Goal: Information Seeking & Learning: Learn about a topic

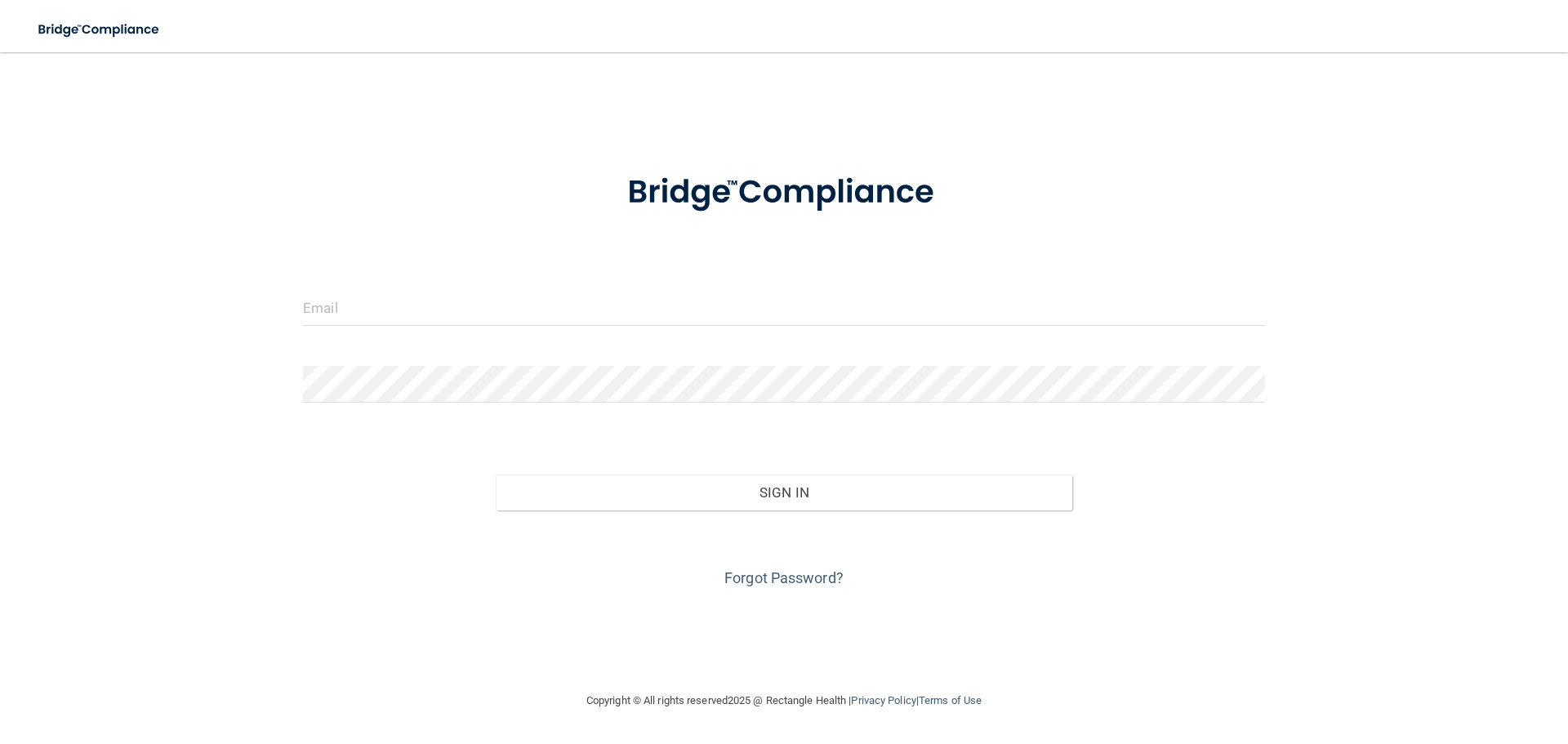
click at [256, 290] on div "Invalid email/password. You don't have permission to access that page. Sign In …" at bounding box center [784, 371] width 1503 height 606
click at [334, 323] on input "email" at bounding box center [784, 307] width 962 height 37
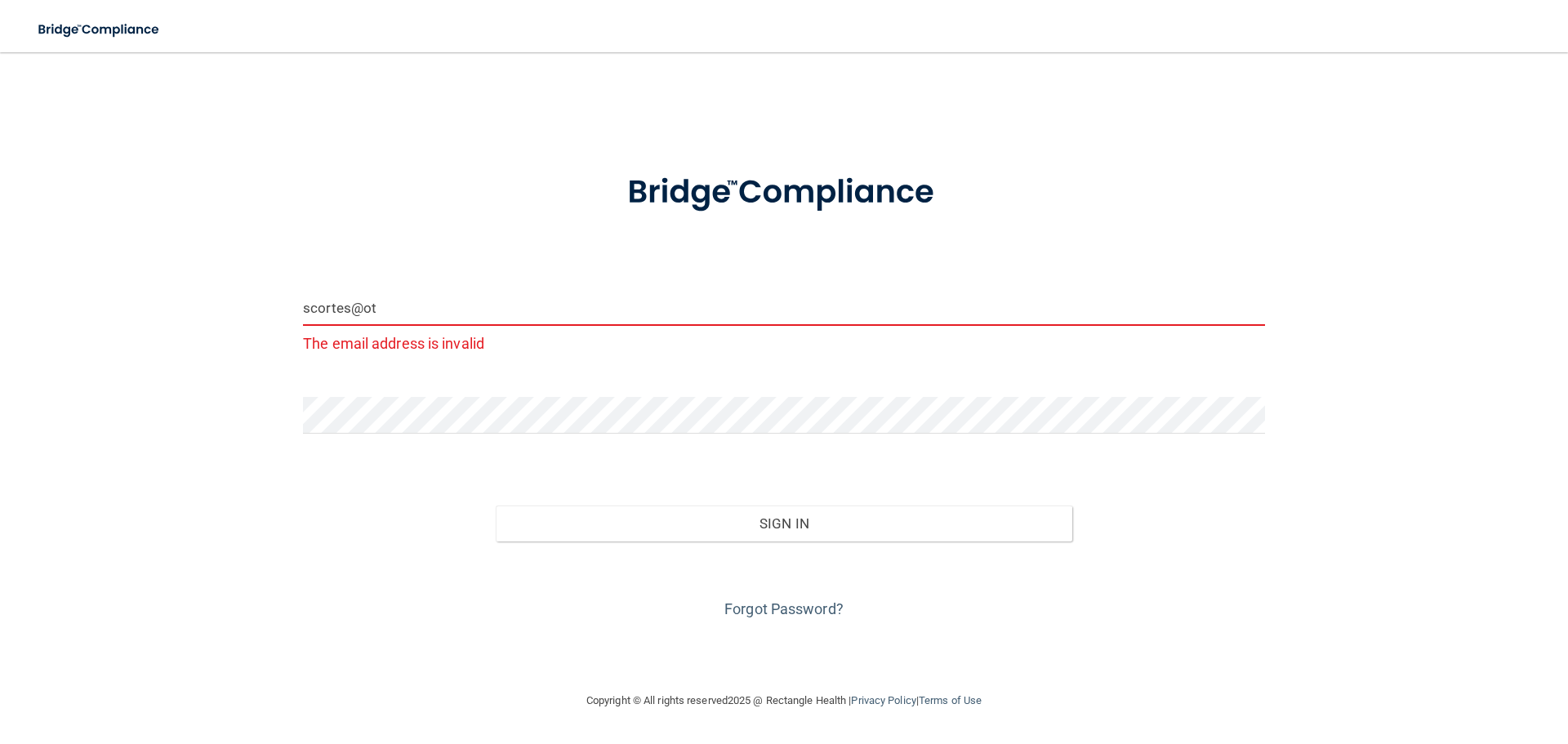
click at [442, 326] on input "scortes@ot" at bounding box center [784, 307] width 962 height 37
click at [401, 315] on input "scortes@mosacidentalcollective.com`" at bounding box center [784, 307] width 962 height 37
click at [587, 304] on input "scortes@mosaicdentalcollective.com`" at bounding box center [784, 307] width 962 height 37
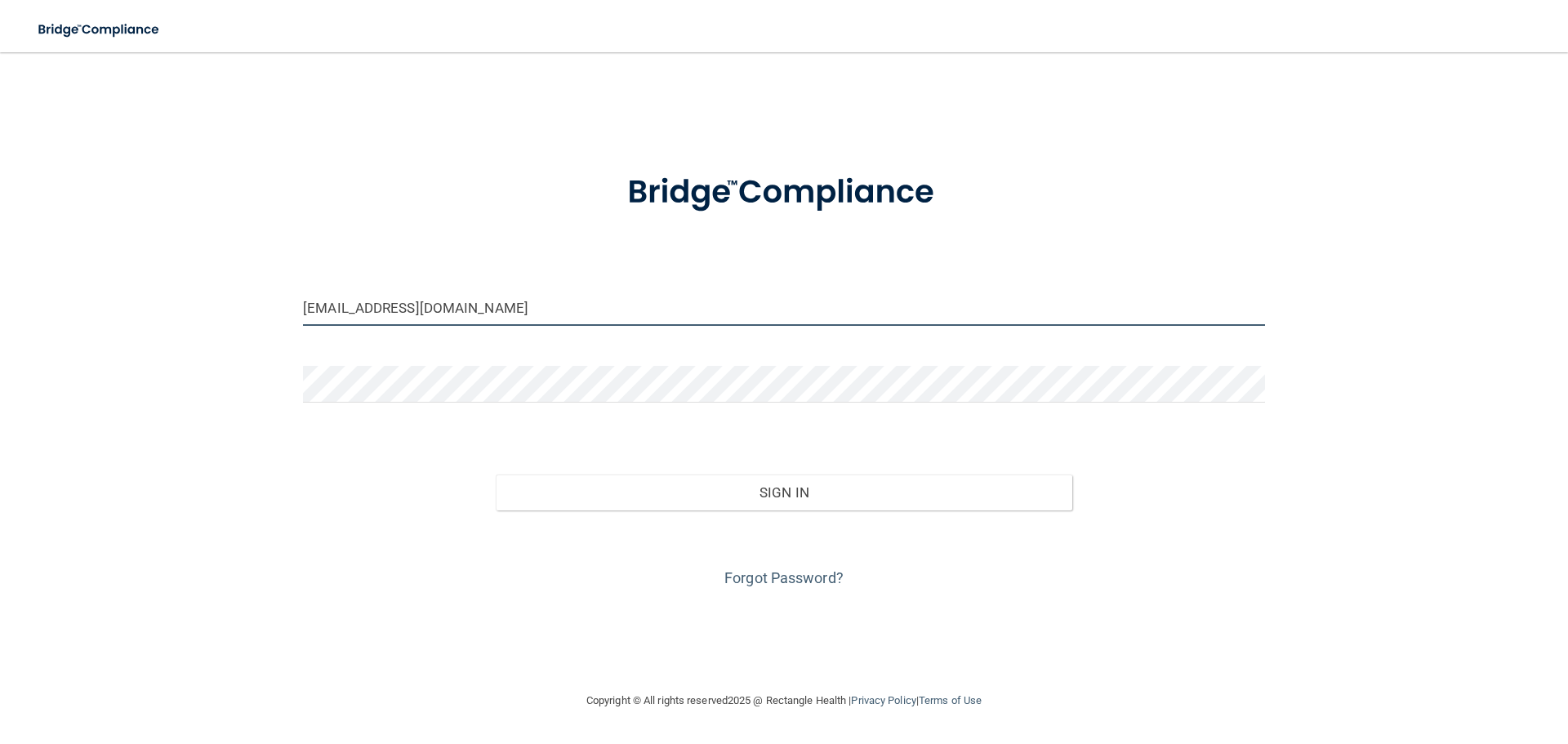
type input "scortes@mosaicdentalcollective.com"
click at [744, 566] on div "Forgot Password?" at bounding box center [784, 550] width 986 height 81
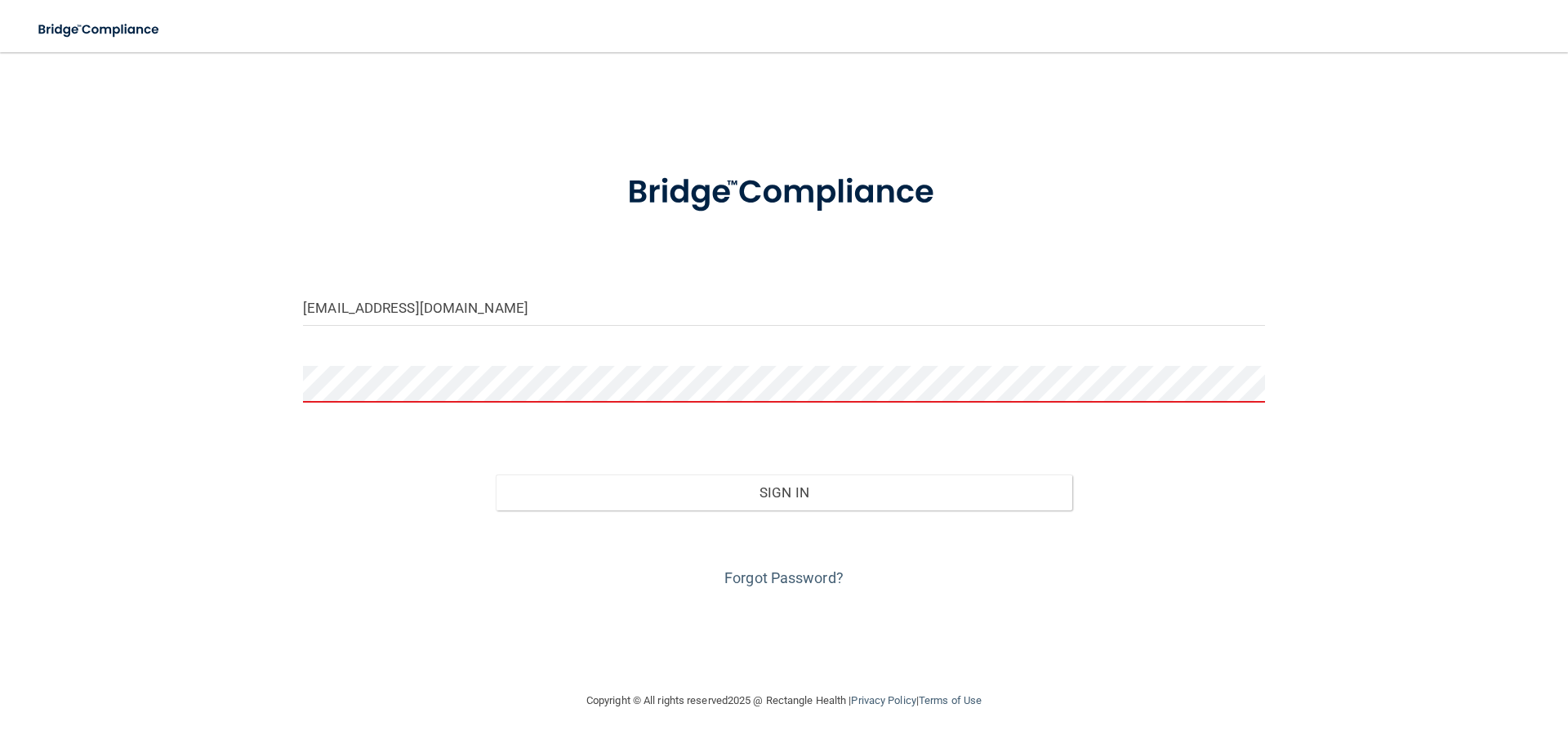
click at [818, 566] on div "Forgot Password?" at bounding box center [784, 550] width 986 height 81
click at [806, 589] on div "Forgot Password?" at bounding box center [784, 550] width 986 height 81
click at [806, 583] on link "Forgot Password?" at bounding box center [784, 577] width 119 height 17
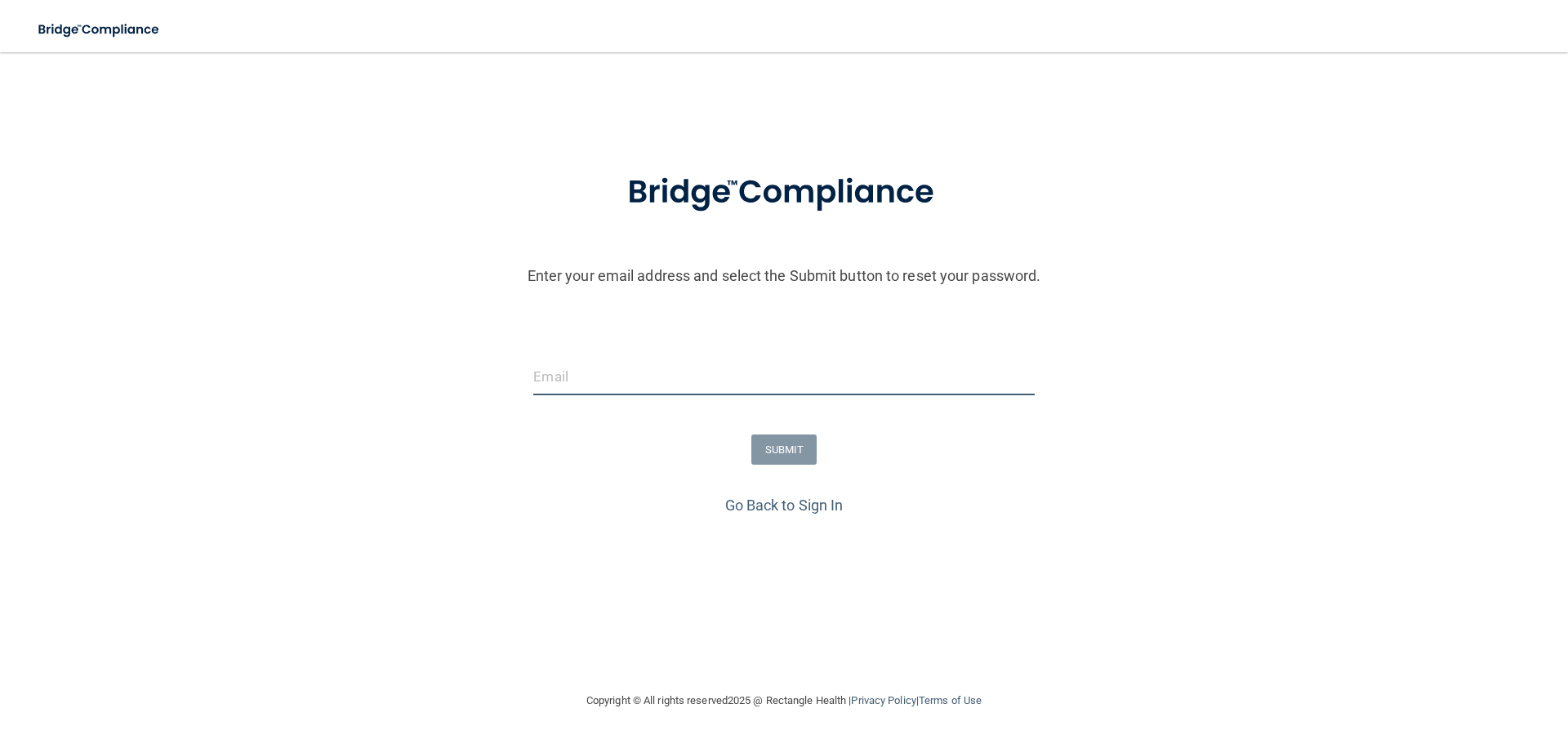
click at [572, 375] on input "email" at bounding box center [783, 377] width 500 height 37
type input "scortes@mosaicdentalcollective.com"
click at [793, 462] on button "SUBMIT" at bounding box center [784, 450] width 66 height 30
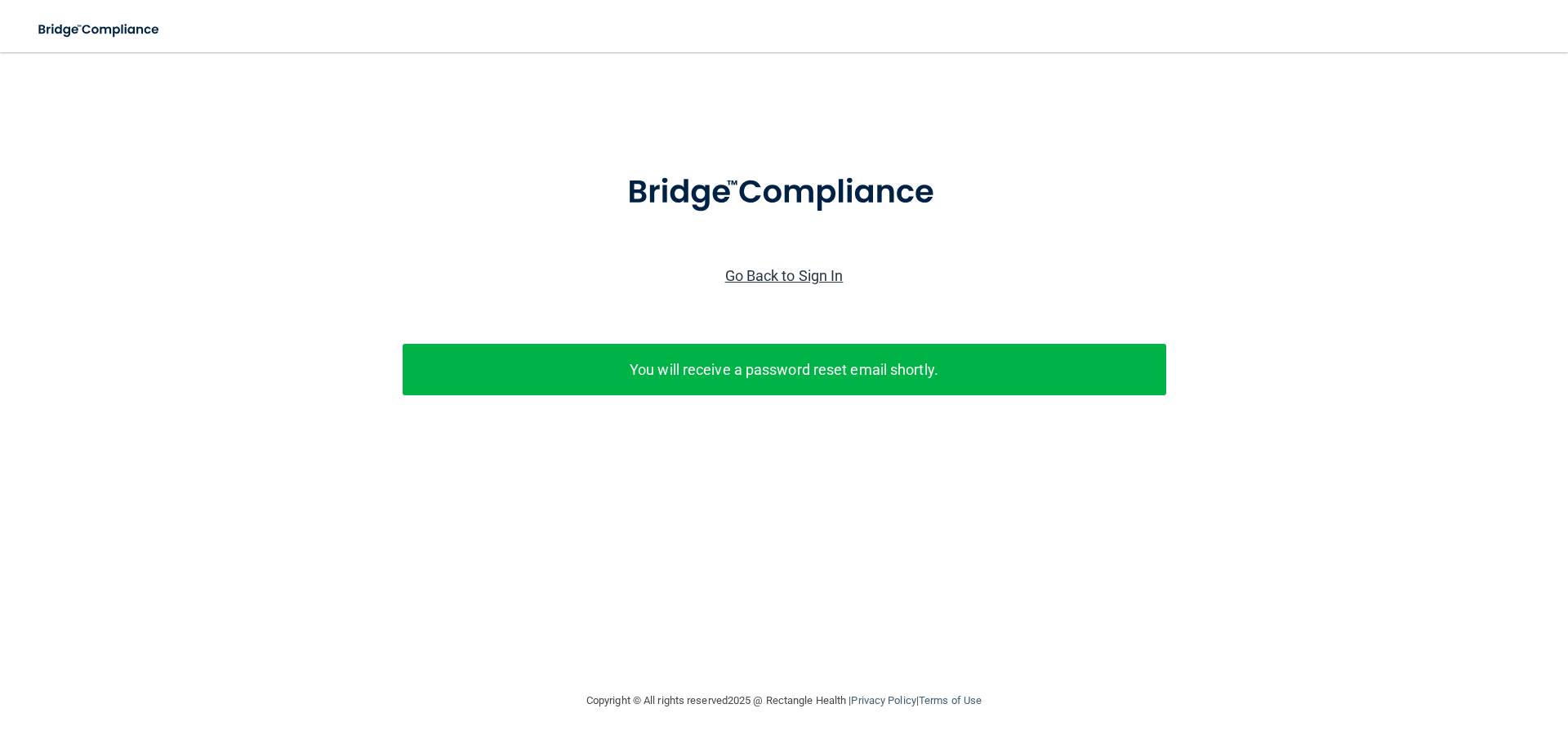
click at [840, 267] on link "Go Back to Sign In" at bounding box center [784, 276] width 118 height 17
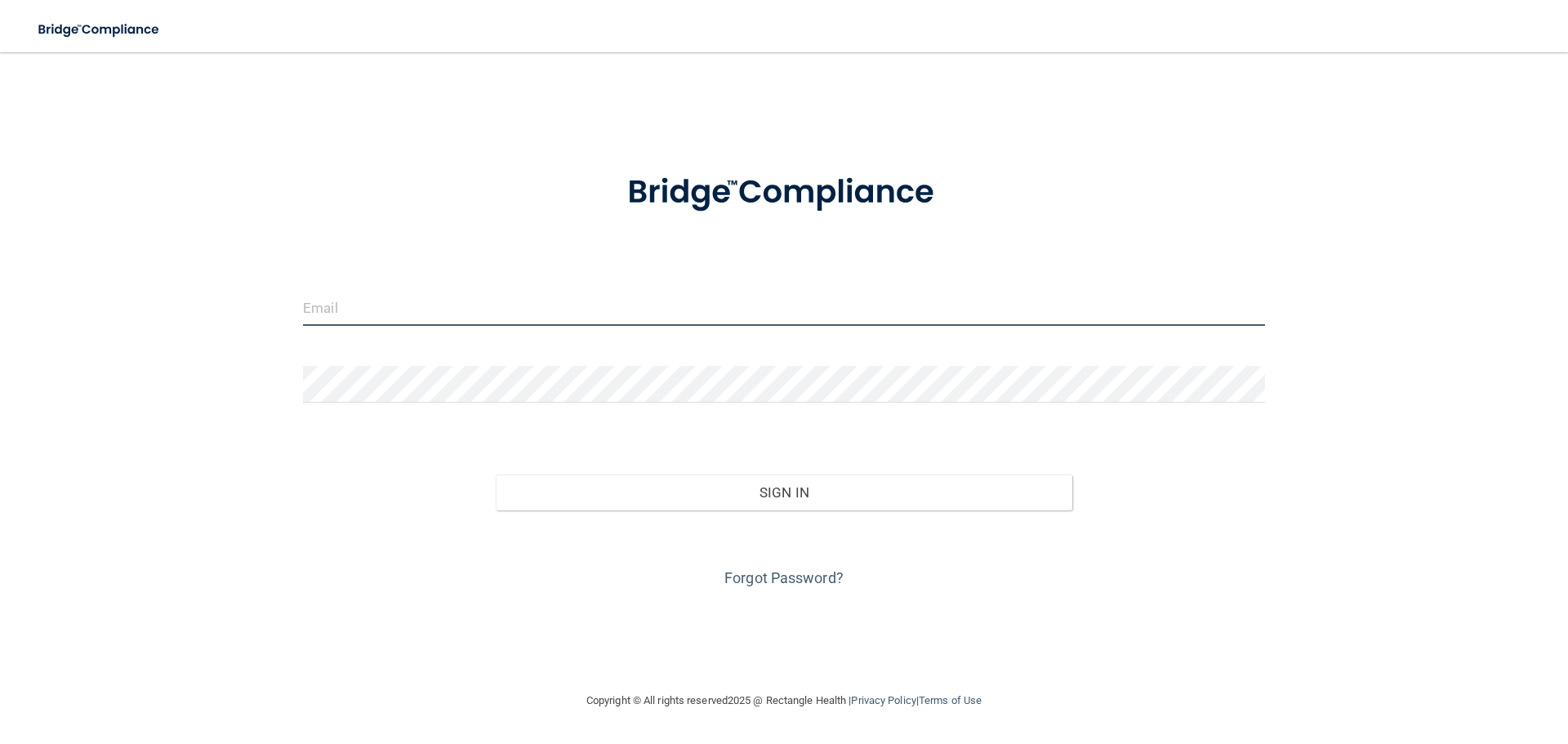
click at [485, 323] on input "email" at bounding box center [784, 307] width 962 height 37
type input "scortes@mosaicdentalcollective.com"
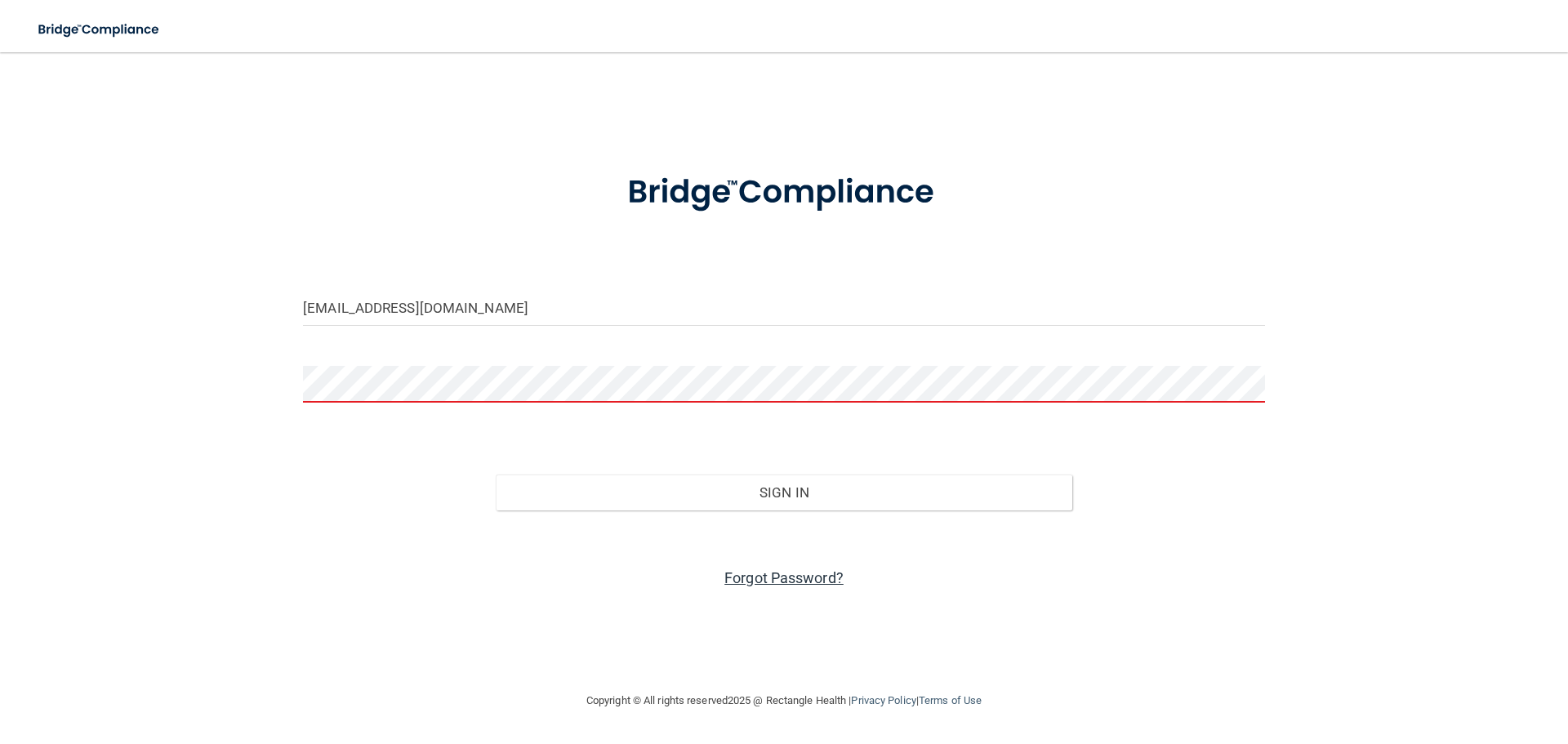
click at [785, 576] on link "Forgot Password?" at bounding box center [784, 577] width 119 height 17
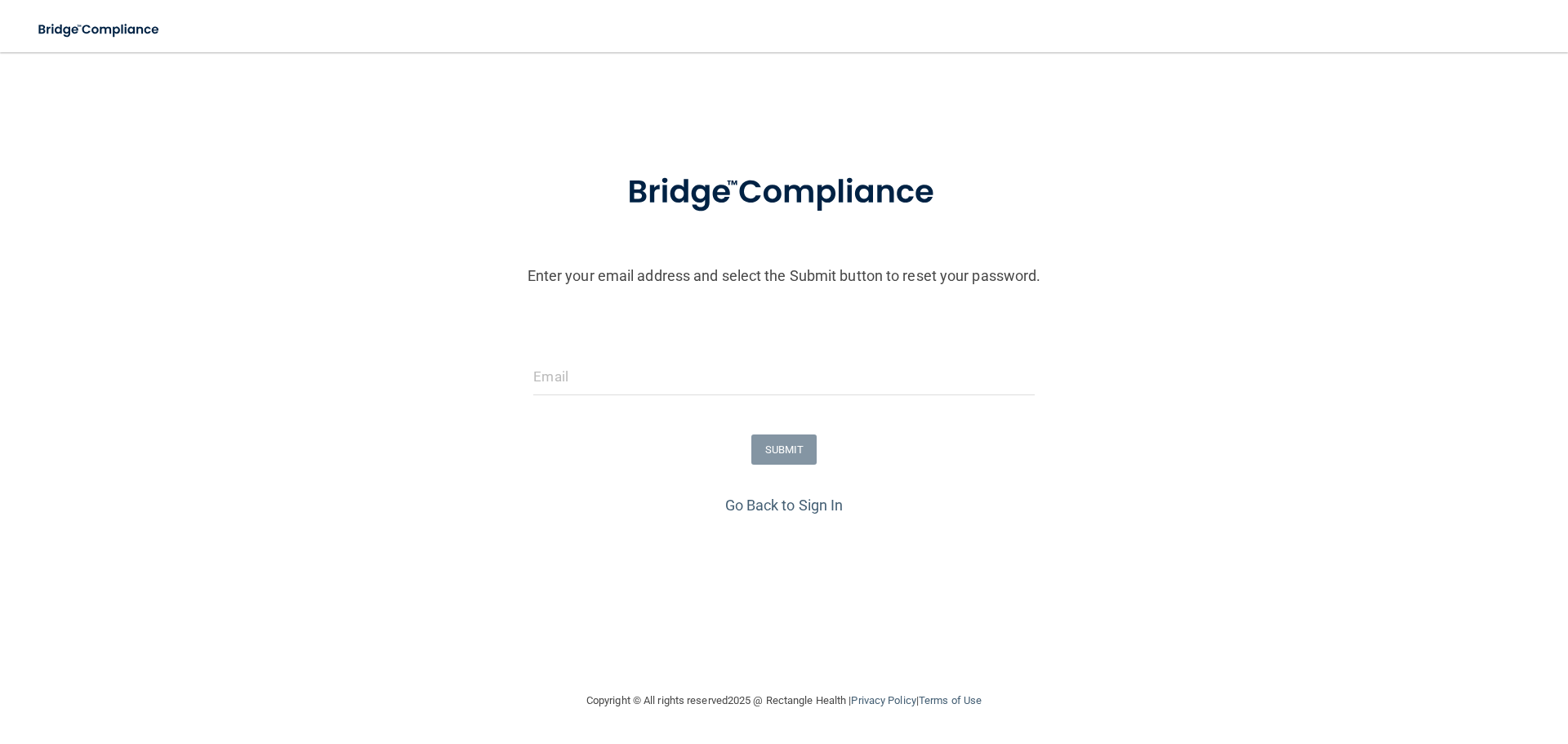
click at [643, 353] on form "Enter your email address and select the Submit button to reset your password. S…" at bounding box center [784, 320] width 1552 height 341
click at [635, 364] on input "email" at bounding box center [783, 377] width 500 height 37
type input "scortes@mosaicdentalcollective.com"
click at [799, 447] on button "SUBMIT" at bounding box center [784, 450] width 66 height 30
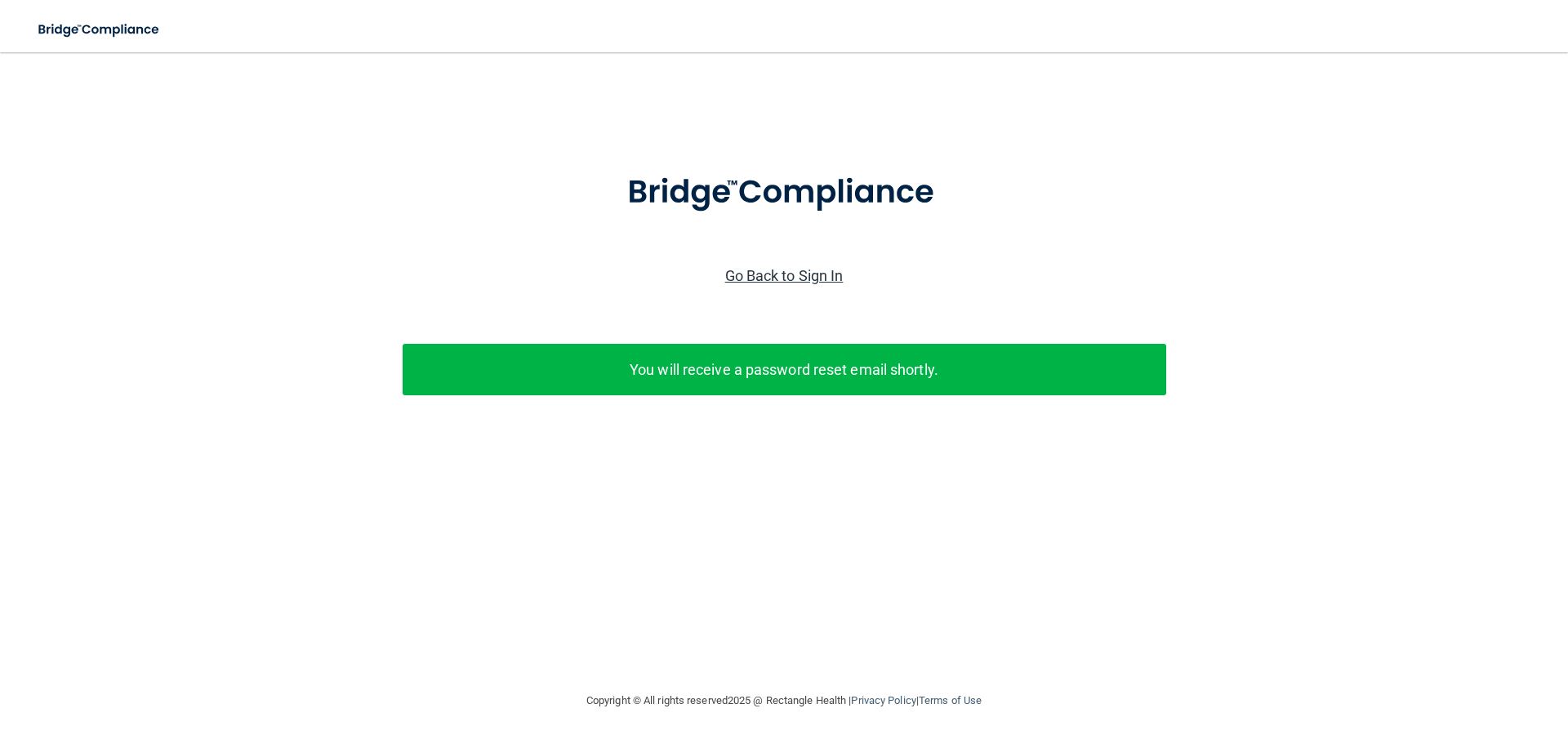
click at [802, 273] on link "Go Back to Sign In" at bounding box center [784, 276] width 118 height 17
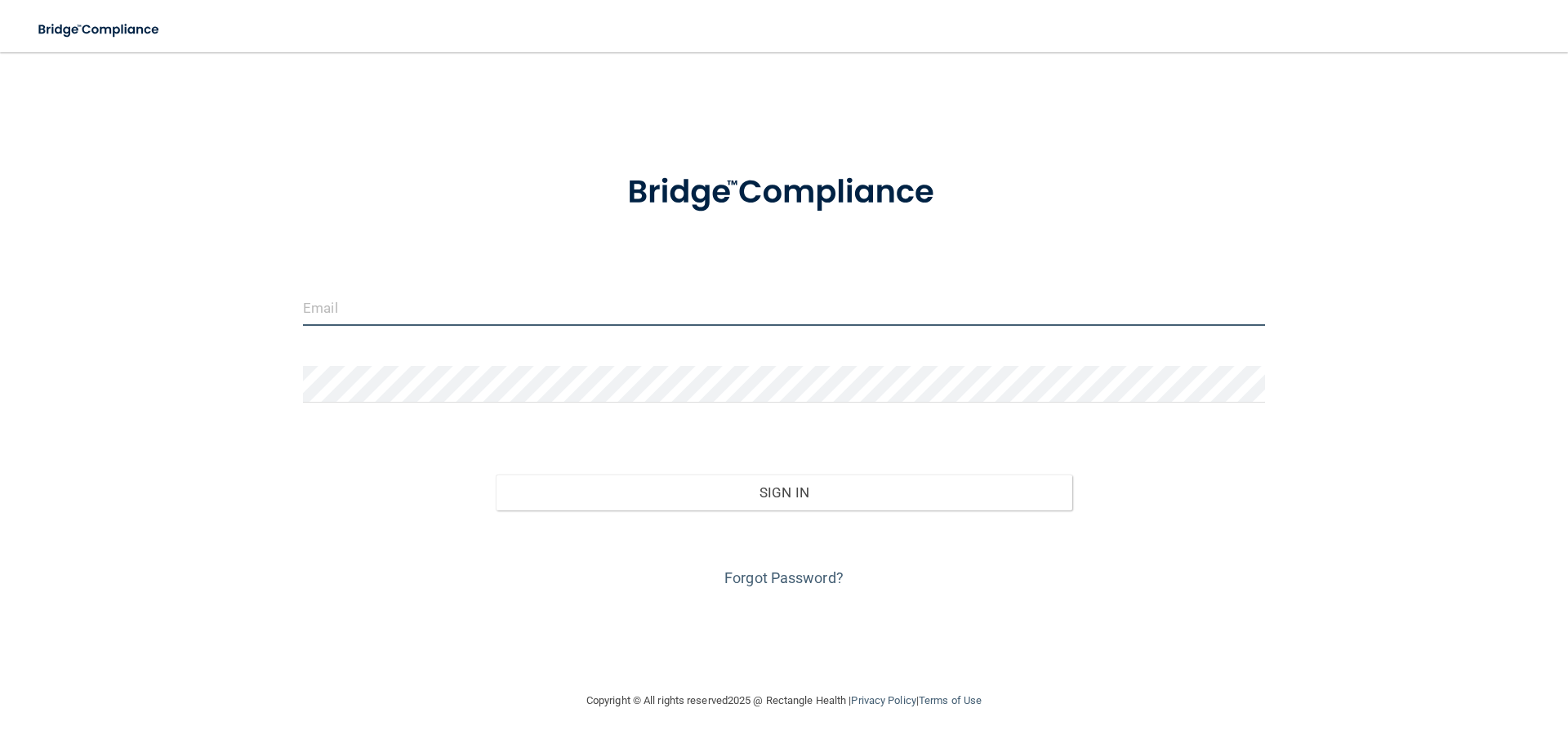
click at [569, 306] on input "email" at bounding box center [784, 307] width 962 height 37
drag, startPoint x: 506, startPoint y: 311, endPoint x: 365, endPoint y: 324, distance: 141.6
click at [365, 324] on input "scortes@mosaicdentalcollective.com" at bounding box center [784, 307] width 962 height 37
type input "[EMAIL_ADDRESS][DOMAIN_NAME]"
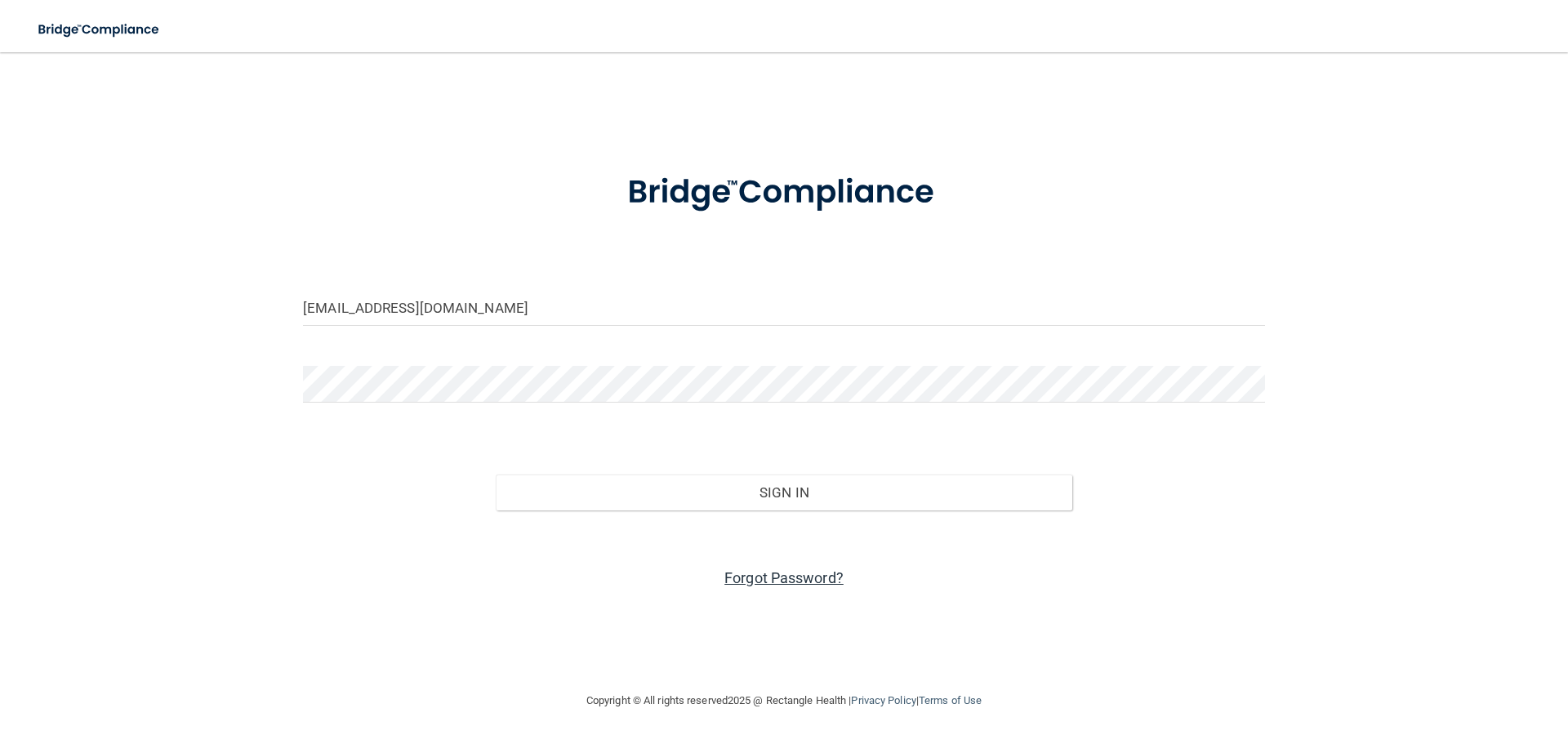
click at [815, 582] on link "Forgot Password?" at bounding box center [784, 577] width 119 height 17
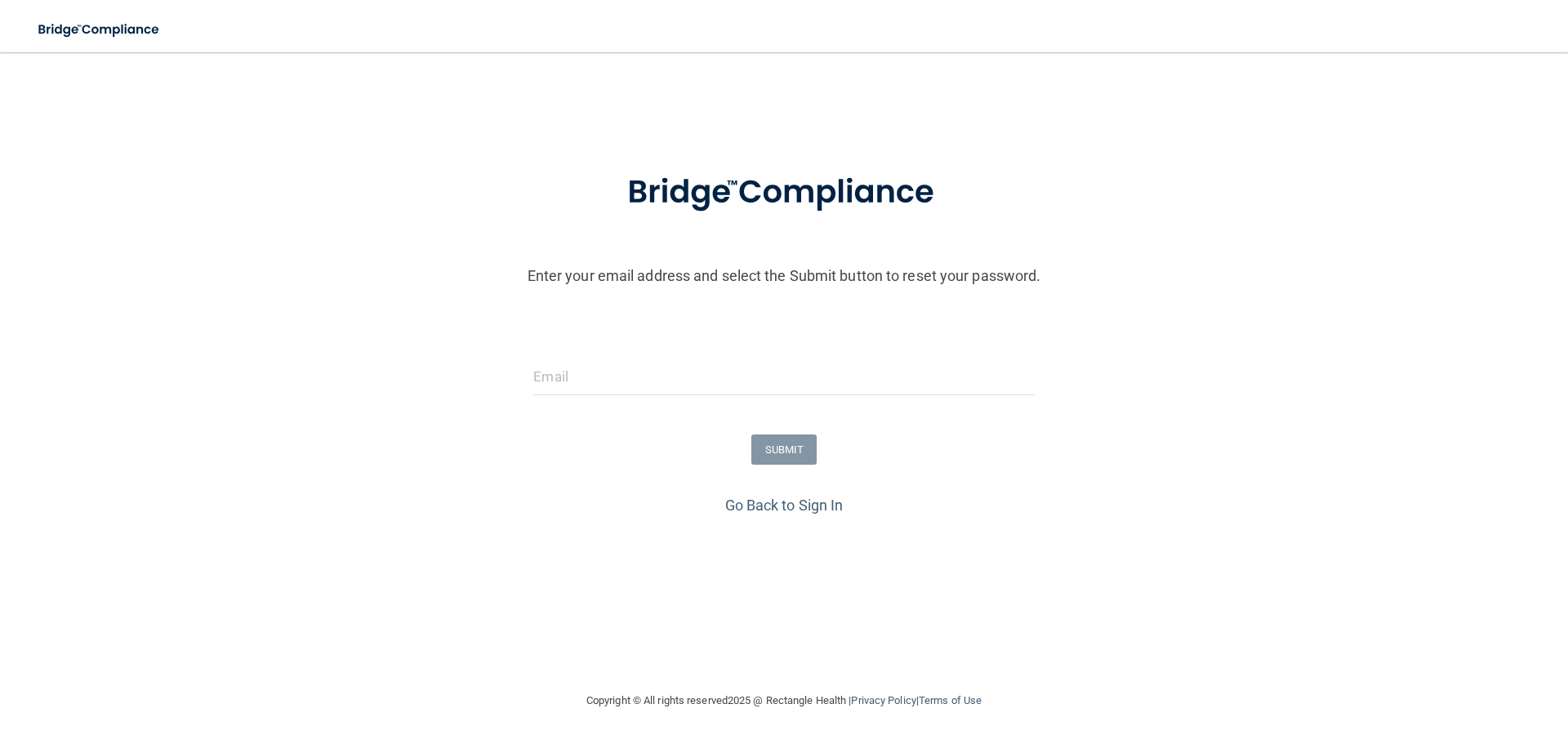
drag, startPoint x: 516, startPoint y: 352, endPoint x: 544, endPoint y: 367, distance: 31.8
click at [520, 354] on form "Enter your email address and select the Submit button to reset your password. S…" at bounding box center [784, 320] width 1552 height 341
click at [557, 366] on input "email" at bounding box center [783, 377] width 500 height 37
drag, startPoint x: 737, startPoint y: 378, endPoint x: 594, endPoint y: 396, distance: 144.1
click at [594, 396] on div "scortes@mosaicdentalcollective.com" at bounding box center [784, 383] width 525 height 49
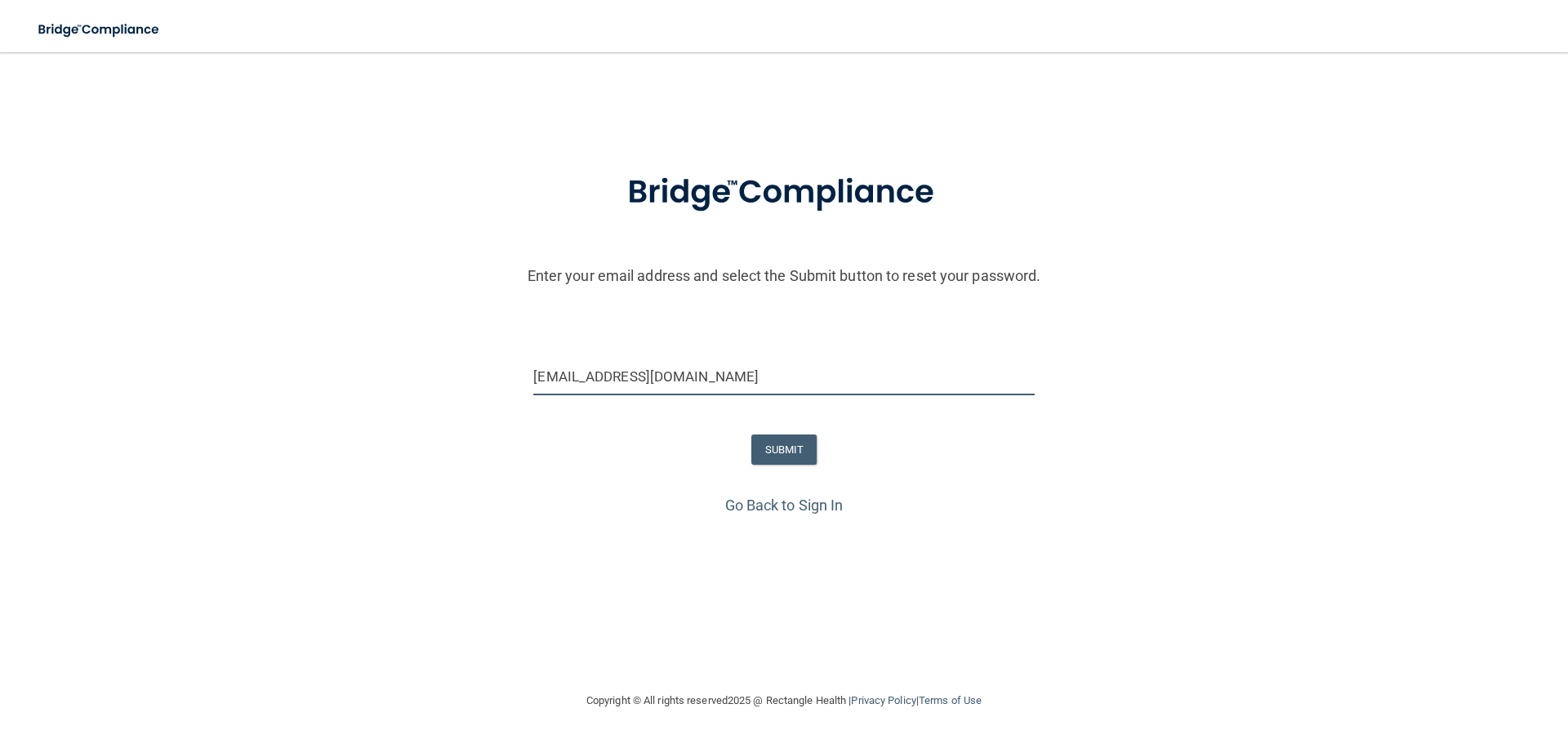
type input "[EMAIL_ADDRESS][DOMAIN_NAME]"
click at [810, 457] on button "SUBMIT" at bounding box center [784, 450] width 66 height 30
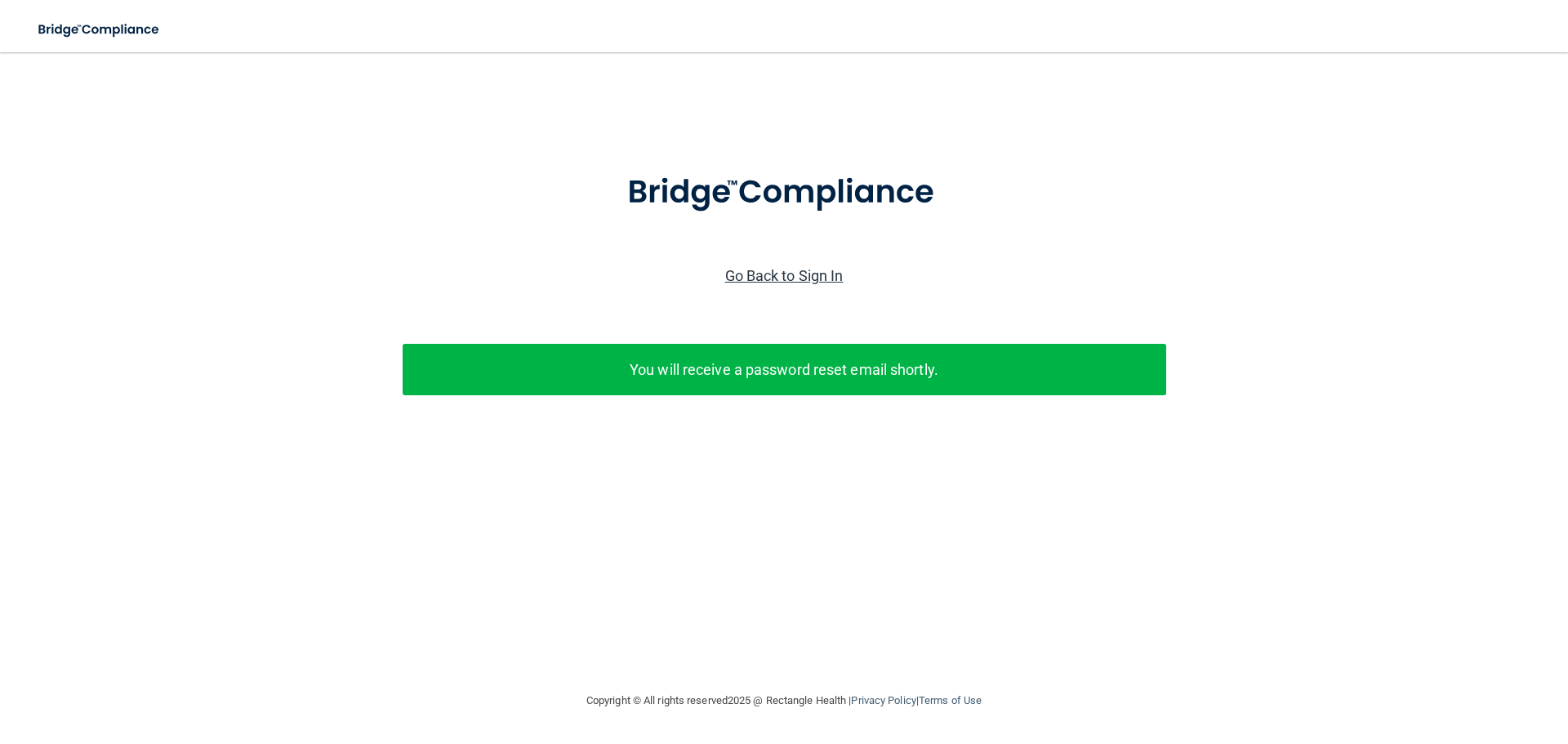
click at [810, 273] on link "Go Back to Sign In" at bounding box center [784, 276] width 118 height 17
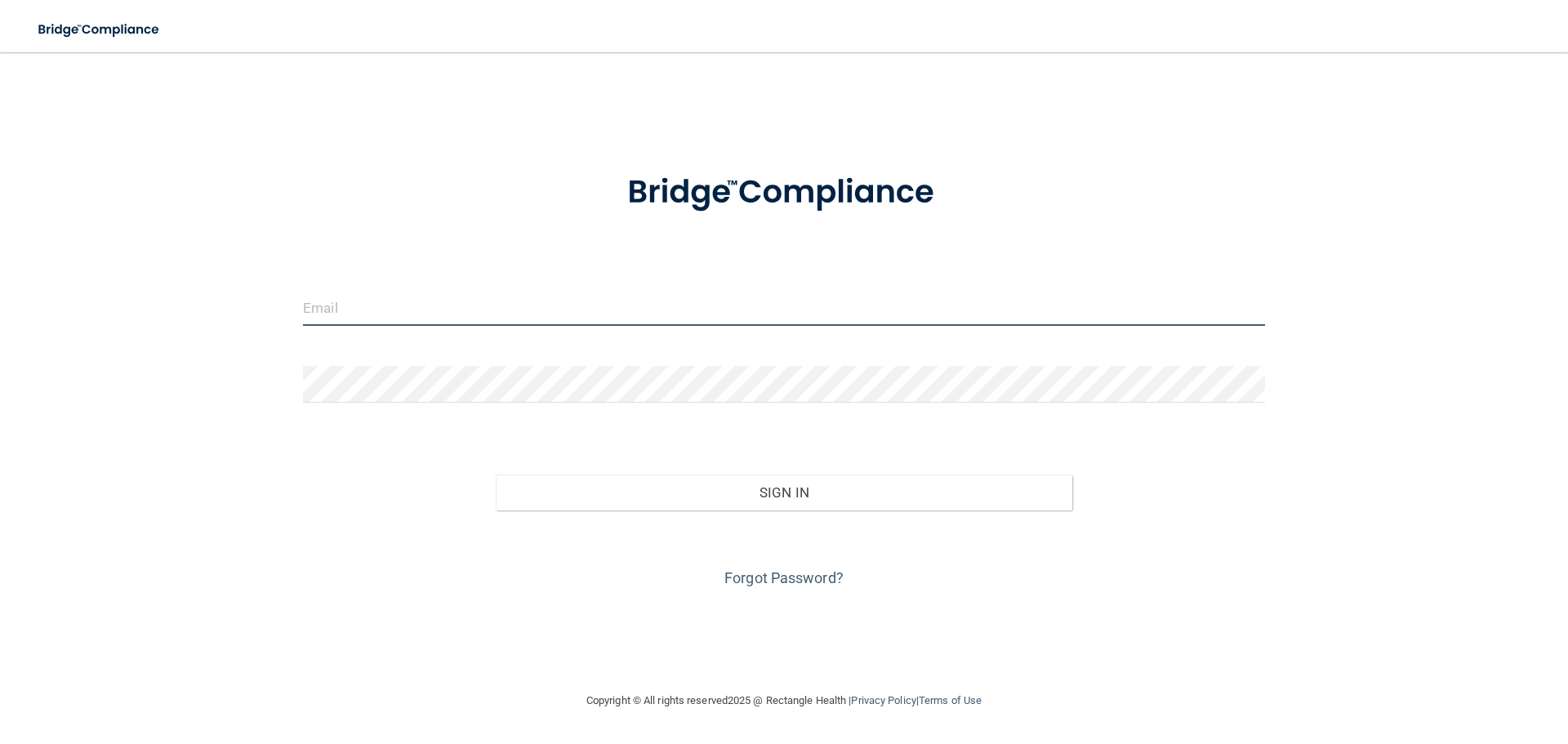
click at [390, 296] on input "email" at bounding box center [784, 307] width 962 height 37
click at [303, 591] on div "Forgot Password?" at bounding box center [784, 550] width 986 height 81
click at [402, 292] on input "email" at bounding box center [784, 307] width 962 height 37
type input "scortes@mosaicdentalcollective.com"
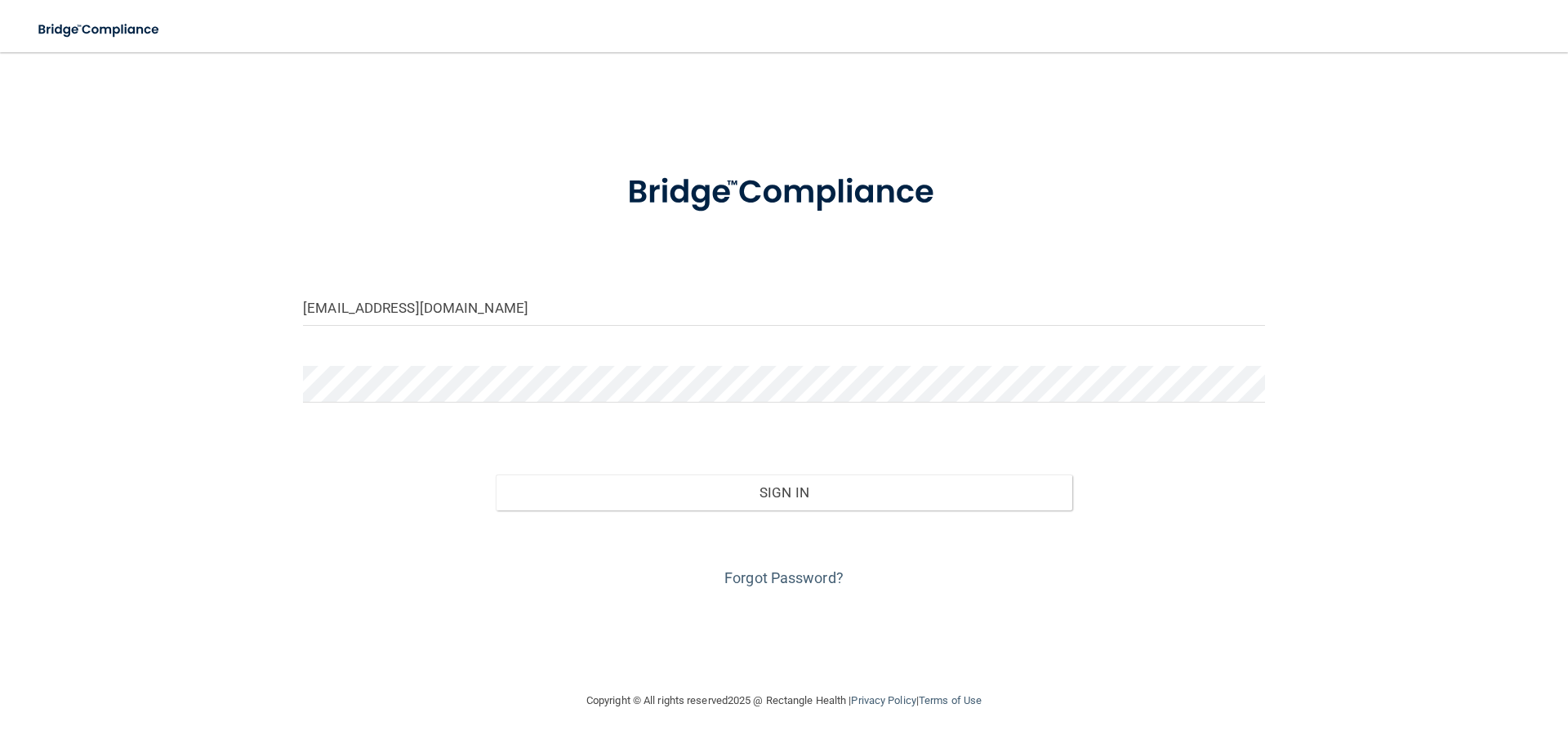
click at [735, 359] on form "scortes@mosaicdentalcollective.com Invalid email/password. You don't have permi…" at bounding box center [784, 370] width 962 height 441
click at [496, 474] on button "Sign In" at bounding box center [784, 492] width 577 height 36
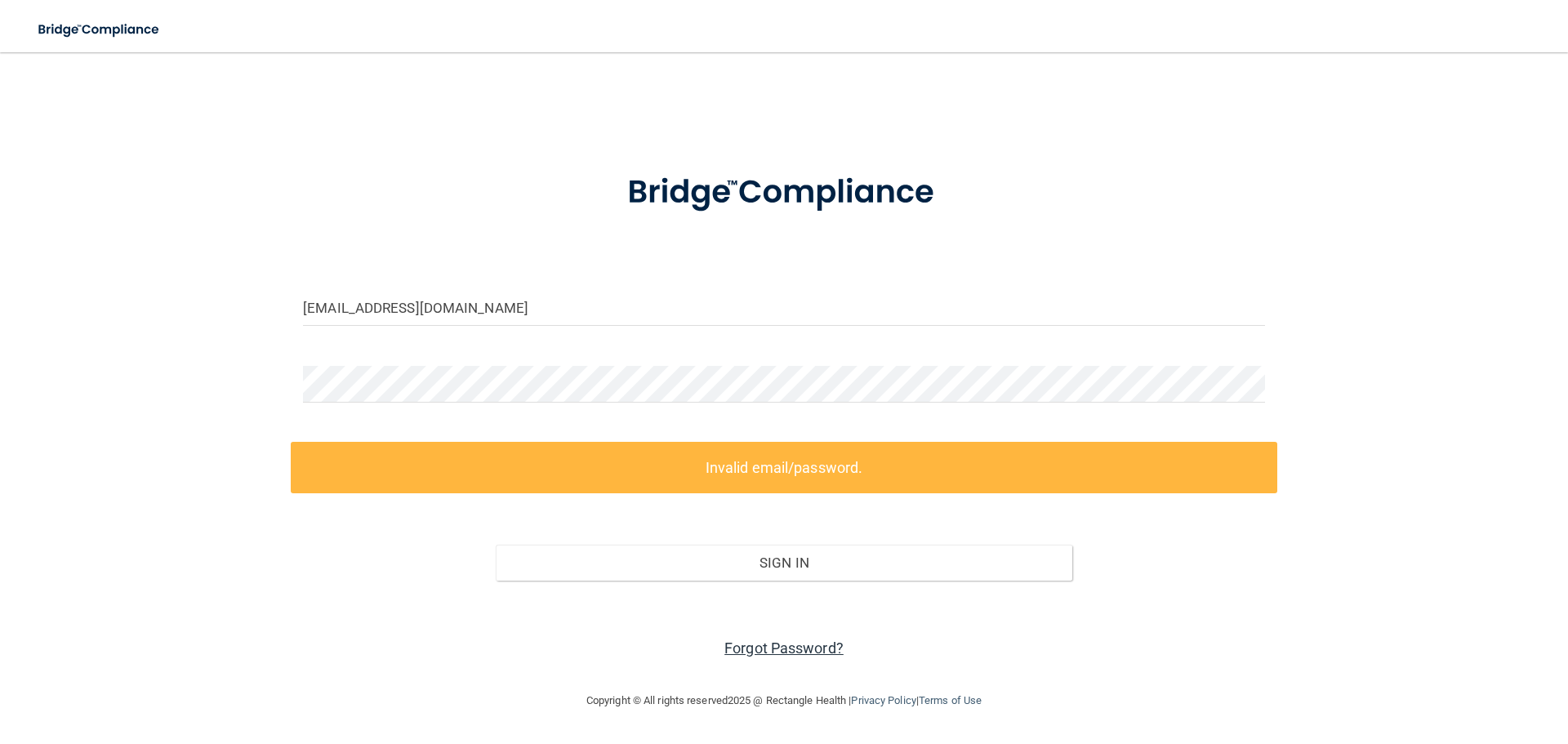
click at [788, 643] on link "Forgot Password?" at bounding box center [784, 648] width 119 height 17
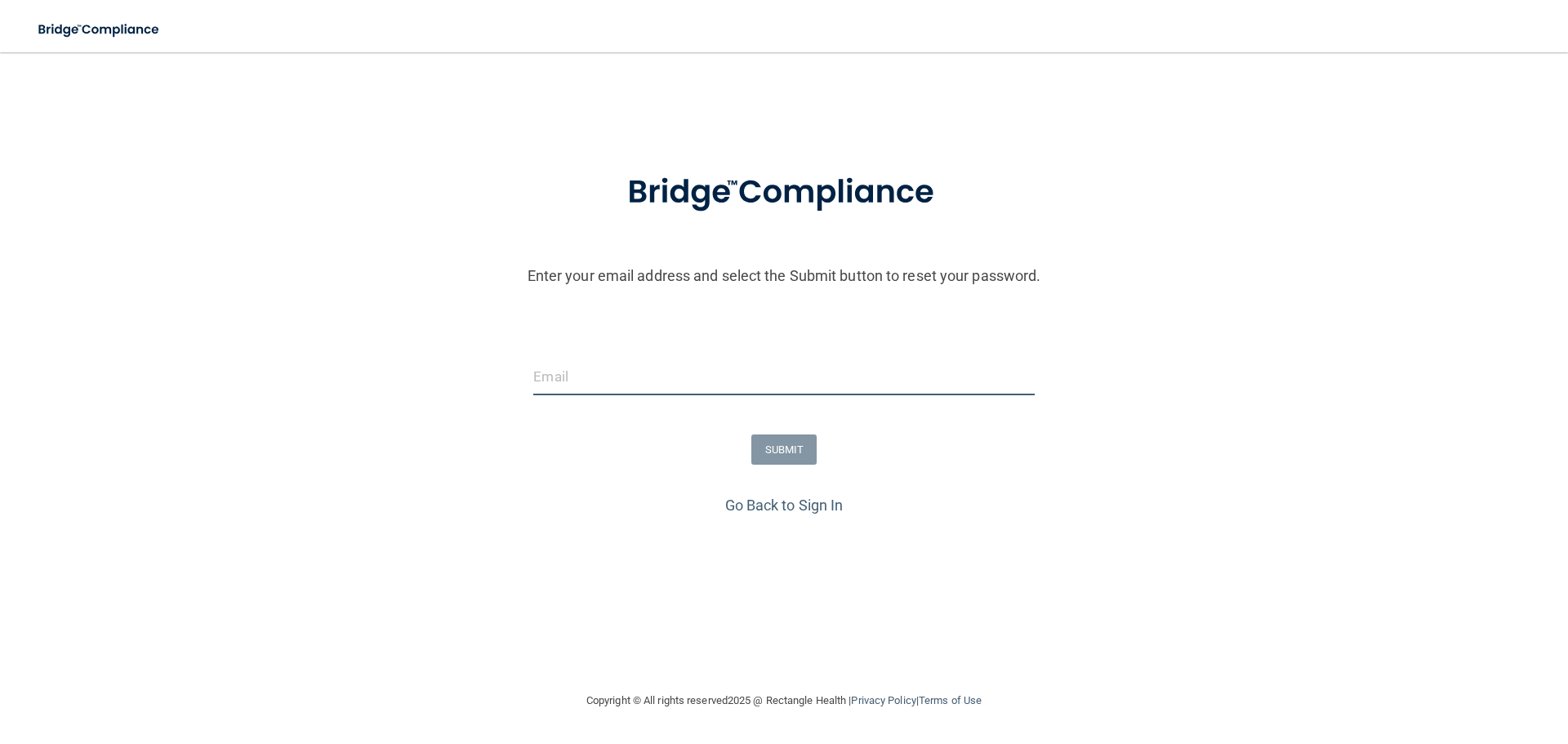
click at [667, 371] on input "email" at bounding box center [783, 377] width 500 height 37
type input "scortes@mosaicdentalcollective.com"
click at [812, 453] on button "SUBMIT" at bounding box center [784, 450] width 66 height 30
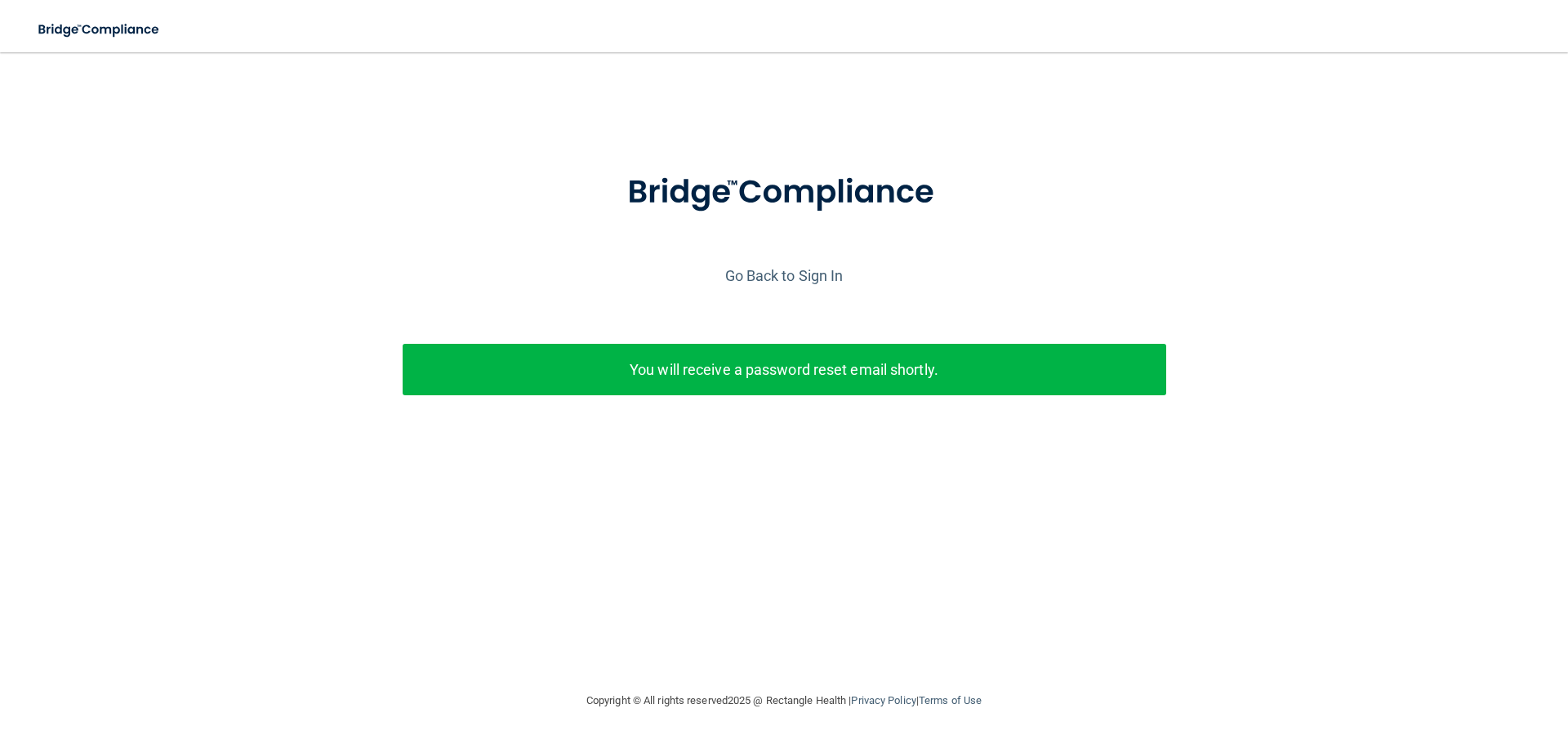
drag, startPoint x: 829, startPoint y: 305, endPoint x: 813, endPoint y: 292, distance: 20.6
click at [827, 305] on div "Enter your email address and select the Submit button to reset your password. s…" at bounding box center [784, 309] width 1552 height 318
click at [798, 273] on link "Go Back to Sign In" at bounding box center [784, 276] width 118 height 17
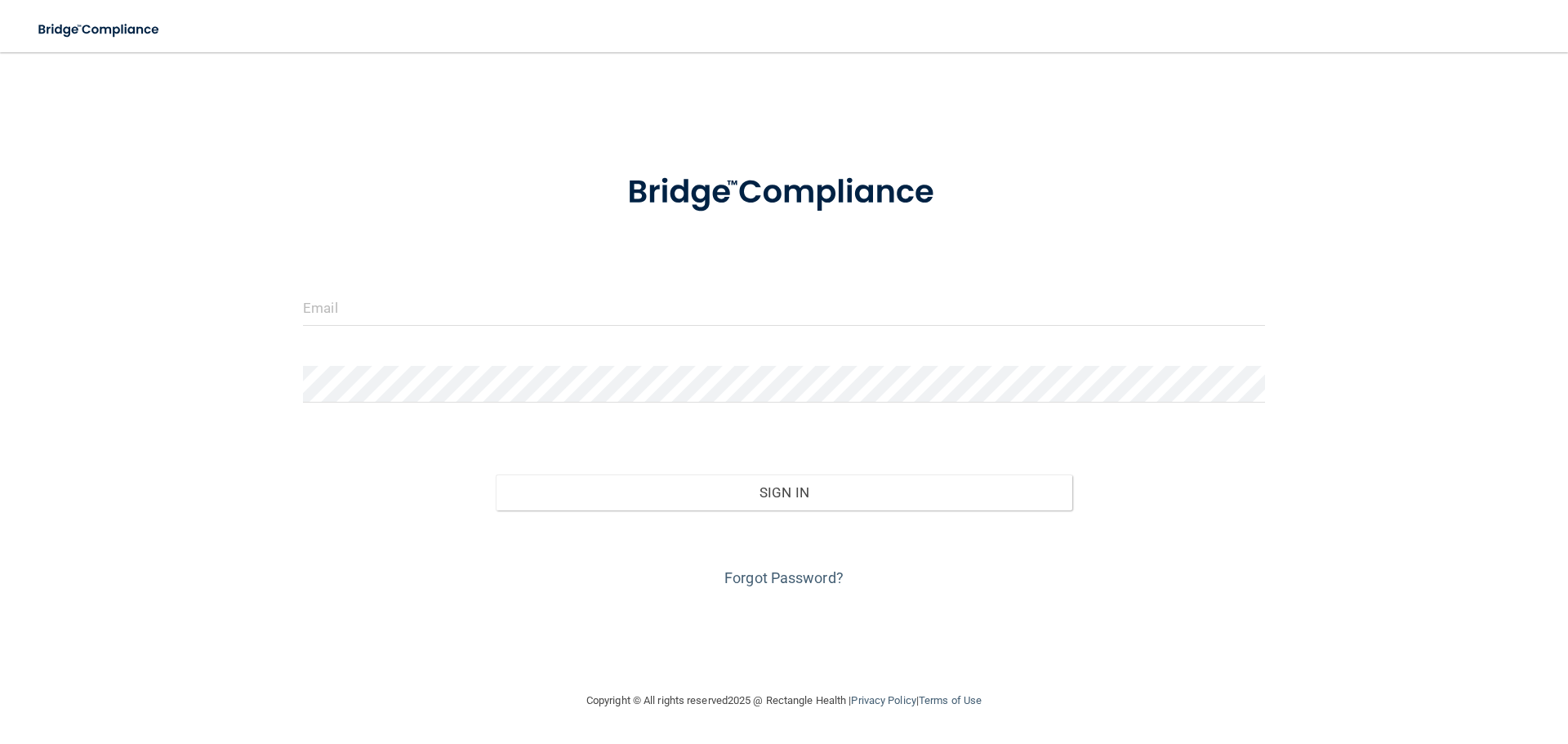
click at [768, 246] on form "Invalid email/password. You don't have permission to access that page. Sign In …" at bounding box center [784, 370] width 962 height 441
click at [753, 266] on form "Invalid email/password. You don't have permission to access that page. Sign In …" at bounding box center [784, 370] width 962 height 441
click at [729, 297] on input "email" at bounding box center [784, 307] width 962 height 37
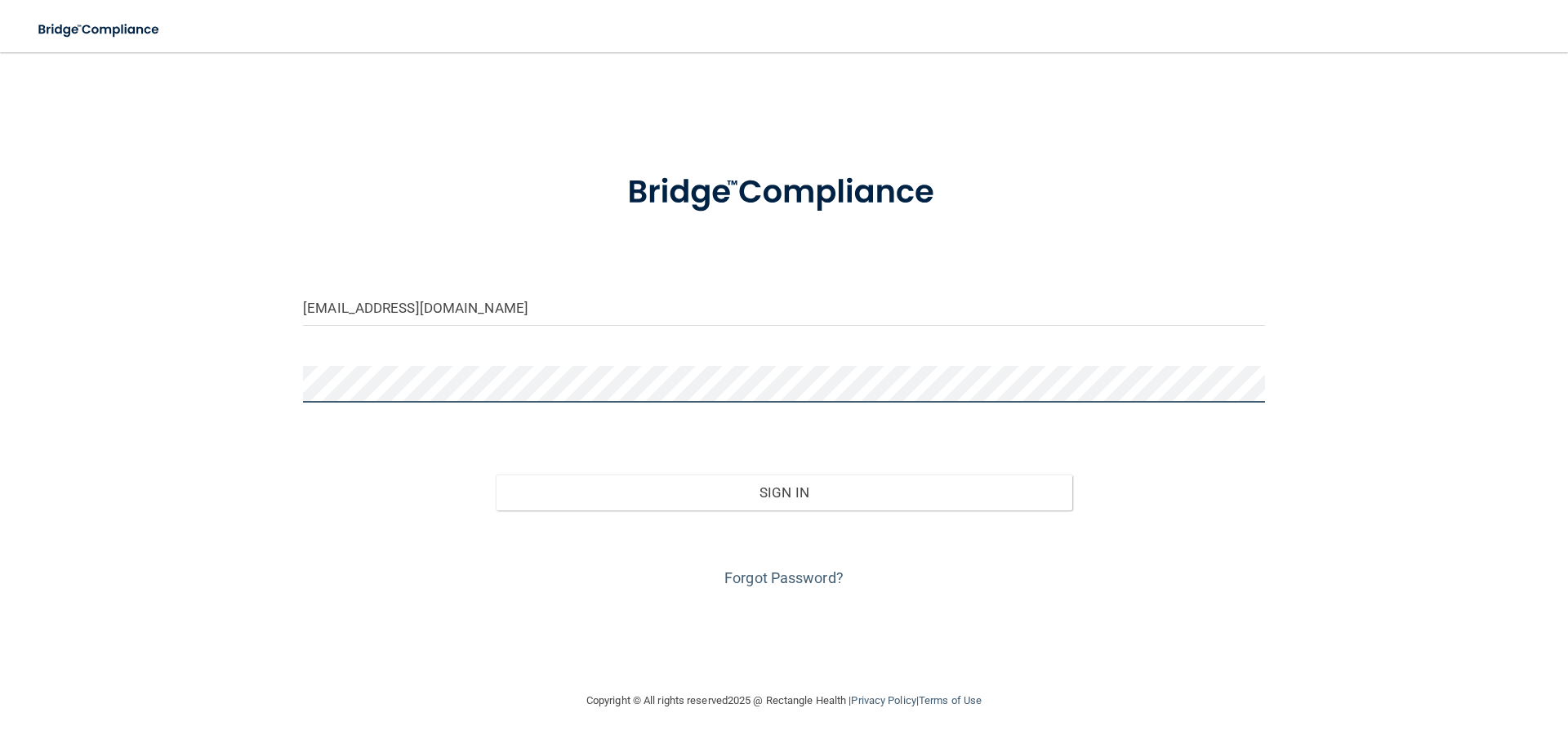
click at [496, 474] on button "Sign In" at bounding box center [784, 492] width 577 height 36
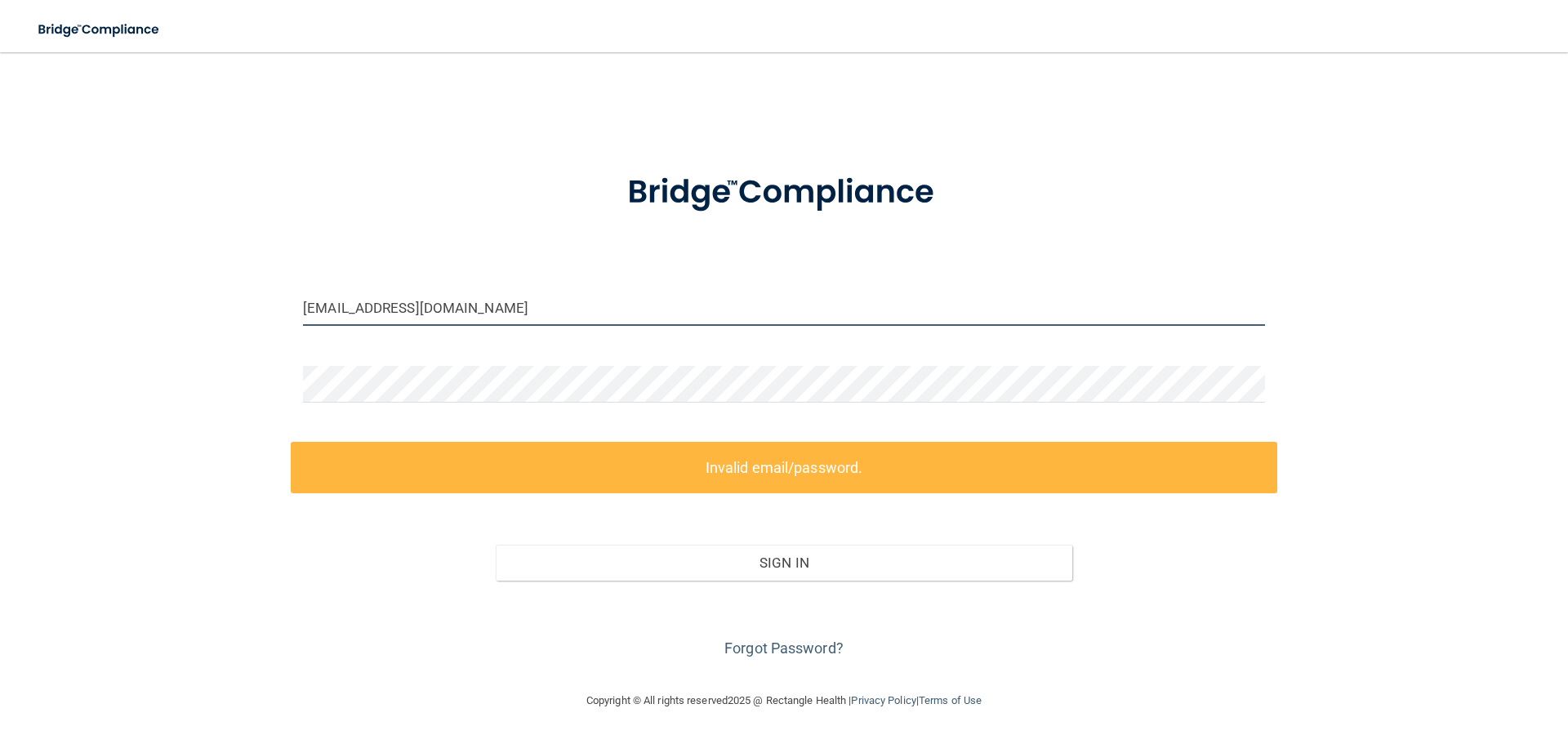
click at [561, 322] on input "scortes@mosaicdentalcollective.com" at bounding box center [784, 307] width 962 height 37
drag, startPoint x: 563, startPoint y: 313, endPoint x: 536, endPoint y: 326, distance: 30.0
click at [532, 327] on div "scortes@mosaicdentalcollective.com" at bounding box center [784, 313] width 986 height 49
click at [499, 307] on input "scortes@mosaicdentalcollective.com" at bounding box center [784, 307] width 962 height 37
click at [508, 306] on input "scortes@mosaicdentalcollective.com" at bounding box center [784, 307] width 962 height 37
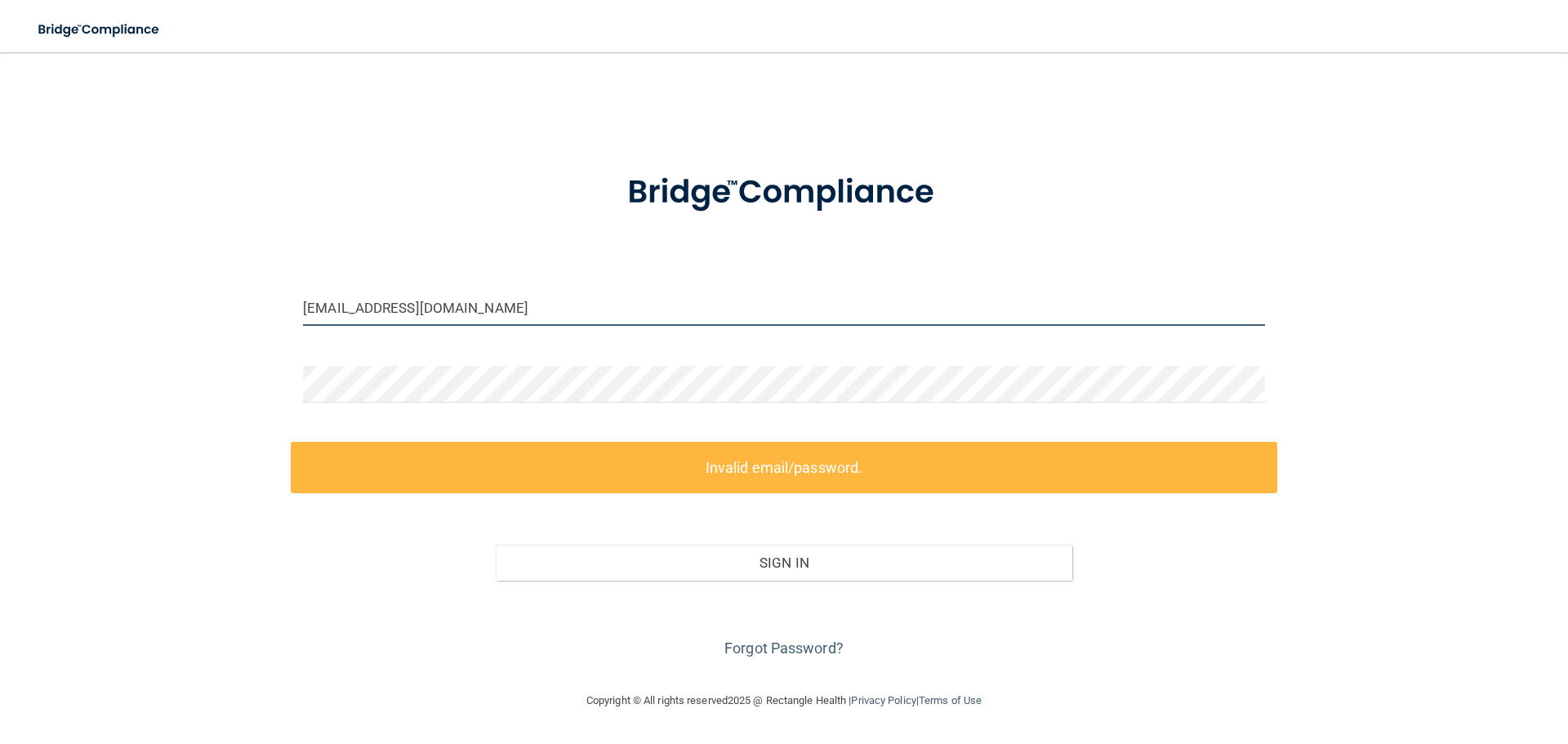
click at [507, 306] on input "scortes@mosaicdentalcollective.com" at bounding box center [784, 307] width 962 height 37
drag, startPoint x: 507, startPoint y: 306, endPoint x: 445, endPoint y: 309, distance: 62.1
click at [445, 309] on input "scortes@mosaicdentalcollective.com" at bounding box center [784, 307] width 962 height 37
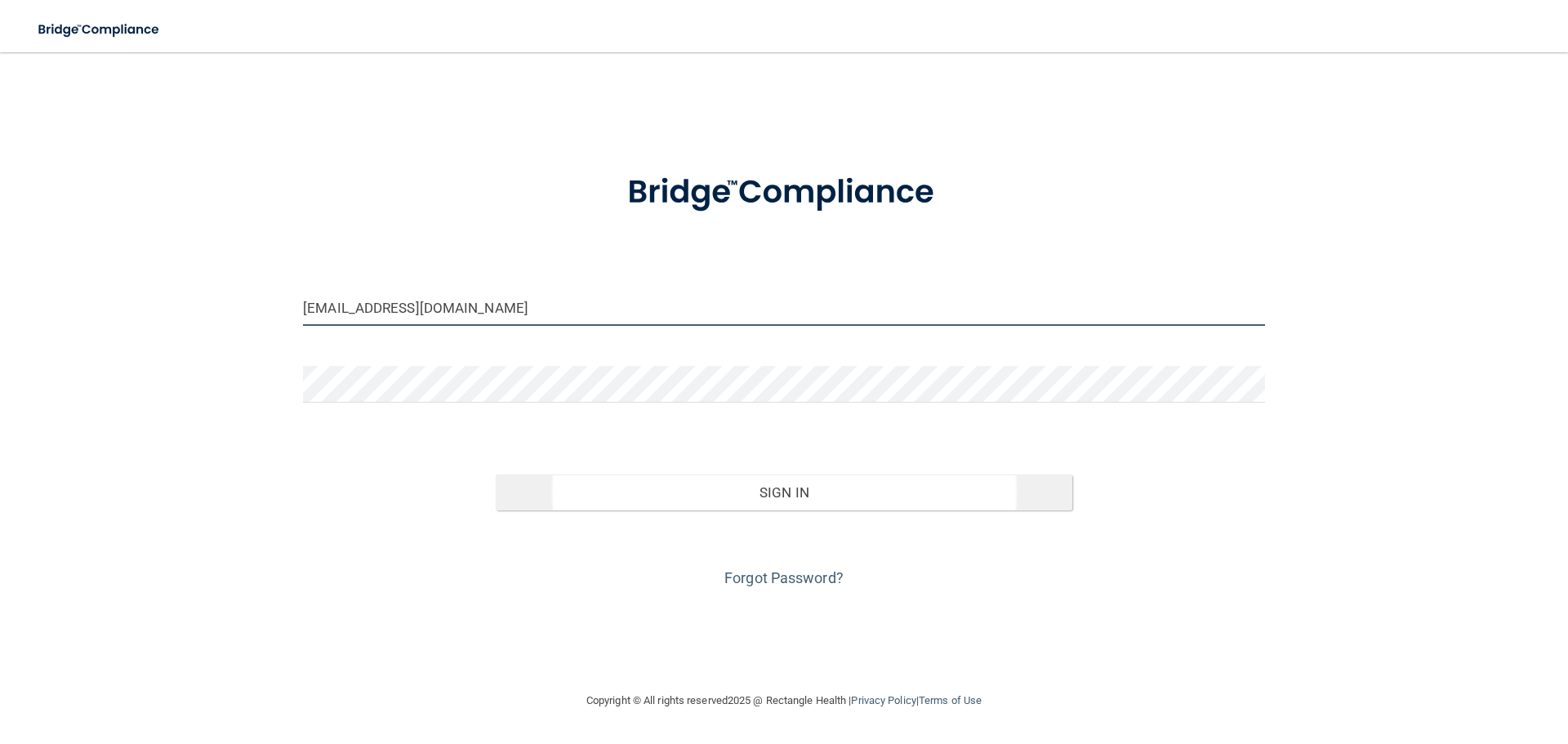
type input "[EMAIL_ADDRESS][DOMAIN_NAME]"
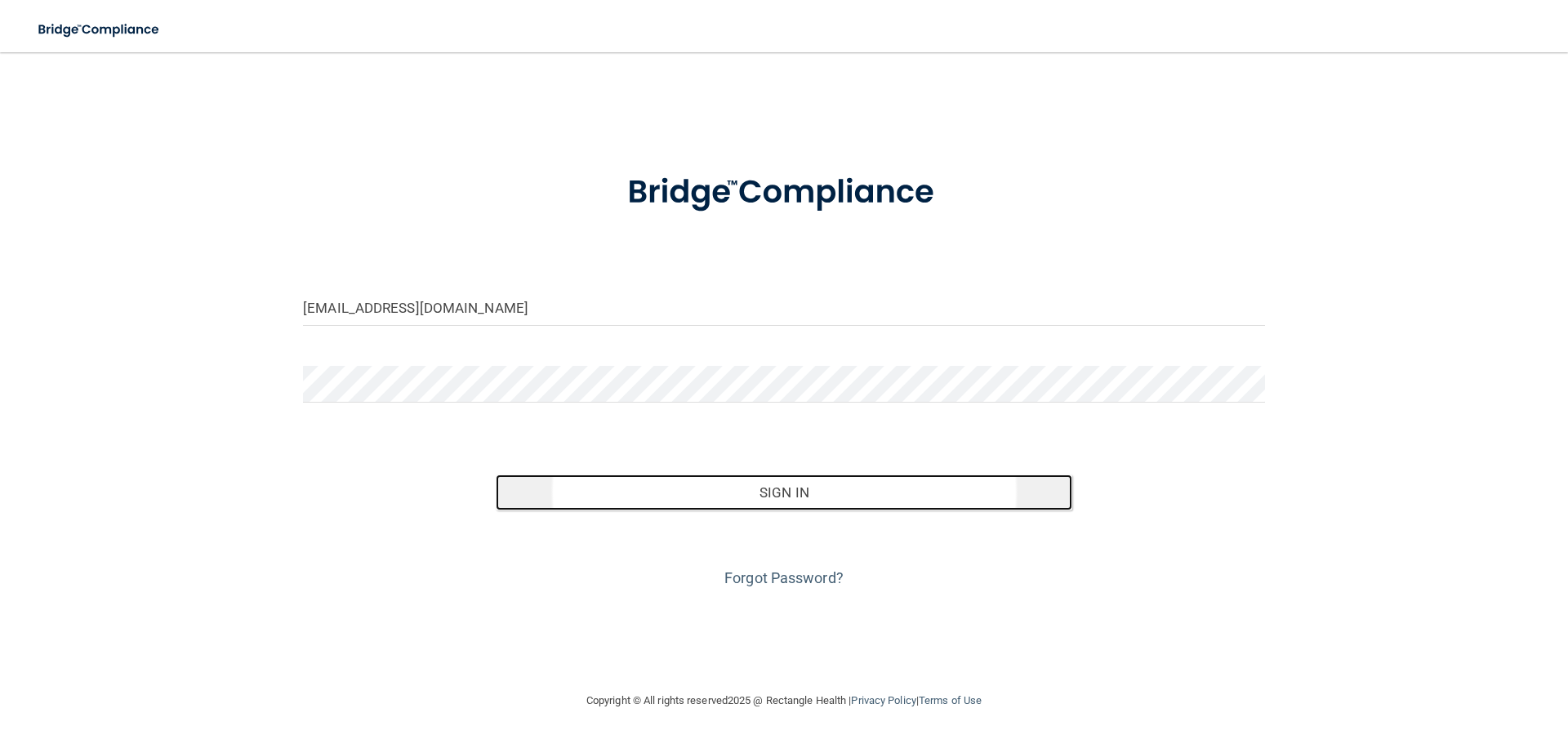
click at [805, 503] on button "Sign In" at bounding box center [784, 492] width 577 height 36
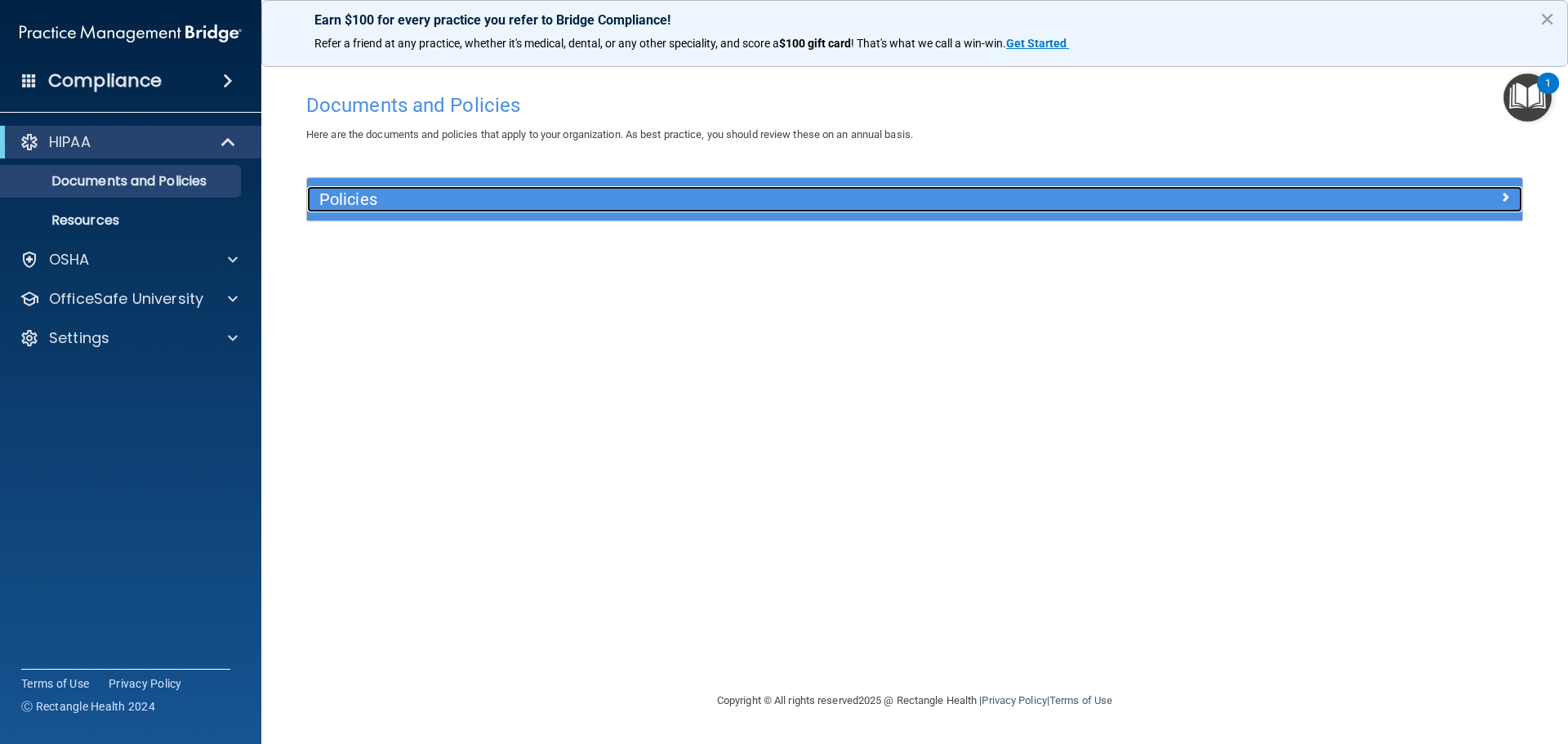
click at [711, 203] on h5 "Policies" at bounding box center [763, 199] width 887 height 18
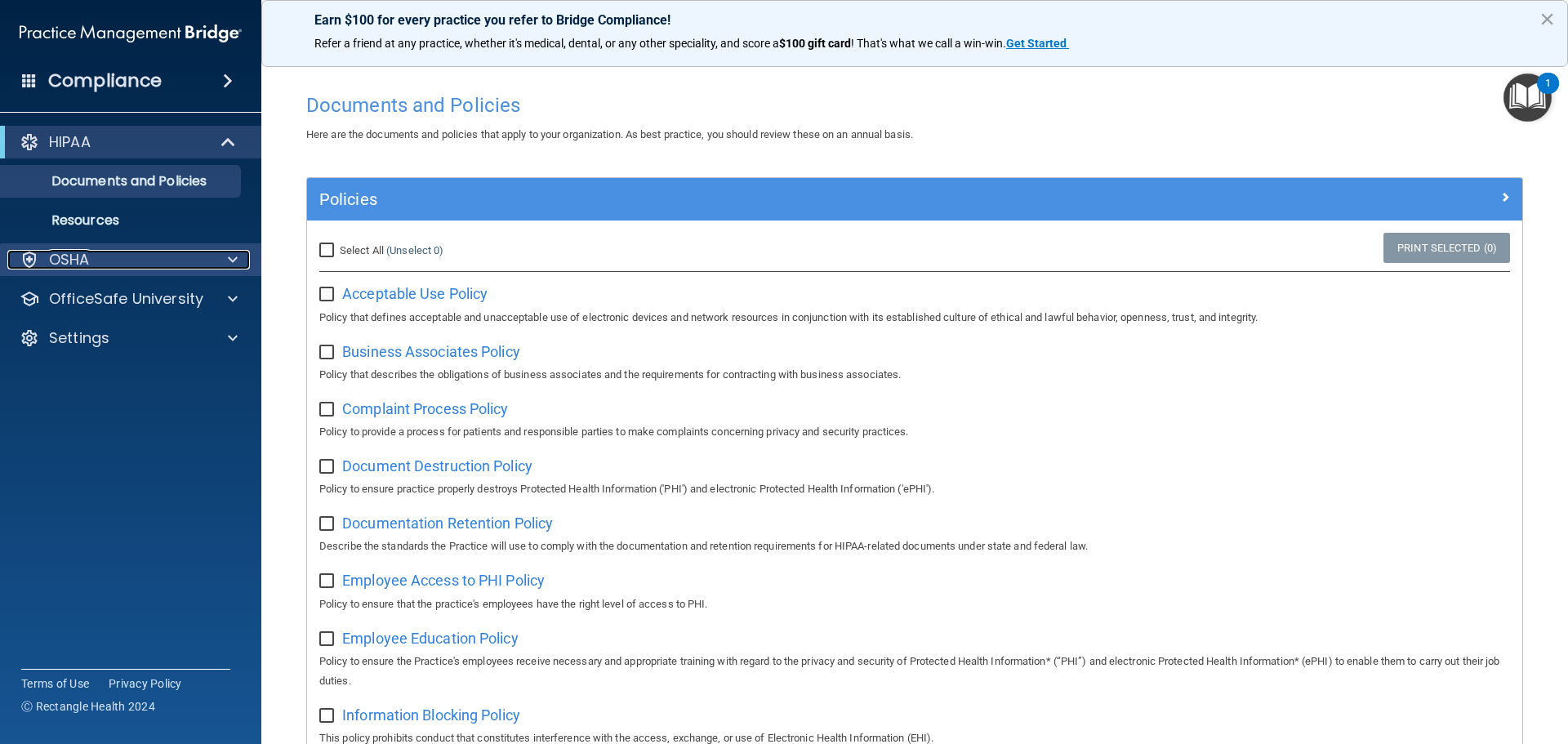
click at [82, 261] on p "OSHA" at bounding box center [69, 259] width 41 height 19
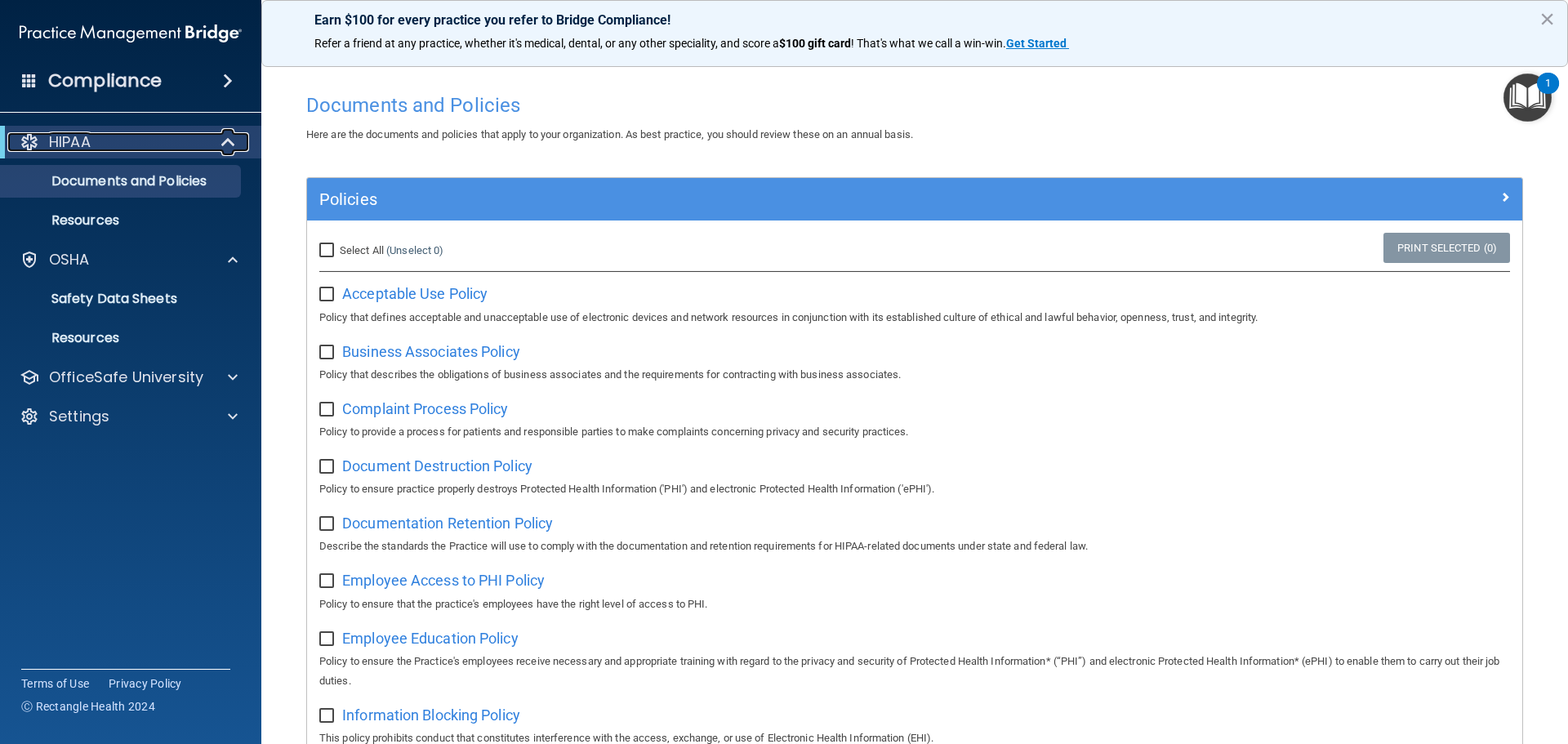
click at [88, 146] on p "HIPAA" at bounding box center [70, 142] width 42 height 19
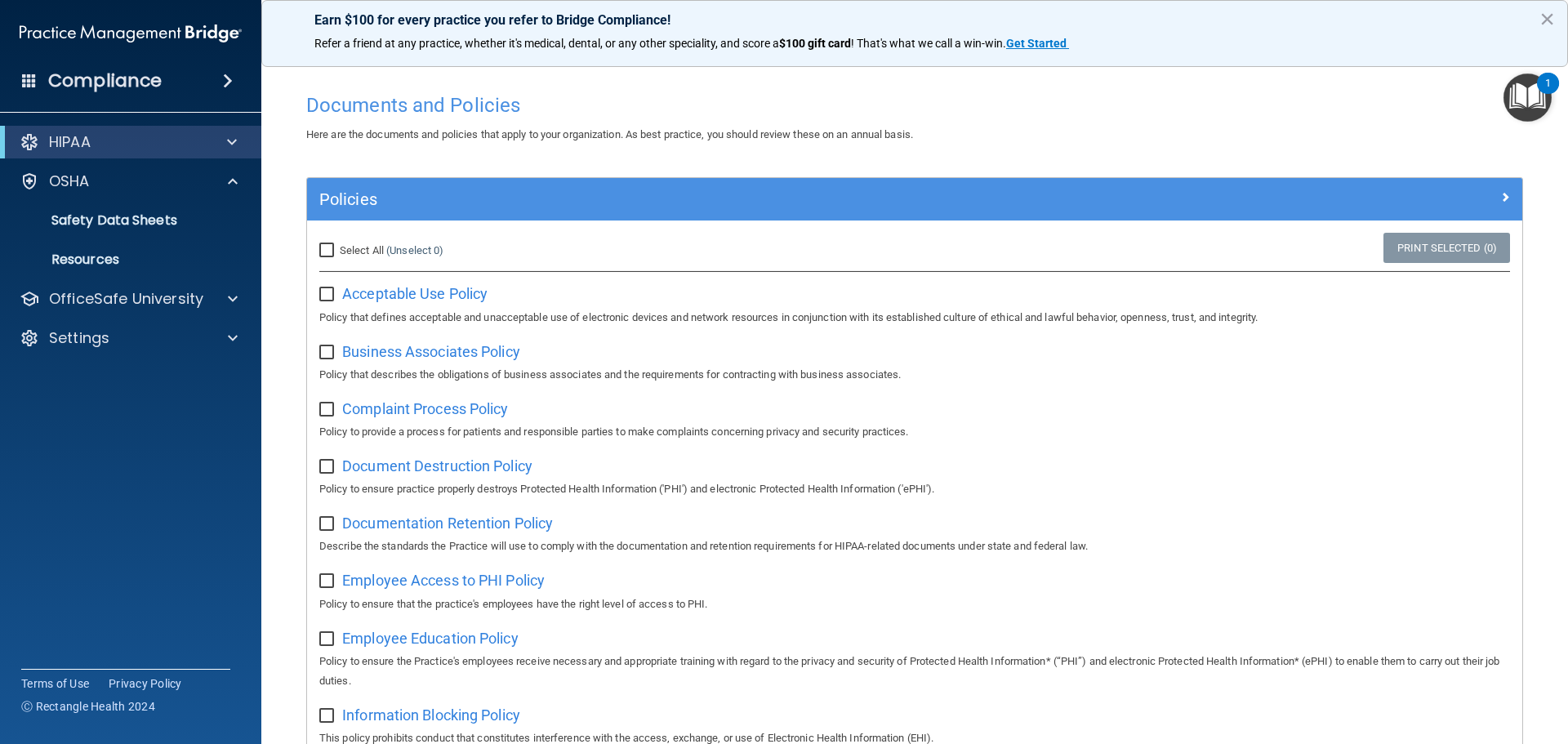
click at [99, 81] on h4 "Compliance" at bounding box center [105, 80] width 113 height 23
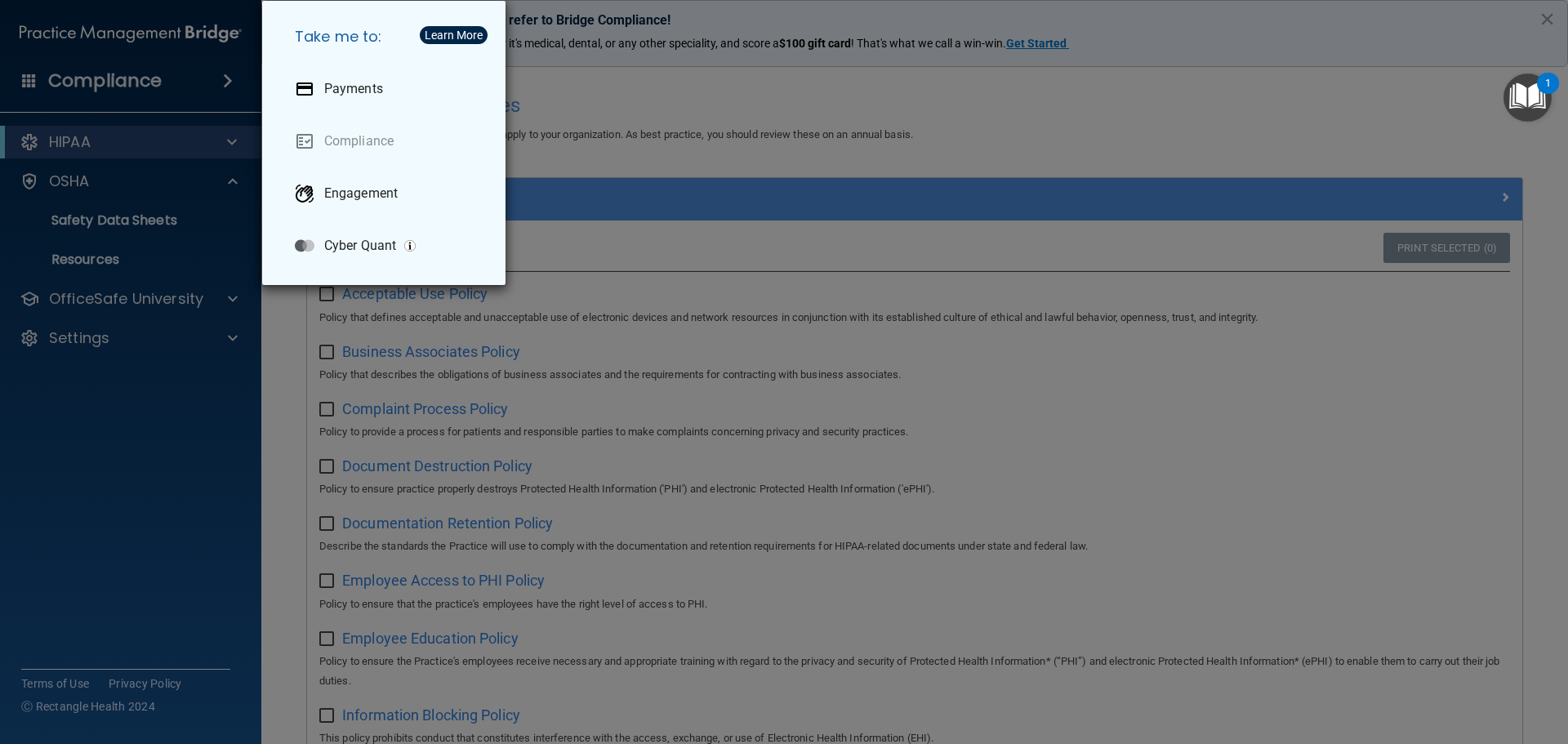
click at [1020, 131] on div "Take me to: Payments Compliance Engagement Cyber Quant" at bounding box center [784, 372] width 1568 height 744
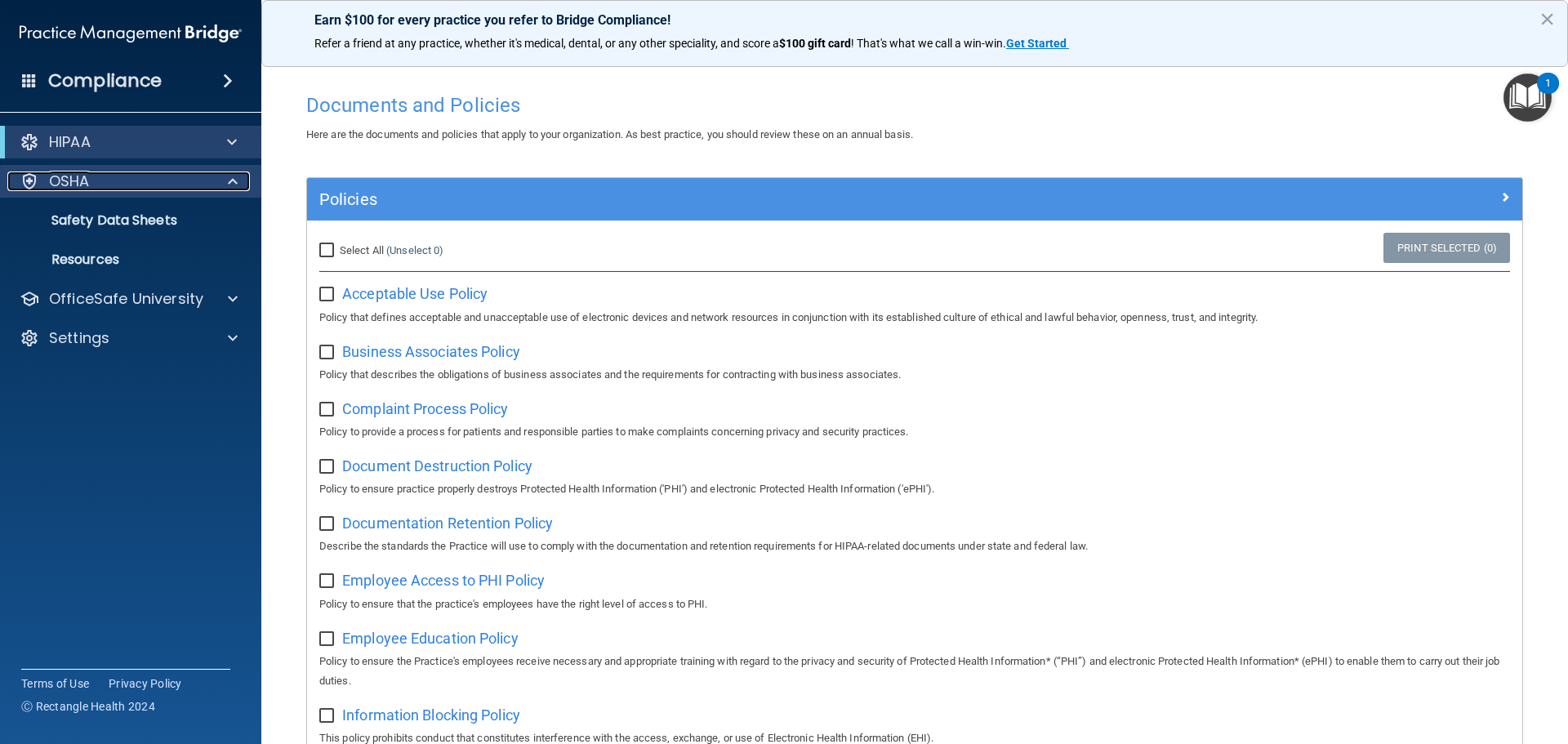
click at [76, 181] on p "OSHA" at bounding box center [69, 181] width 41 height 19
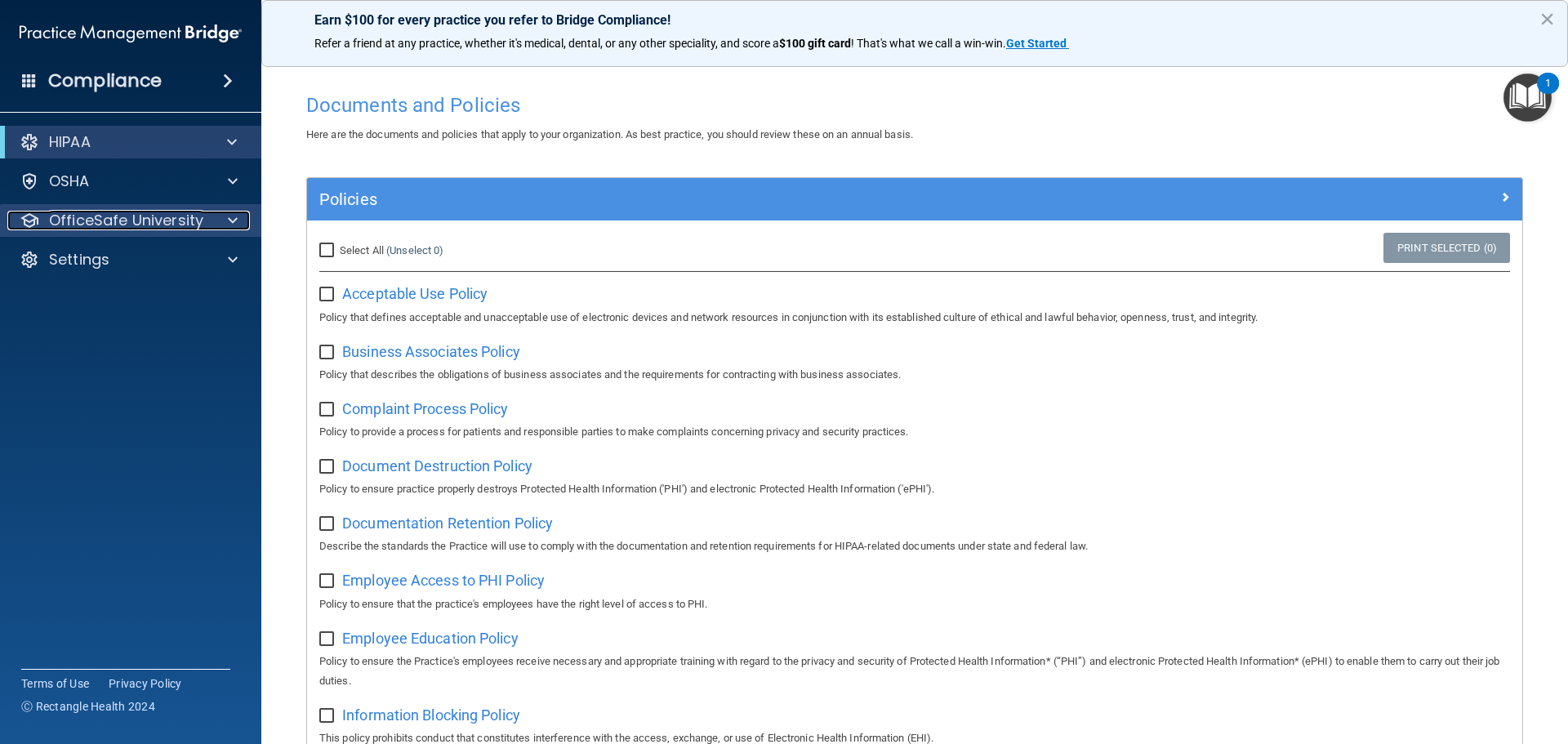
click at [125, 222] on p "OfficeSafe University" at bounding box center [126, 220] width 154 height 19
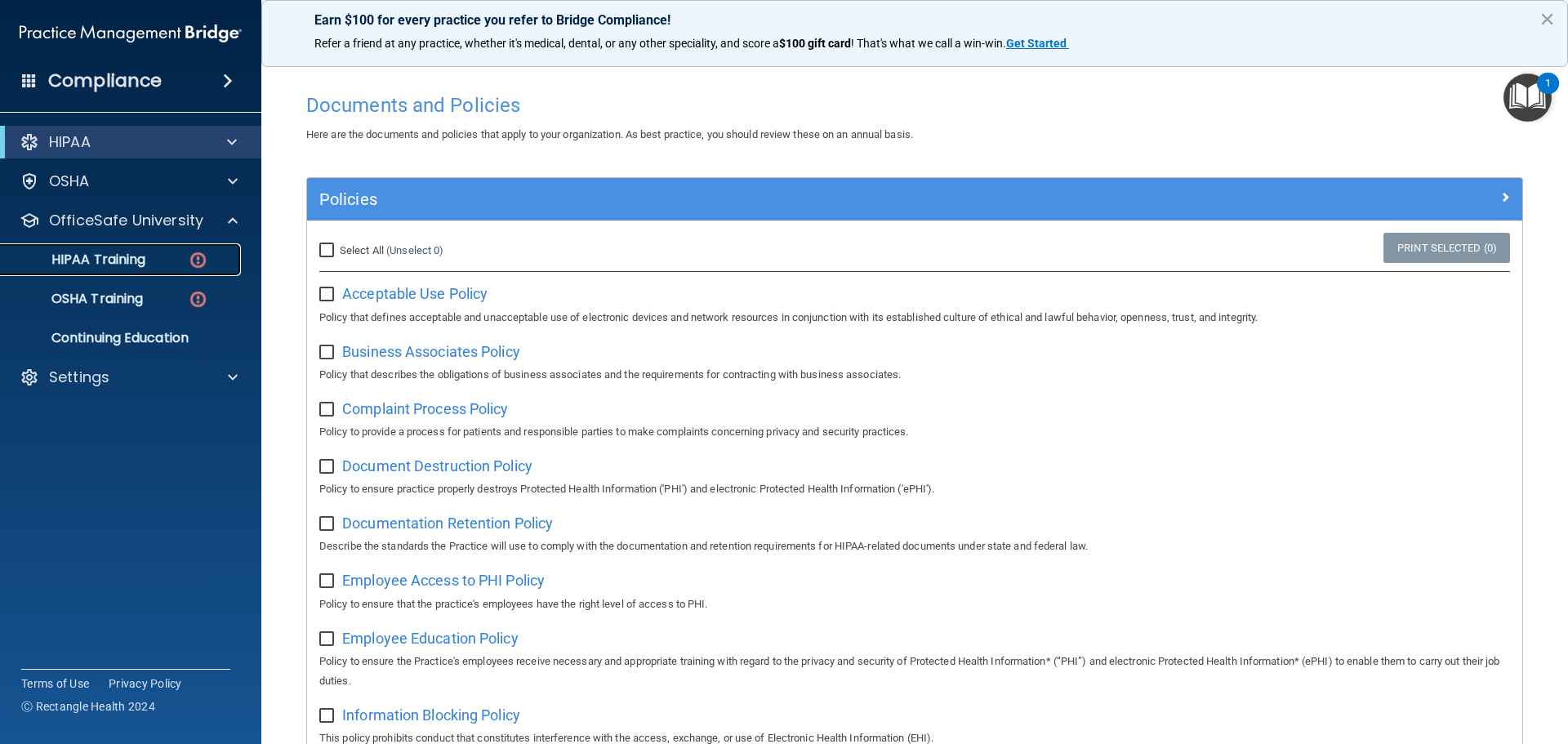
click at [125, 264] on p "HIPAA Training" at bounding box center [78, 259] width 135 height 16
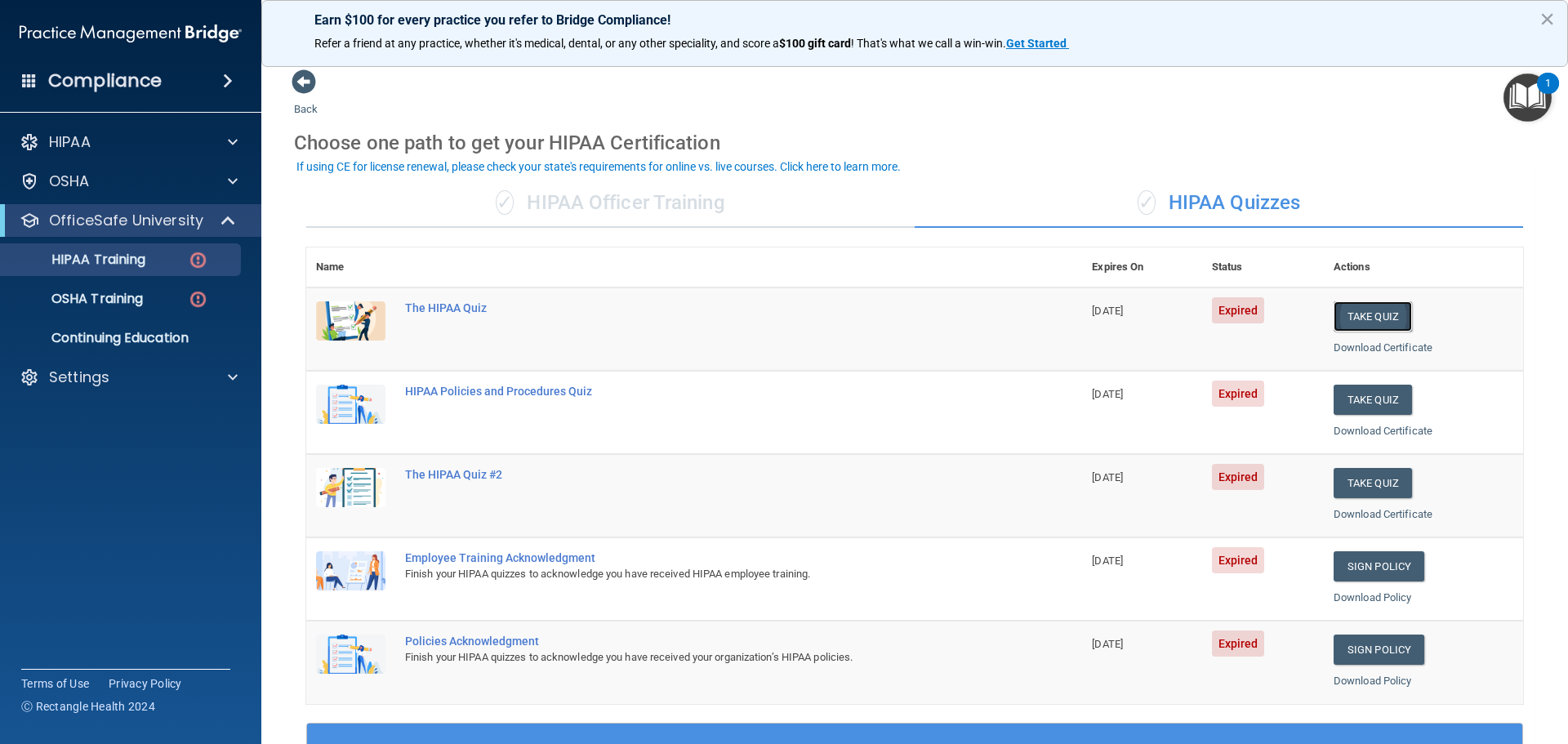
click at [1384, 315] on button "Take Quiz" at bounding box center [1374, 317] width 79 height 30
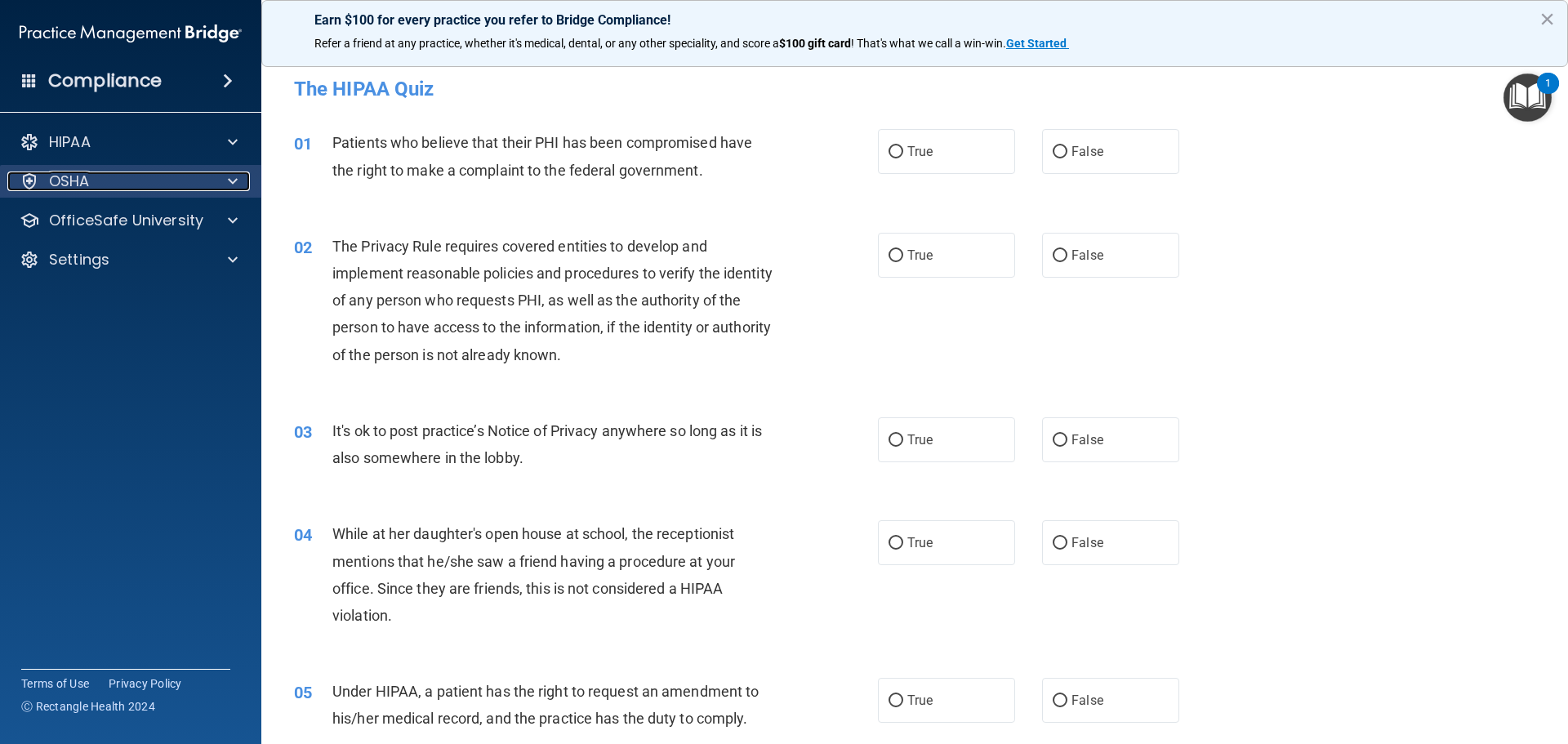
click at [80, 179] on p "OSHA" at bounding box center [69, 181] width 41 height 19
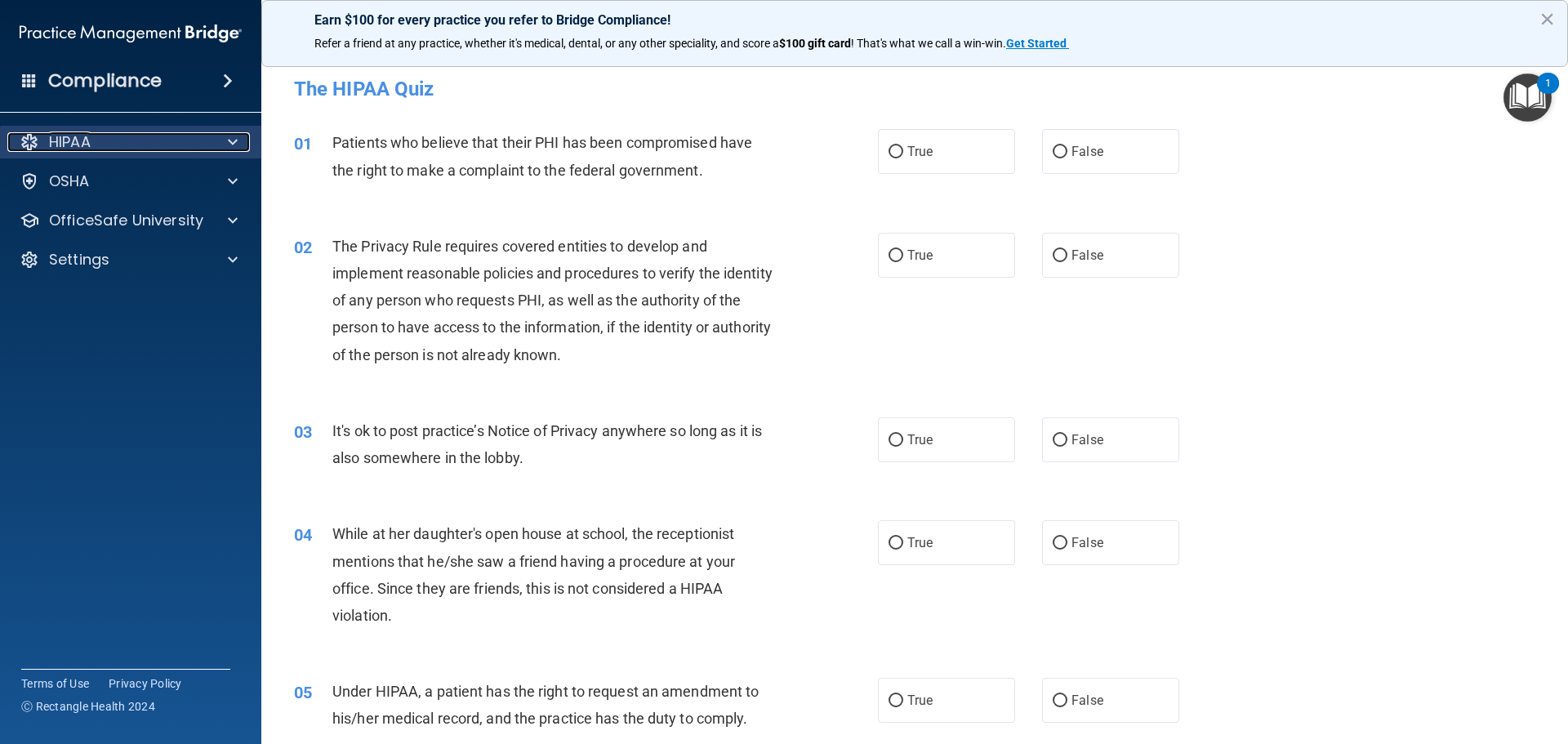
click at [97, 148] on div "HIPAA" at bounding box center [109, 142] width 203 height 19
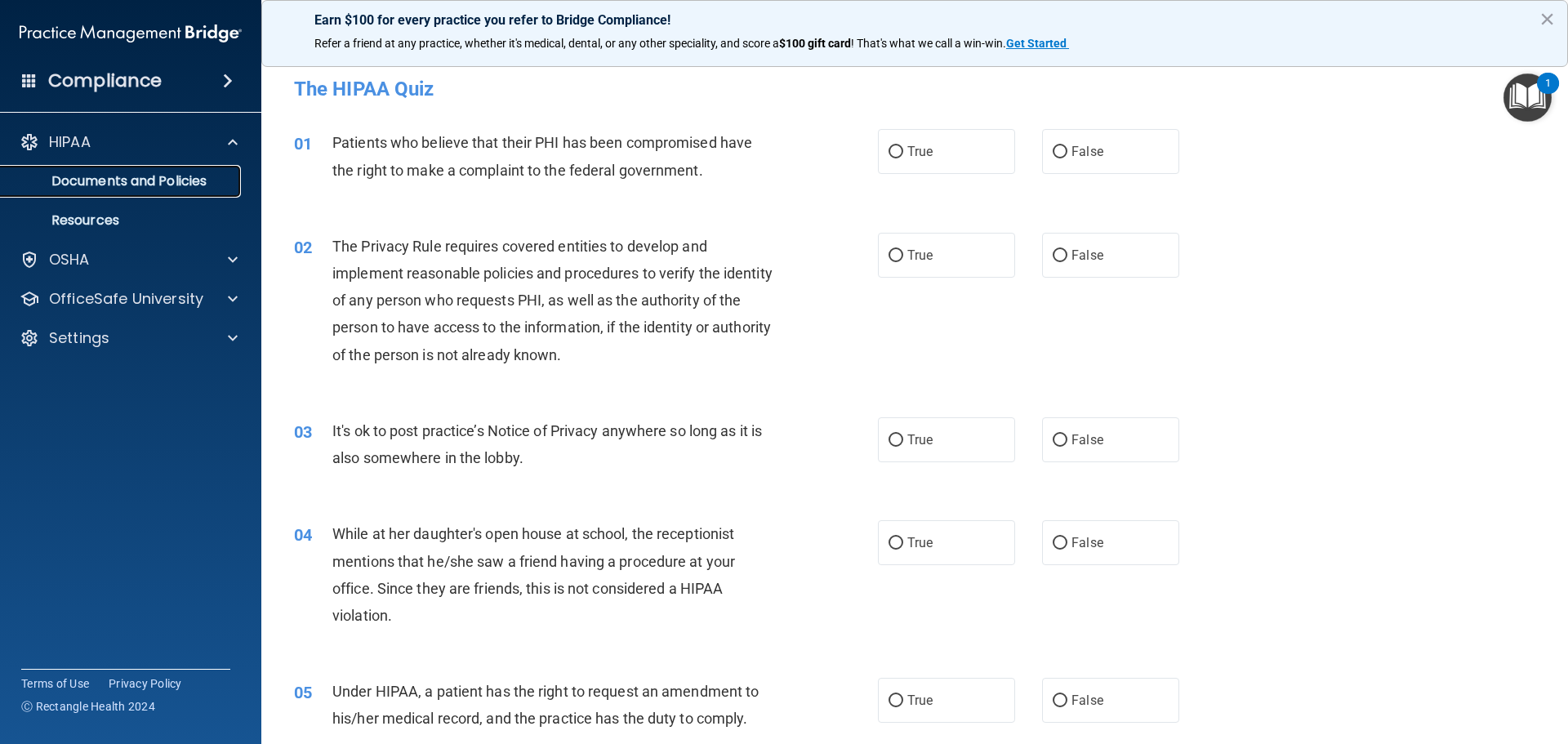
click at [105, 183] on p "Documents and Policies" at bounding box center [122, 181] width 223 height 16
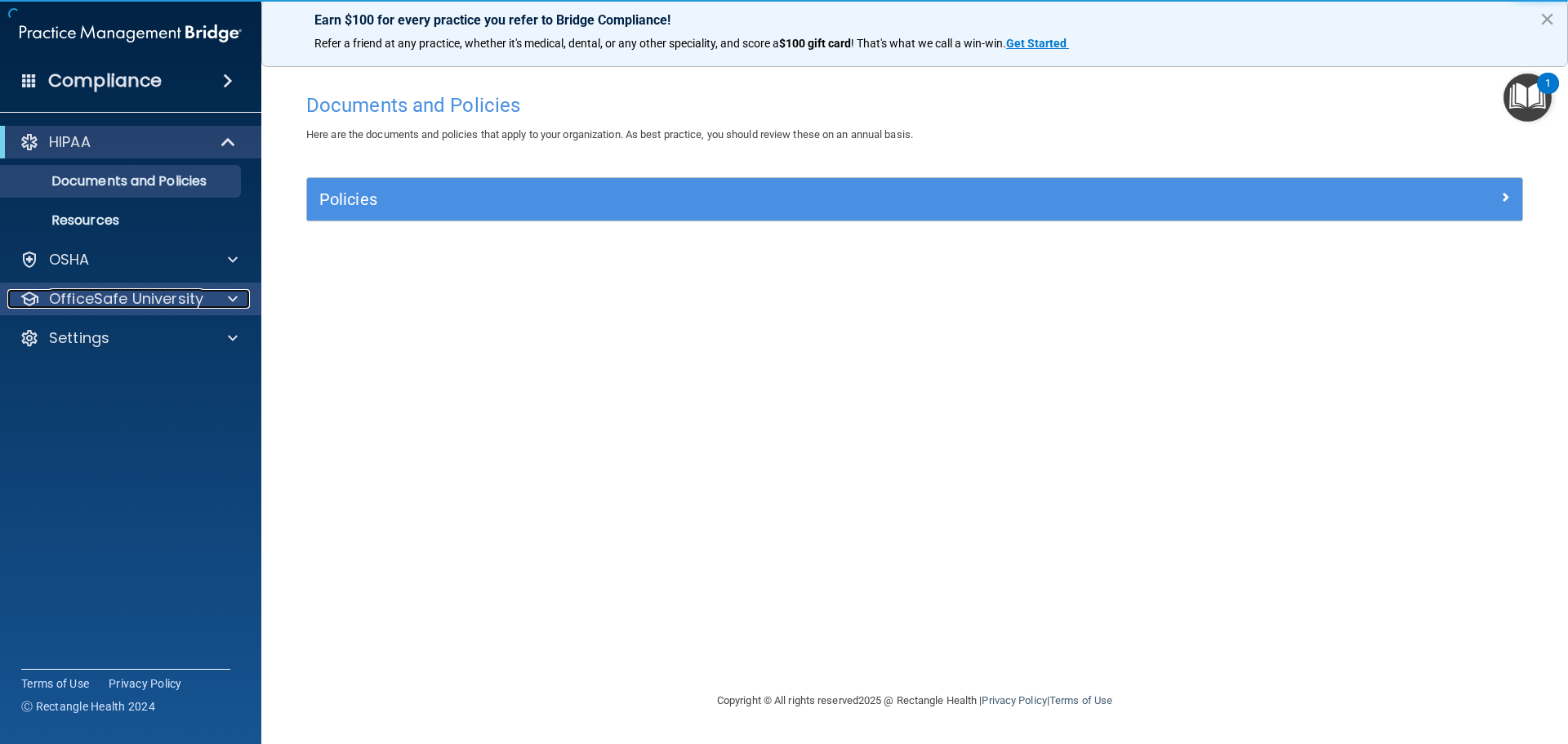
click at [114, 294] on p "OfficeSafe University" at bounding box center [126, 298] width 154 height 19
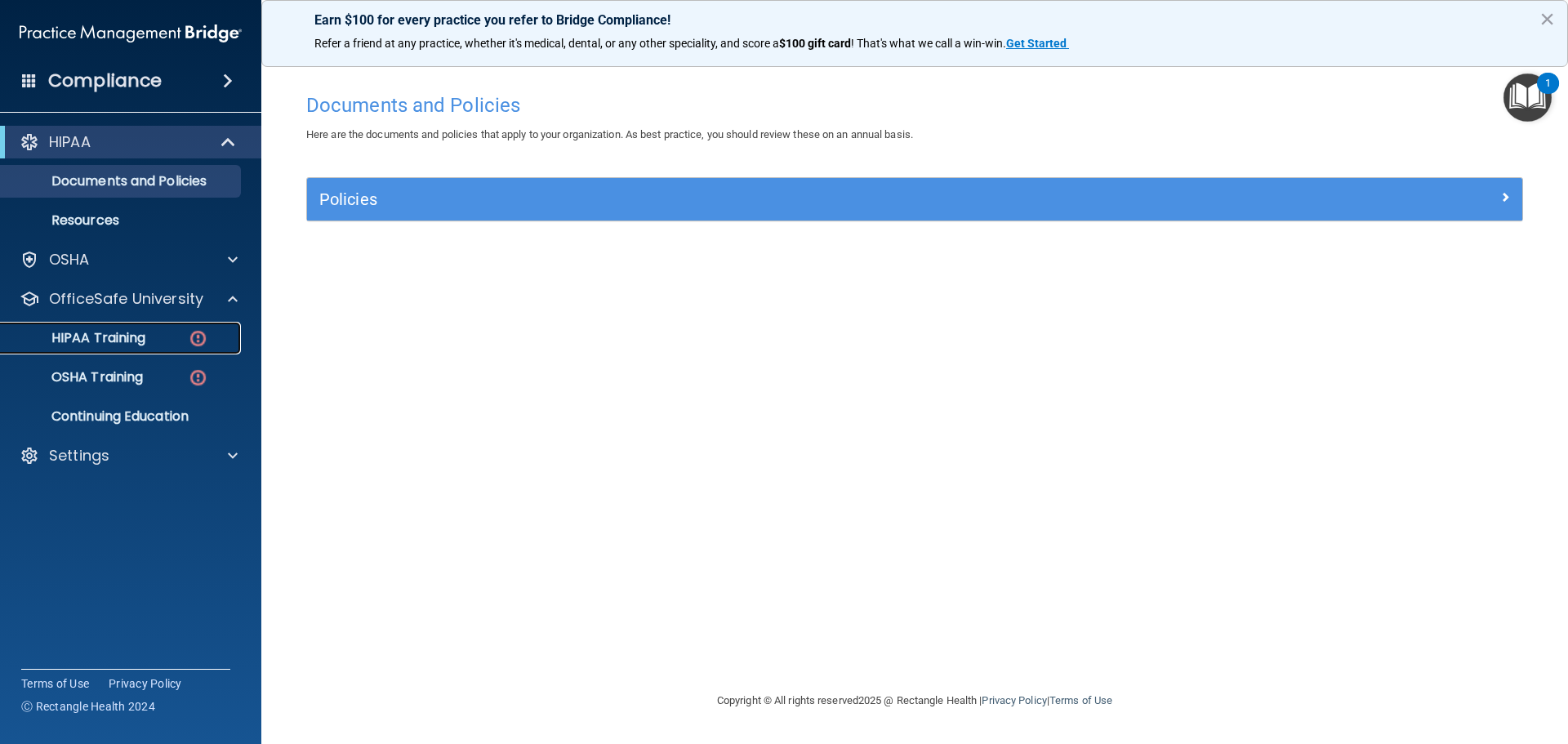
click at [109, 340] on p "HIPAA Training" at bounding box center [78, 338] width 135 height 16
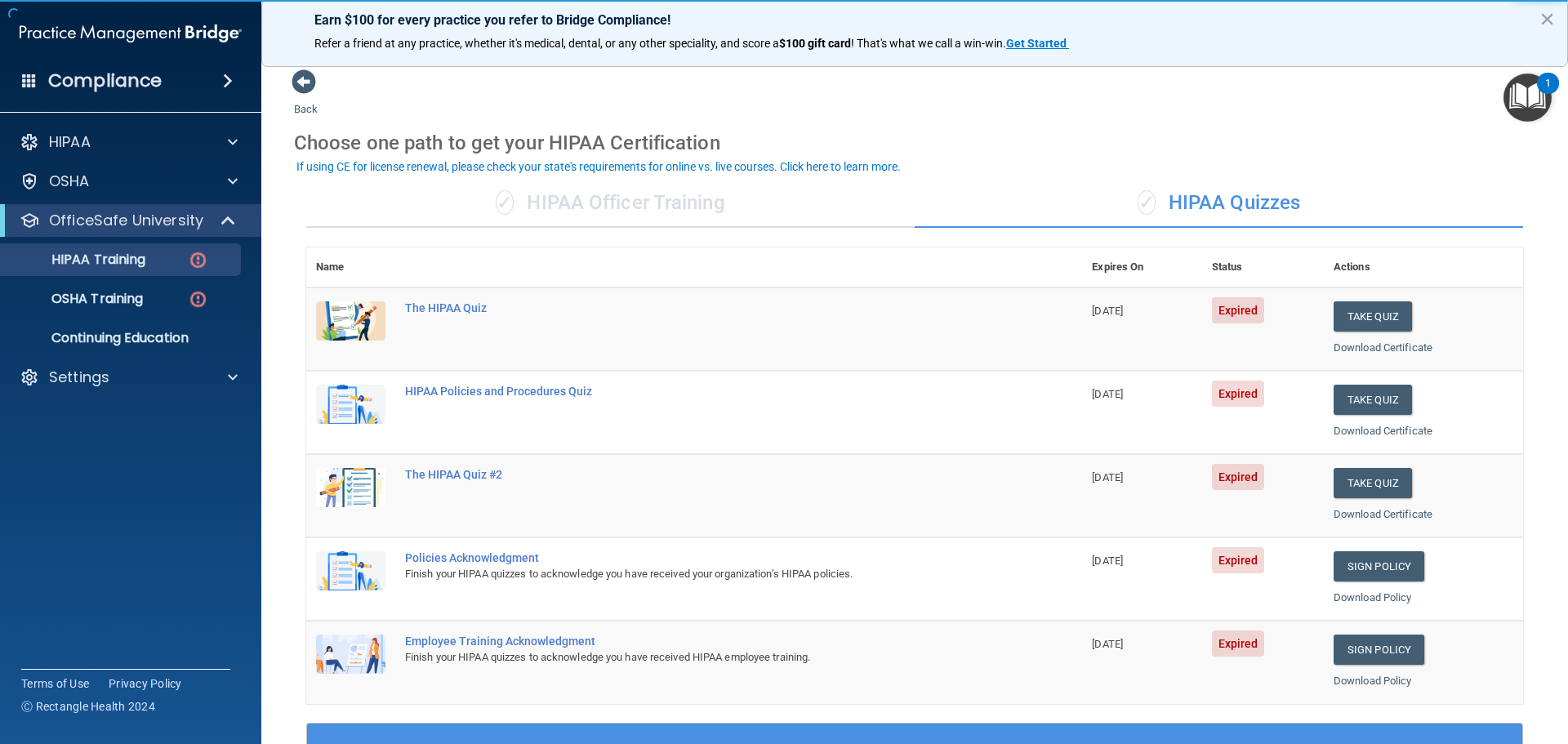
click at [1204, 209] on div "✓ HIPAA Quizzes" at bounding box center [1219, 203] width 608 height 49
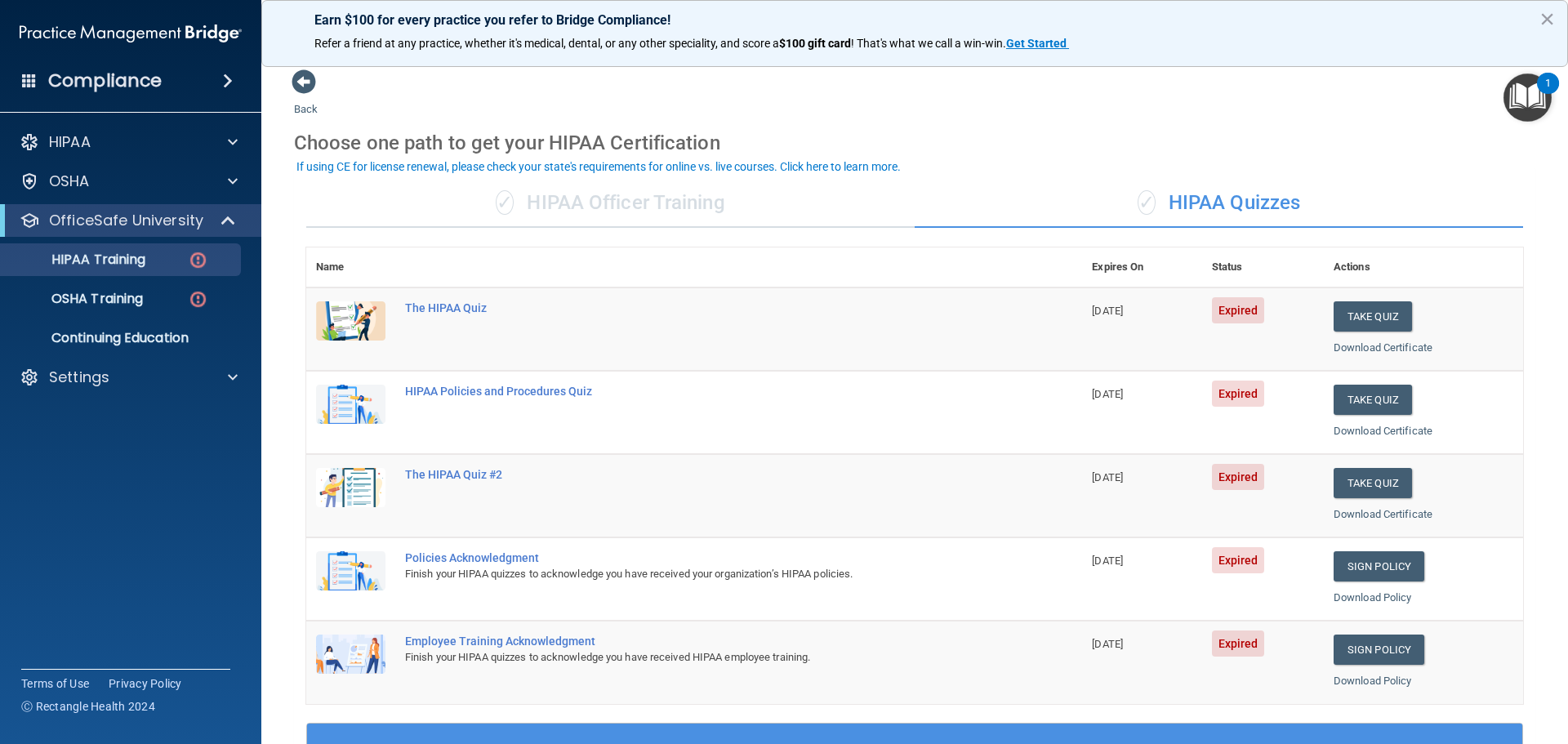
click at [540, 202] on div "✓ HIPAA Officer Training" at bounding box center [610, 203] width 608 height 49
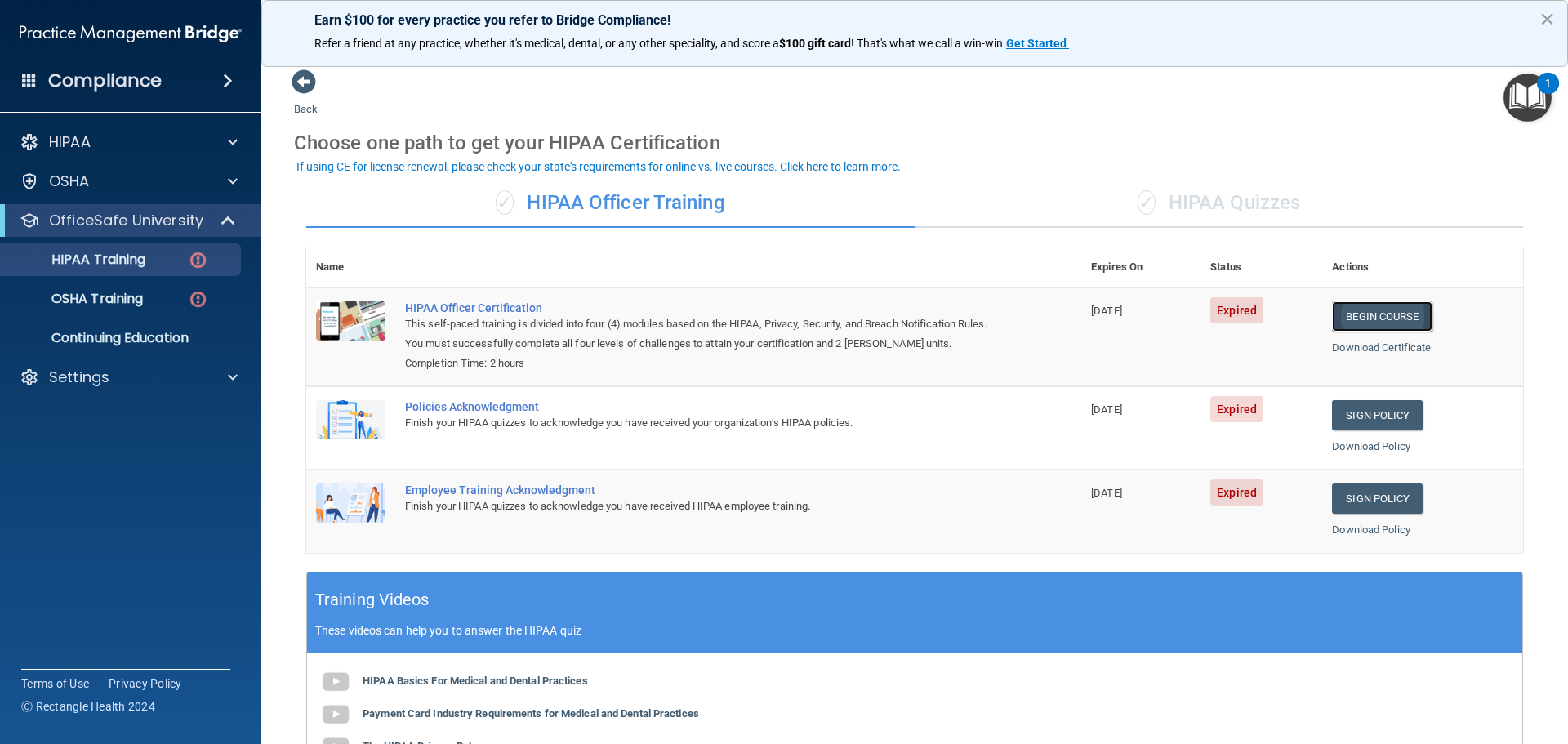
click at [1368, 313] on link "Begin Course" at bounding box center [1382, 317] width 100 height 30
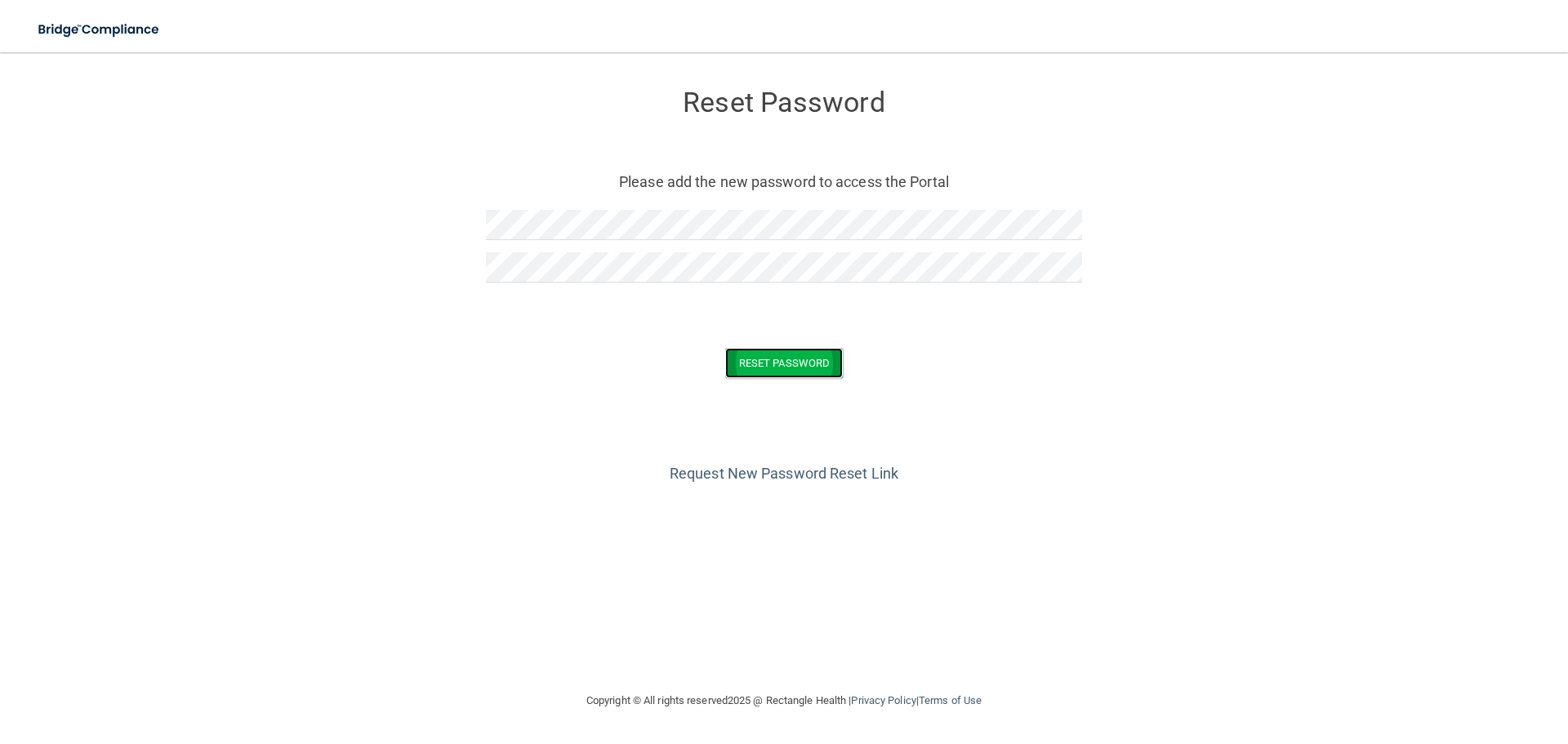
click at [797, 367] on button "Reset Password" at bounding box center [784, 363] width 117 height 30
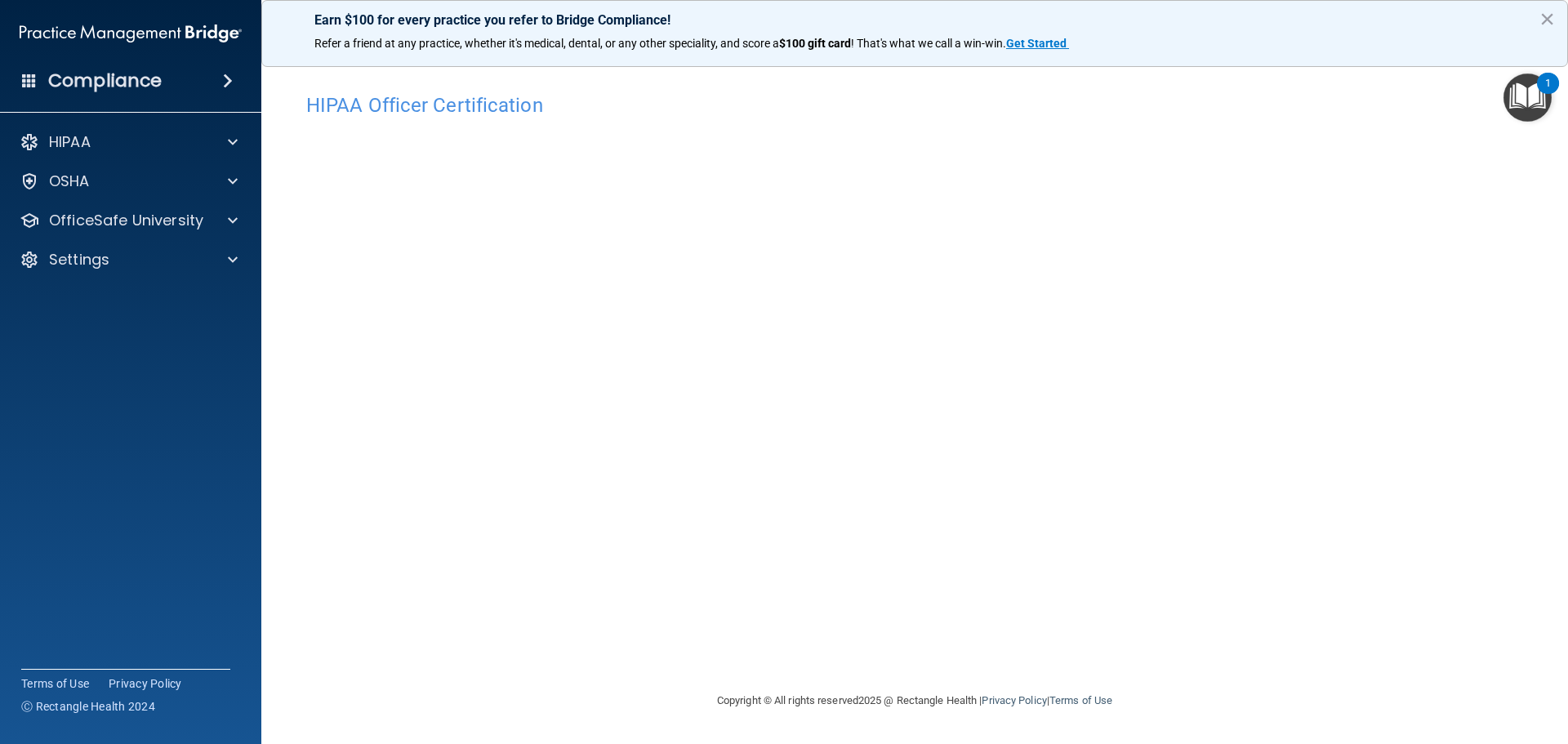
click at [1236, 679] on footer "Copyright © All rights reserved 2025 @ Rectangle Health | Privacy Policy | Term…" at bounding box center [914, 700] width 1241 height 53
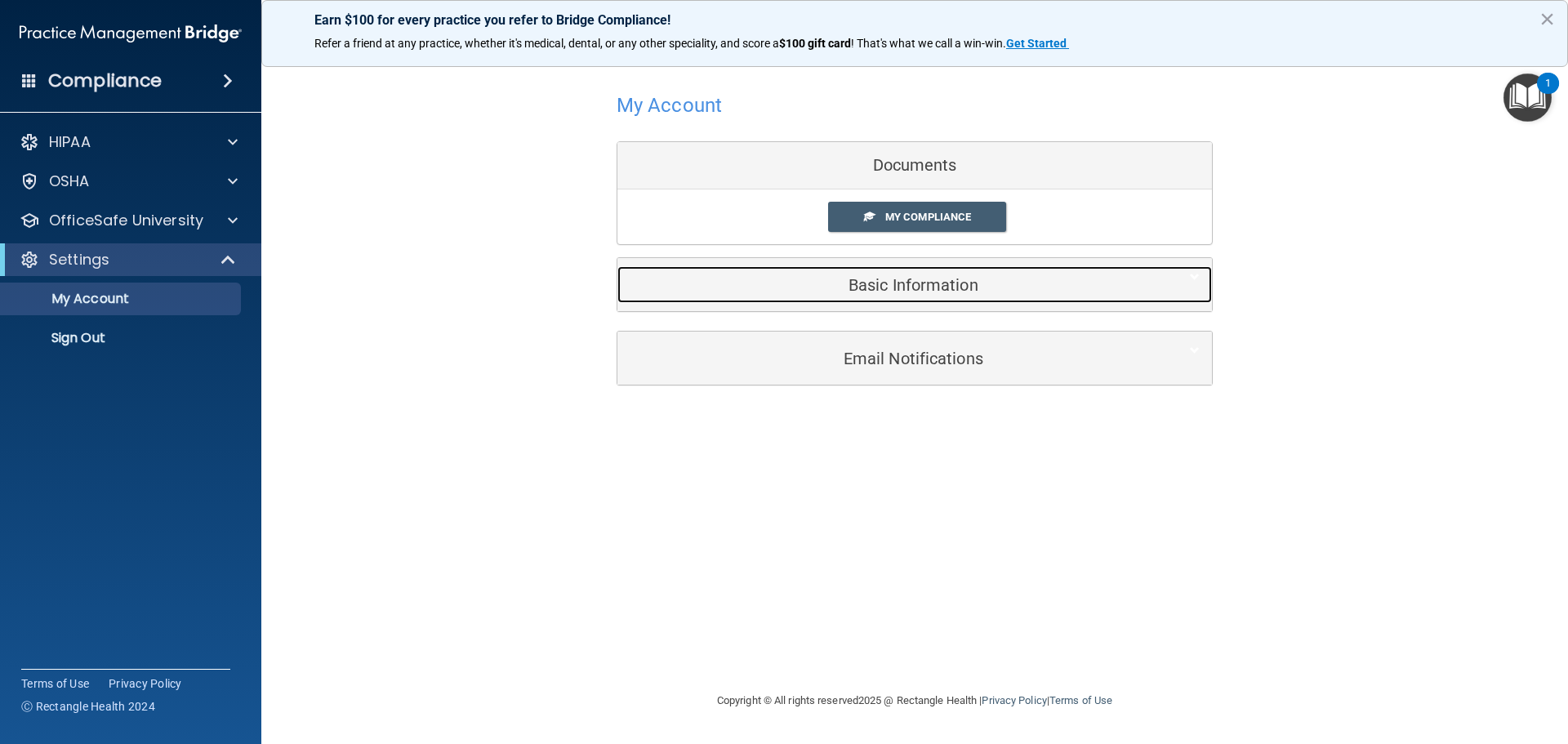
click at [938, 295] on div "Basic Information" at bounding box center [890, 285] width 545 height 37
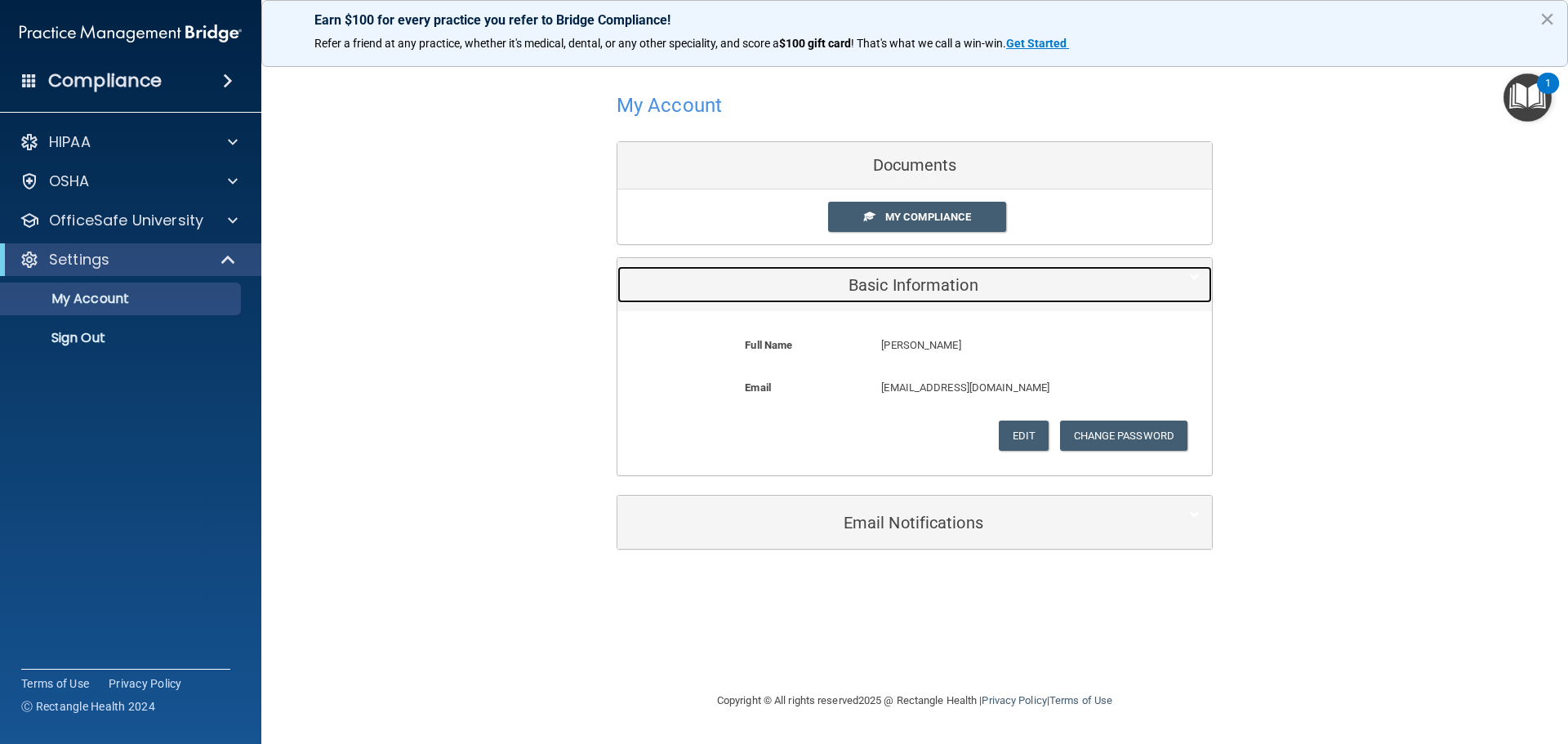
click at [938, 293] on h5 "Basic Information" at bounding box center [889, 284] width 520 height 18
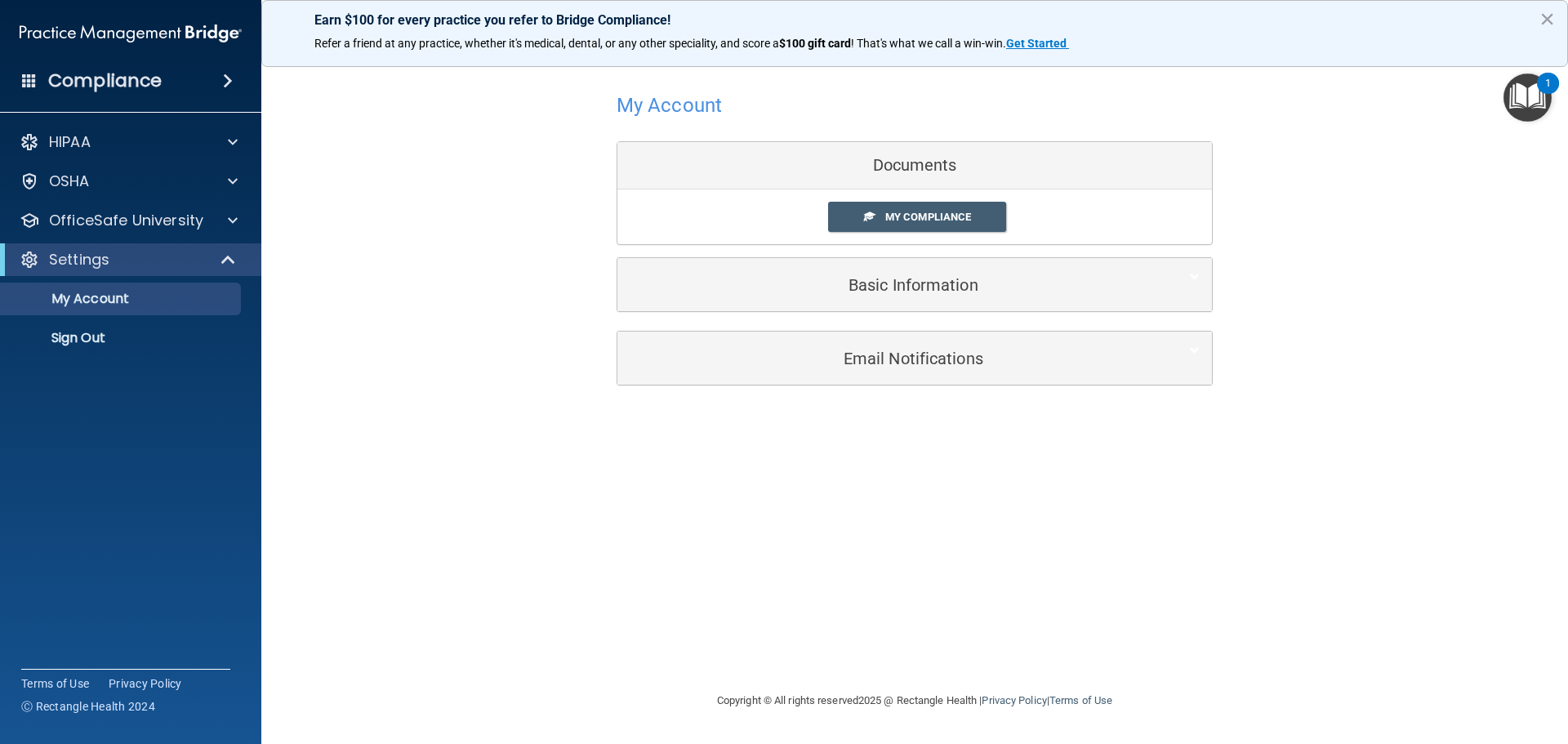
click at [934, 163] on div "Documents" at bounding box center [915, 166] width 595 height 48
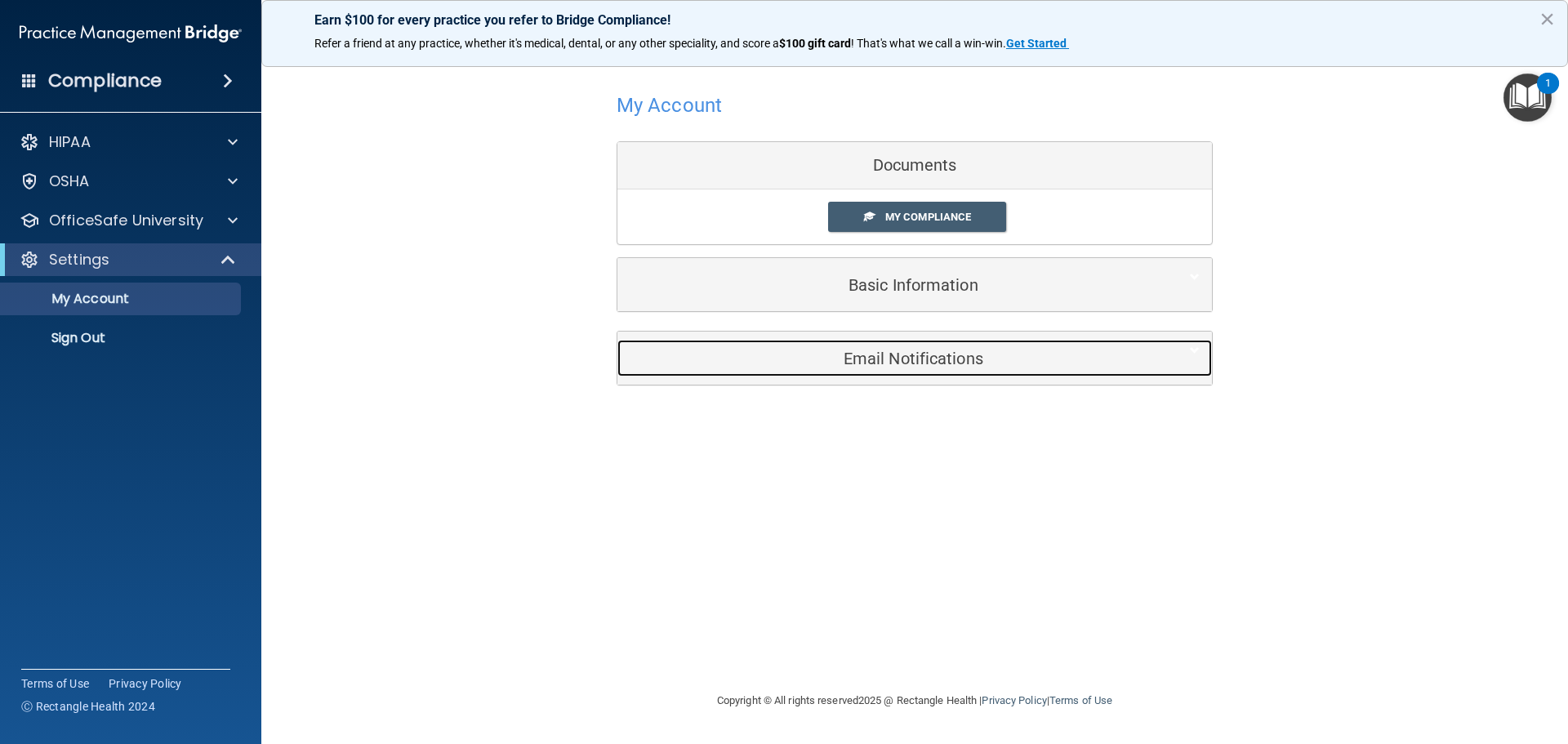
click at [928, 349] on h5 "Email Notifications" at bounding box center [889, 358] width 520 height 18
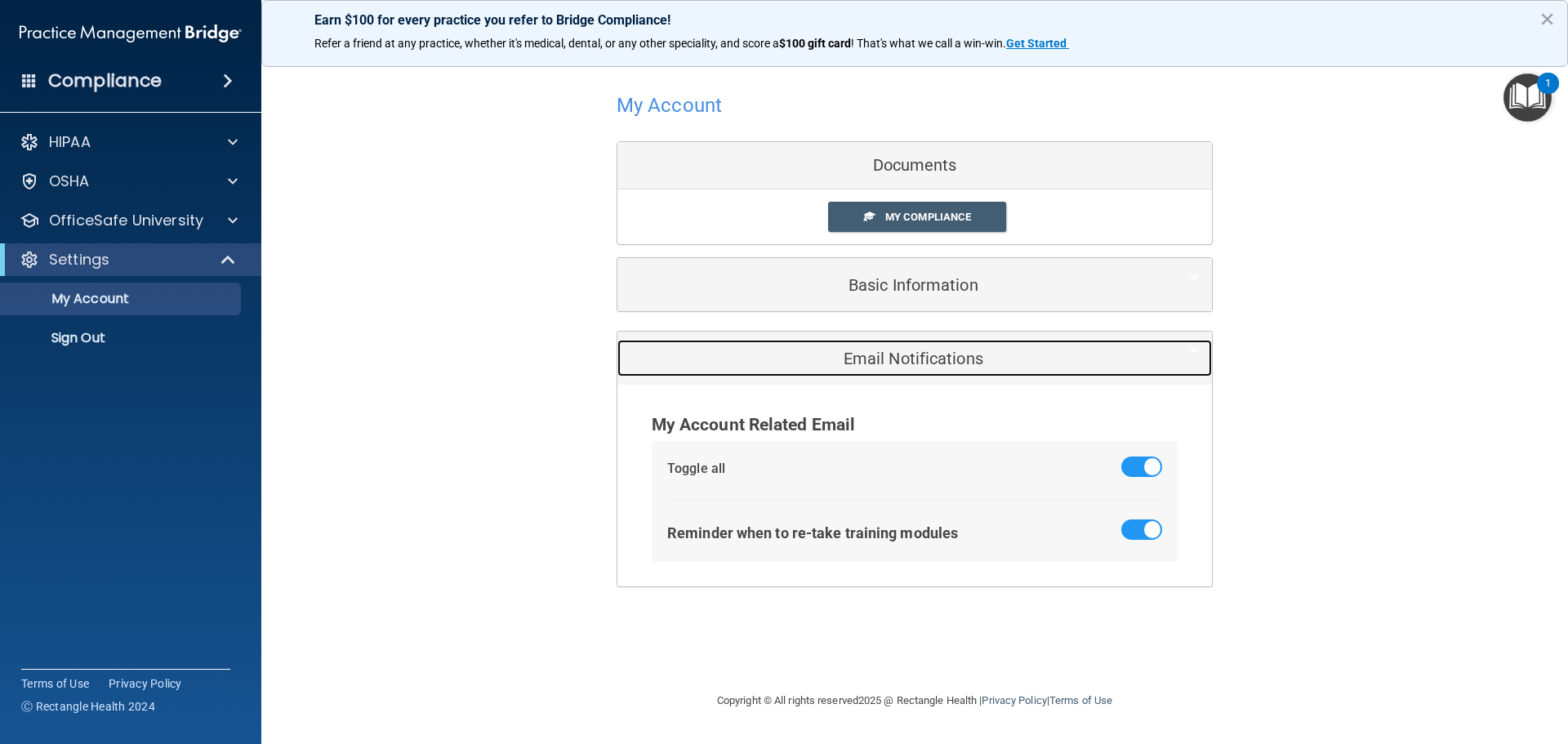
click at [928, 349] on h5 "Email Notifications" at bounding box center [889, 358] width 520 height 18
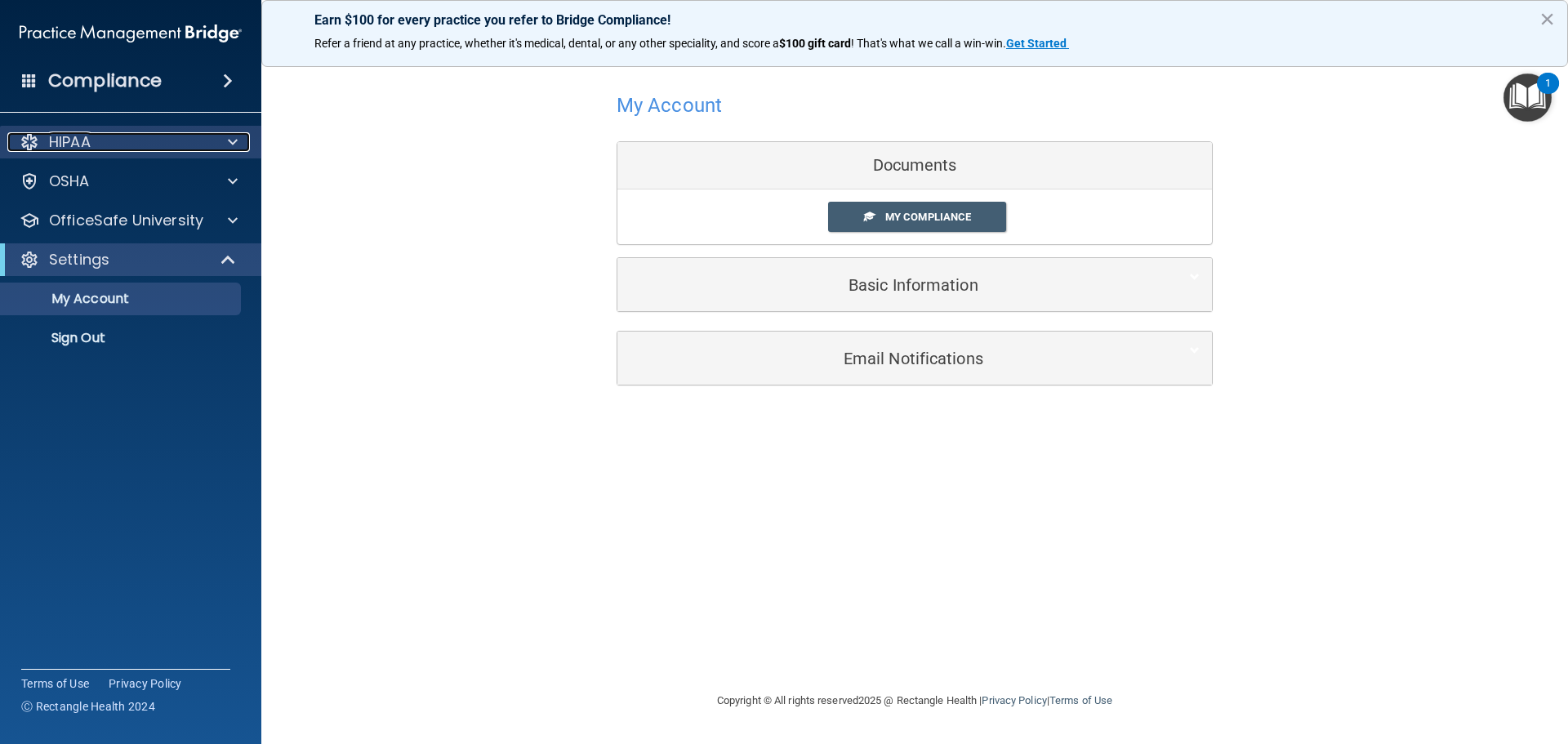
click at [70, 150] on p "HIPAA" at bounding box center [70, 142] width 42 height 19
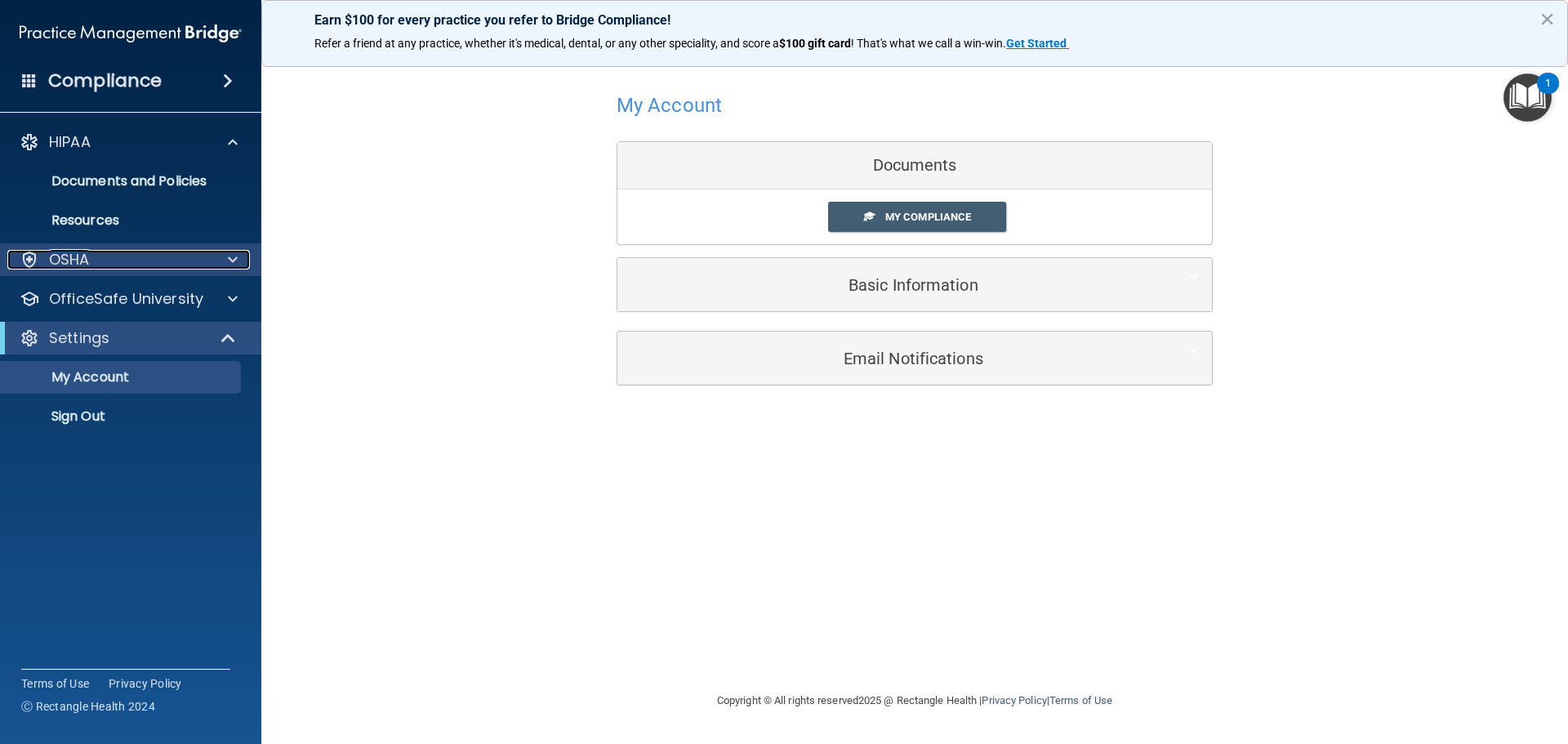
click at [149, 252] on div "OSHA" at bounding box center [109, 259] width 203 height 19
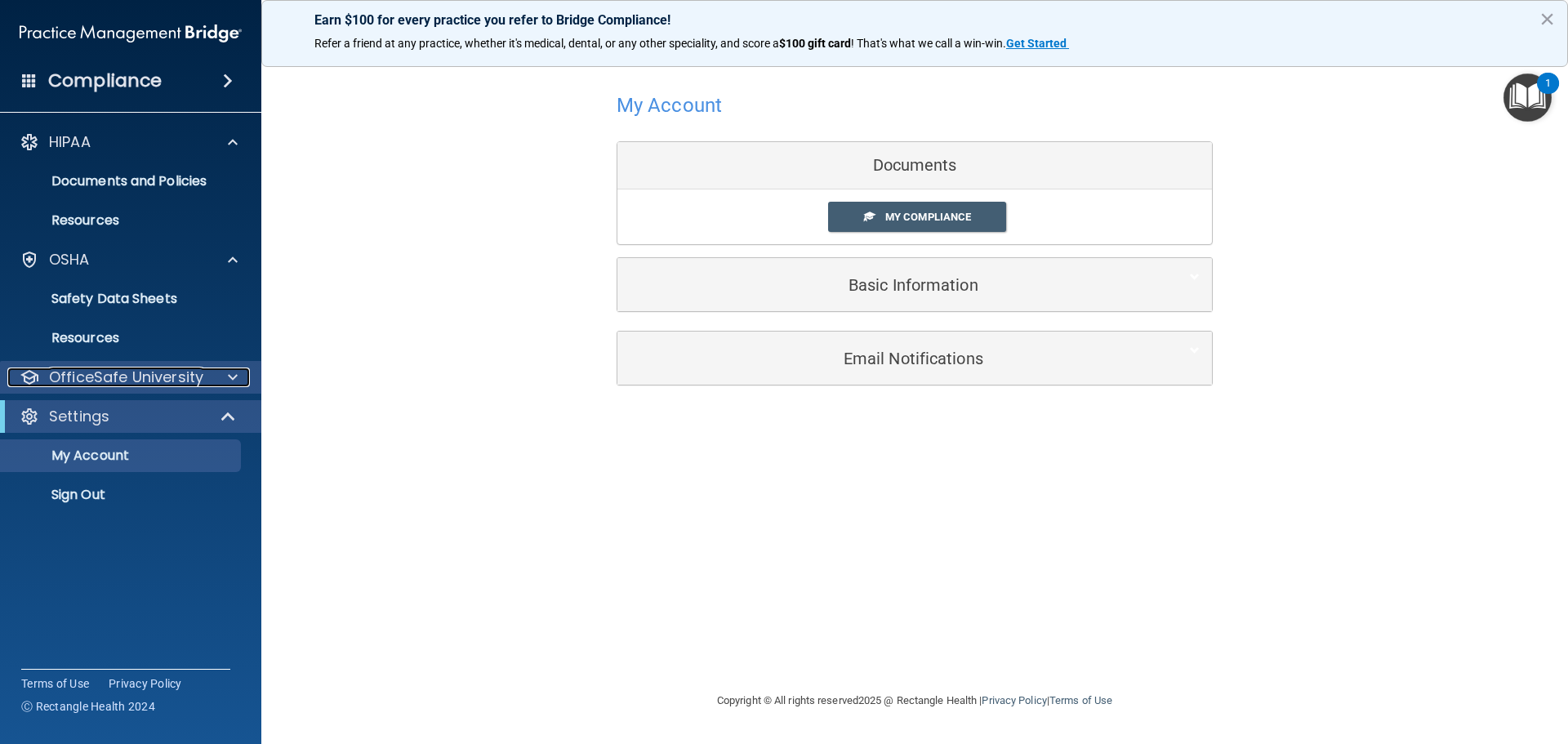
click at [179, 376] on p "OfficeSafe University" at bounding box center [126, 377] width 154 height 19
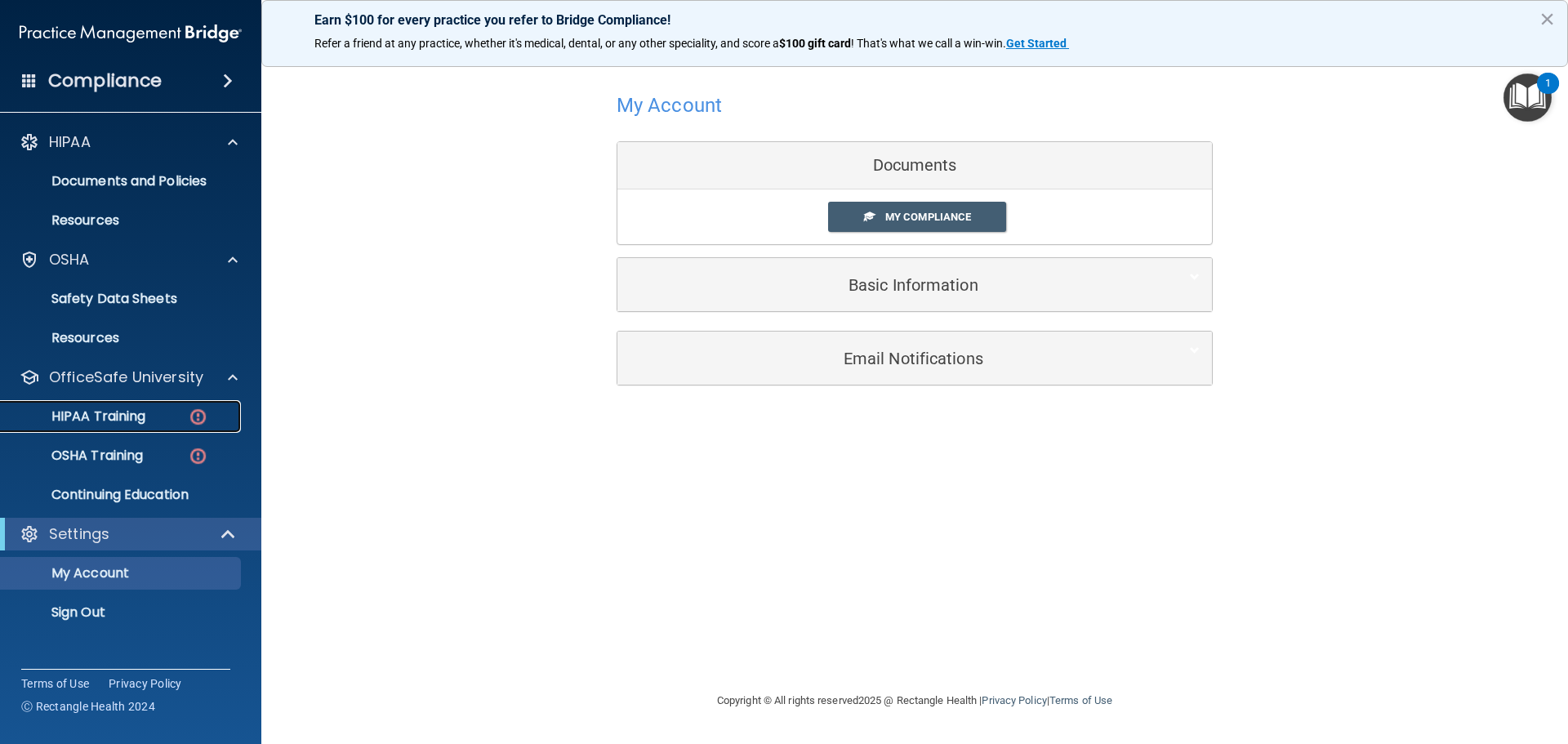
click at [165, 421] on div "HIPAA Training" at bounding box center [122, 416] width 223 height 16
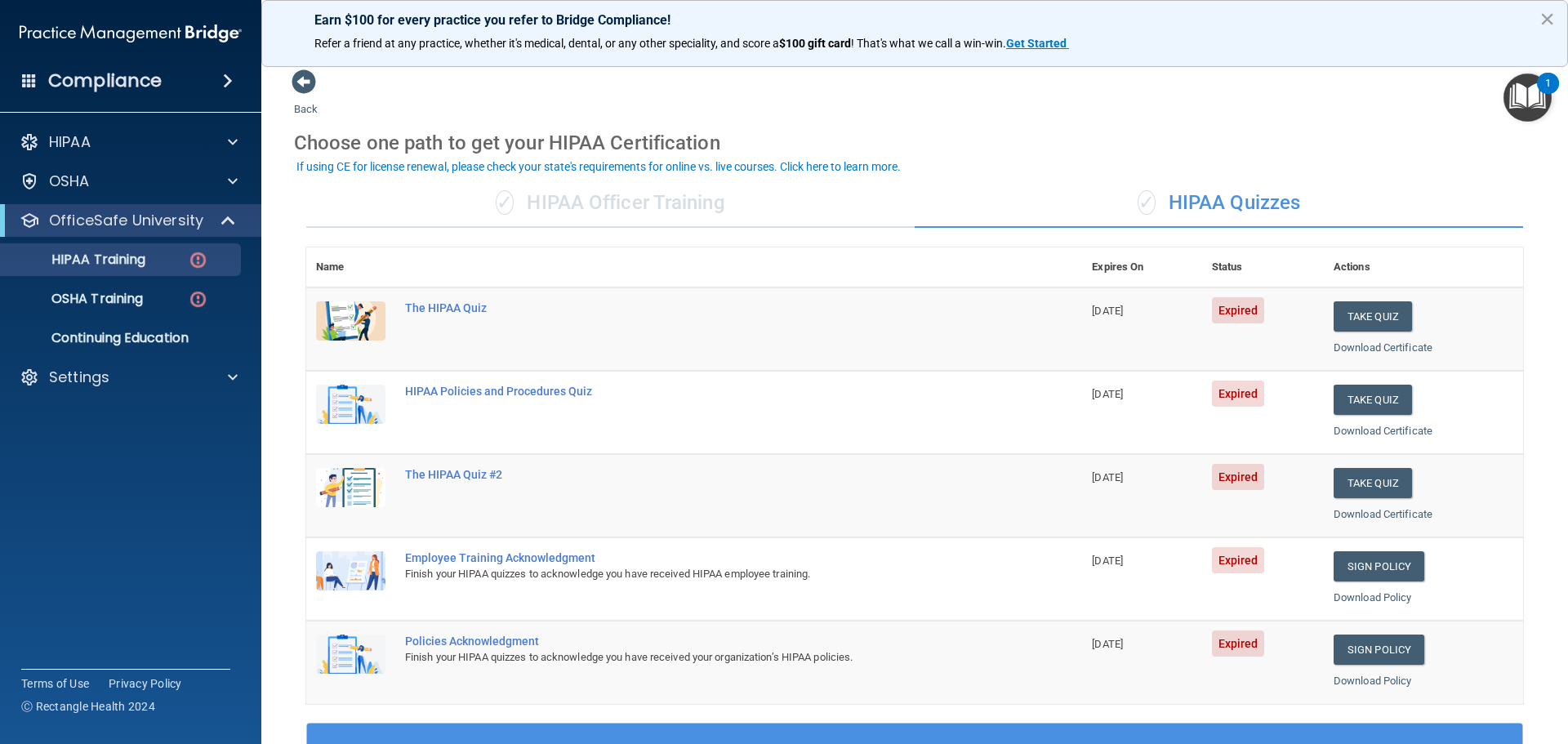
click at [531, 202] on div "✓ HIPAA Officer Training" at bounding box center [610, 203] width 608 height 49
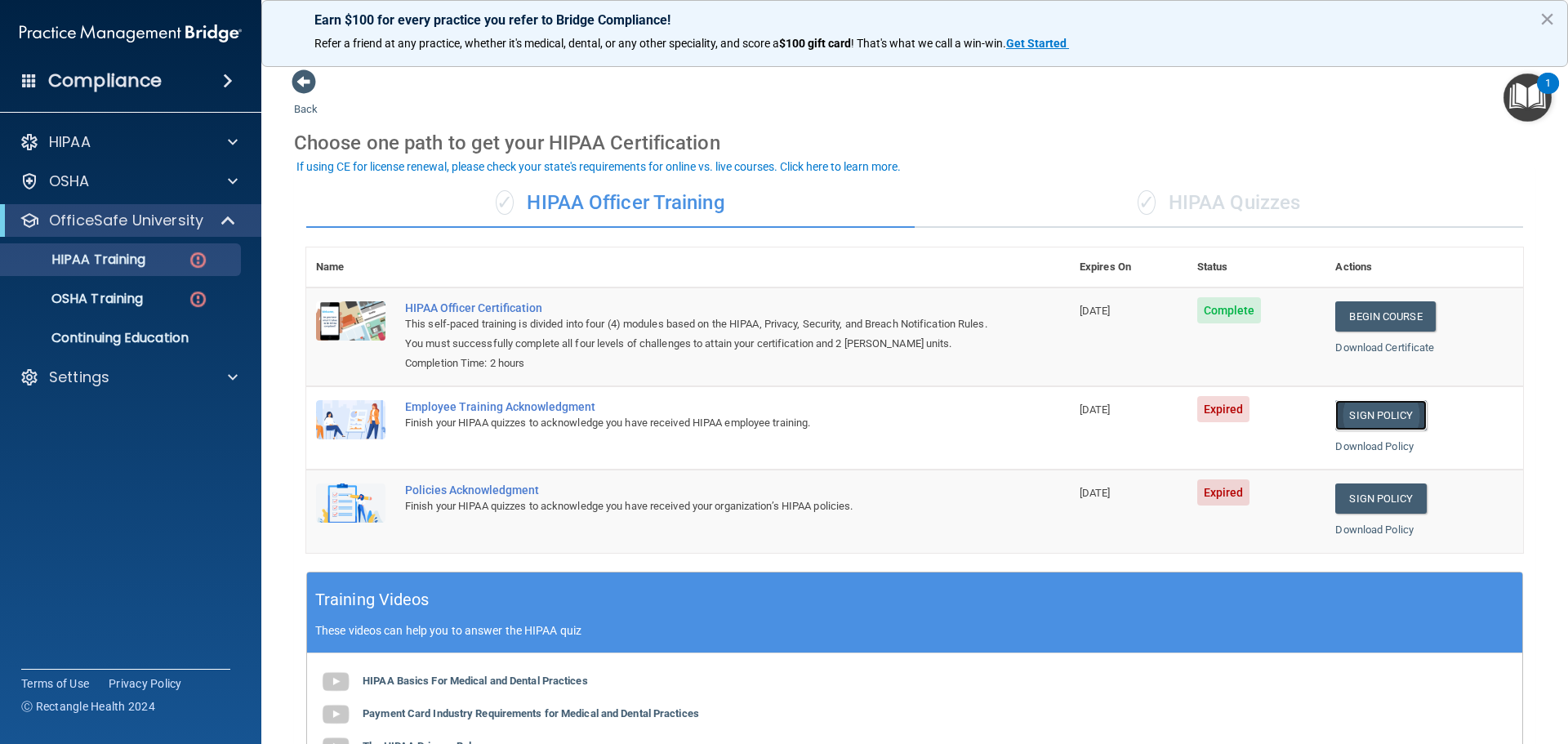
click at [1377, 421] on link "Sign Policy" at bounding box center [1381, 416] width 91 height 30
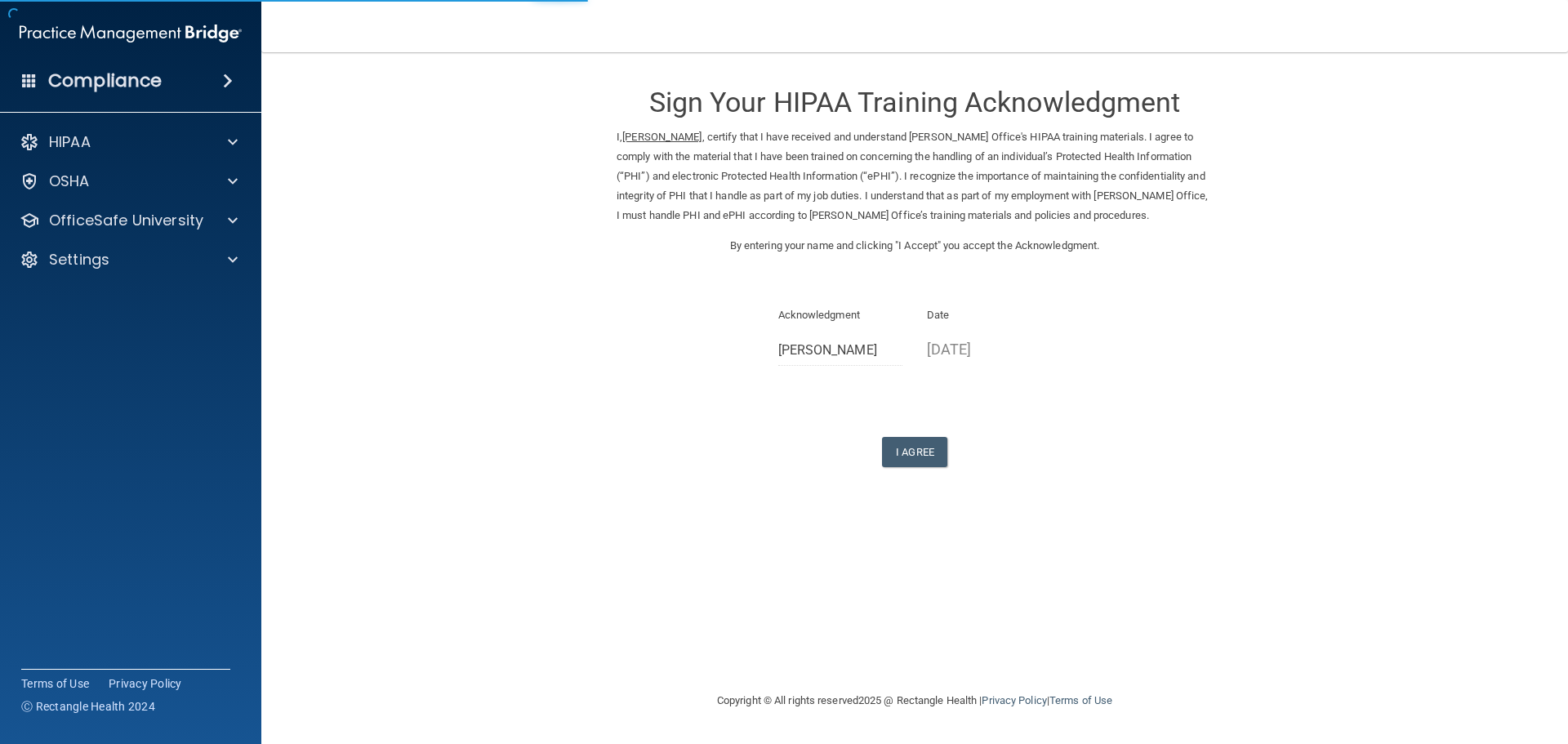
click at [922, 451] on div "Sign Your HIPAA Training Acknowledgment I, Sonia Cortes , certify that I have r…" at bounding box center [914, 268] width 596 height 399
click at [924, 467] on button "I Agree" at bounding box center [915, 452] width 65 height 30
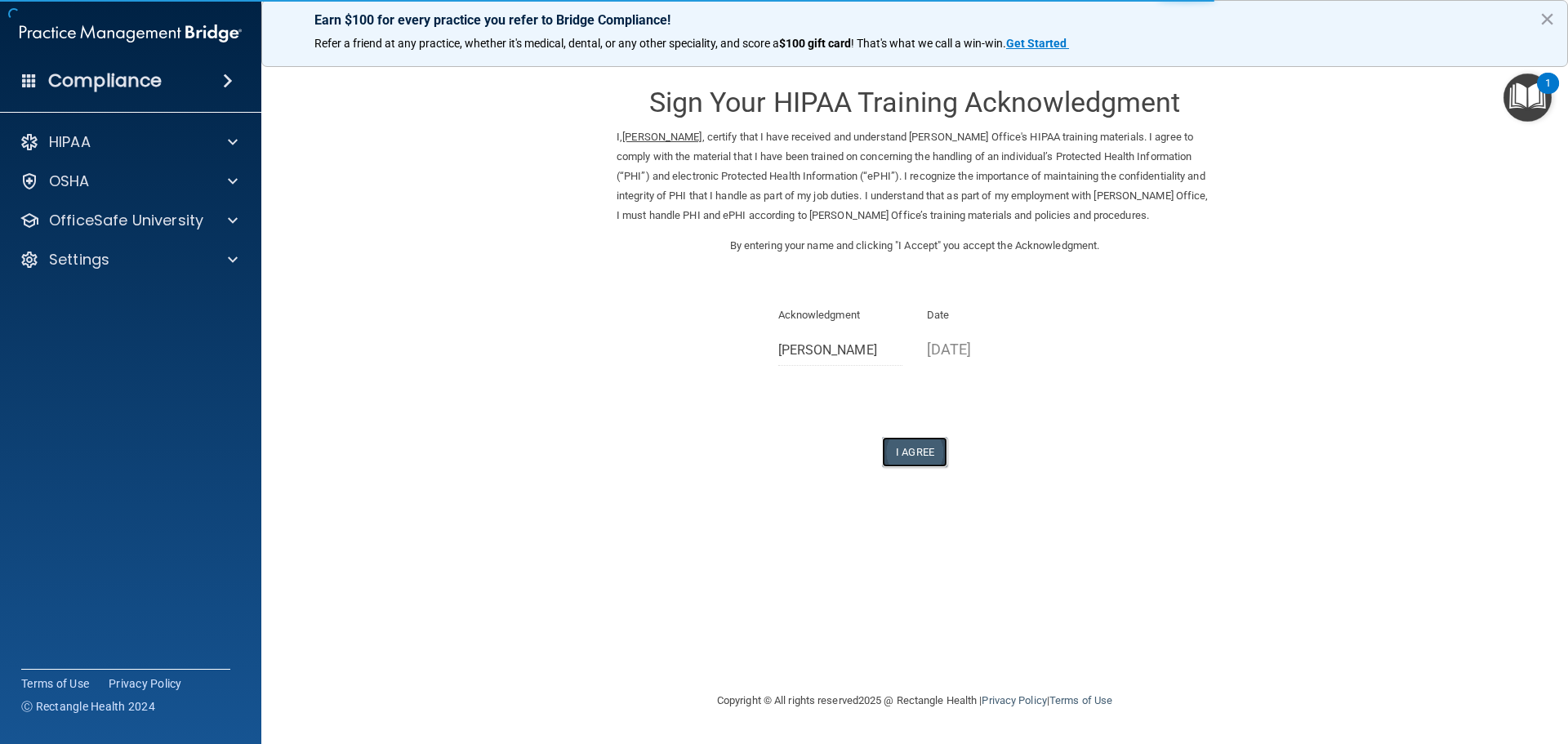
click at [924, 467] on button "I Agree" at bounding box center [915, 452] width 65 height 30
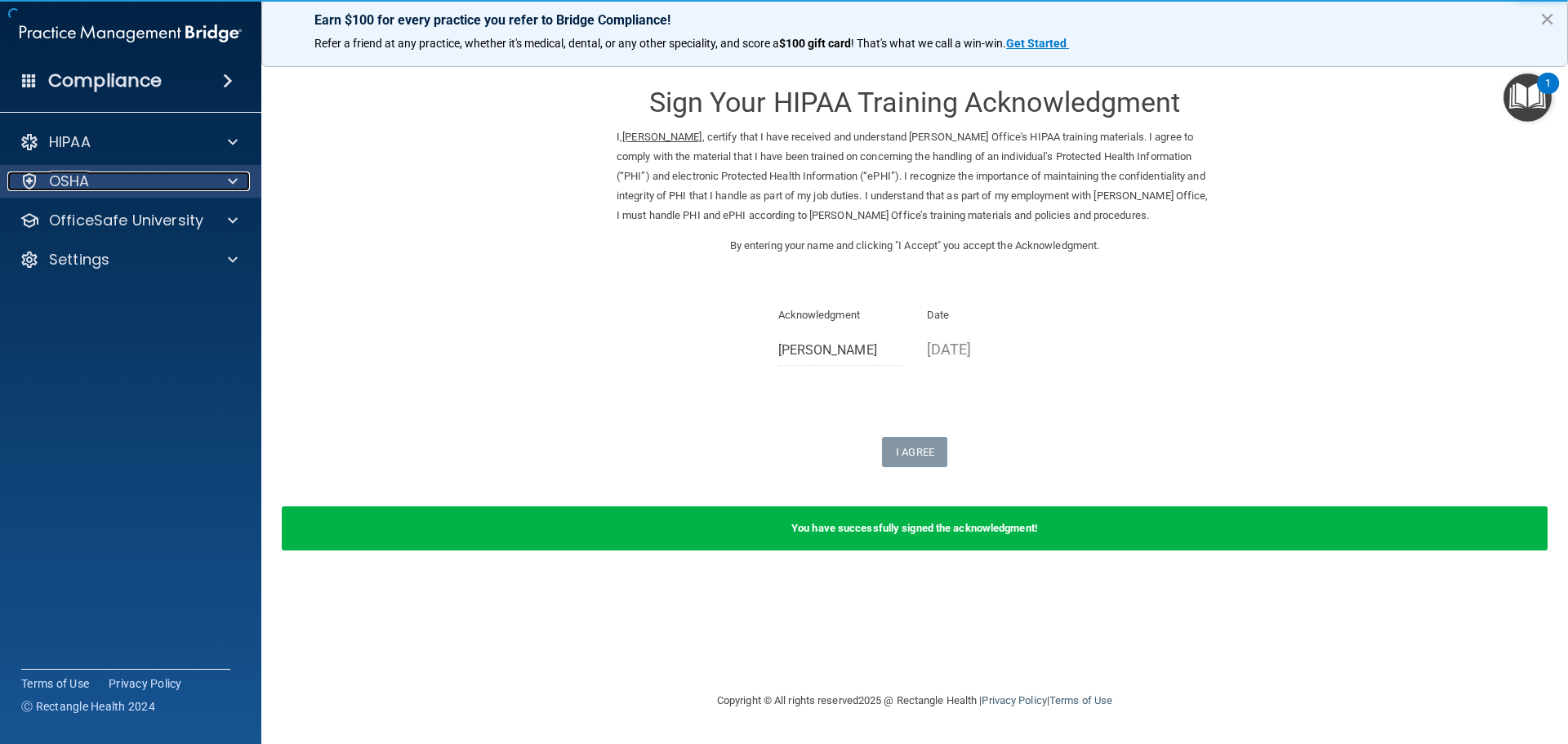
click at [112, 189] on div "OSHA" at bounding box center [109, 181] width 203 height 19
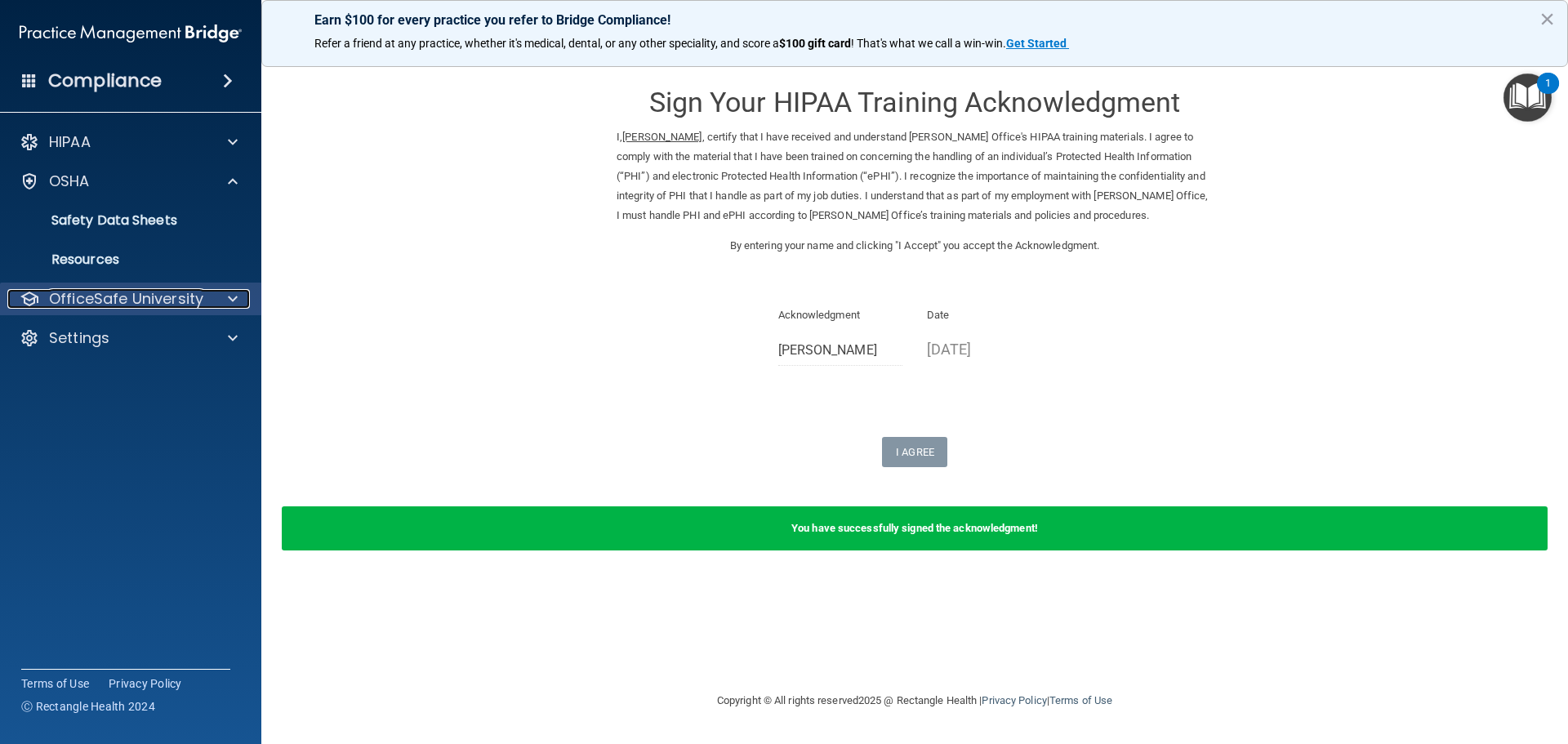
click at [113, 289] on p "OfficeSafe University" at bounding box center [126, 298] width 154 height 19
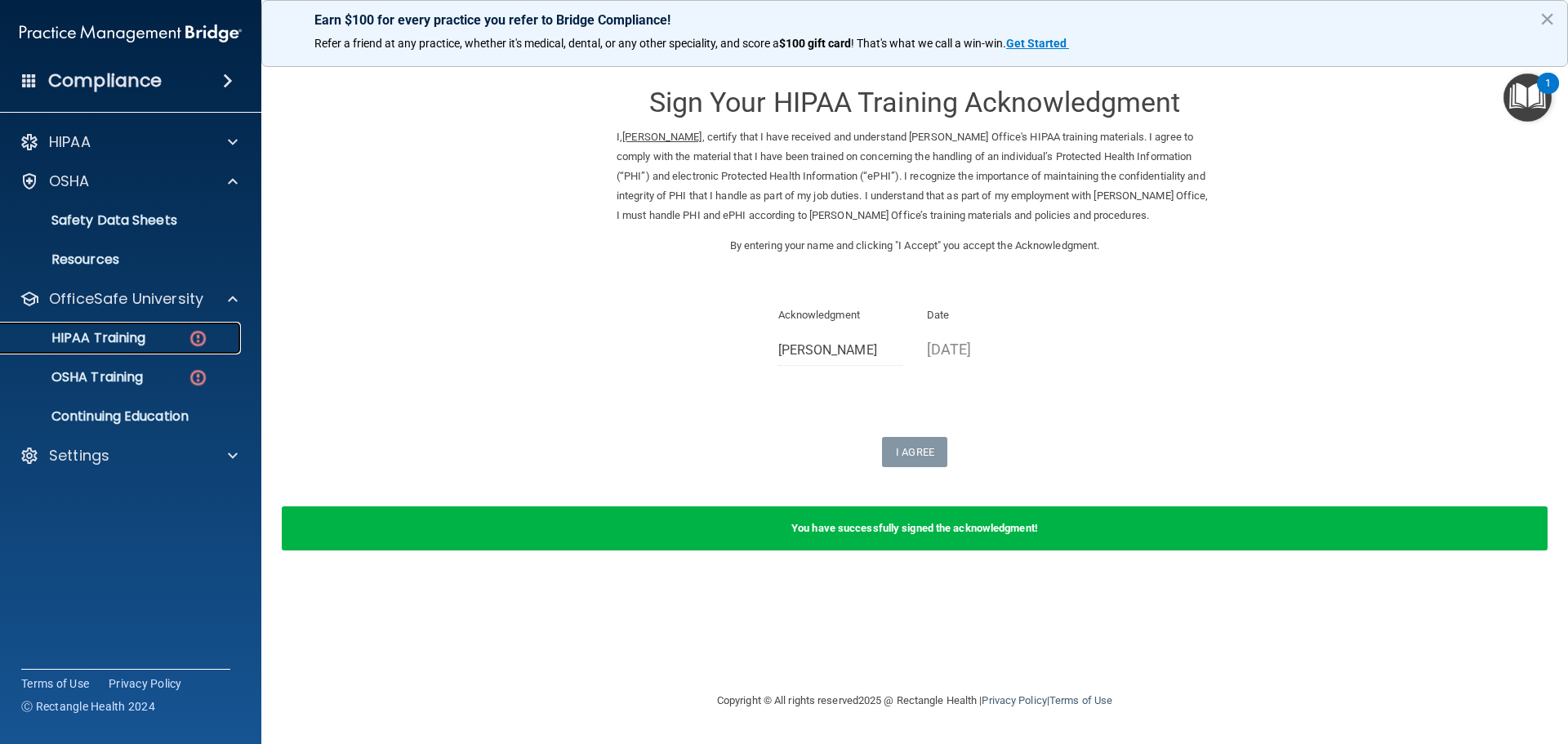
click at [133, 334] on p "HIPAA Training" at bounding box center [78, 338] width 135 height 16
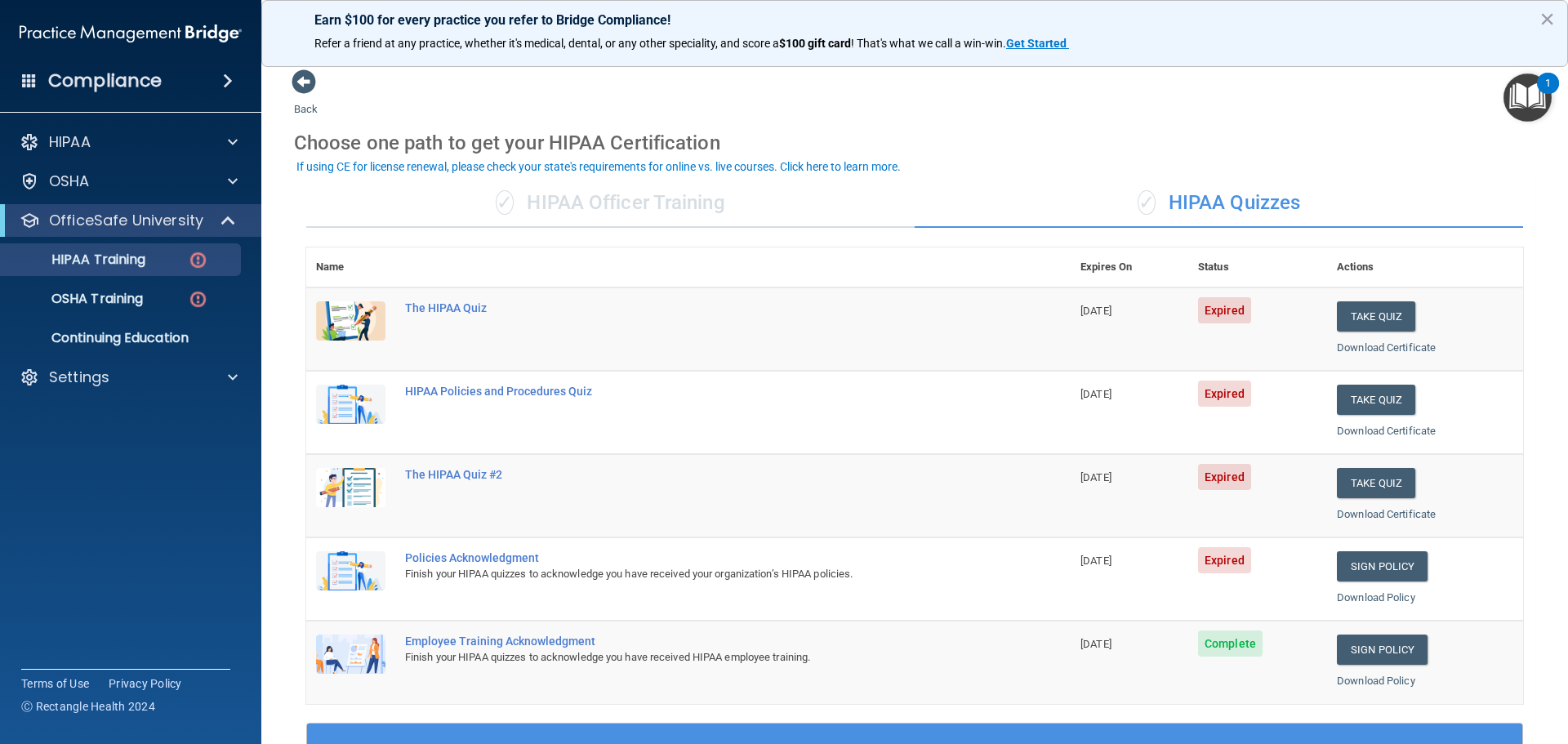
click at [487, 188] on div "✓ HIPAA Officer Training" at bounding box center [610, 203] width 608 height 49
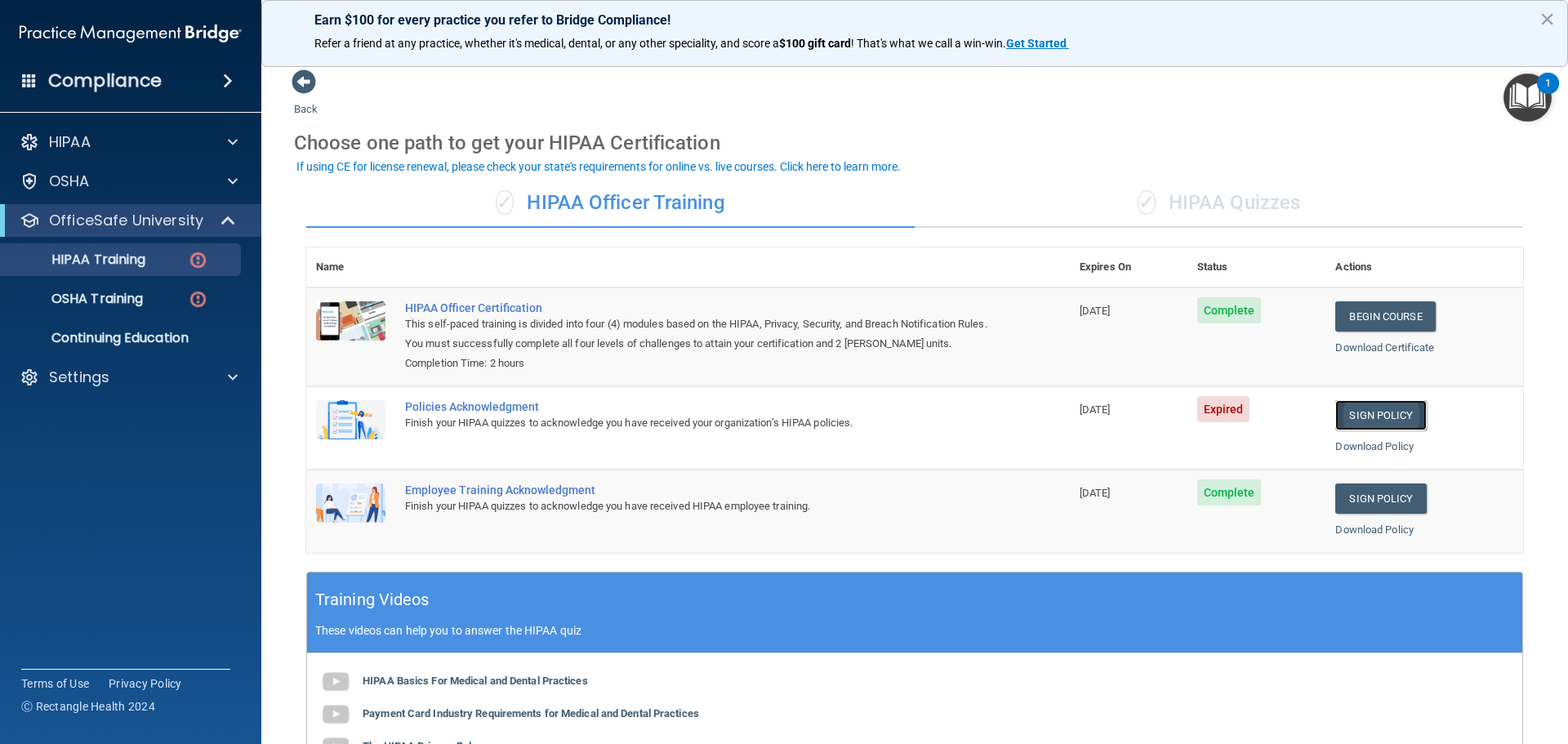
click at [1352, 426] on link "Sign Policy" at bounding box center [1381, 416] width 91 height 30
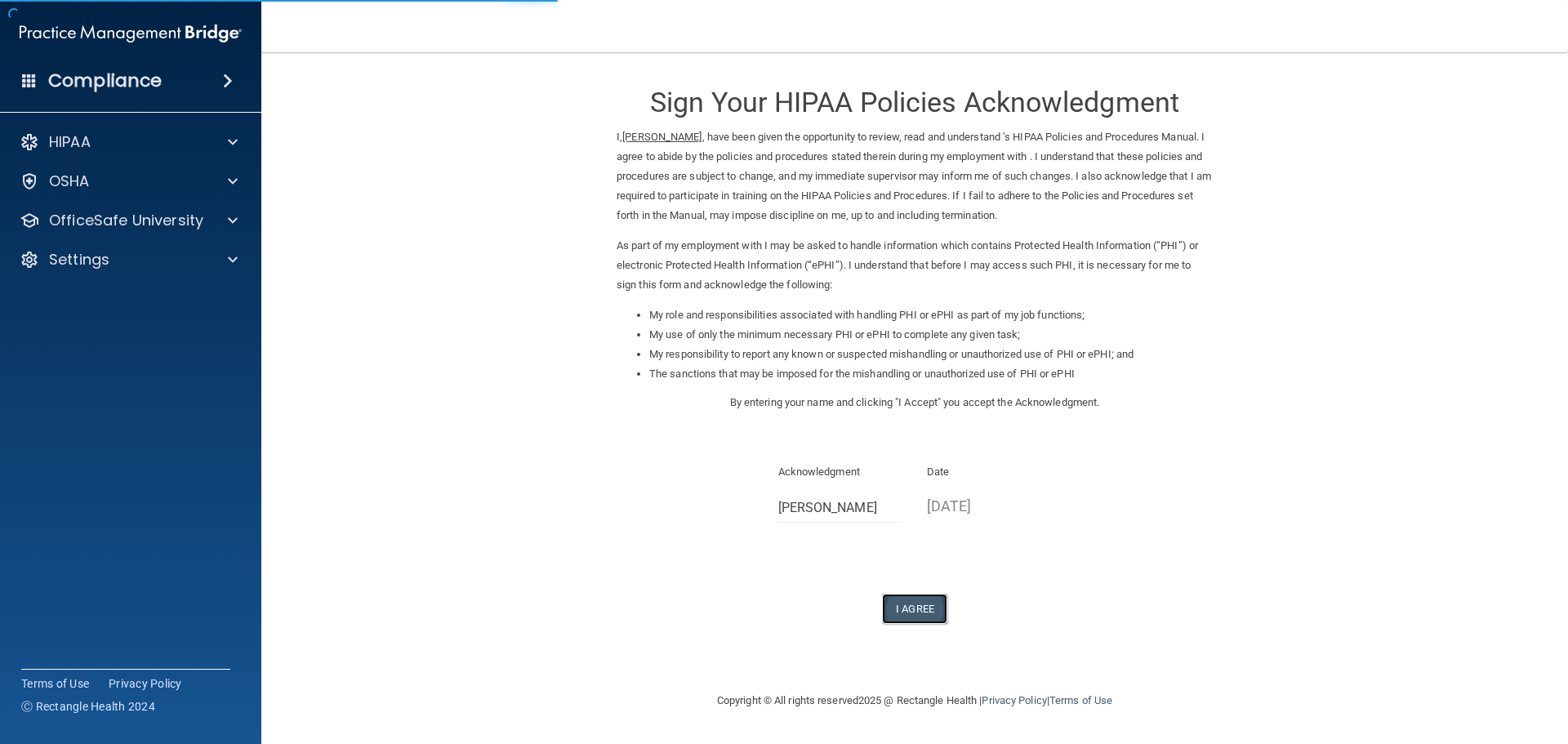
click at [934, 607] on button "I Agree" at bounding box center [915, 609] width 65 height 30
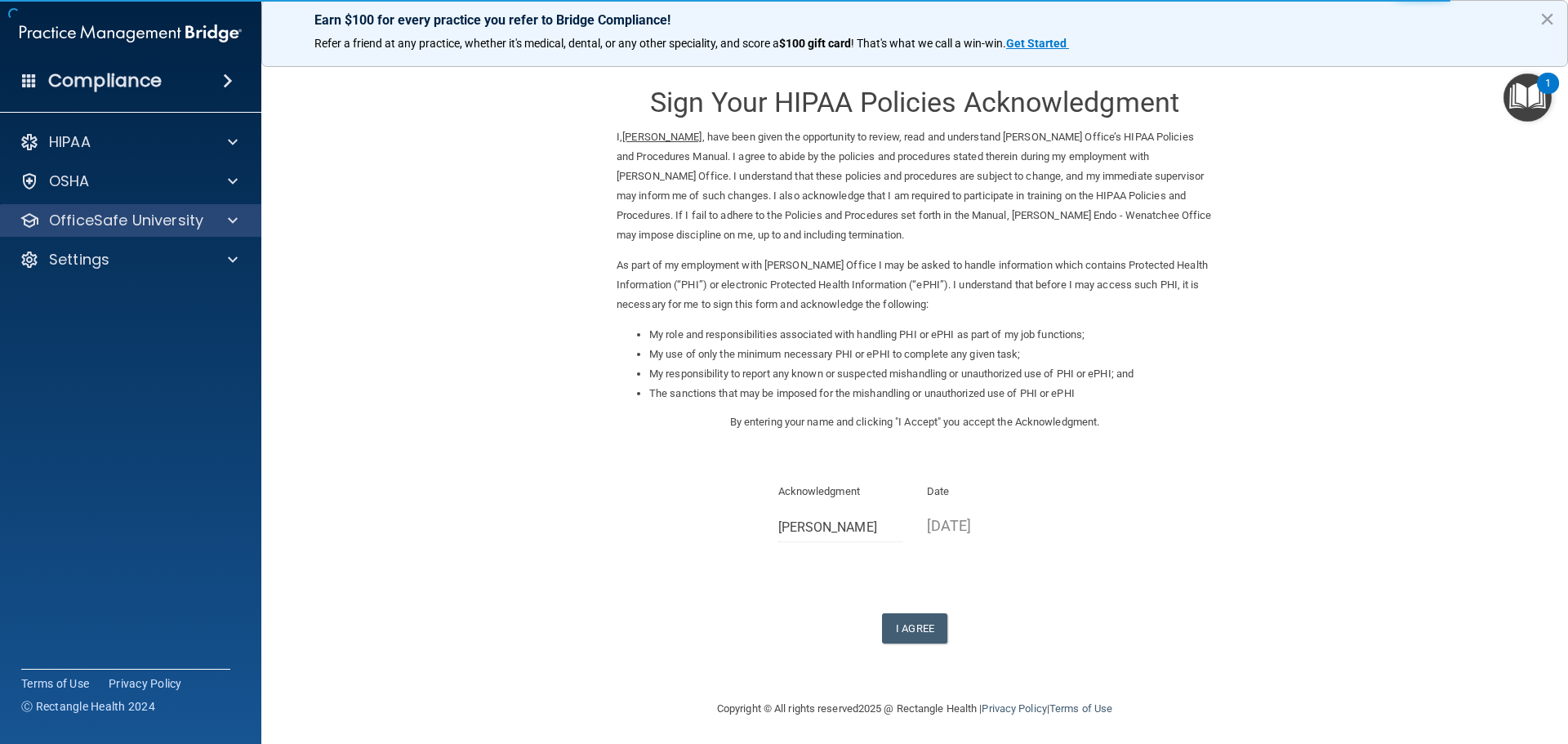
click at [105, 232] on div "OfficeSafe University" at bounding box center [131, 220] width 262 height 33
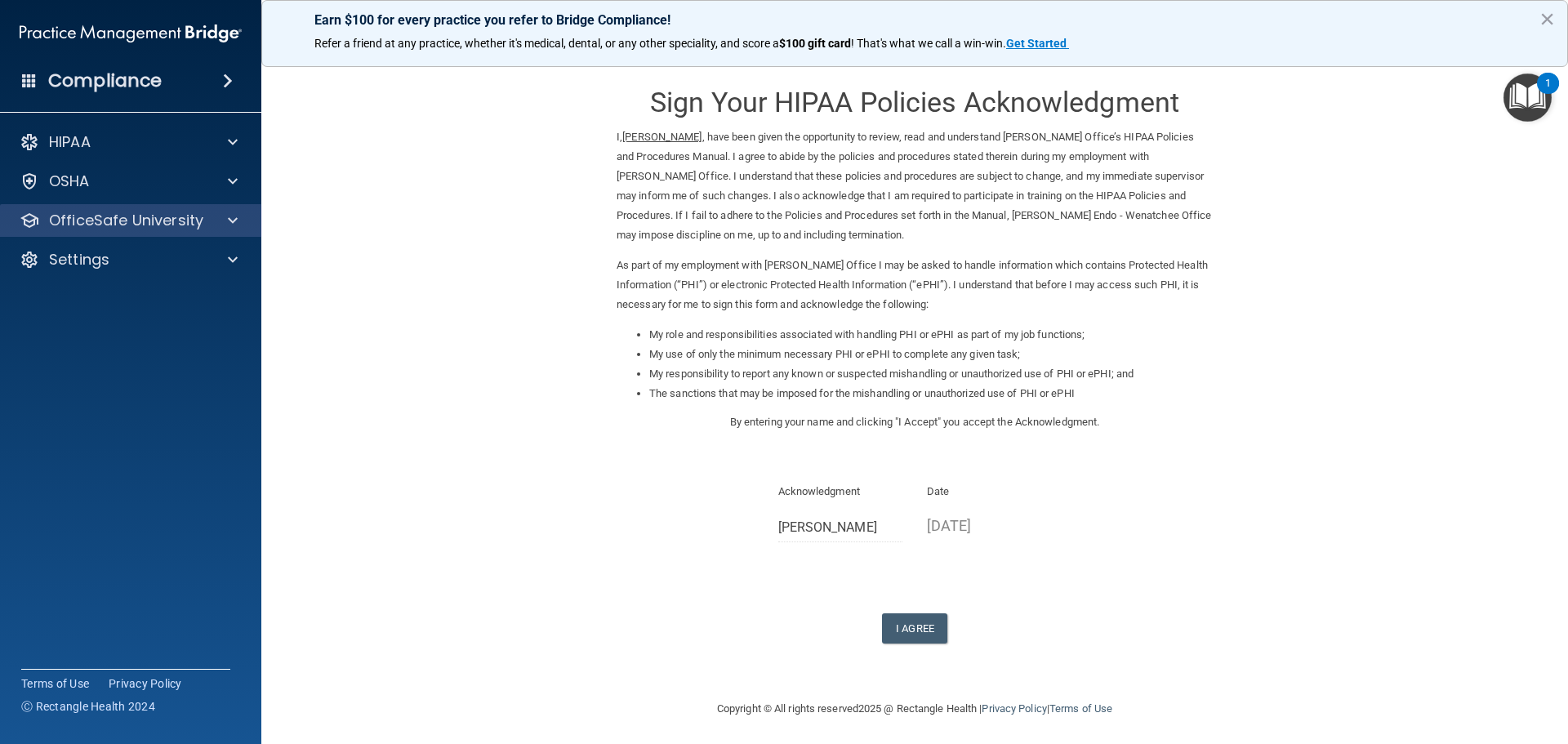
click at [109, 234] on div "OfficeSafe University" at bounding box center [131, 220] width 262 height 33
click at [235, 220] on span at bounding box center [233, 220] width 10 height 19
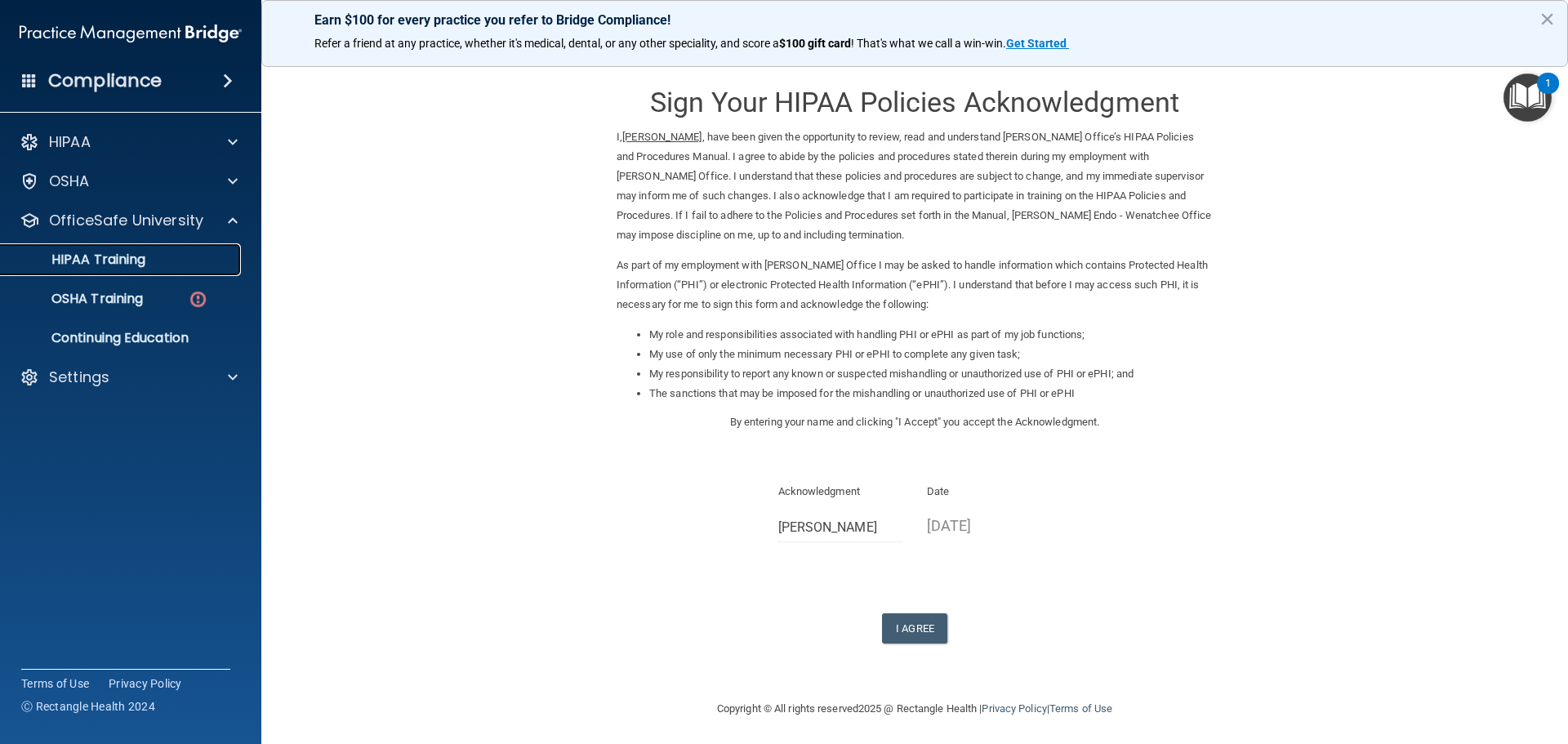
click at [127, 271] on link "HIPAA Training" at bounding box center [112, 259] width 257 height 33
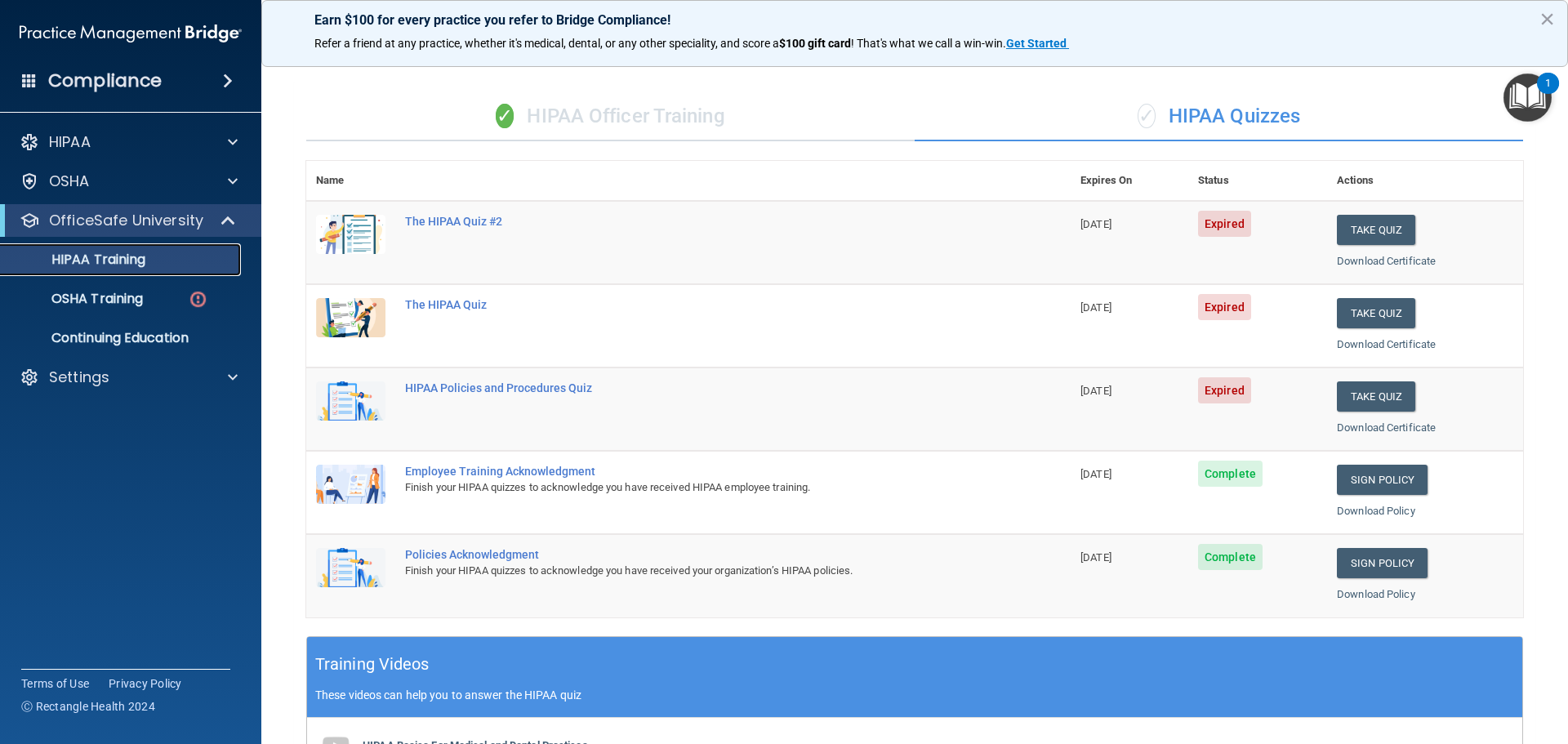
scroll to position [81, 0]
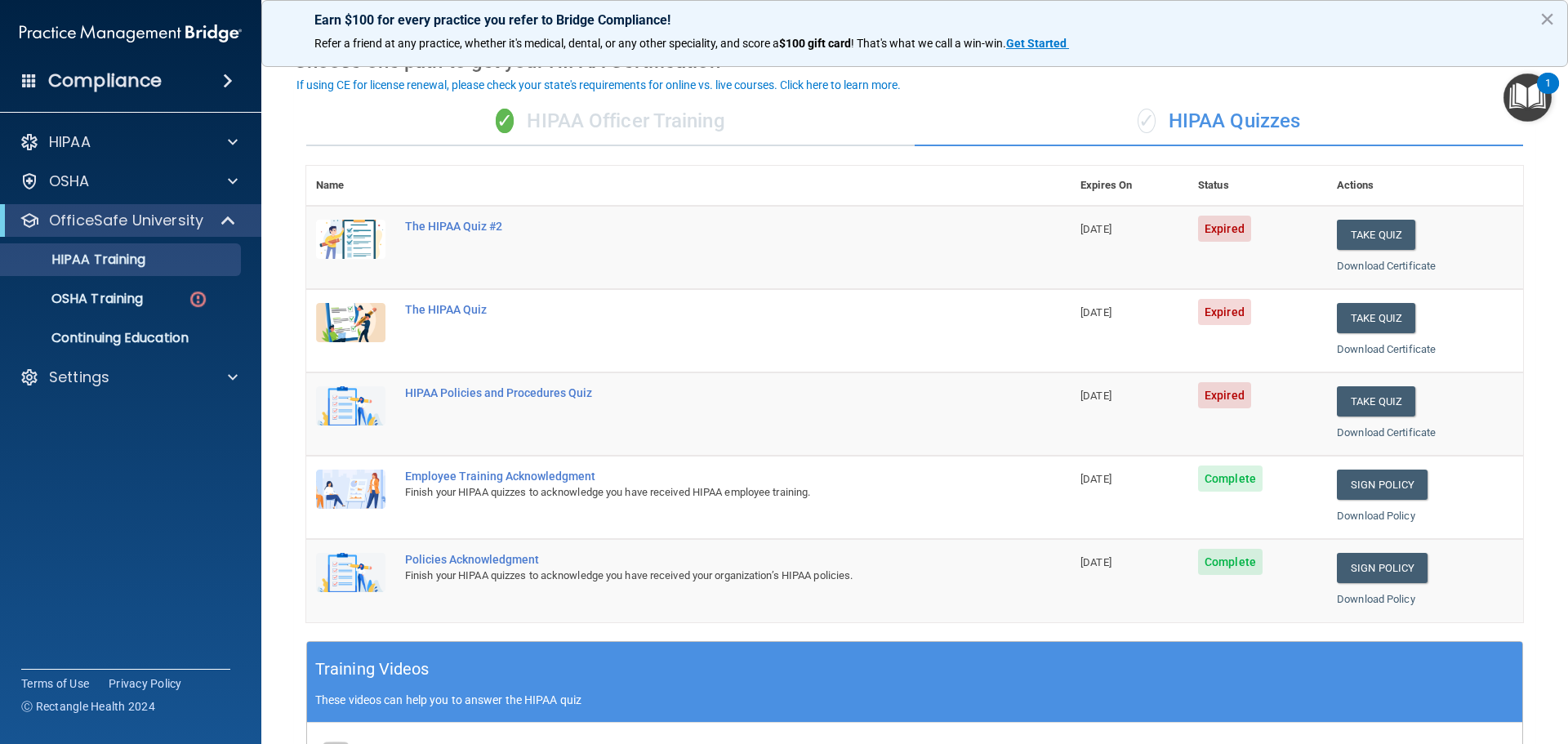
click at [1239, 125] on div "✓ HIPAA Quizzes" at bounding box center [1219, 121] width 608 height 49
click at [1226, 122] on div "✓ HIPAA Quizzes" at bounding box center [1219, 121] width 608 height 49
click at [594, 116] on div "✓ HIPAA Officer Training" at bounding box center [610, 121] width 608 height 49
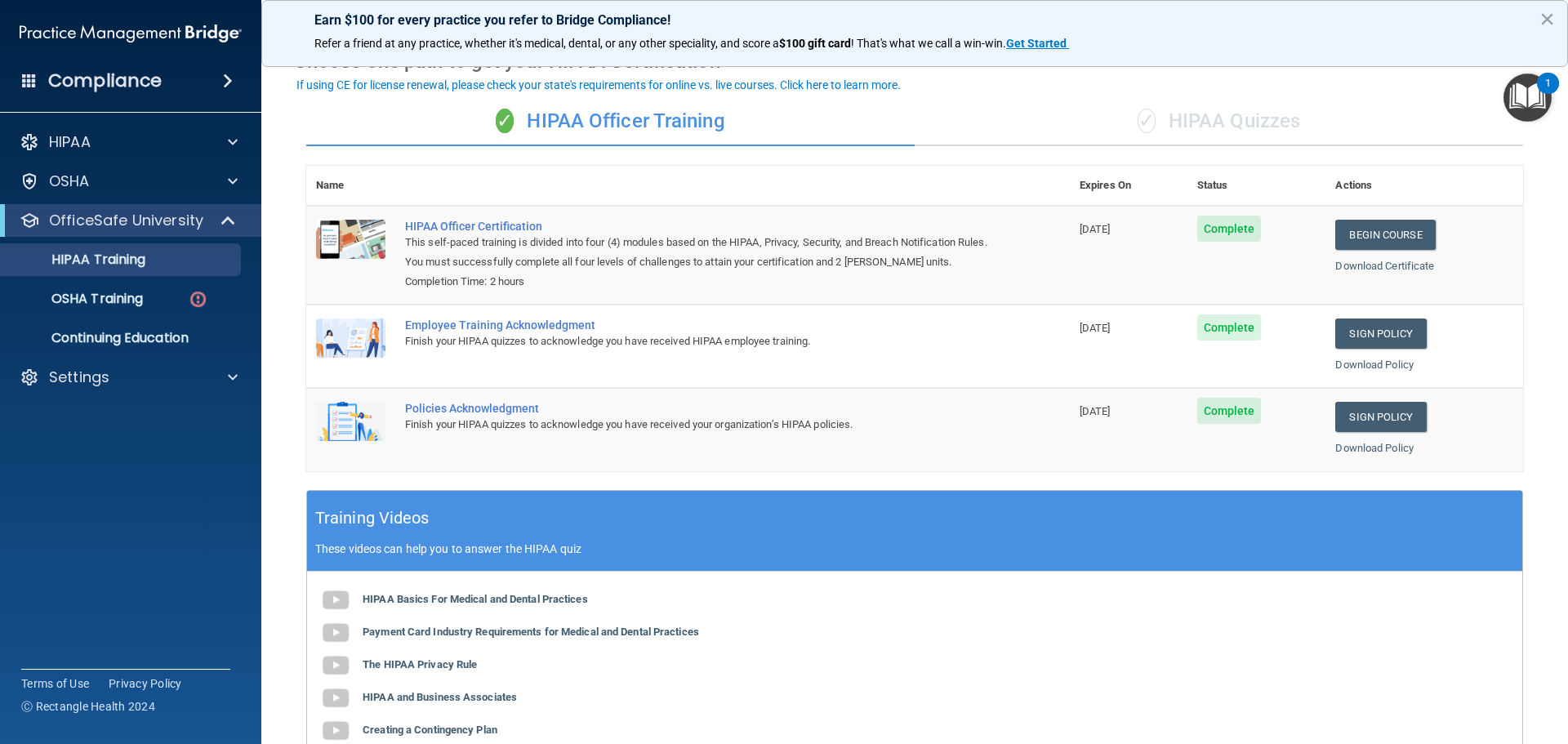
click at [1237, 113] on div "✓ HIPAA Quizzes" at bounding box center [1219, 121] width 608 height 49
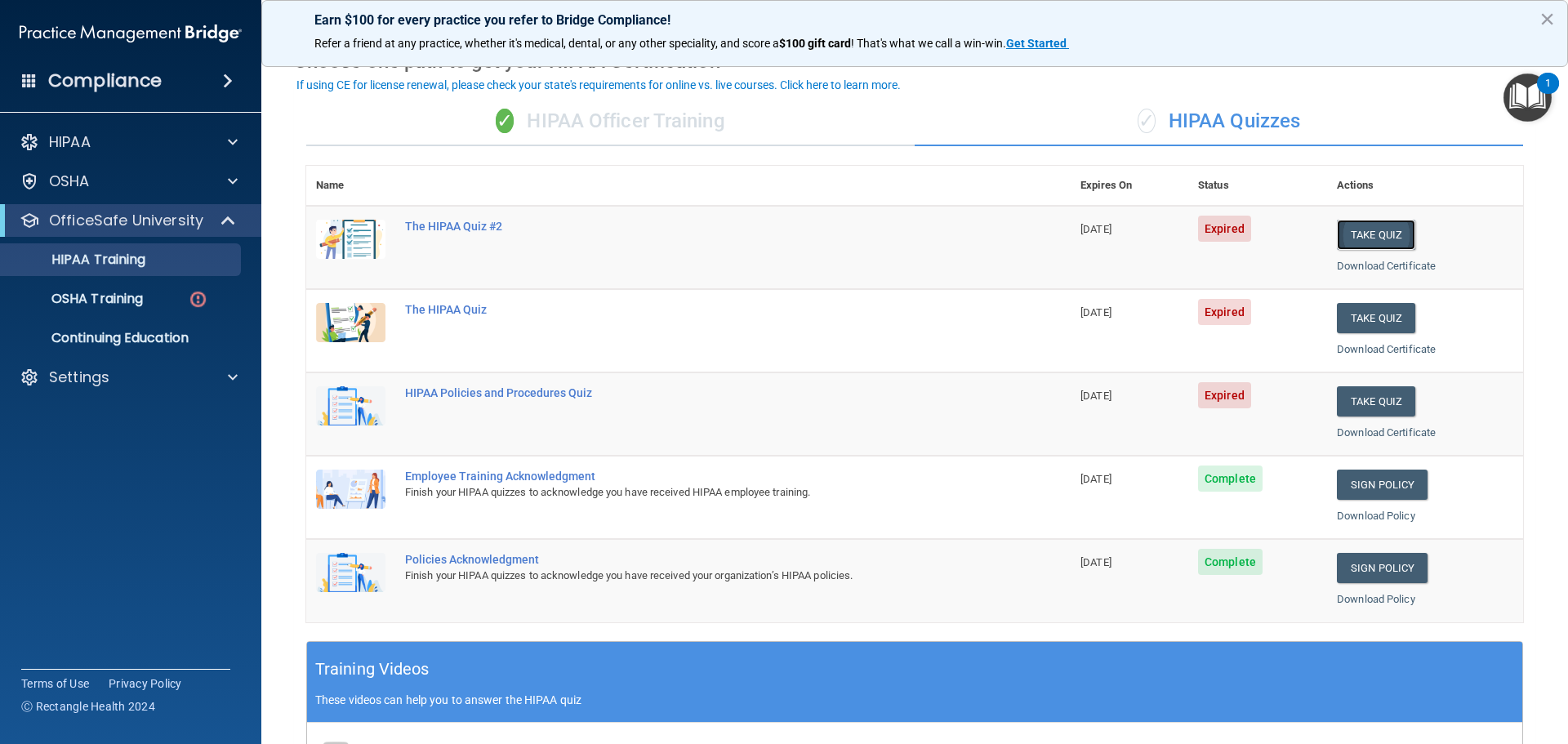
click at [1362, 240] on button "Take Quiz" at bounding box center [1376, 235] width 79 height 30
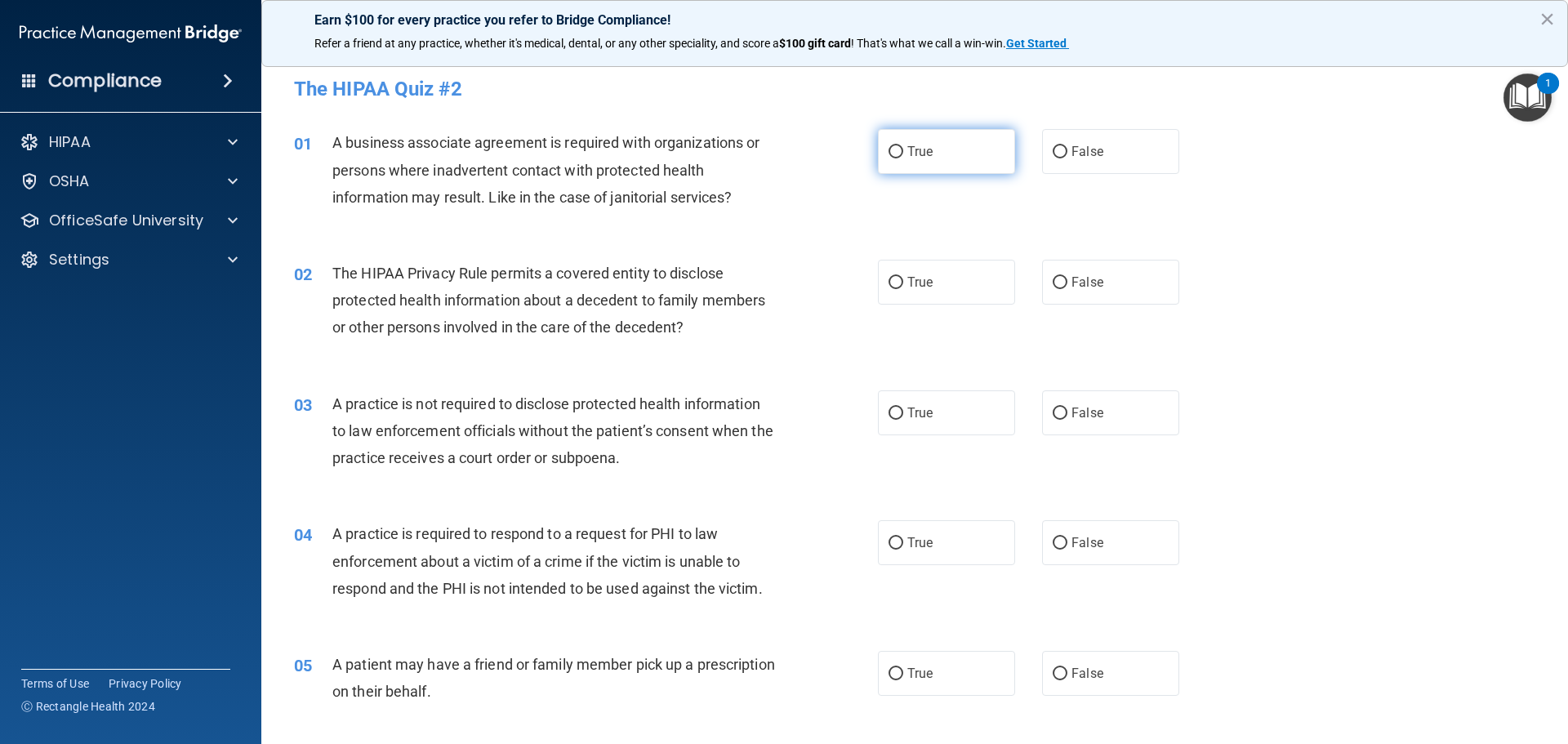
click at [939, 150] on label "True" at bounding box center [947, 152] width 137 height 45
click at [903, 150] on input "True" at bounding box center [896, 152] width 15 height 13
radio input "true"
click at [932, 276] on label "True" at bounding box center [947, 282] width 137 height 45
click at [903, 276] on input "True" at bounding box center [896, 282] width 15 height 13
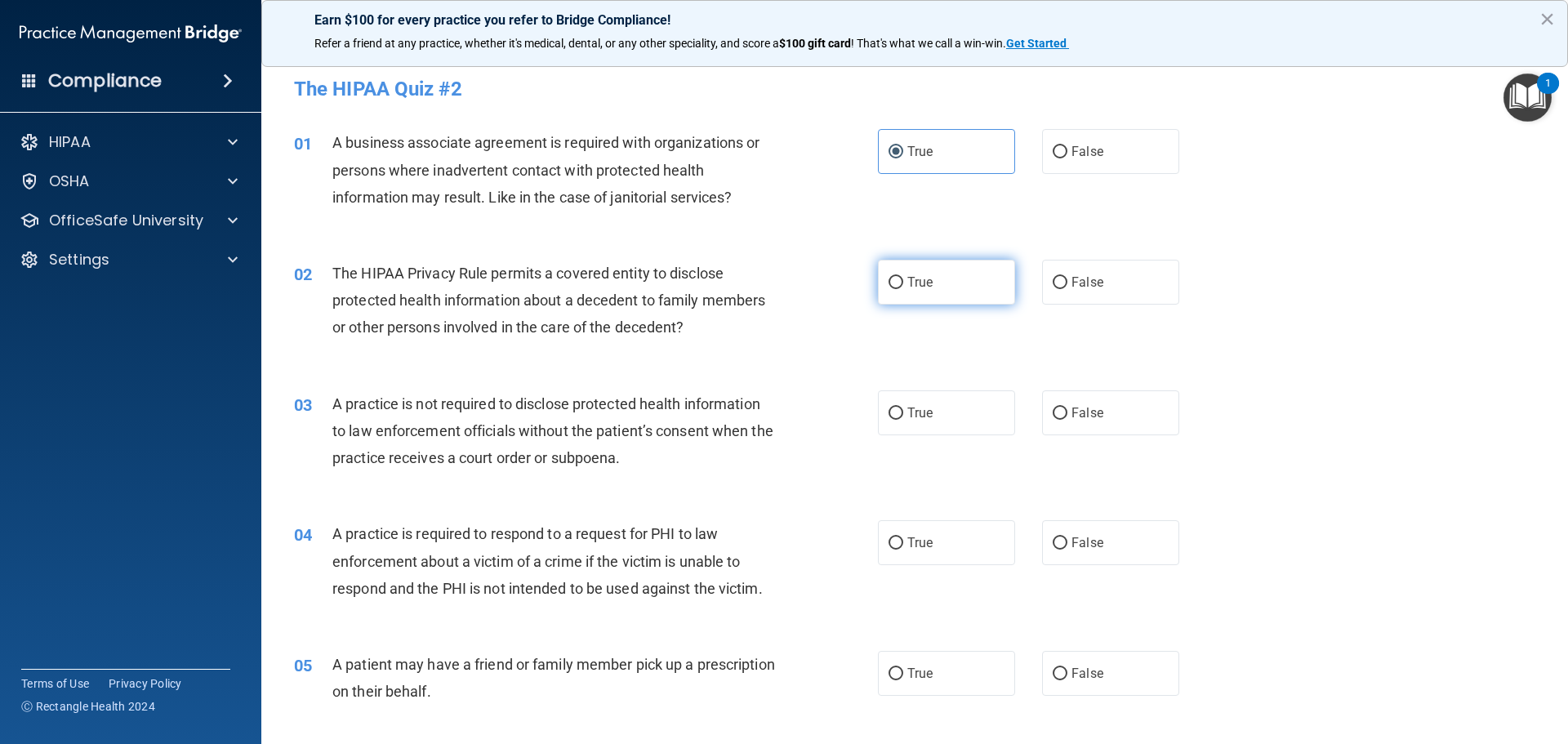
radio input "true"
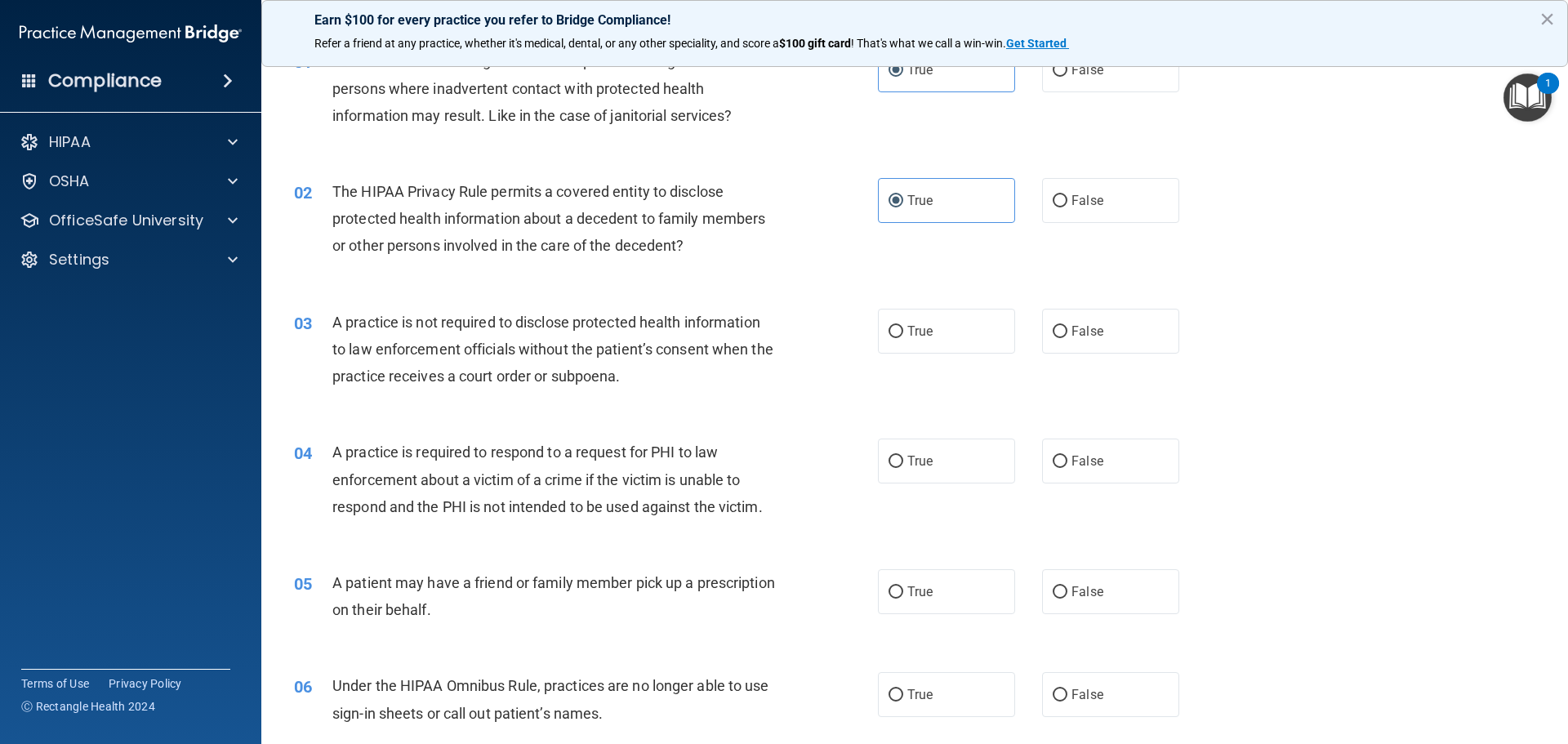
scroll to position [163, 0]
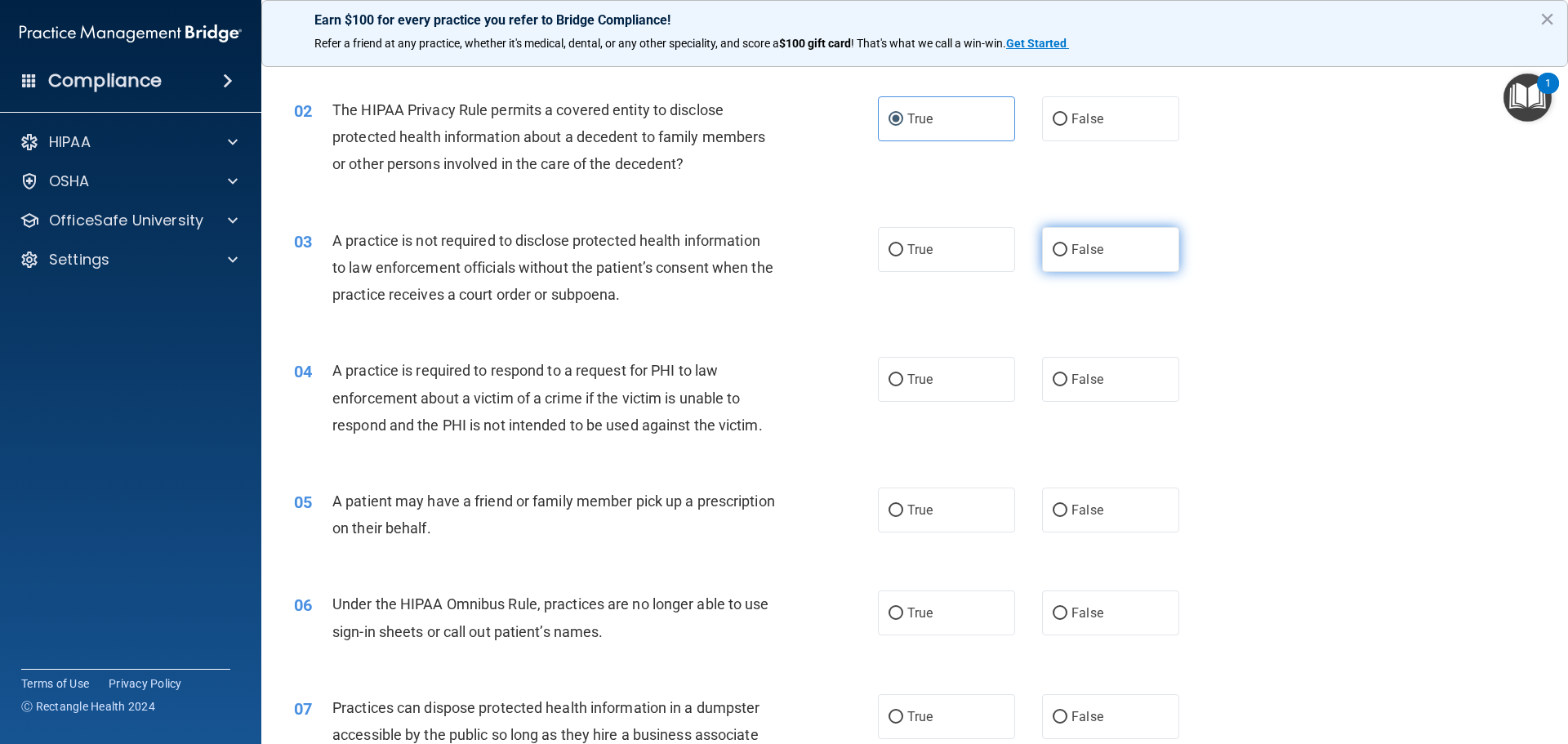
click at [1116, 259] on label "False" at bounding box center [1111, 250] width 137 height 45
click at [1068, 256] on input "False" at bounding box center [1060, 250] width 15 height 13
radio input "true"
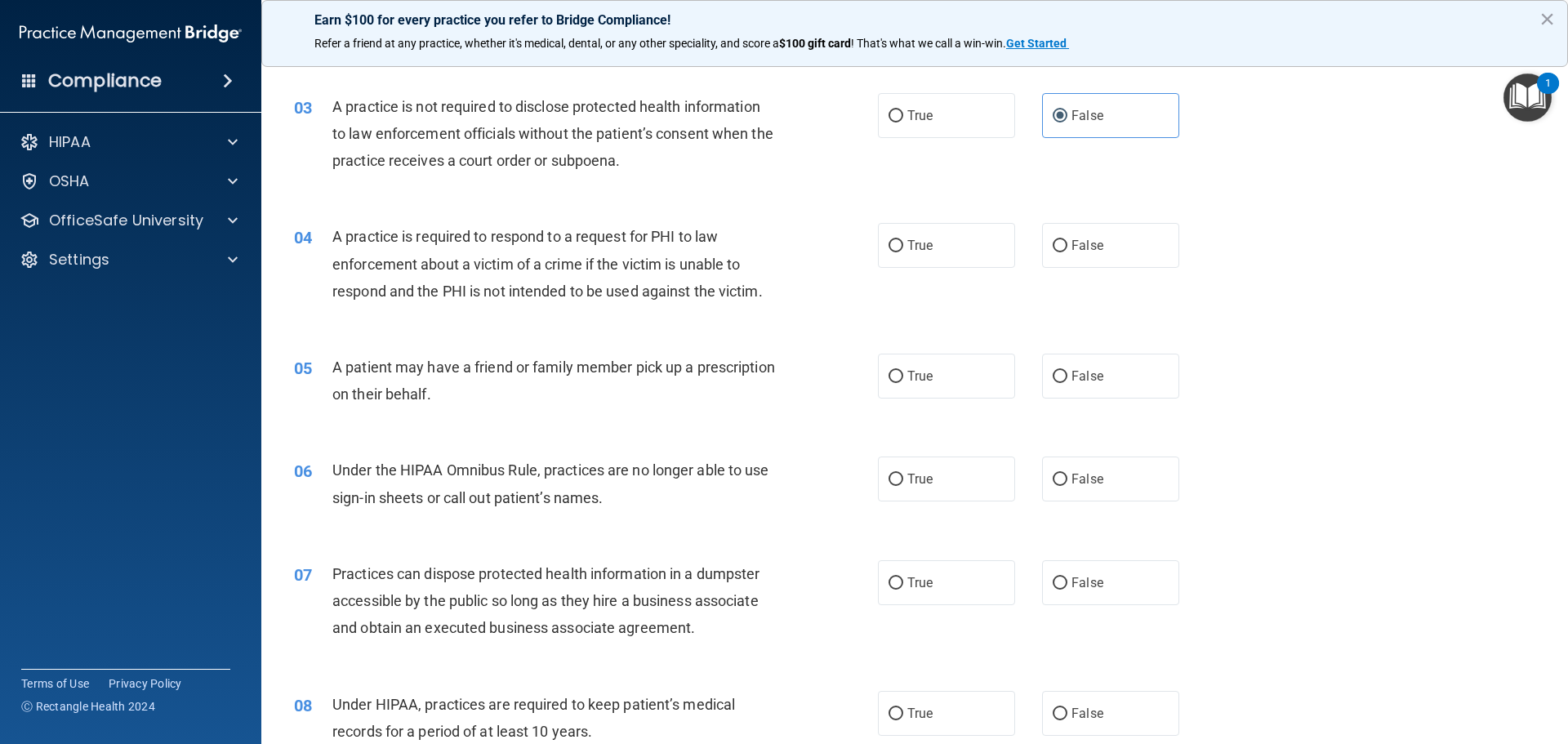
scroll to position [327, 0]
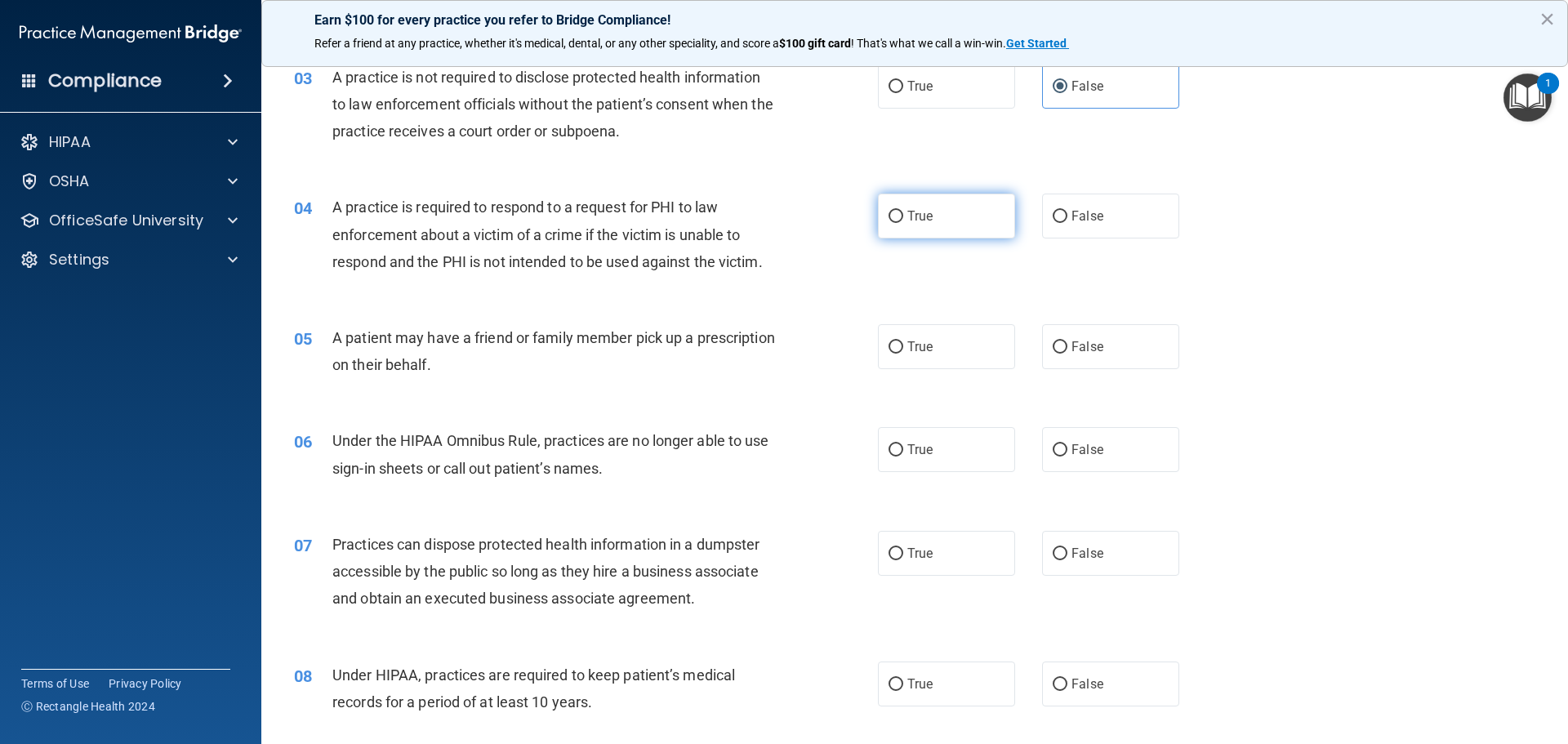
click at [908, 215] on span "True" at bounding box center [920, 216] width 25 height 16
click at [903, 215] on input "True" at bounding box center [896, 216] width 15 height 13
radio input "true"
click at [1094, 213] on span "False" at bounding box center [1088, 216] width 32 height 16
click at [1068, 213] on input "False" at bounding box center [1060, 216] width 15 height 13
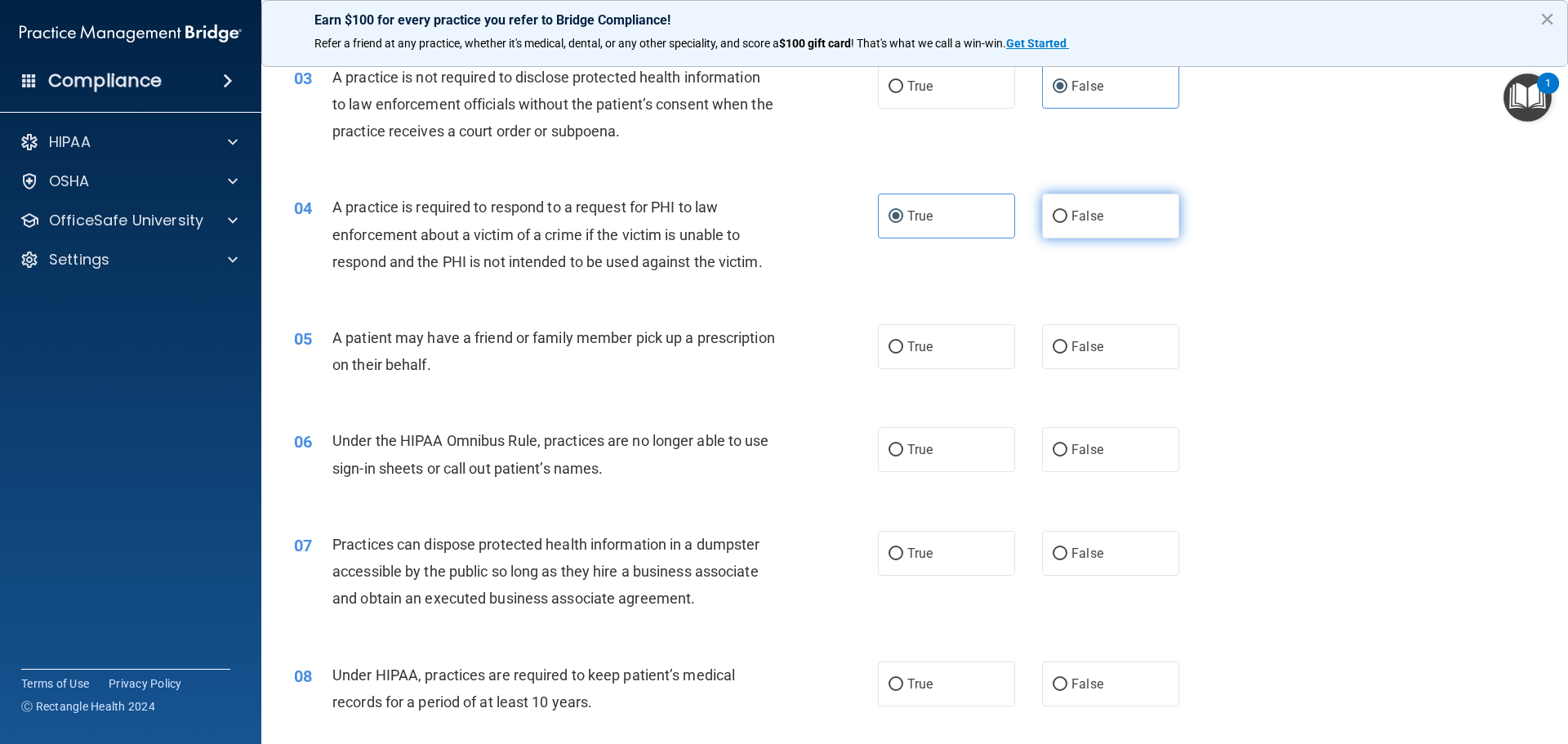
radio input "true"
radio input "false"
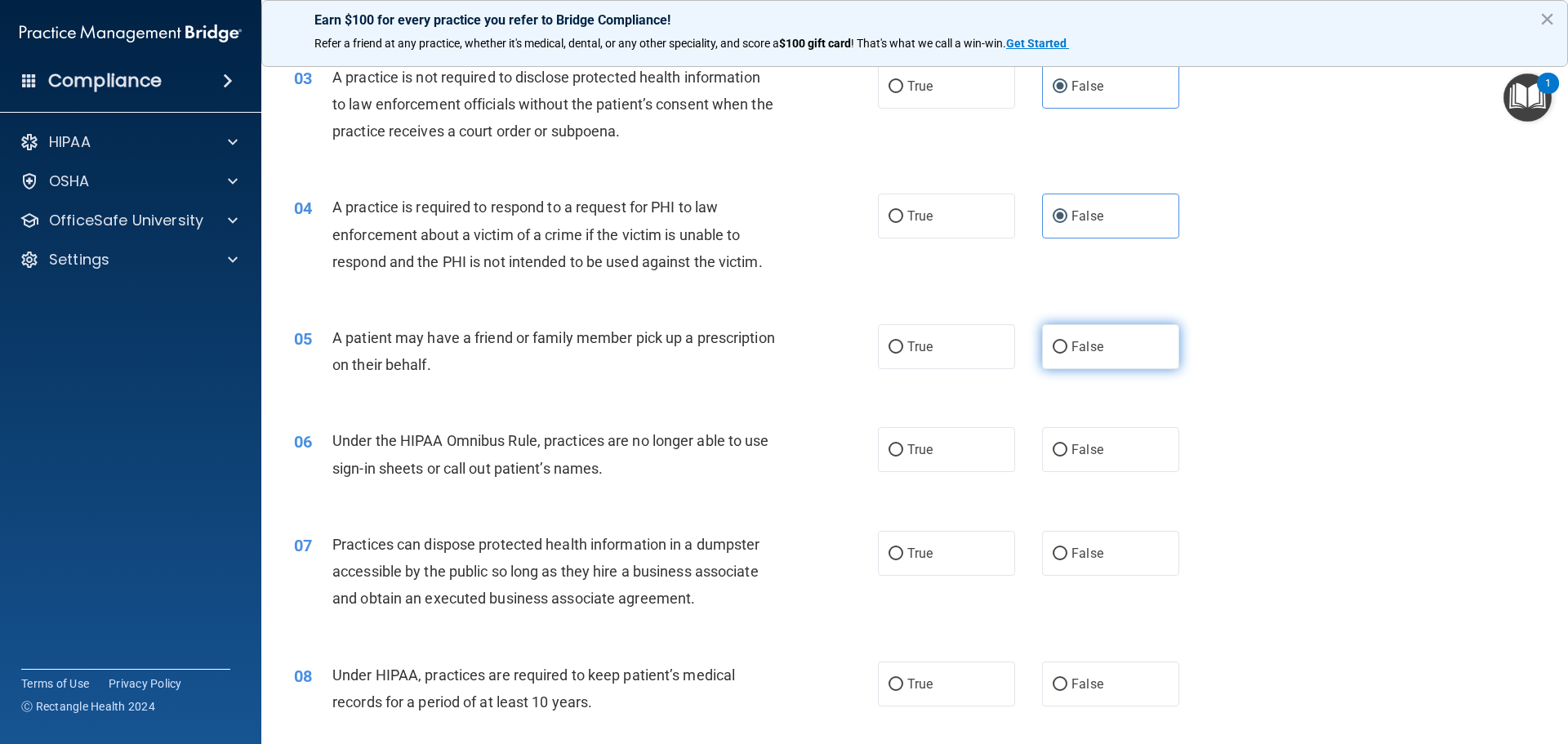
click at [1079, 353] on span "False" at bounding box center [1088, 346] width 32 height 16
click at [1068, 353] on input "False" at bounding box center [1060, 347] width 15 height 13
radio input "true"
click at [891, 230] on label "True" at bounding box center [947, 216] width 137 height 45
click at [891, 223] on input "True" at bounding box center [896, 216] width 15 height 13
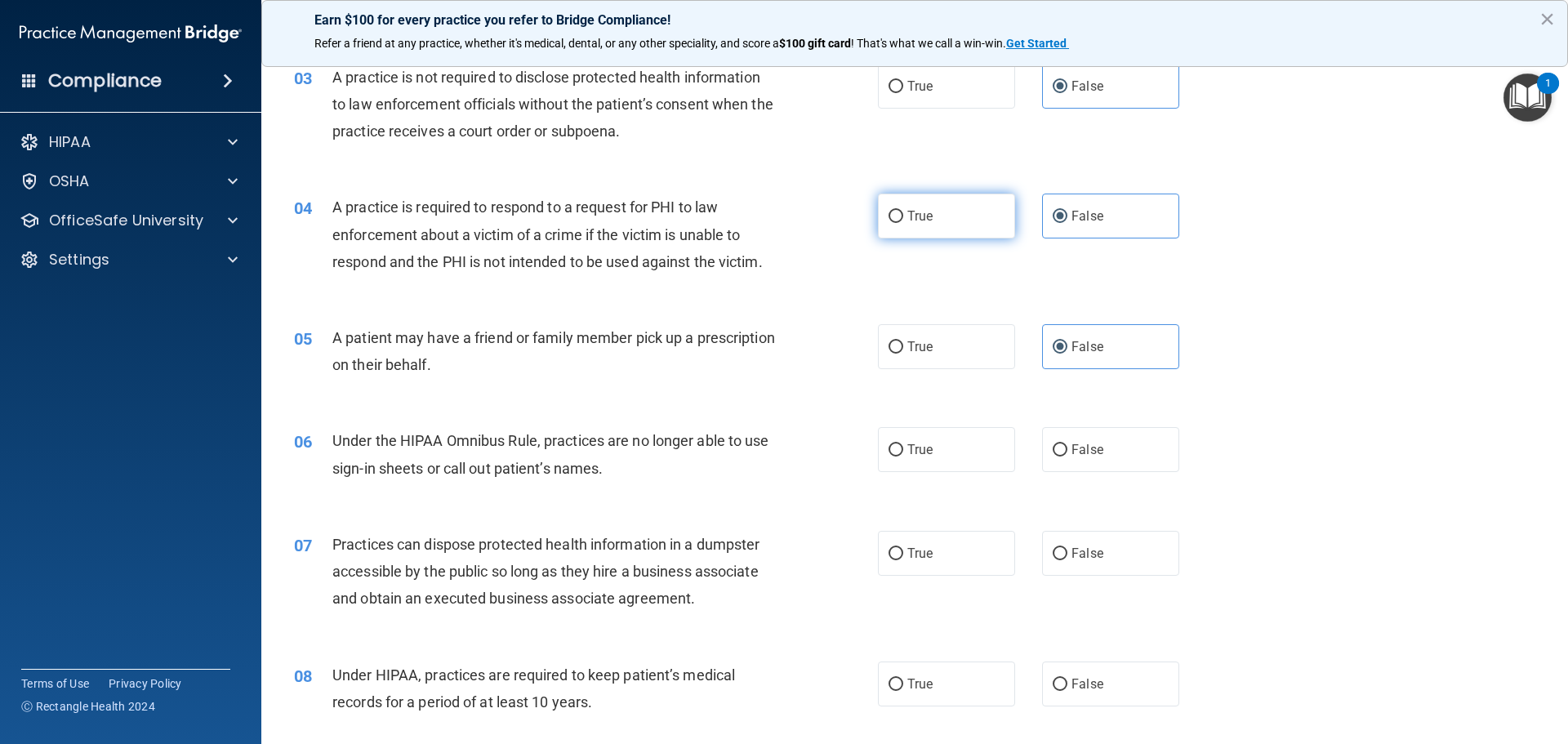
radio input "true"
radio input "false"
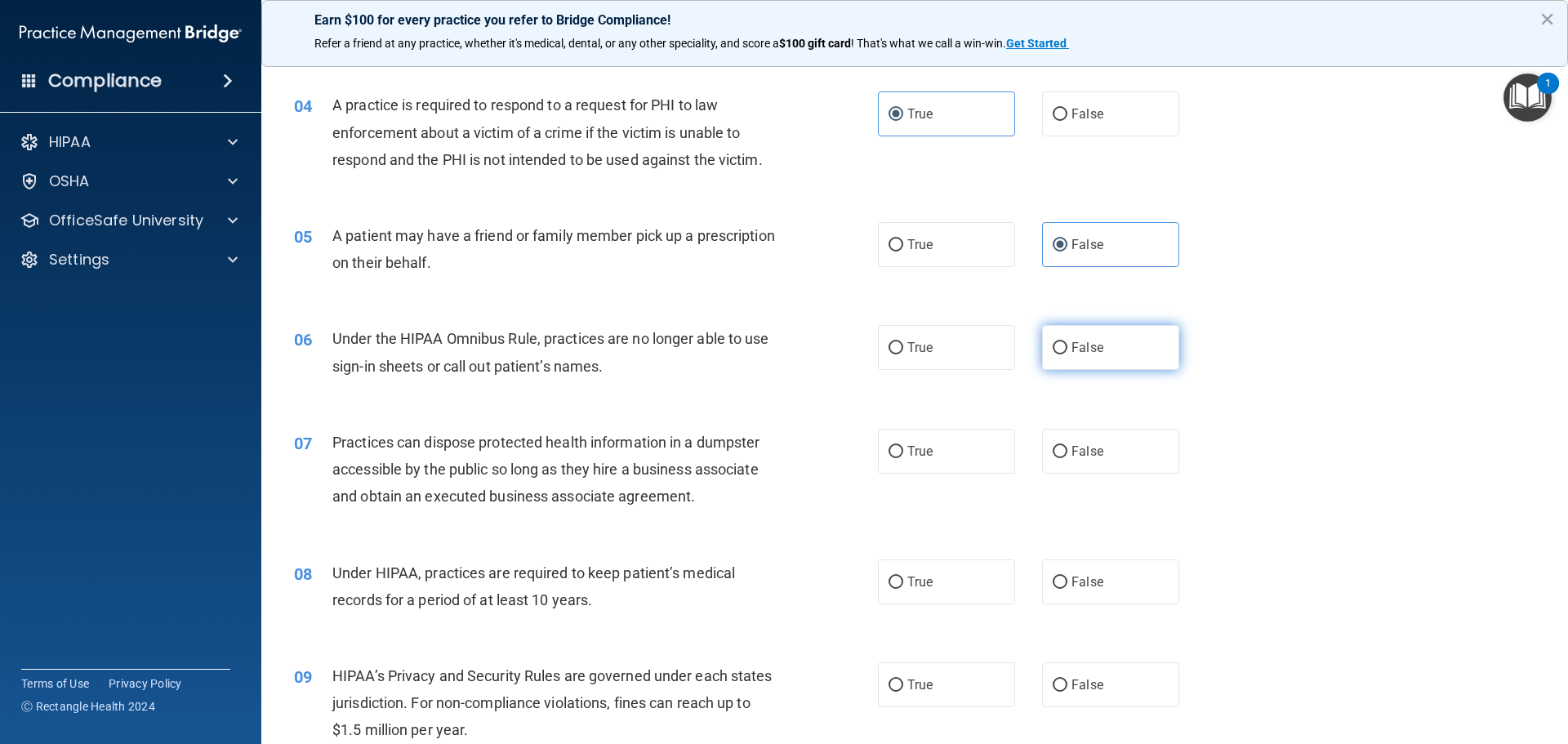
scroll to position [490, 0]
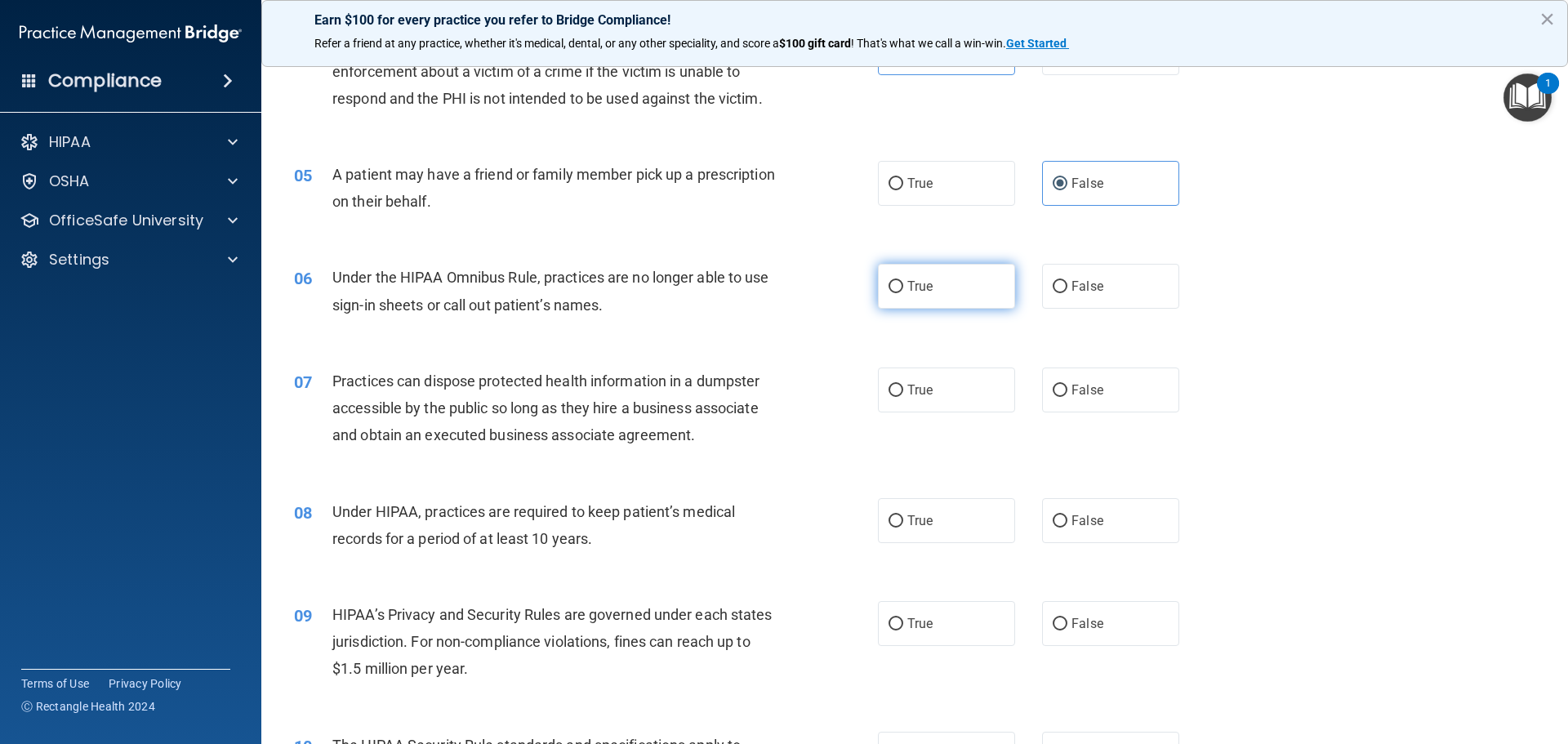
click at [936, 276] on label "True" at bounding box center [947, 287] width 137 height 45
click at [903, 281] on input "True" at bounding box center [896, 287] width 15 height 13
radio input "true"
click at [920, 388] on span "True" at bounding box center [920, 390] width 25 height 16
click at [903, 388] on input "True" at bounding box center [896, 390] width 15 height 13
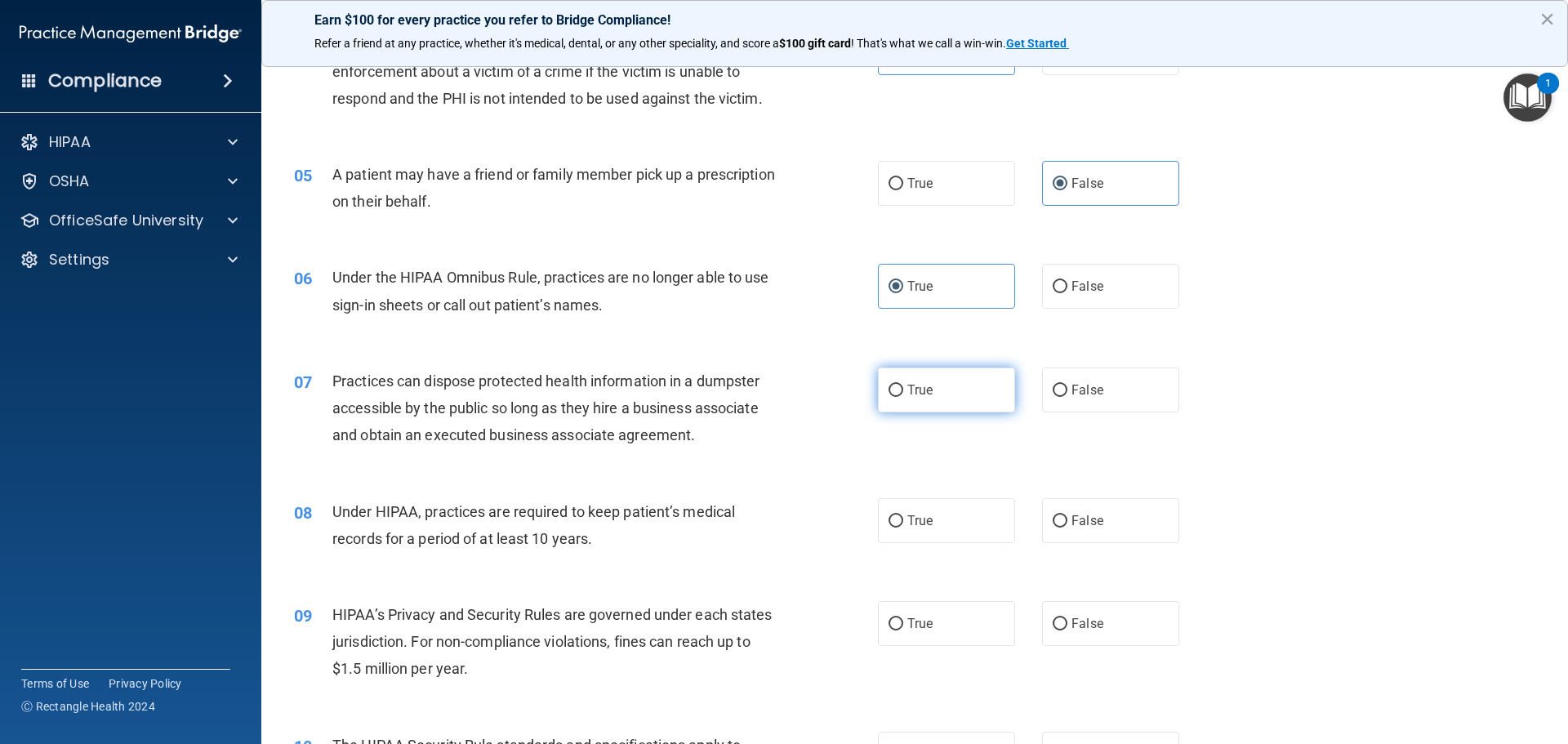
radio input "true"
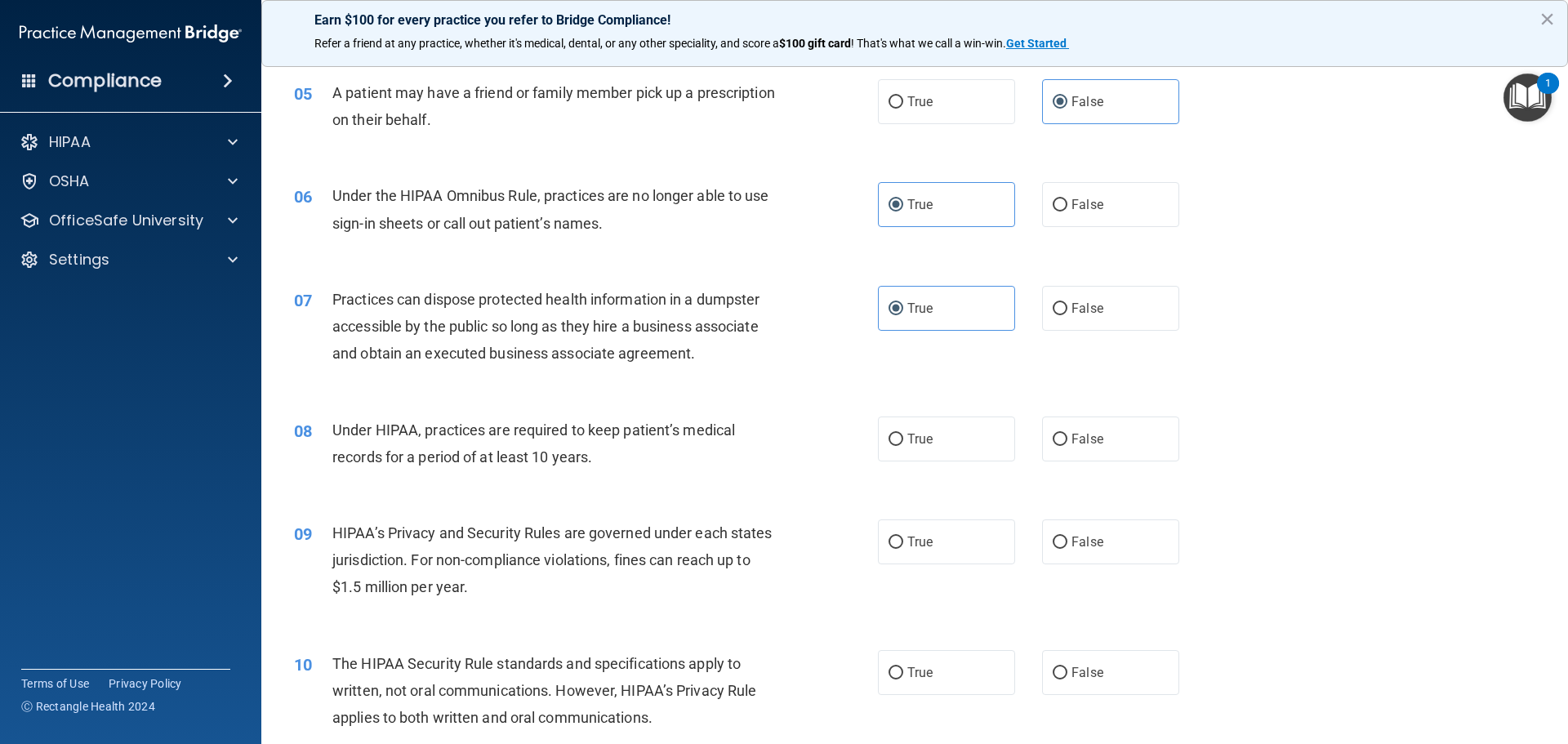
scroll to position [654, 0]
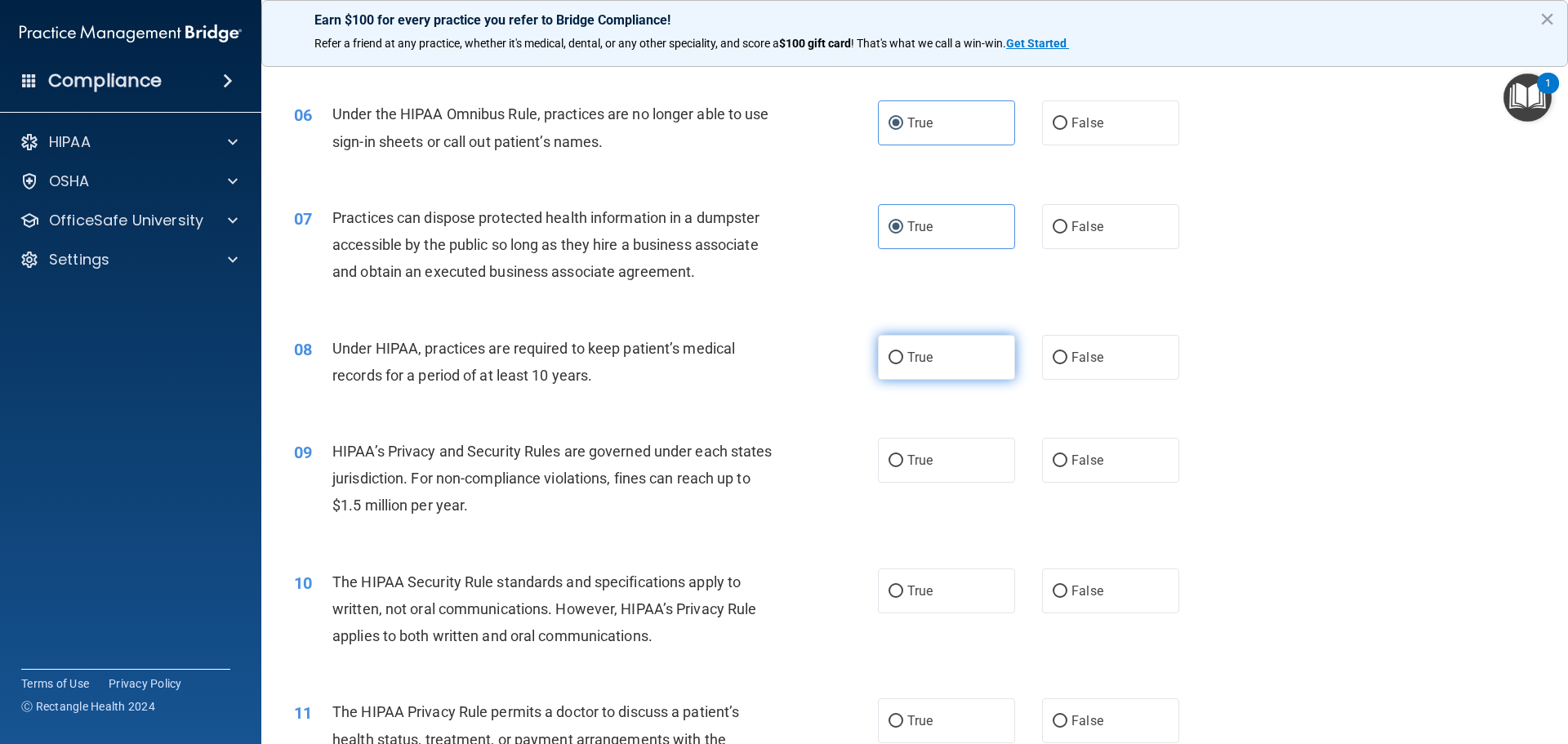
click at [913, 375] on label "True" at bounding box center [947, 358] width 137 height 45
click at [903, 364] on input "True" at bounding box center [896, 358] width 15 height 13
radio input "true"
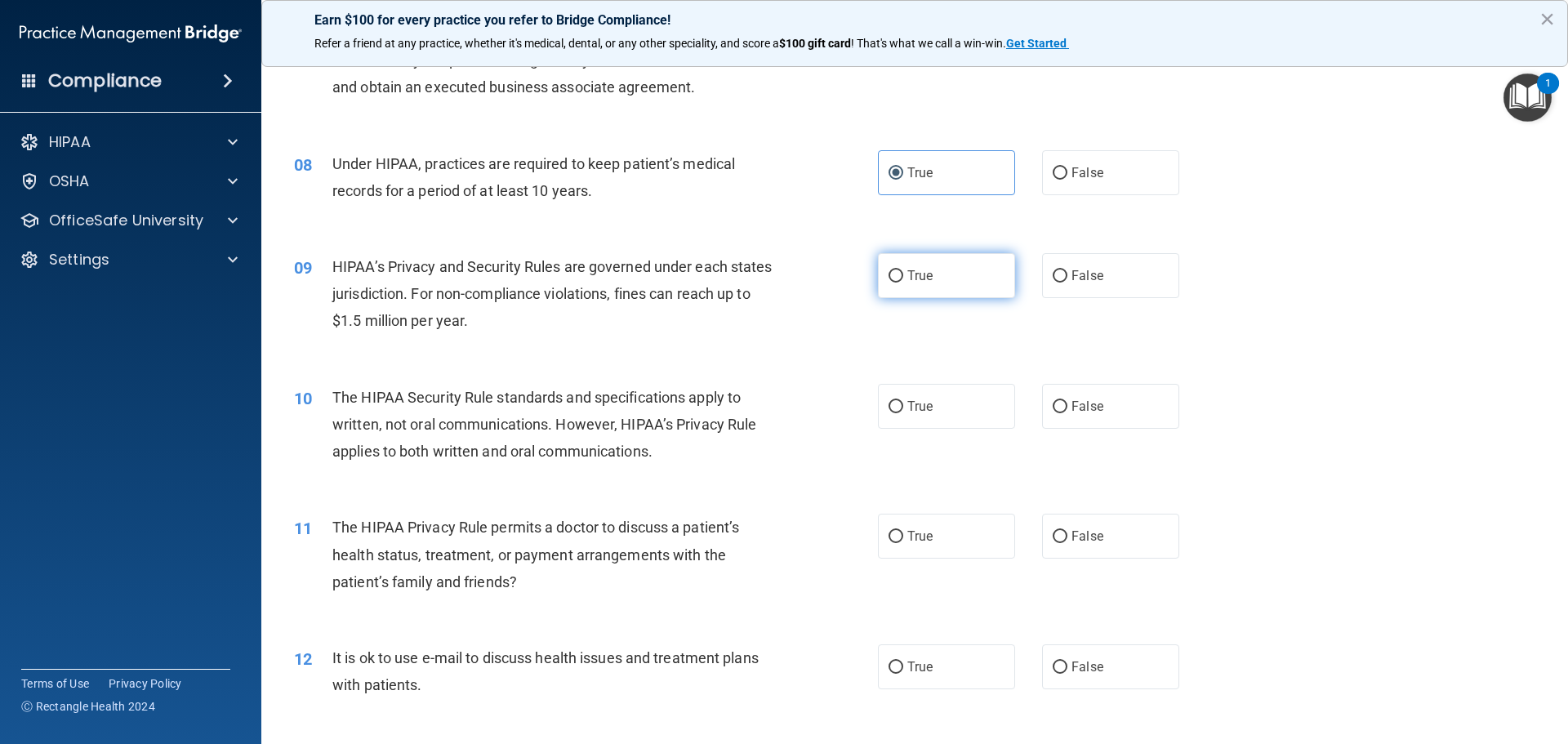
scroll to position [898, 0]
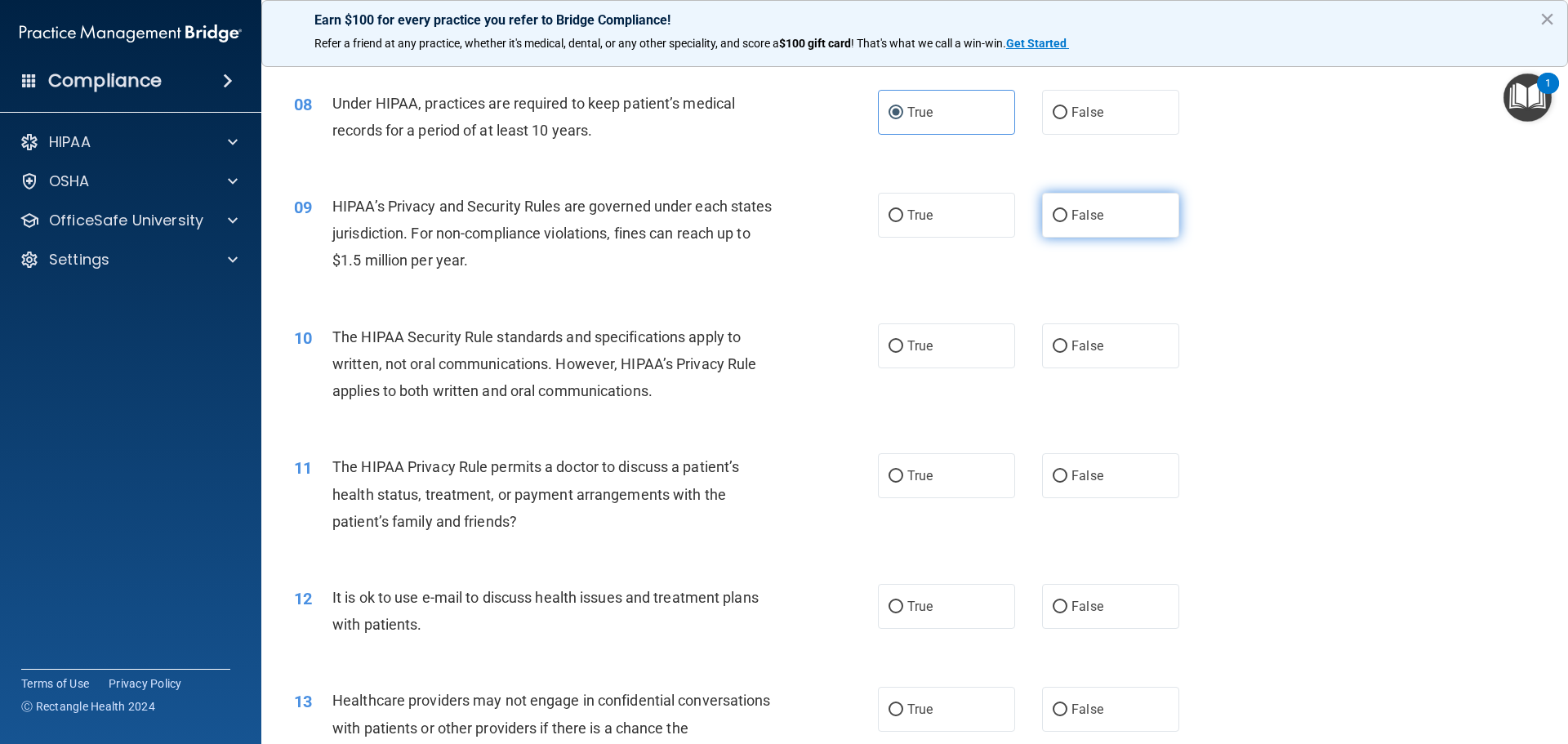
click at [1079, 232] on label "False" at bounding box center [1111, 215] width 137 height 45
click at [1068, 222] on input "False" at bounding box center [1060, 215] width 15 height 13
radio input "true"
click at [1086, 342] on span "False" at bounding box center [1088, 345] width 32 height 16
click at [1068, 342] on input "False" at bounding box center [1060, 346] width 15 height 13
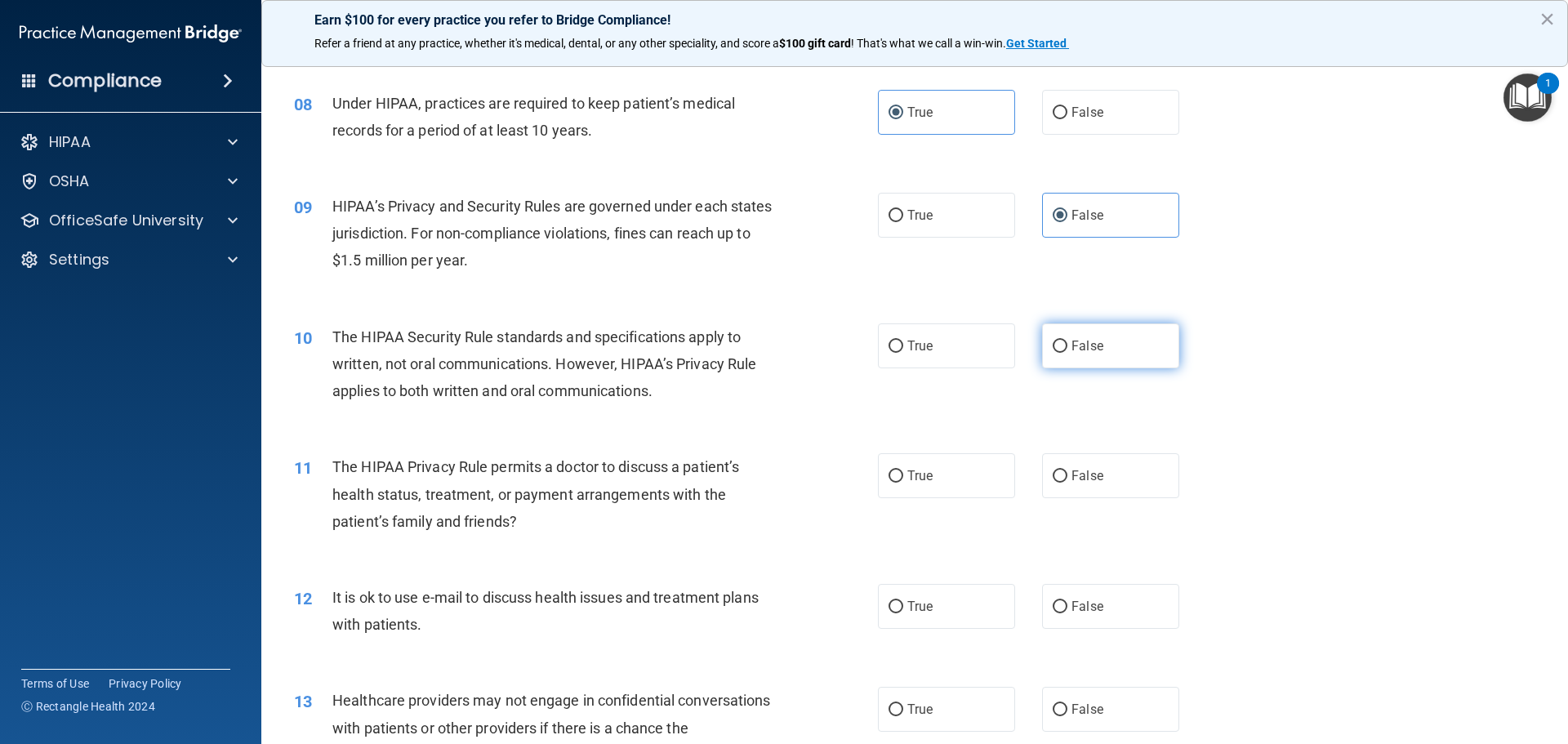
radio input "true"
click at [945, 474] on label "True" at bounding box center [947, 476] width 137 height 45
click at [903, 474] on input "True" at bounding box center [896, 476] width 15 height 13
radio input "true"
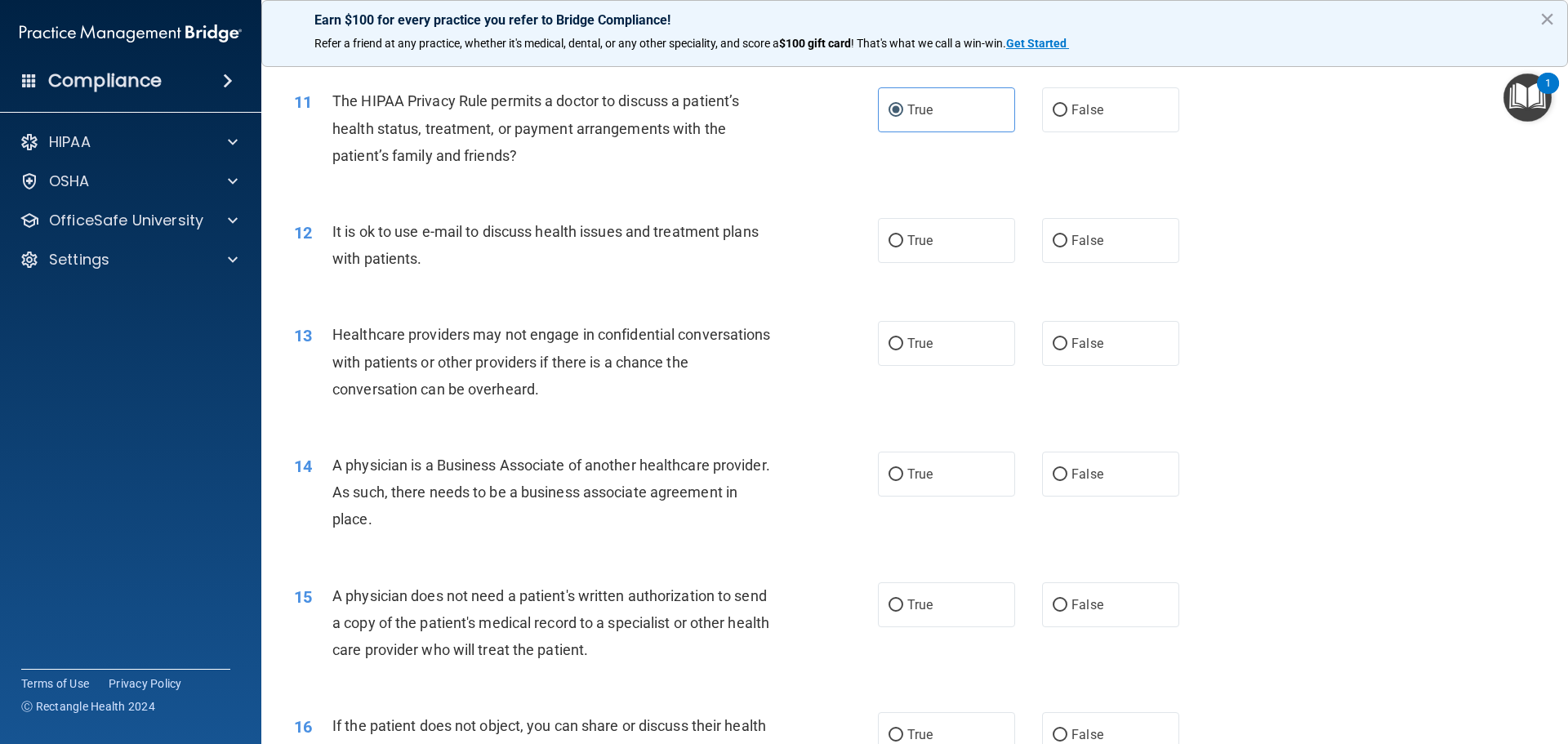
scroll to position [1306, 0]
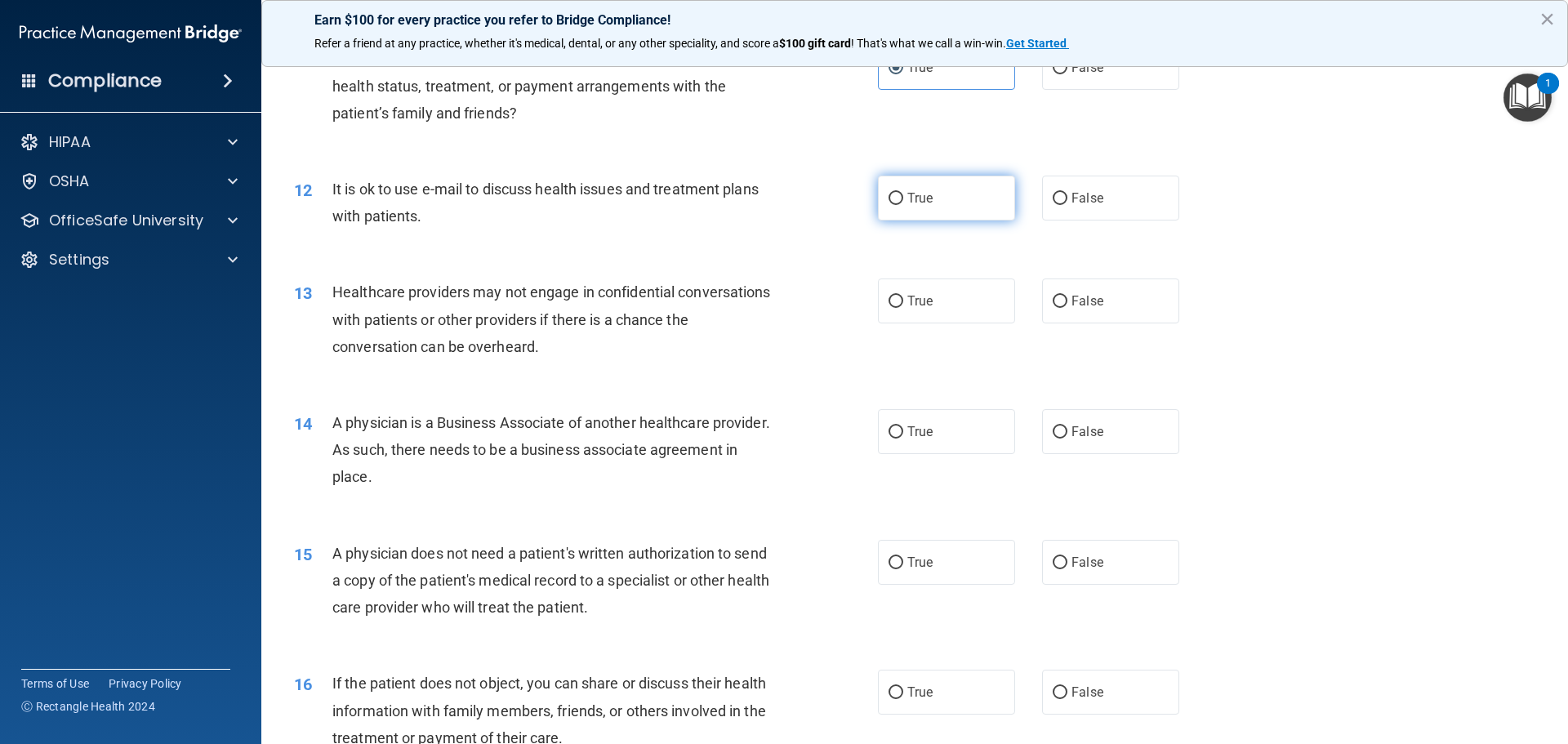
click at [925, 215] on label "True" at bounding box center [947, 199] width 137 height 45
click at [903, 205] on input "True" at bounding box center [896, 199] width 15 height 13
radio input "true"
click at [921, 309] on label "True" at bounding box center [947, 301] width 137 height 45
click at [903, 307] on input "True" at bounding box center [896, 302] width 15 height 13
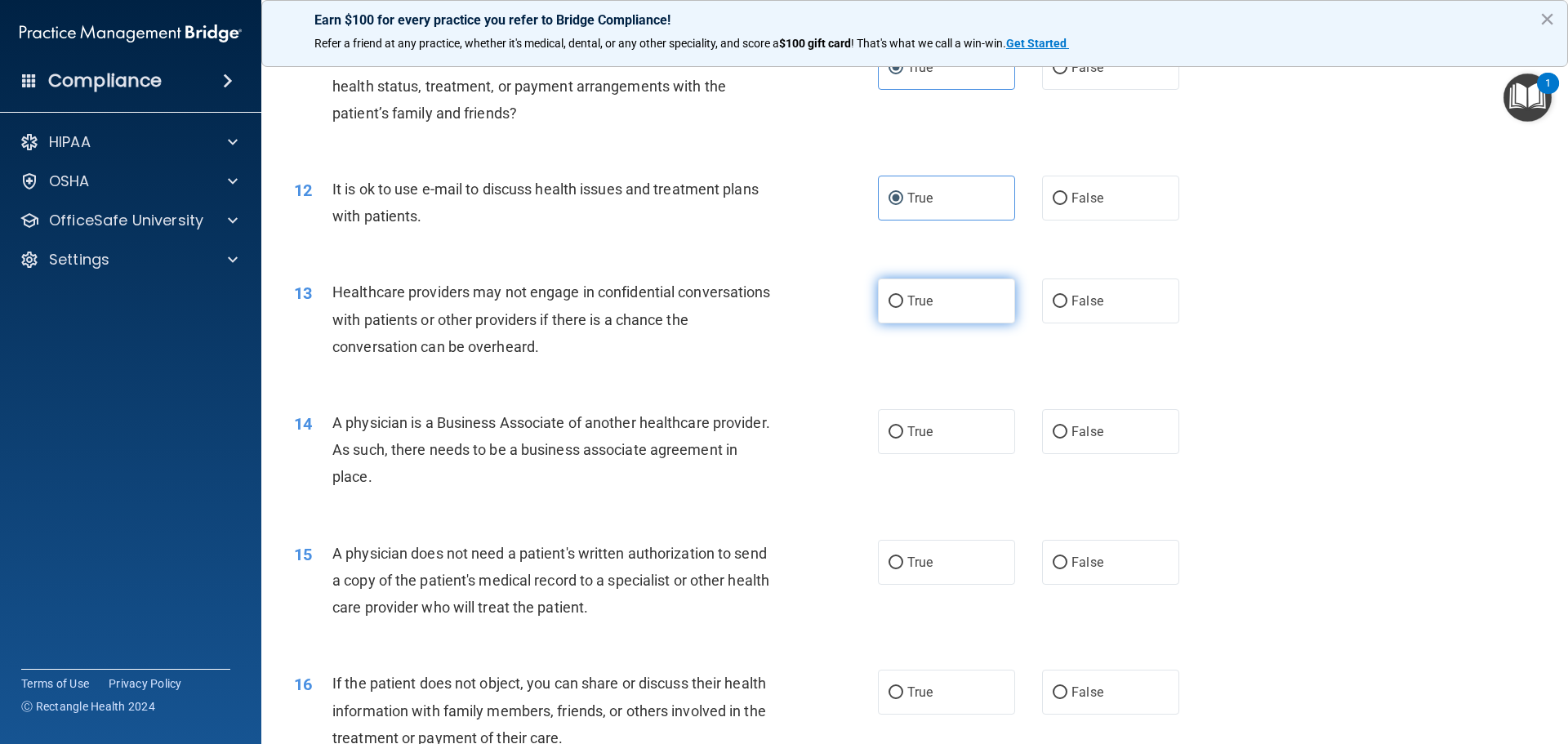
radio input "true"
click at [1093, 448] on label "False" at bounding box center [1111, 431] width 137 height 45
click at [1068, 438] on input "False" at bounding box center [1060, 432] width 15 height 13
radio input "true"
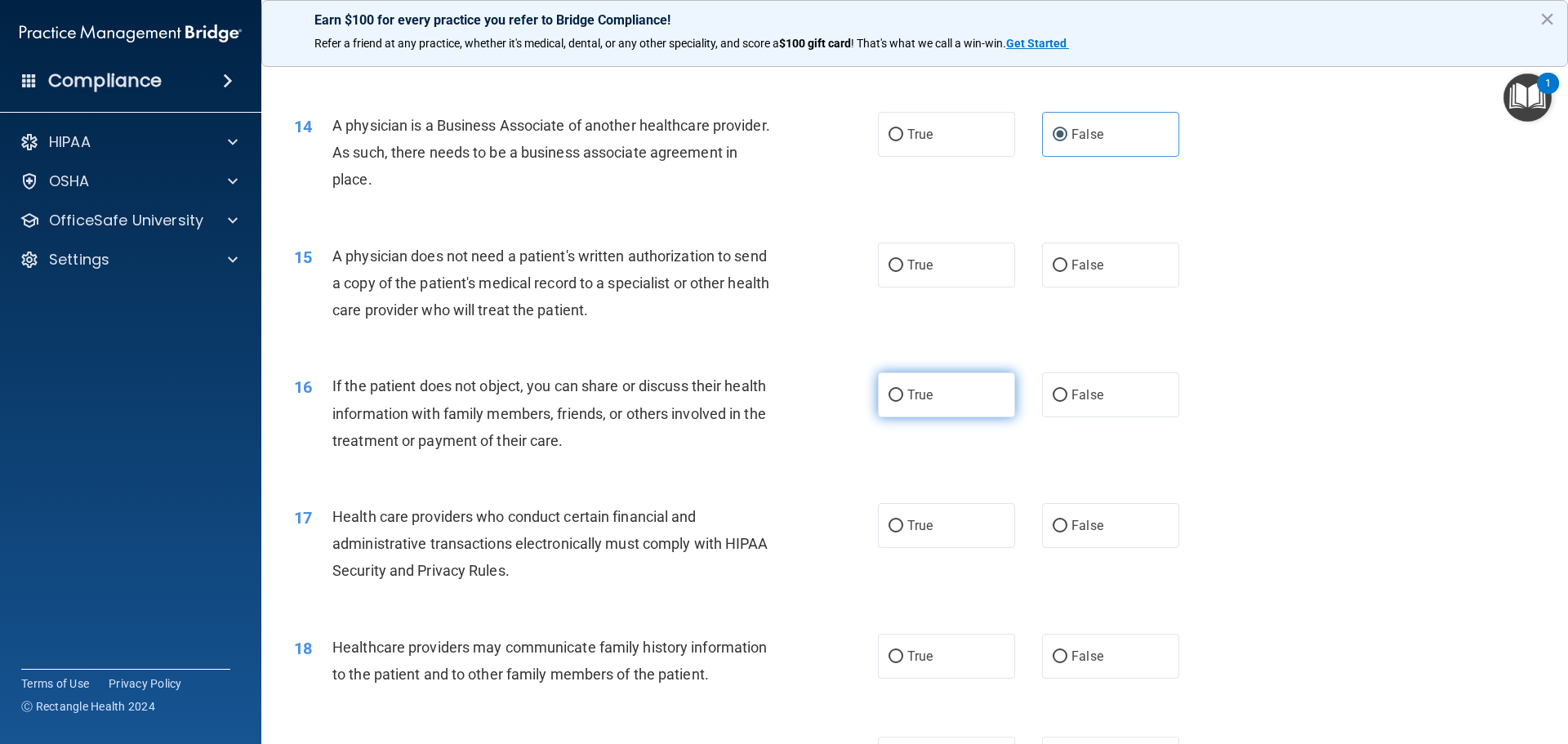
scroll to position [1633, 0]
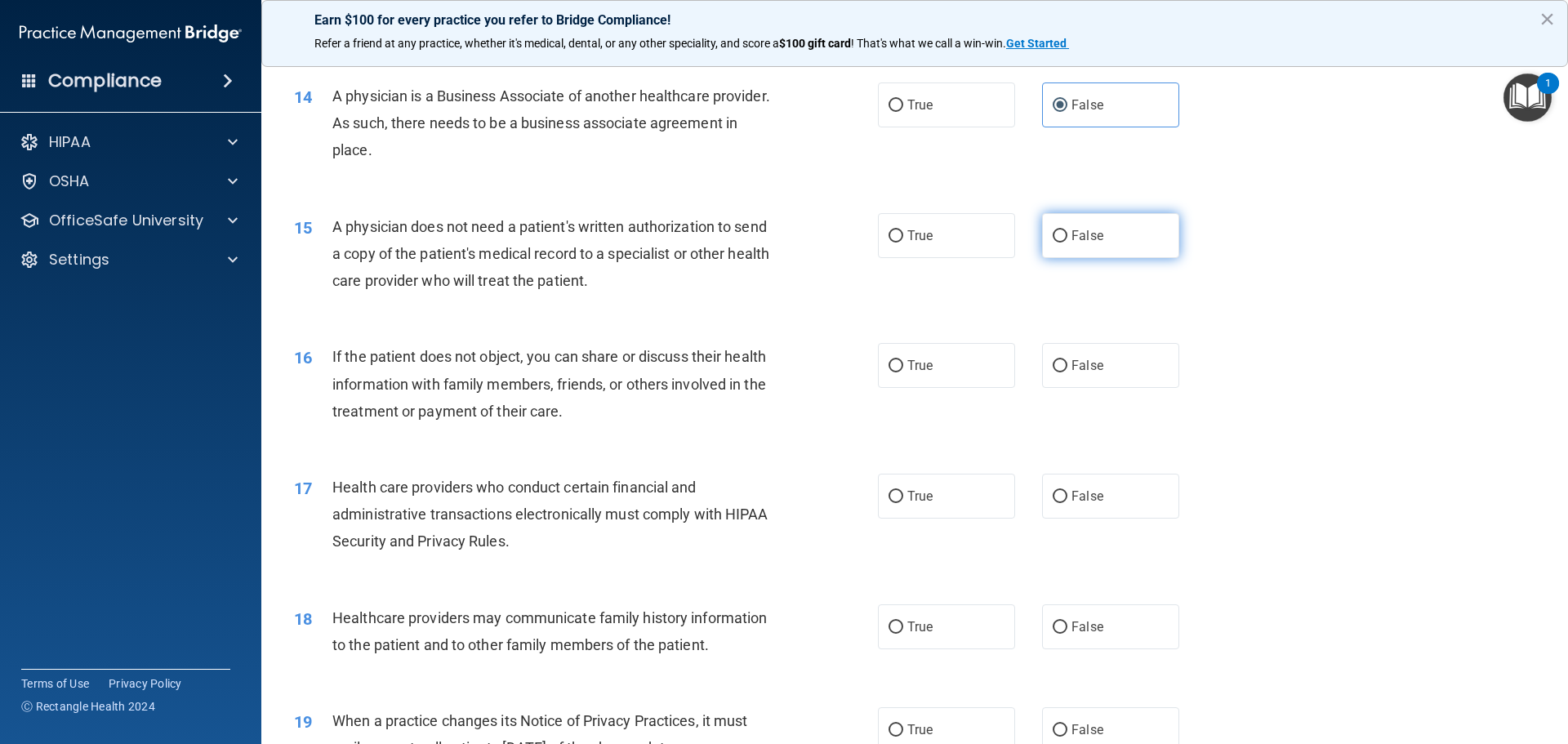
drag, startPoint x: 1101, startPoint y: 241, endPoint x: 1089, endPoint y: 245, distance: 12.6
click at [1100, 241] on label "False" at bounding box center [1111, 235] width 137 height 45
click at [1068, 241] on input "False" at bounding box center [1060, 236] width 15 height 13
radio input "true"
click at [899, 380] on label "True" at bounding box center [947, 365] width 137 height 45
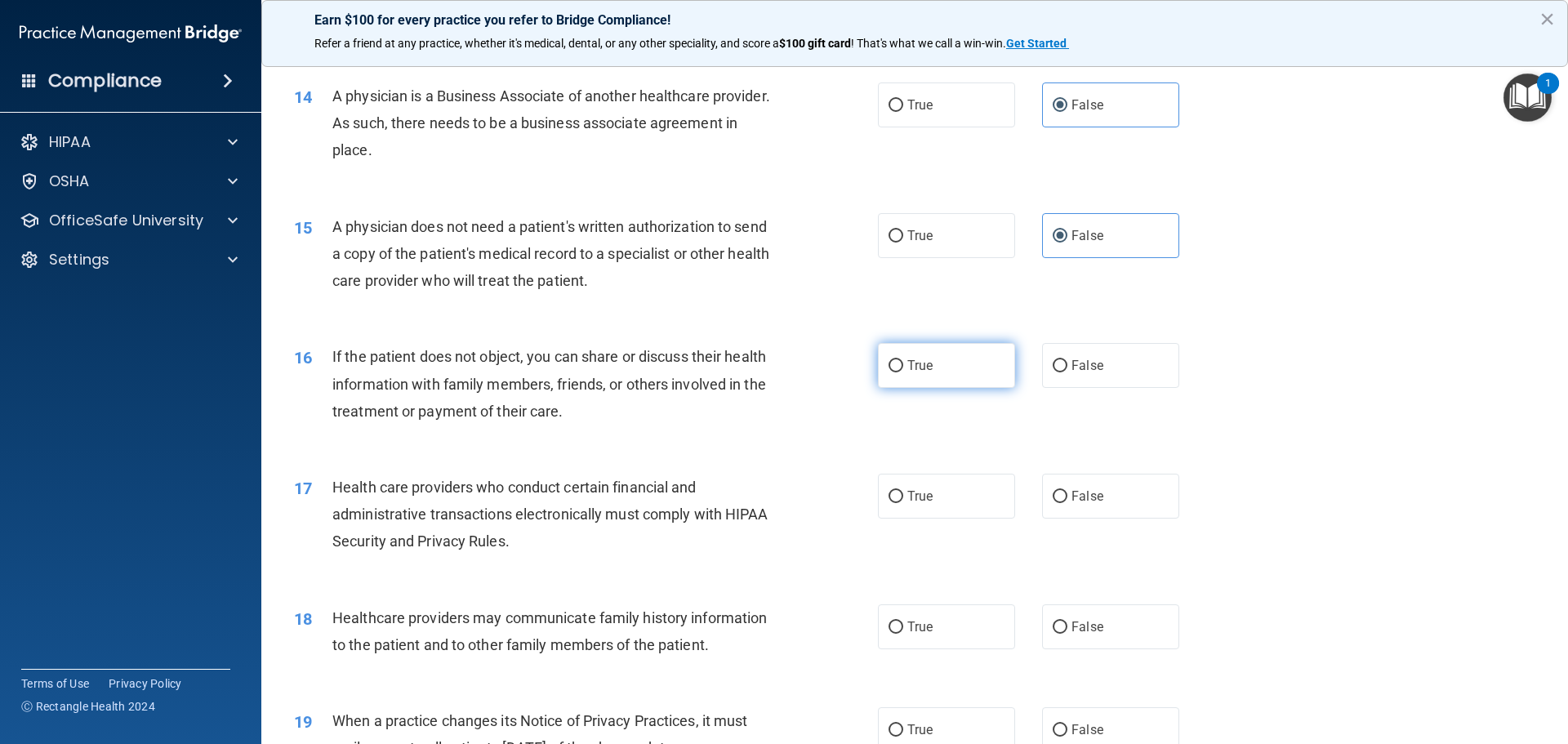
click at [899, 372] on input "True" at bounding box center [896, 366] width 15 height 13
radio input "true"
click at [915, 492] on span "True" at bounding box center [920, 496] width 25 height 16
click at [903, 492] on input "True" at bounding box center [896, 497] width 15 height 13
radio input "true"
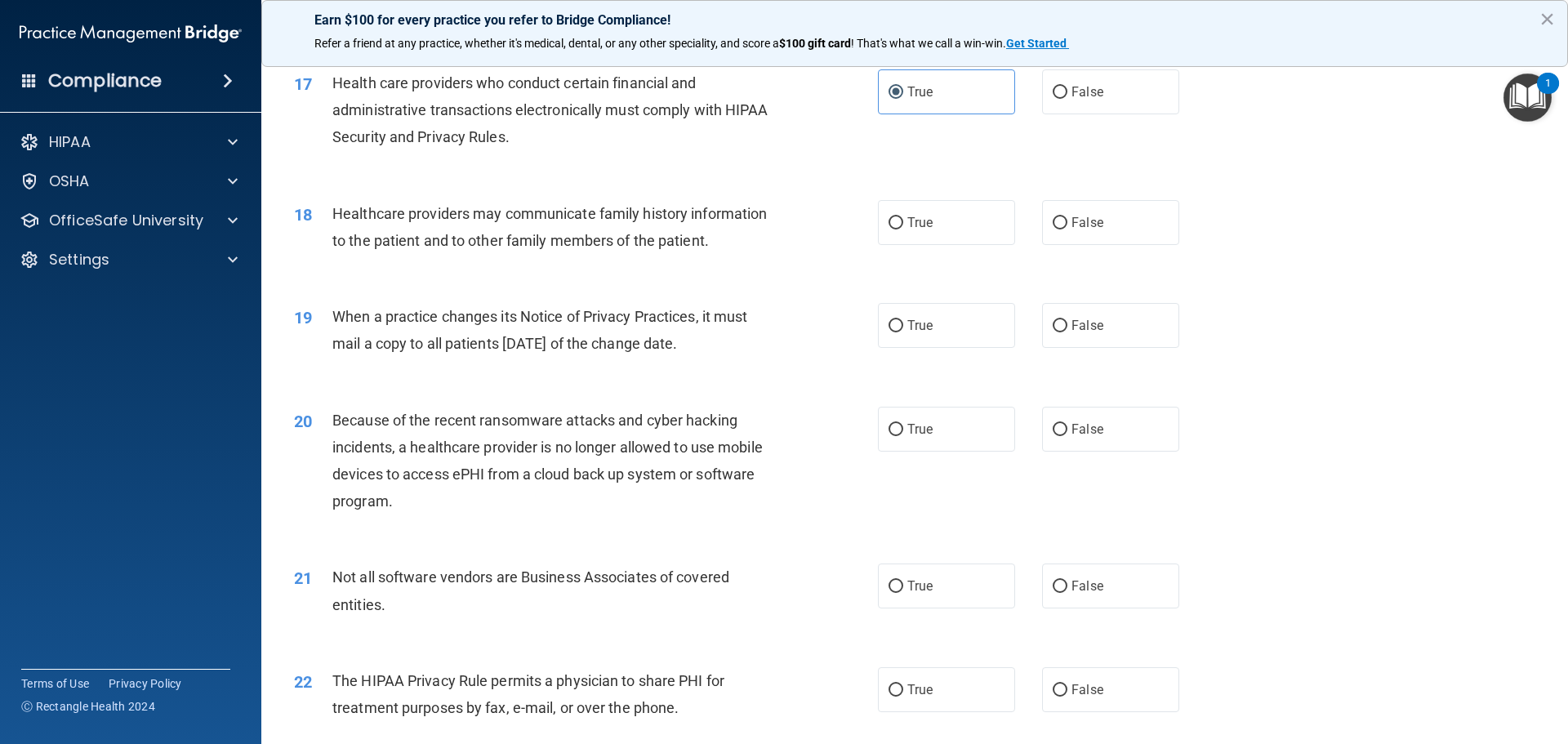
scroll to position [2042, 0]
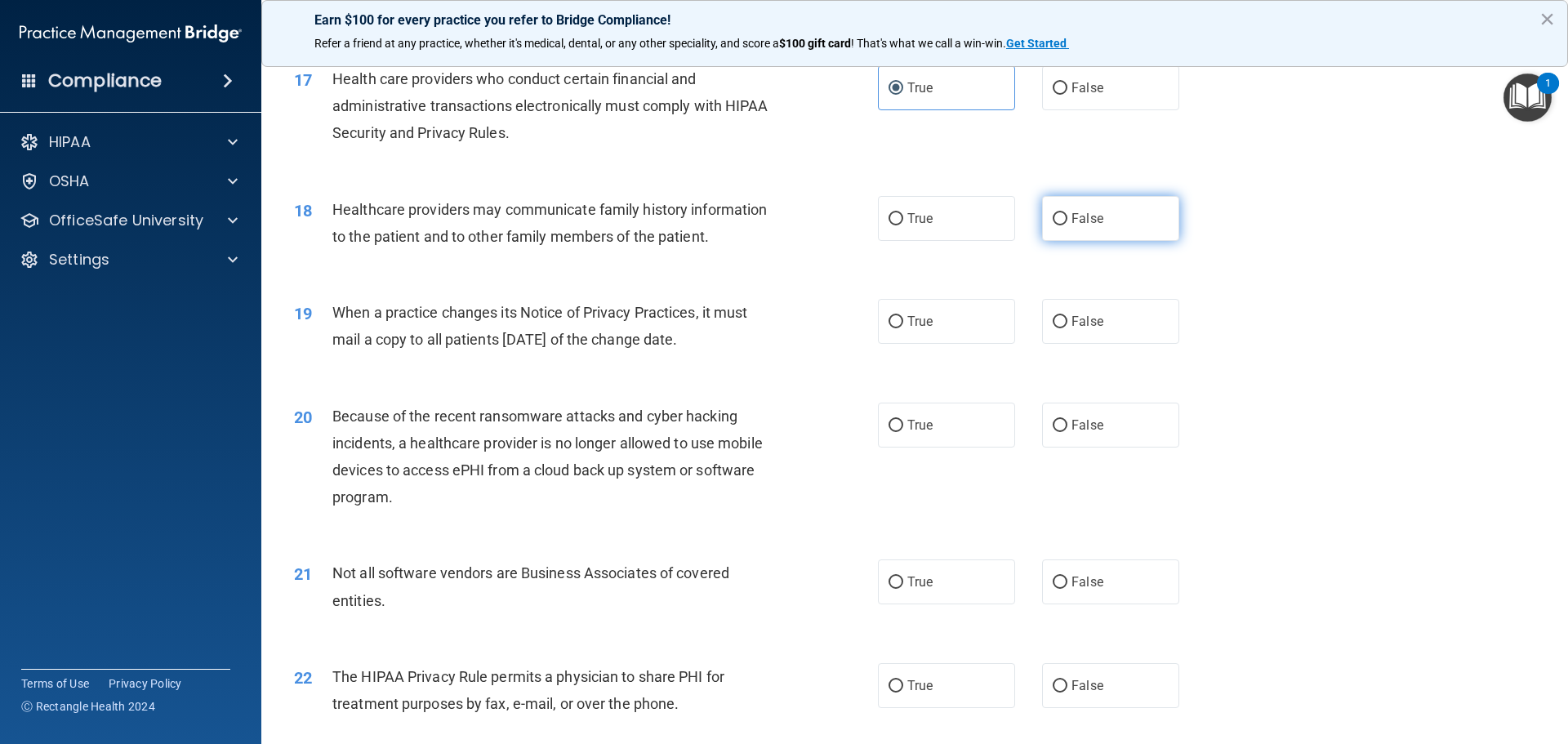
click at [1086, 224] on span "False" at bounding box center [1088, 218] width 32 height 16
click at [1068, 224] on input "False" at bounding box center [1060, 219] width 15 height 13
radio input "true"
click at [880, 313] on label "True" at bounding box center [947, 322] width 137 height 45
click at [888, 316] on input "True" at bounding box center [896, 322] width 15 height 13
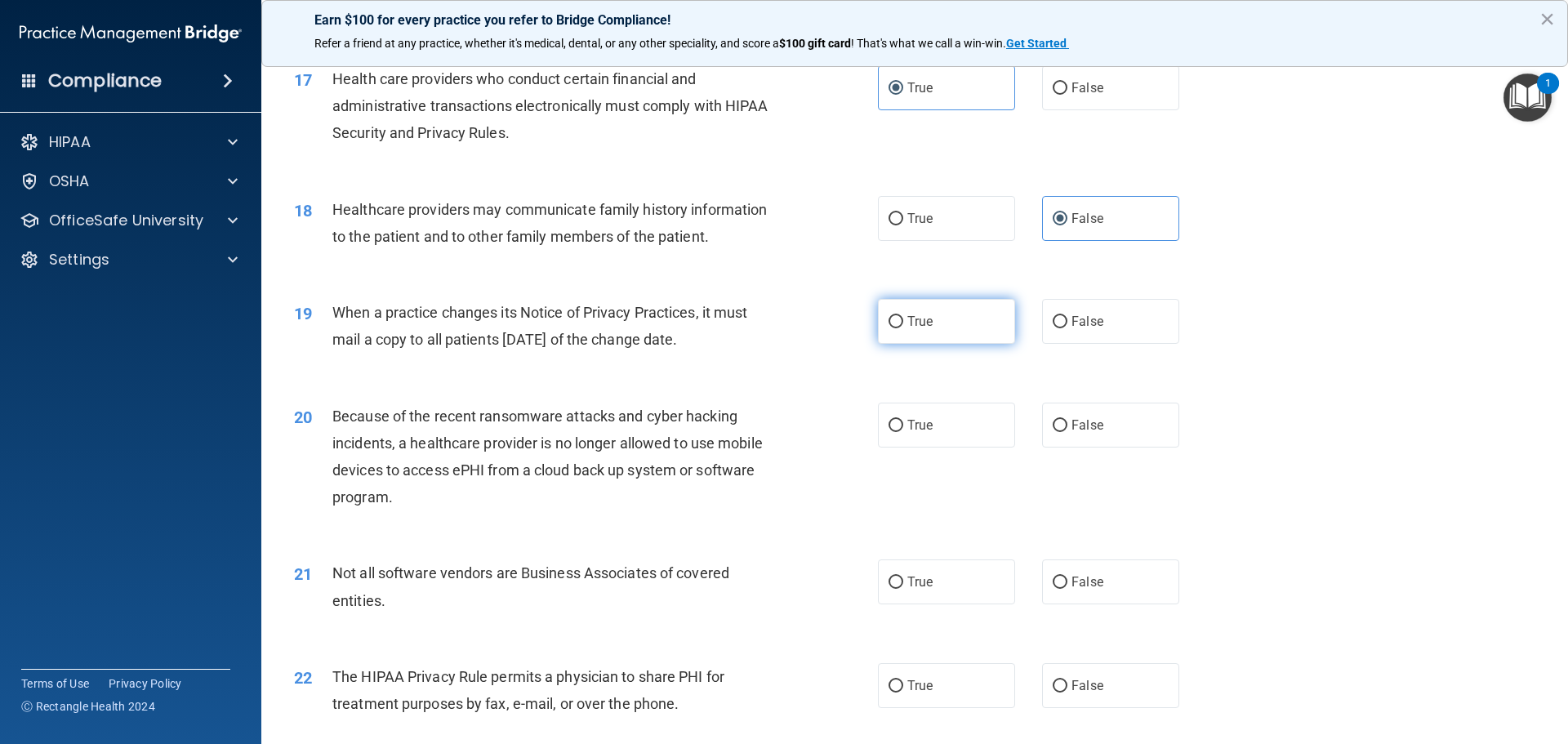
radio input "true"
click at [915, 442] on label "True" at bounding box center [947, 425] width 137 height 45
click at [903, 432] on input "True" at bounding box center [896, 426] width 15 height 13
radio input "true"
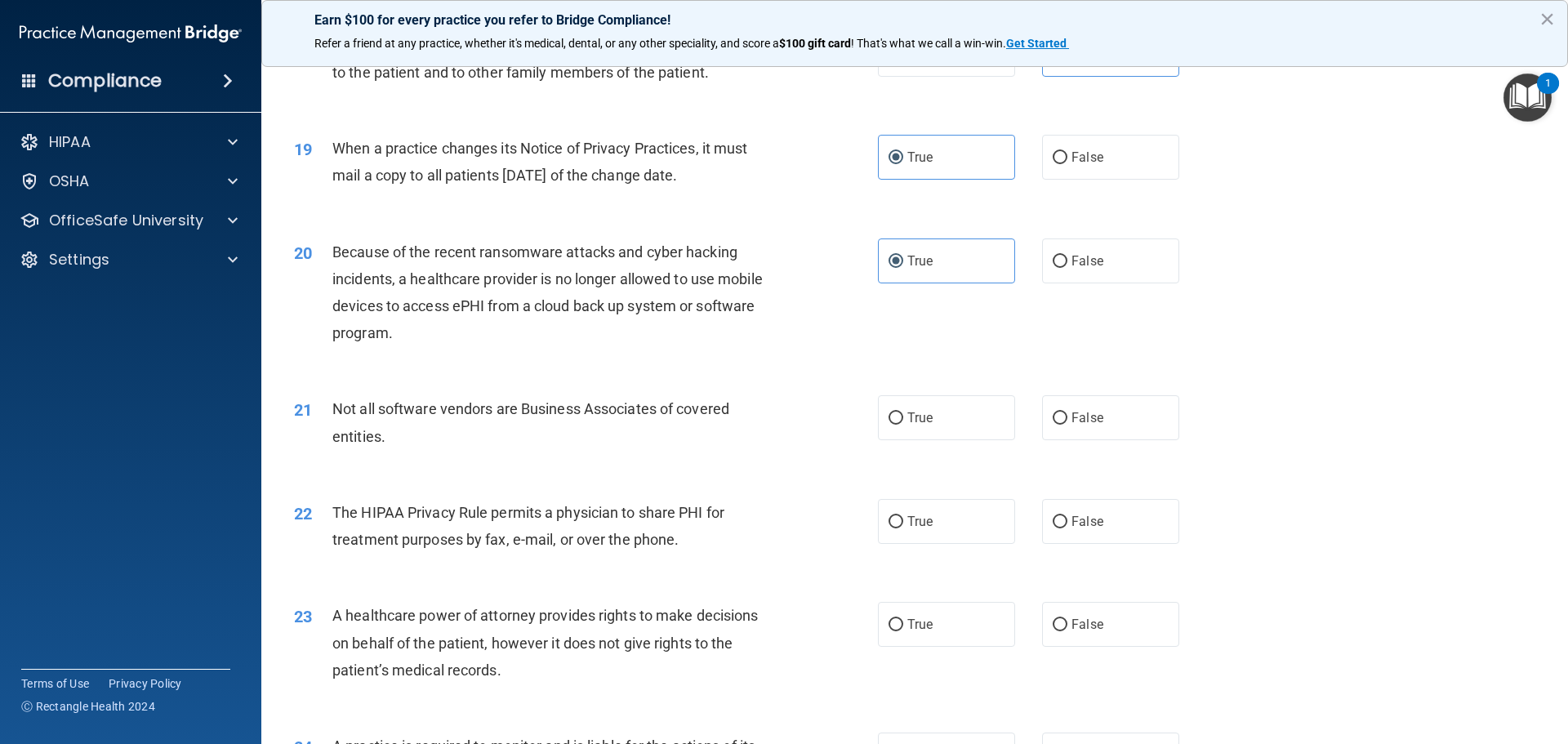
scroll to position [2286, 0]
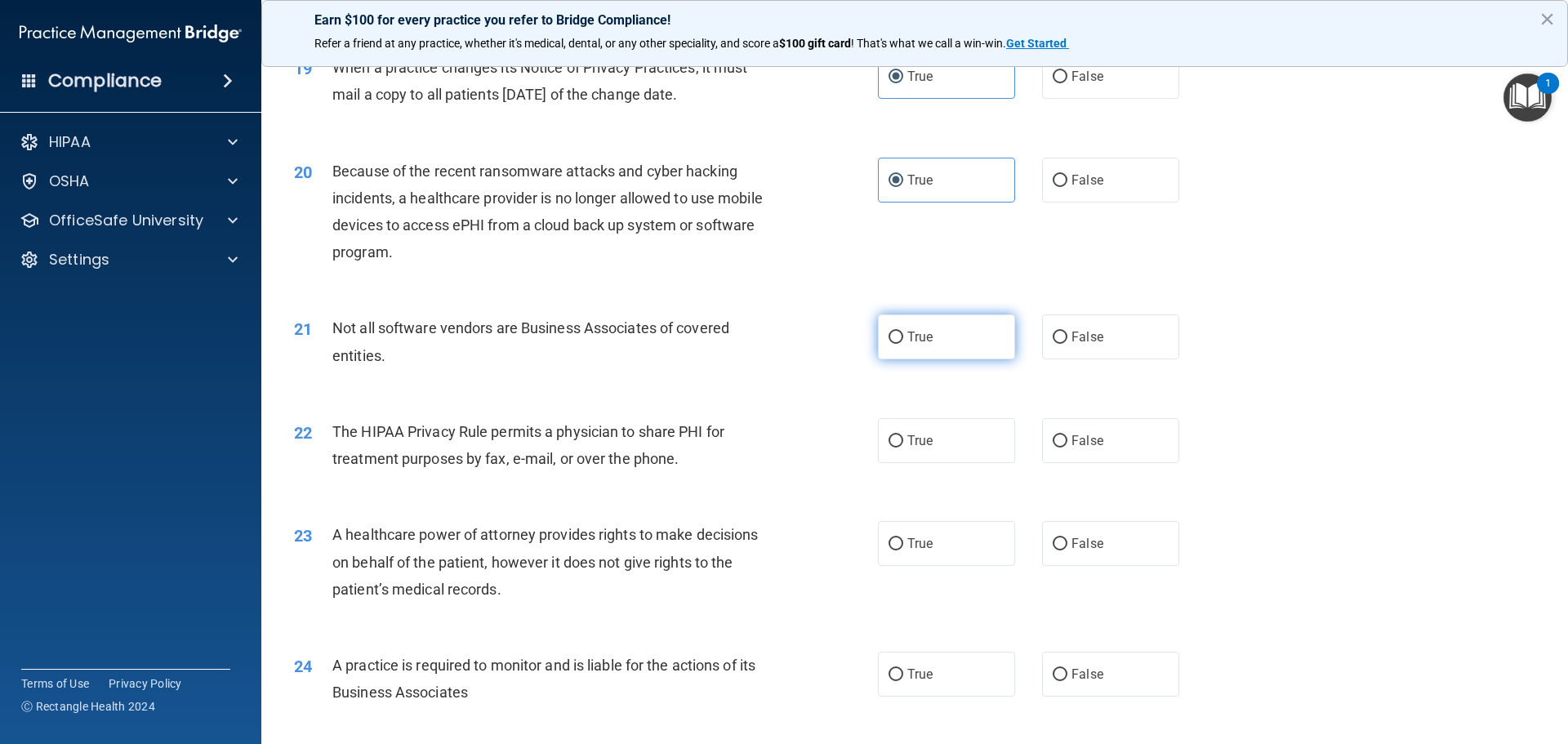
click at [926, 348] on label "True" at bounding box center [947, 337] width 137 height 45
click at [903, 344] on input "True" at bounding box center [896, 338] width 15 height 13
radio input "true"
click at [935, 437] on label "True" at bounding box center [947, 441] width 137 height 45
click at [903, 437] on input "True" at bounding box center [896, 441] width 15 height 13
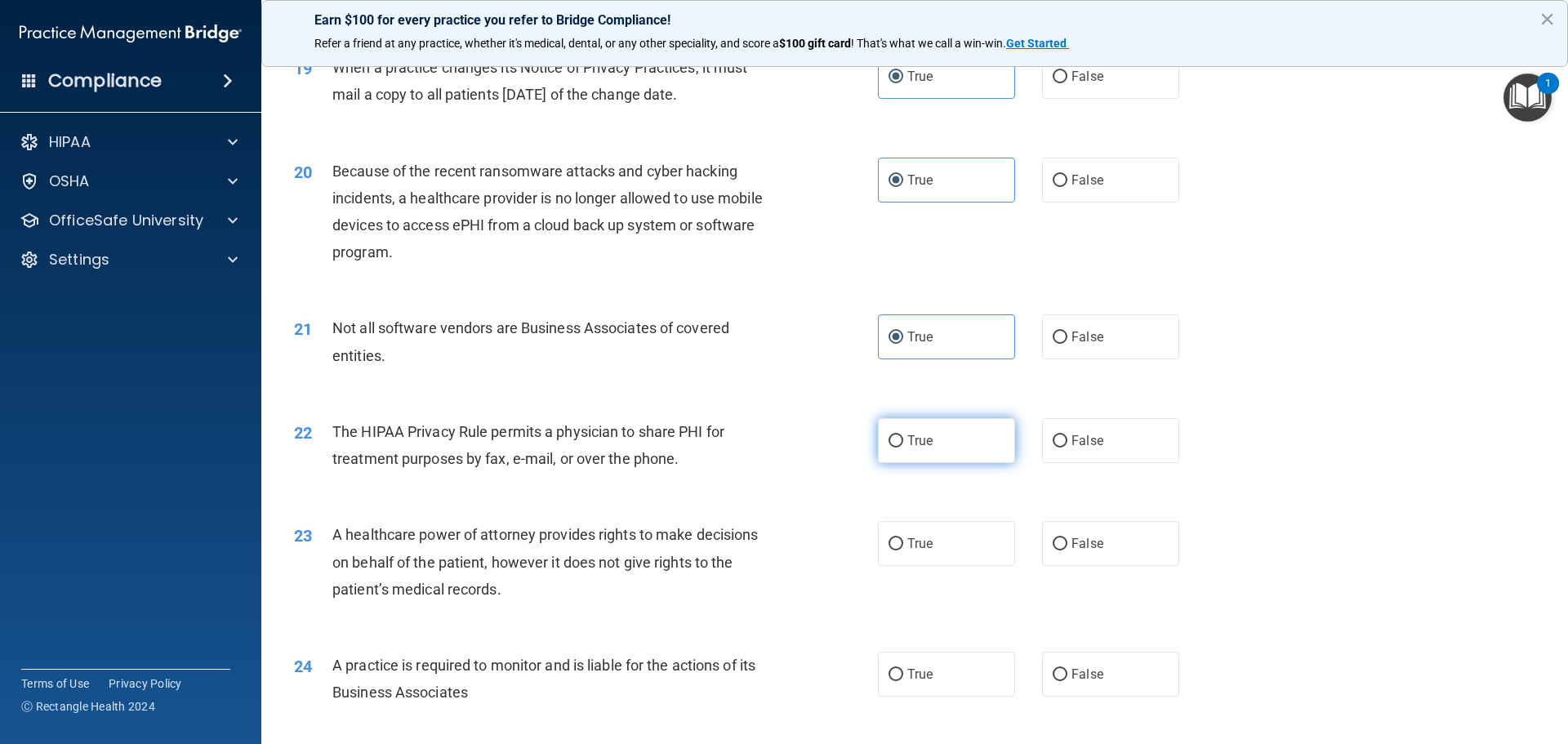
radio input "true"
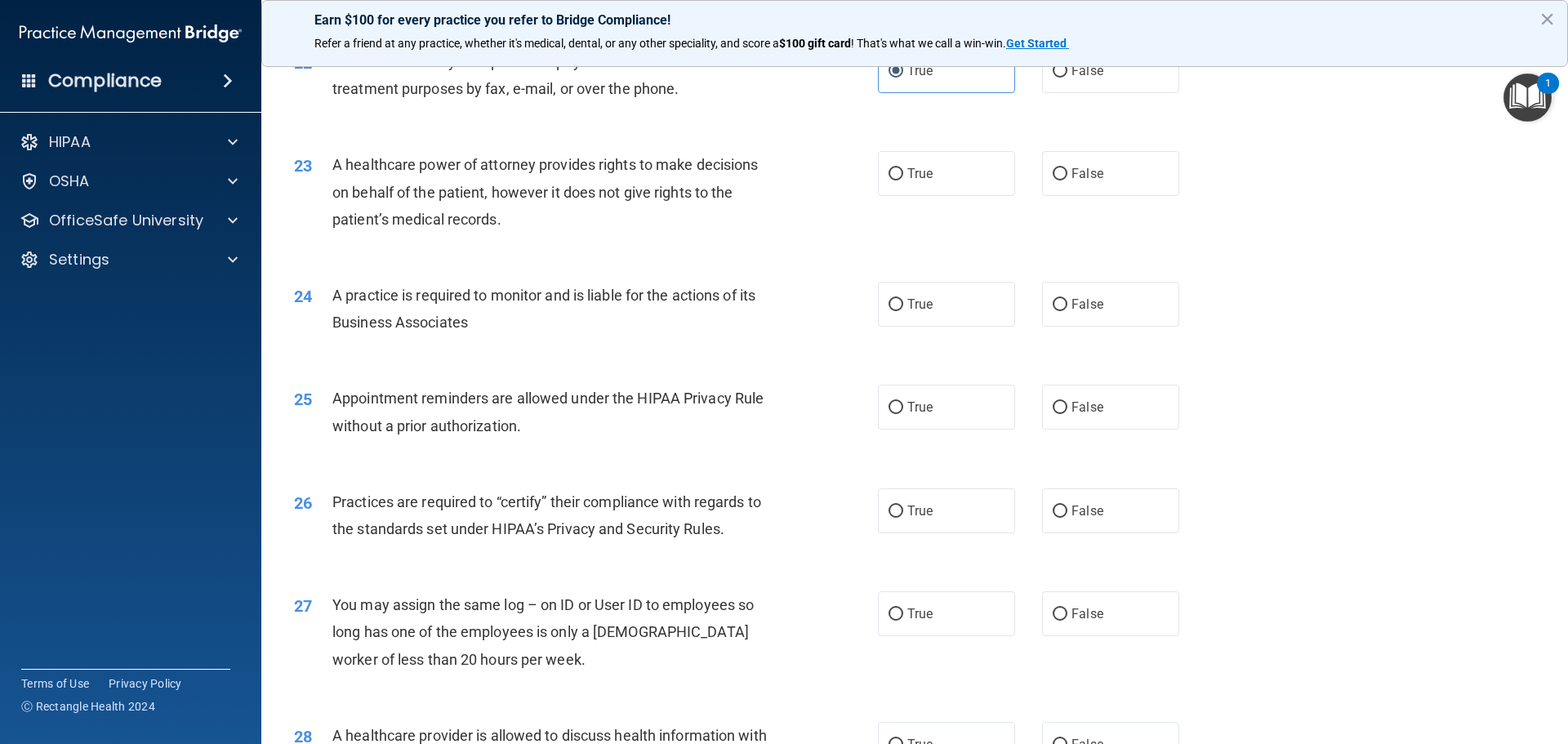
scroll to position [2694, 0]
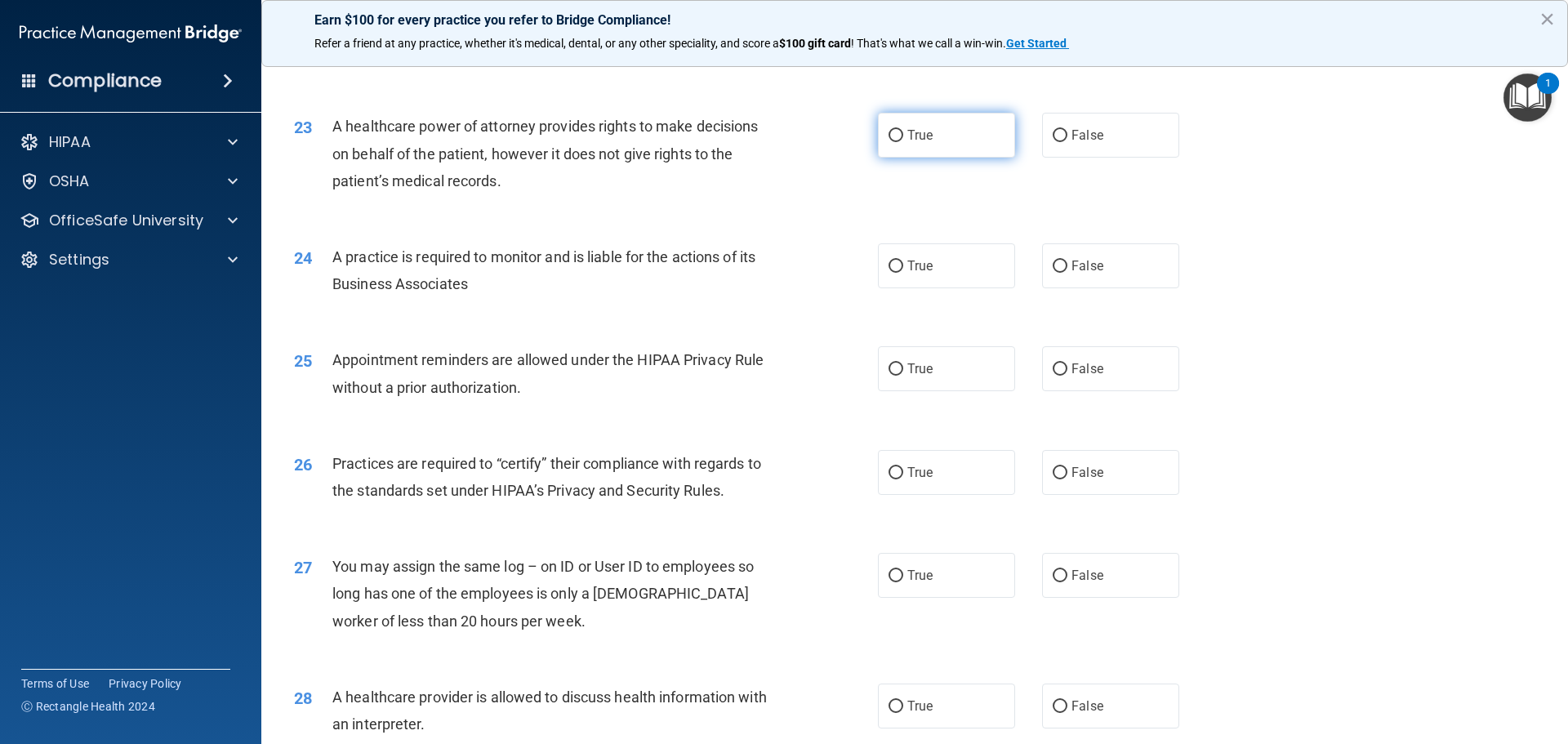
click at [927, 148] on label "True" at bounding box center [947, 135] width 137 height 45
click at [903, 142] on input "True" at bounding box center [896, 136] width 15 height 13
radio input "true"
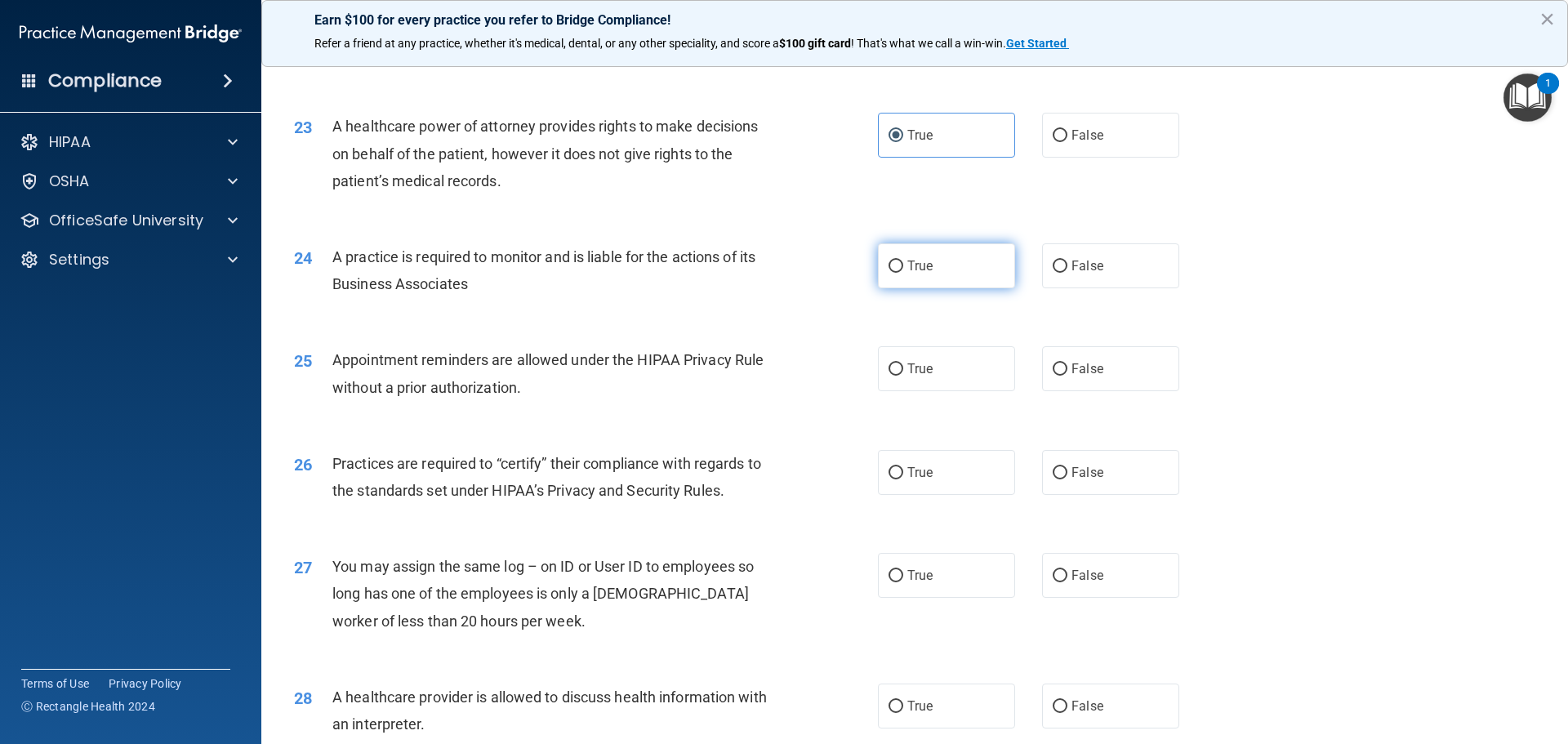
drag, startPoint x: 946, startPoint y: 225, endPoint x: 932, endPoint y: 281, distance: 57.7
click at [942, 247] on div "24 A practice is required to monitor and is liable for the actions of its Busin…" at bounding box center [914, 274] width 1266 height 103
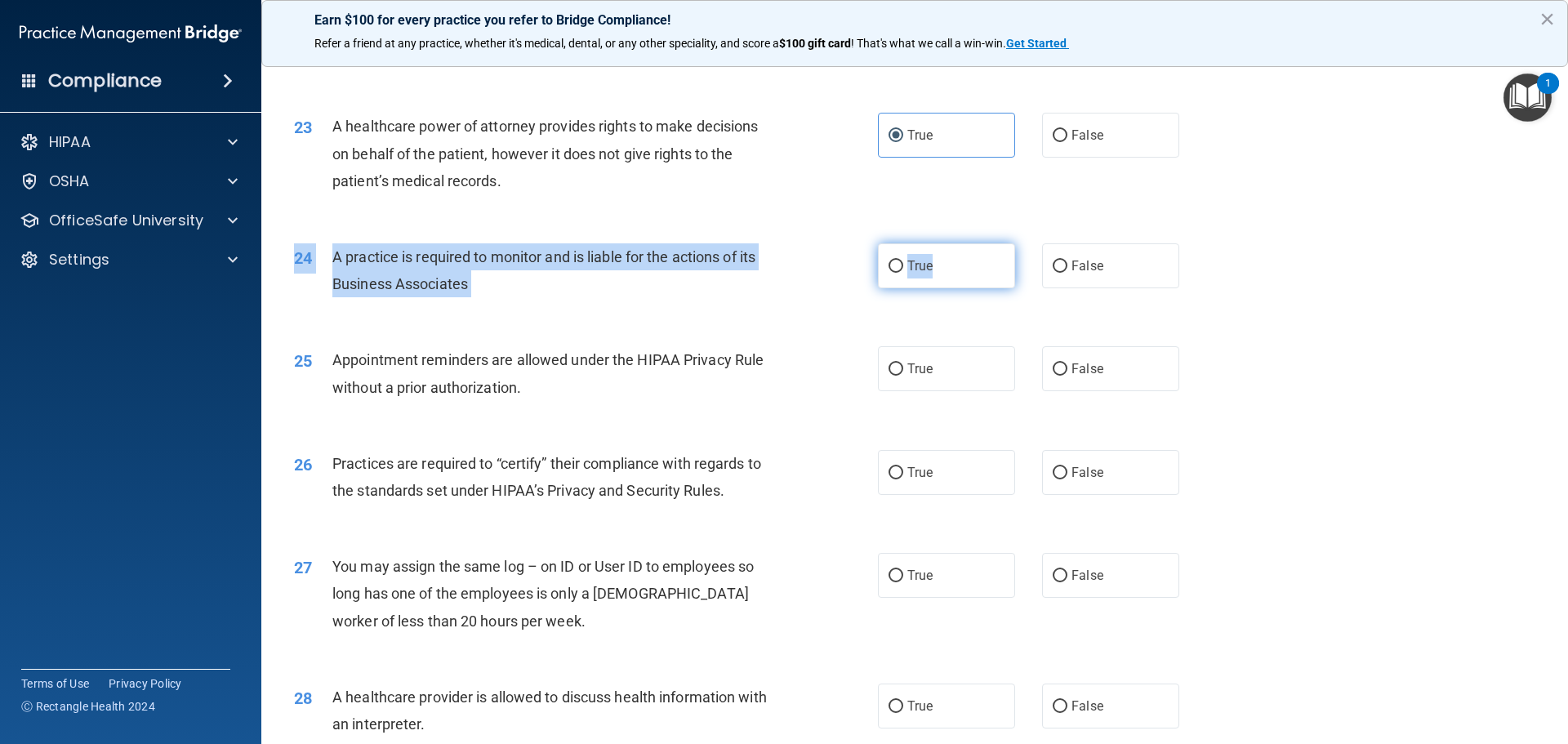
click at [932, 282] on label "True" at bounding box center [947, 266] width 137 height 45
click at [903, 273] on input "True" at bounding box center [896, 266] width 15 height 13
radio input "true"
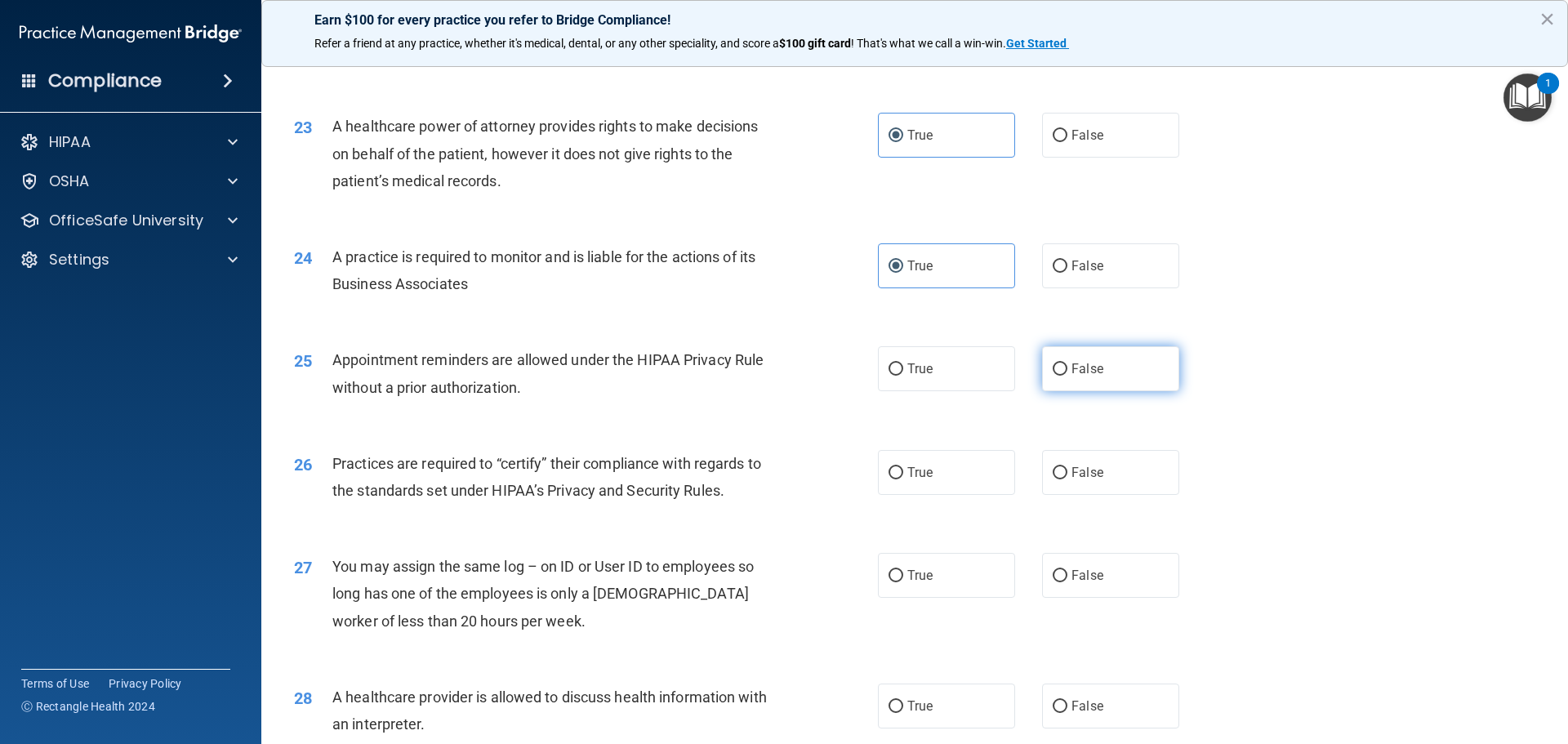
click at [1101, 382] on label "False" at bounding box center [1111, 369] width 137 height 45
click at [1068, 375] on input "False" at bounding box center [1060, 369] width 15 height 13
radio input "true"
click at [911, 472] on span "True" at bounding box center [920, 473] width 25 height 16
click at [903, 472] on input "True" at bounding box center [896, 473] width 15 height 13
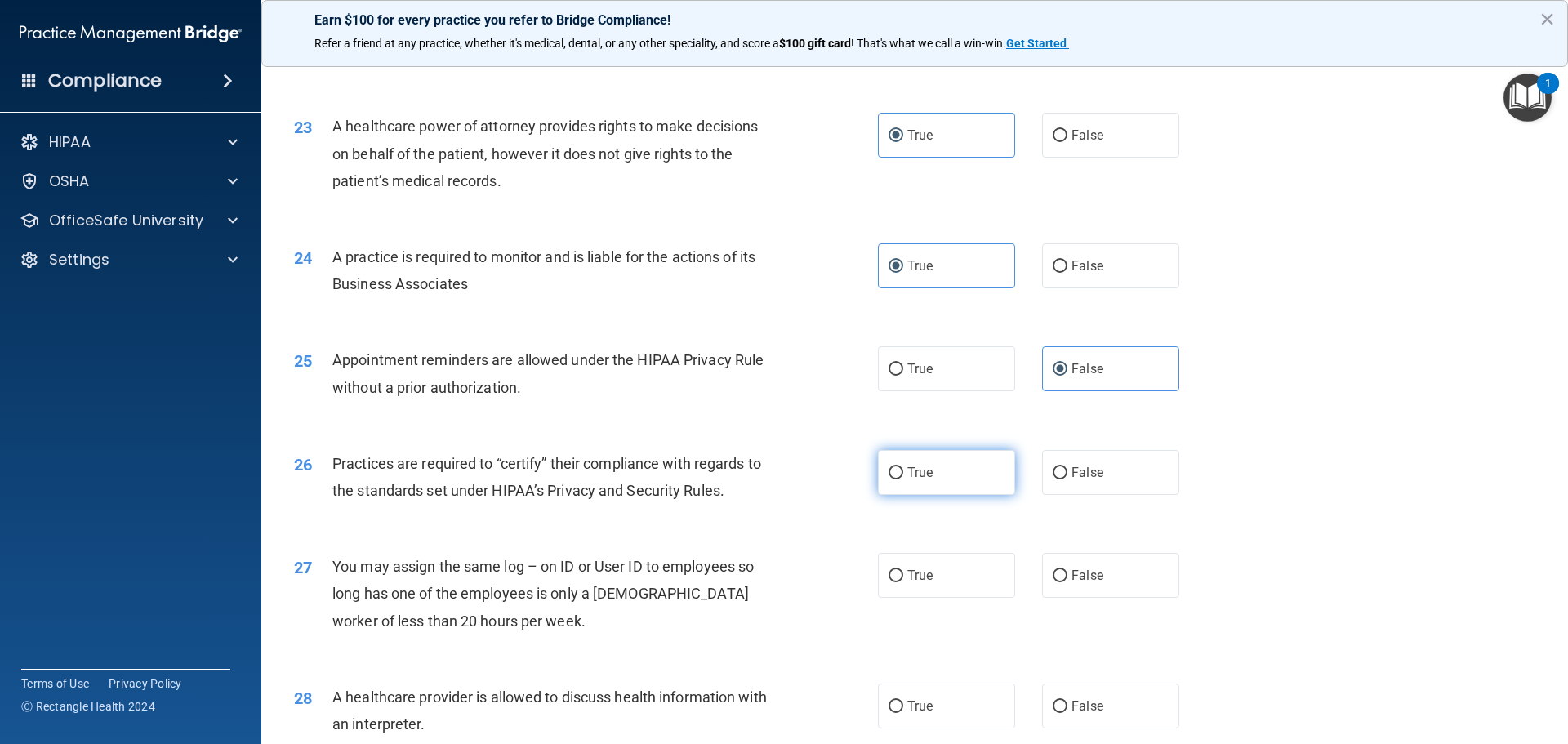
radio input "true"
click at [1095, 554] on label "False" at bounding box center [1111, 576] width 137 height 45
click at [1068, 570] on input "False" at bounding box center [1060, 576] width 15 height 13
radio input "true"
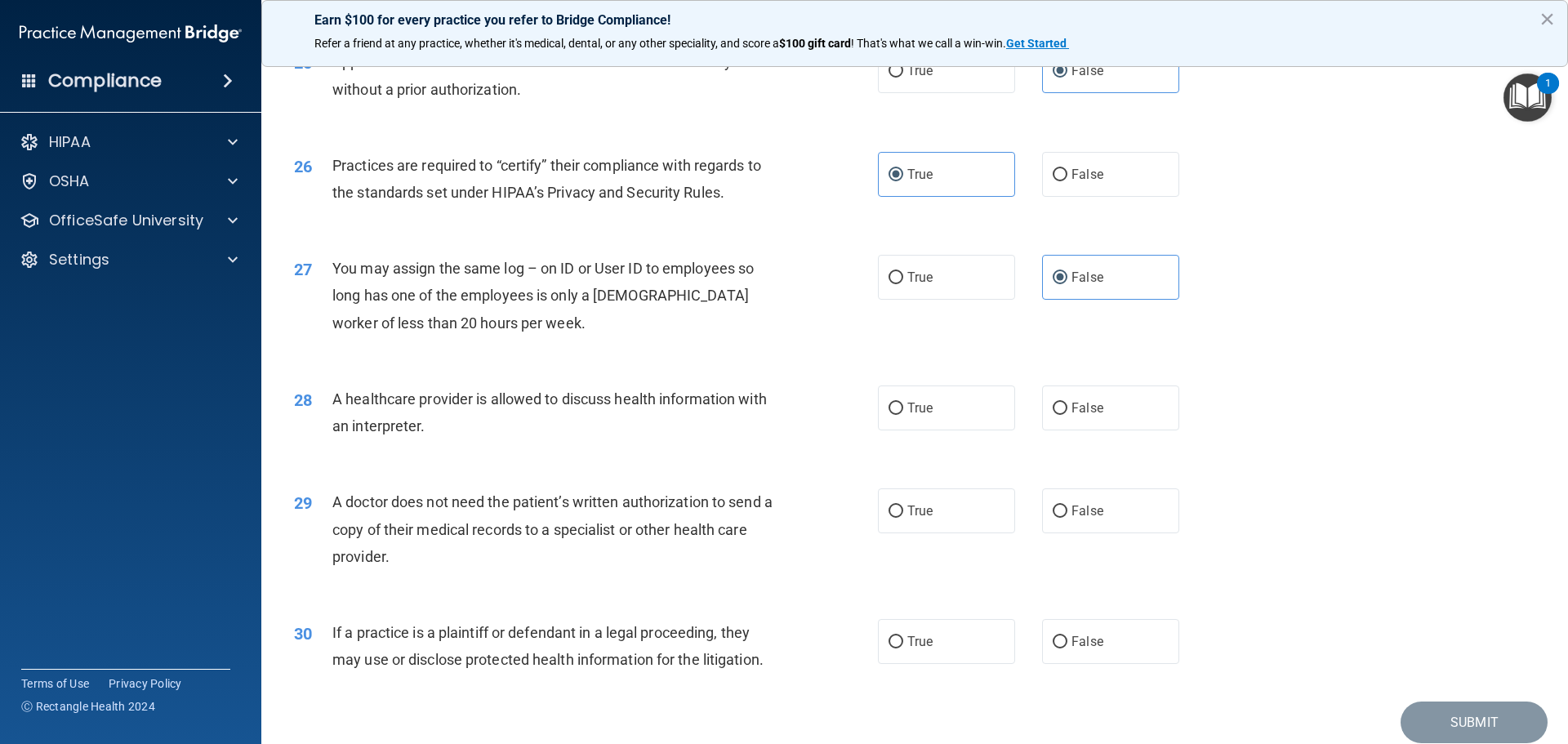
scroll to position [3057, 0]
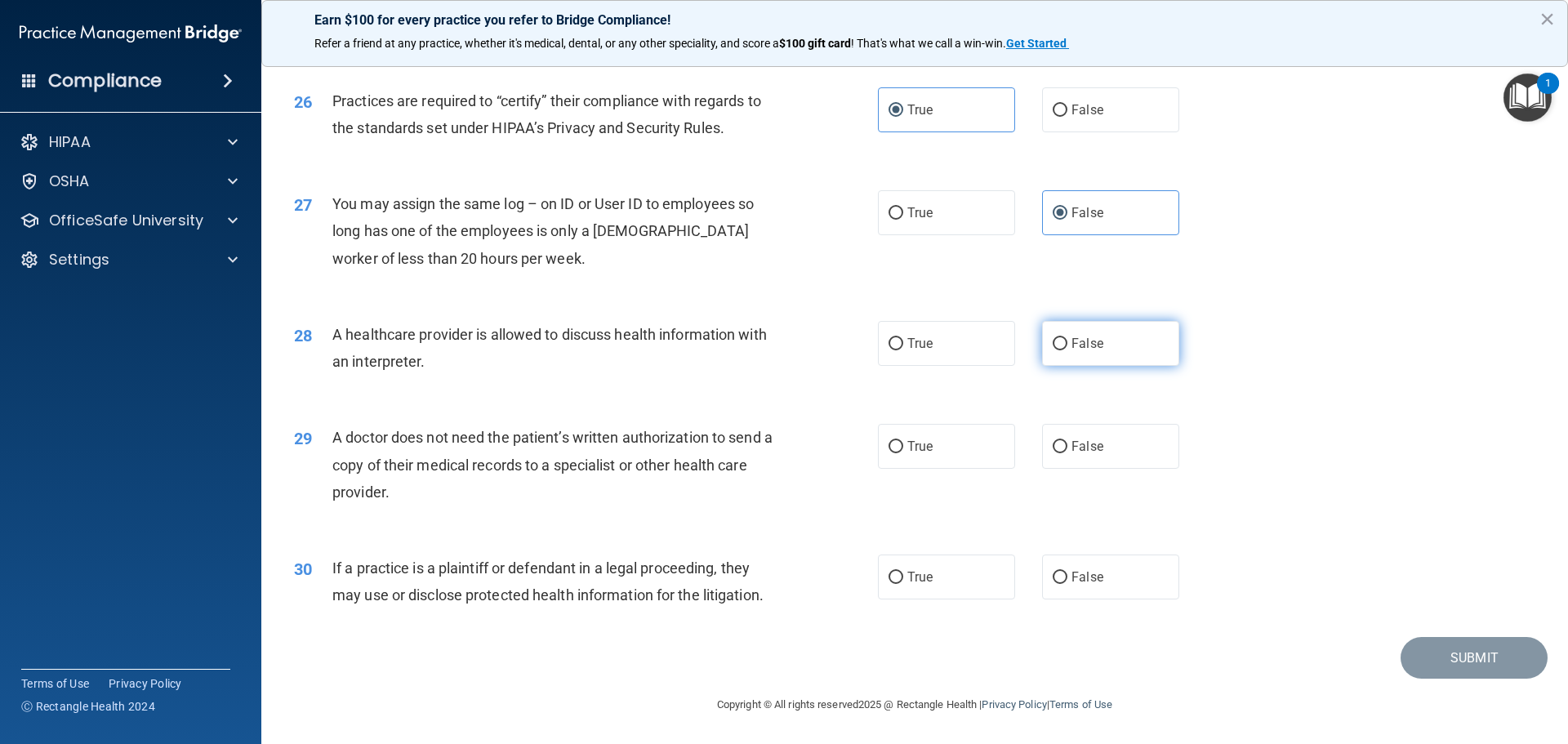
click at [1094, 342] on span "False" at bounding box center [1088, 344] width 32 height 16
click at [1068, 342] on input "False" at bounding box center [1060, 344] width 15 height 13
radio input "true"
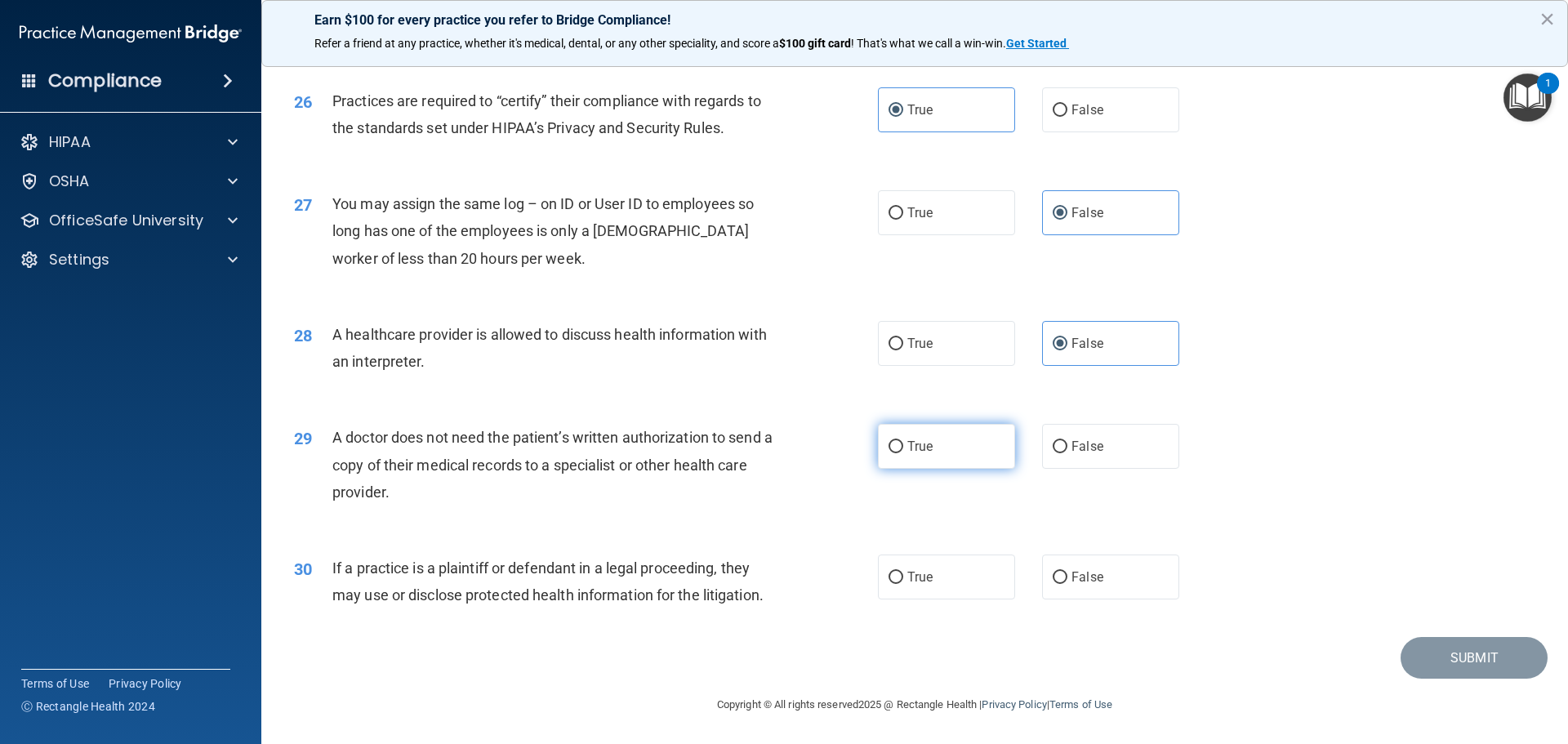
click at [902, 457] on label "True" at bounding box center [947, 447] width 137 height 45
click at [902, 453] on input "True" at bounding box center [896, 447] width 15 height 13
radio input "true"
click at [1063, 559] on label "False" at bounding box center [1111, 577] width 137 height 45
click at [1063, 571] on input "False" at bounding box center [1060, 577] width 15 height 13
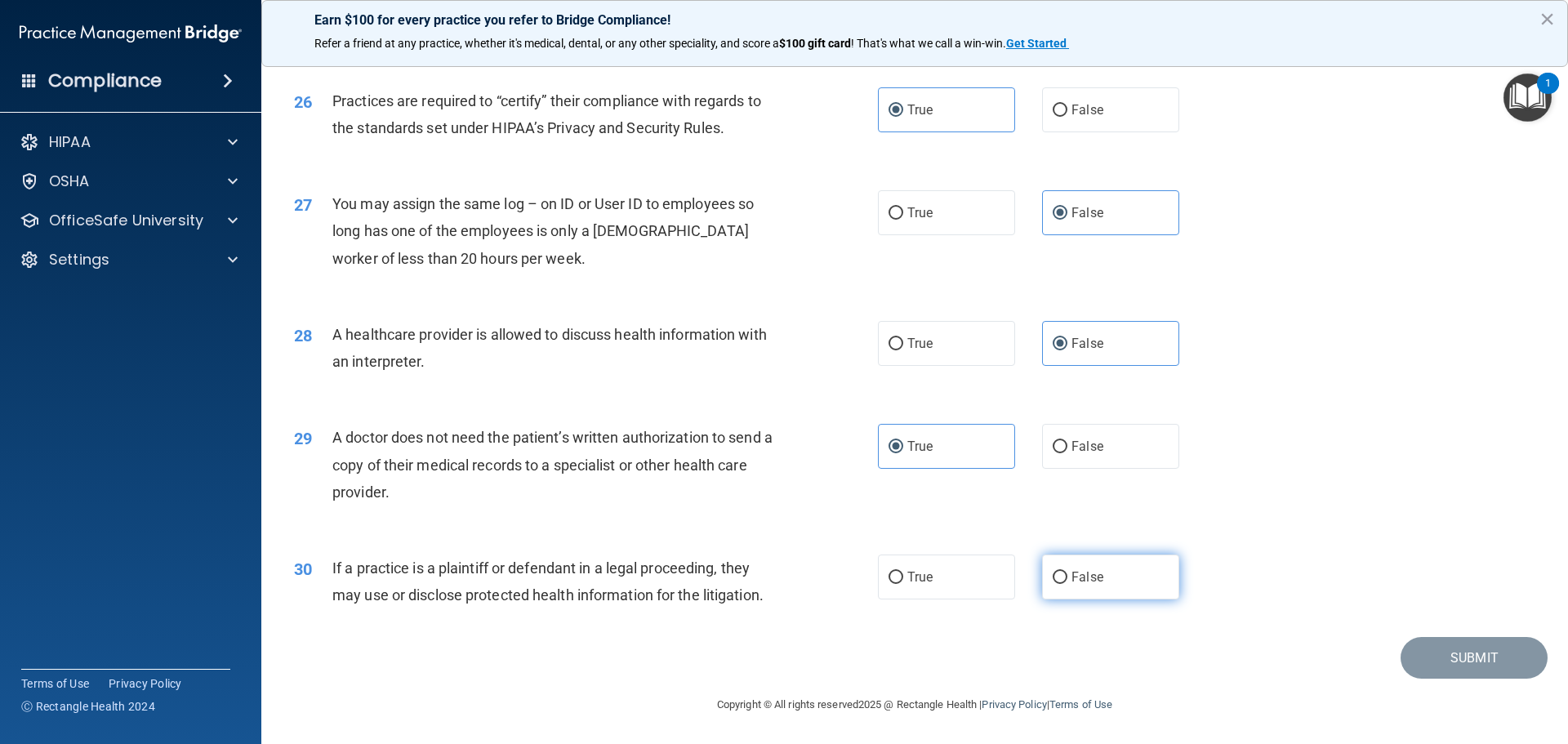
radio input "true"
click at [1454, 659] on button "Submit" at bounding box center [1473, 658] width 147 height 42
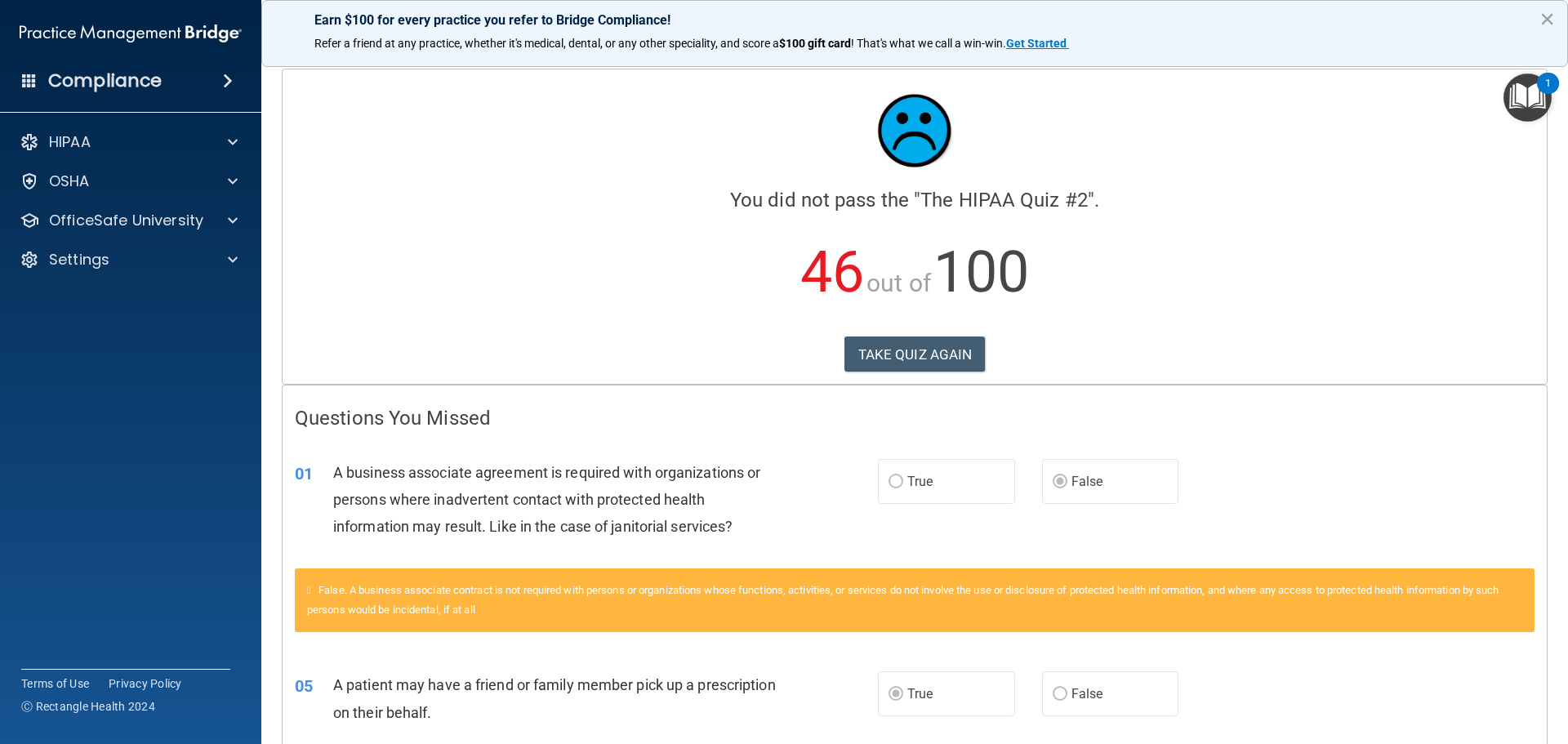
drag, startPoint x: 919, startPoint y: 320, endPoint x: 916, endPoint y: 348, distance: 28.2
click at [918, 323] on p "46 out of 100" at bounding box center [914, 272] width 1239 height 106
click at [918, 358] on button "TAKE QUIZ AGAIN" at bounding box center [915, 354] width 142 height 36
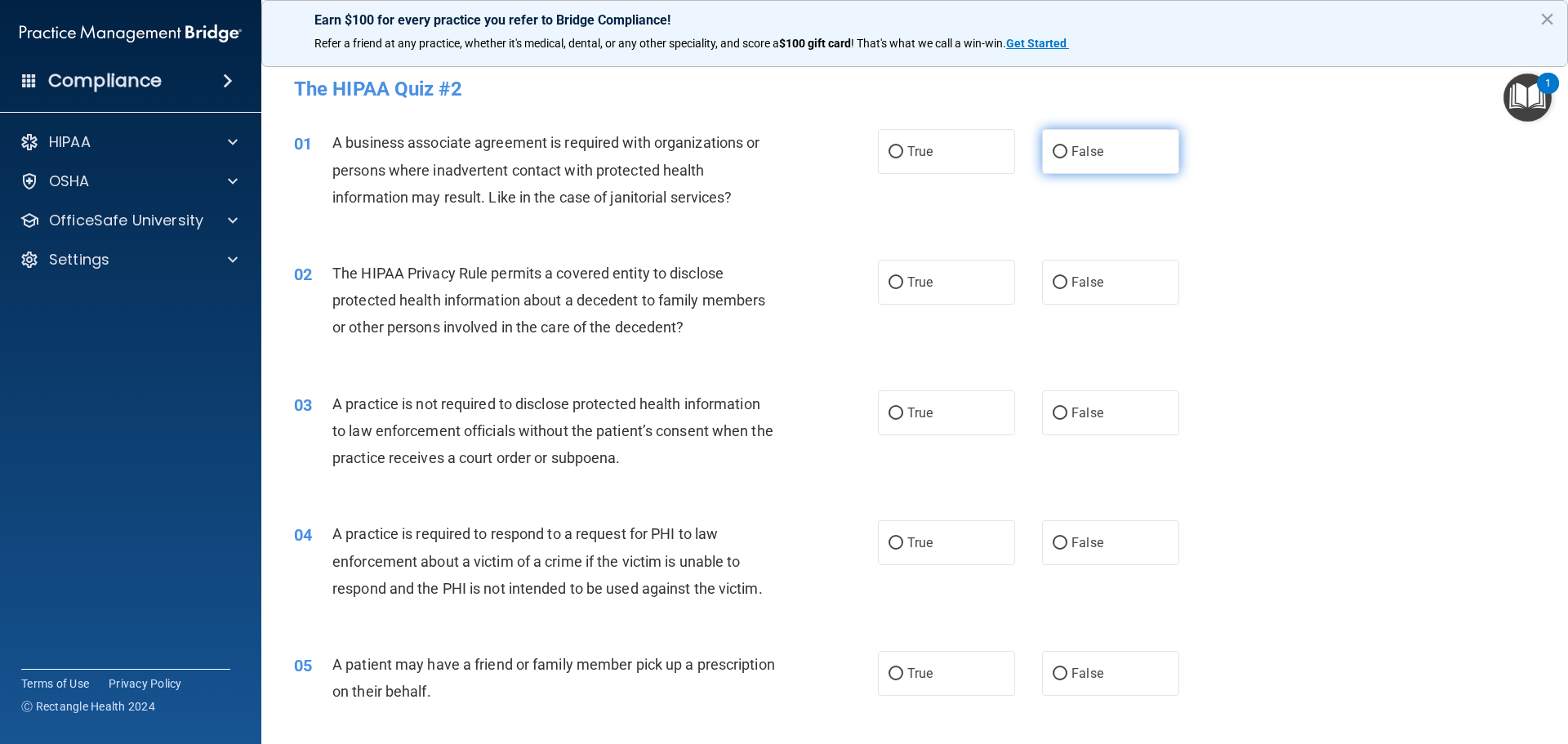
click at [1072, 154] on span "False" at bounding box center [1088, 152] width 32 height 16
click at [1068, 154] on input "False" at bounding box center [1060, 152] width 15 height 13
radio input "true"
click at [950, 280] on label "True" at bounding box center [947, 282] width 137 height 45
click at [903, 280] on input "True" at bounding box center [896, 282] width 15 height 13
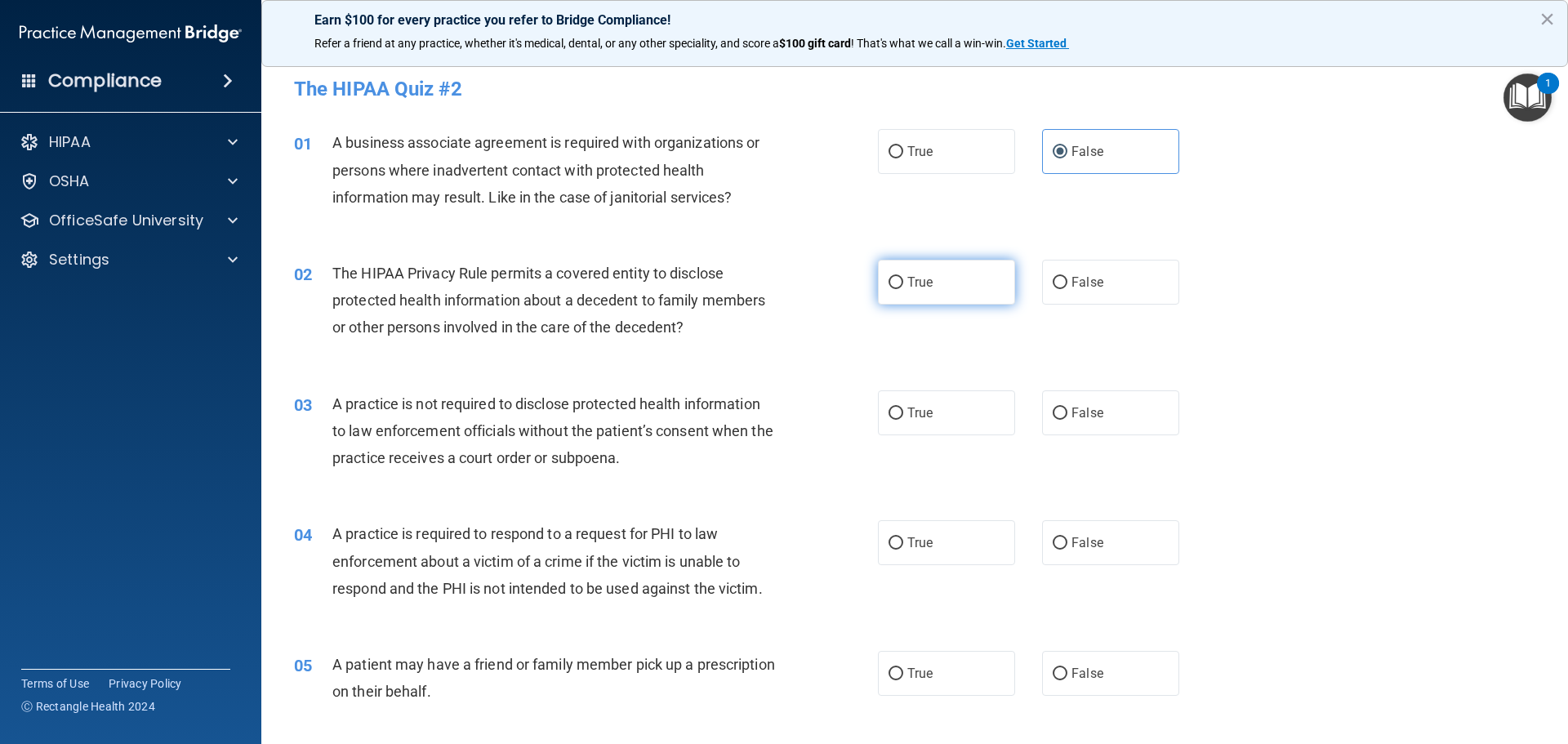
radio input "true"
click at [1128, 419] on label "False" at bounding box center [1111, 413] width 137 height 45
click at [1068, 419] on input "False" at bounding box center [1060, 413] width 15 height 13
radio input "true"
click at [908, 557] on label "True" at bounding box center [947, 543] width 137 height 45
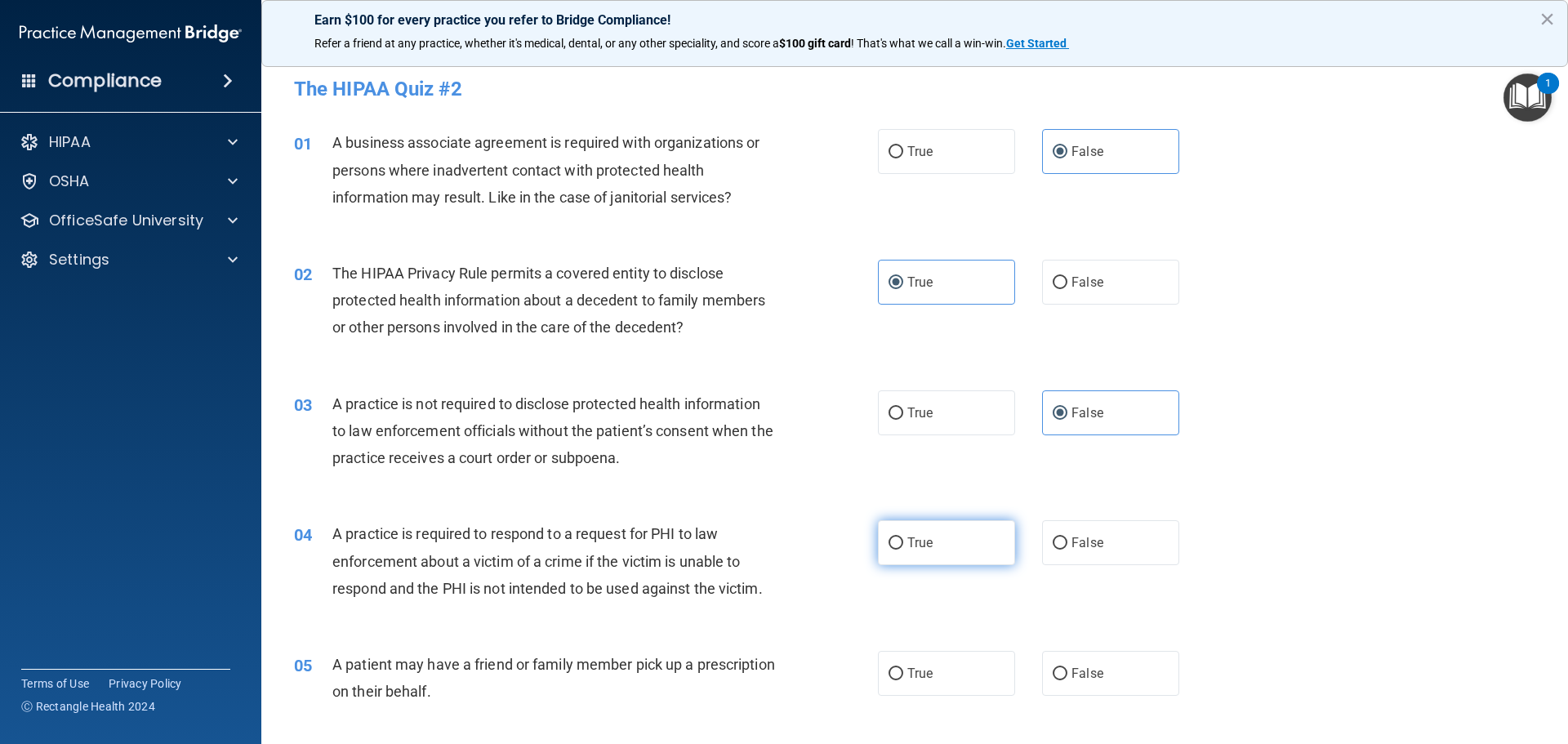
click at [903, 550] on input "True" at bounding box center [896, 543] width 15 height 13
radio input "true"
click at [911, 648] on div "05 A patient may have a friend or family member pick up a prescription on their…" at bounding box center [914, 681] width 1266 height 103
click at [925, 680] on span "True" at bounding box center [920, 673] width 25 height 16
click at [903, 680] on input "True" at bounding box center [896, 674] width 15 height 13
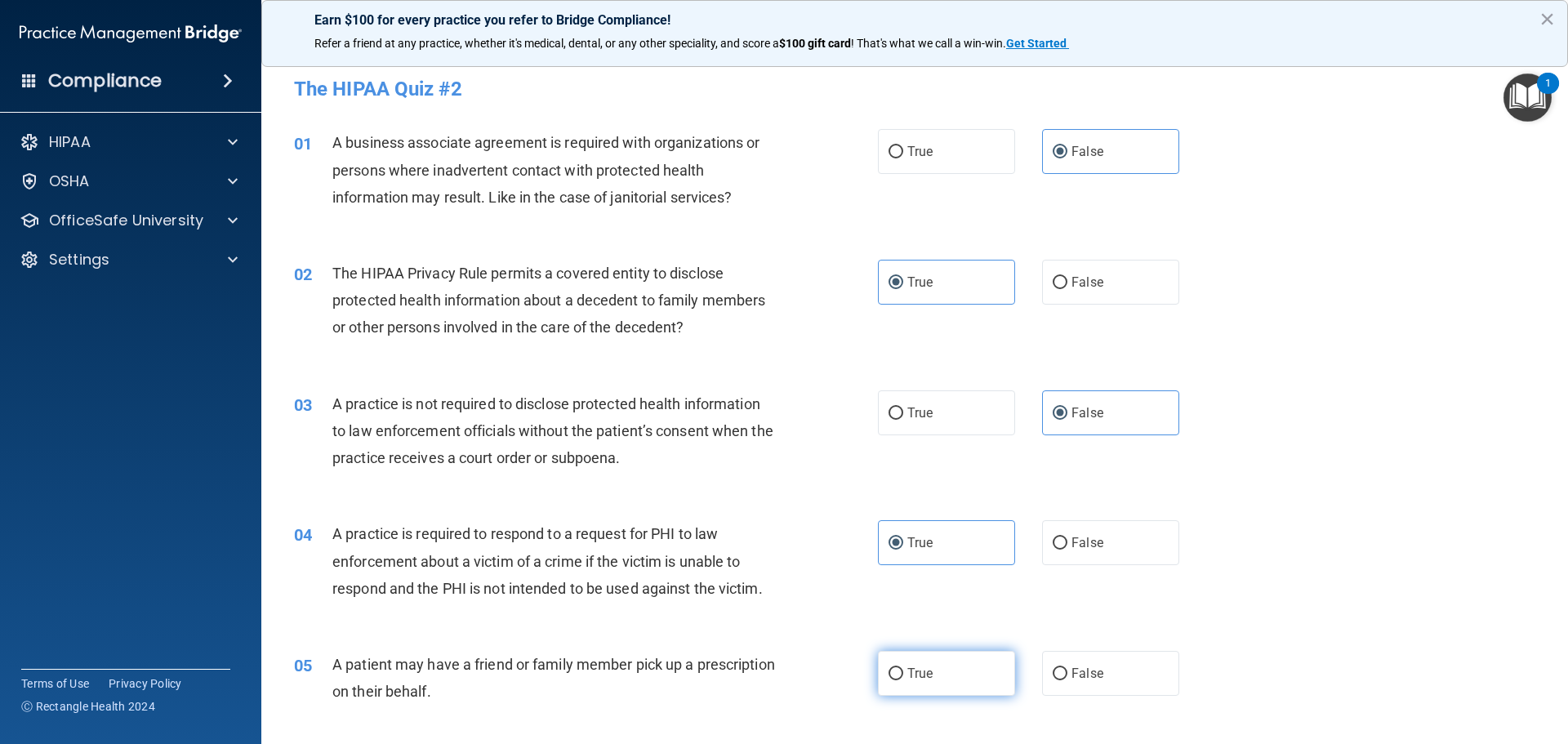
radio input "true"
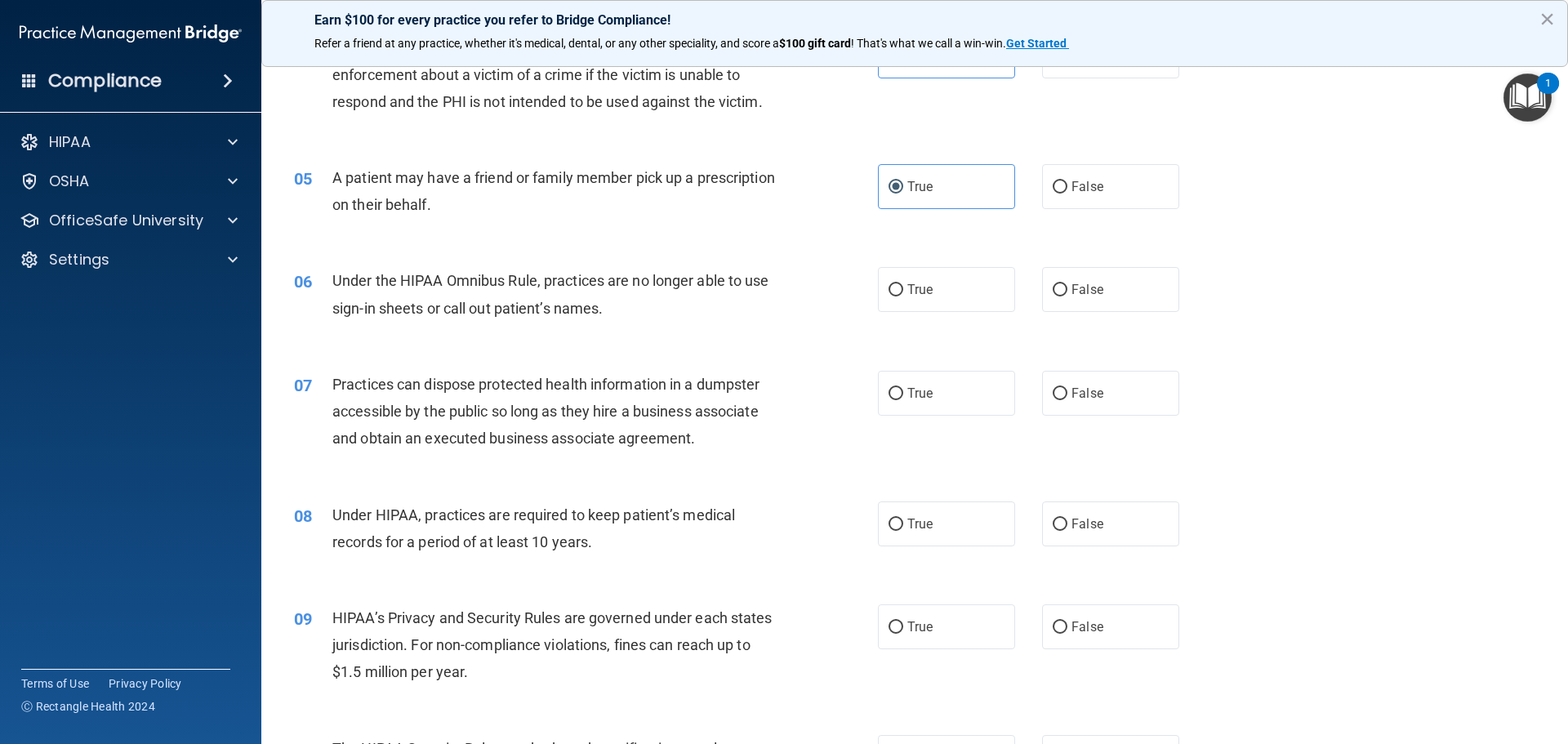
scroll to position [490, 0]
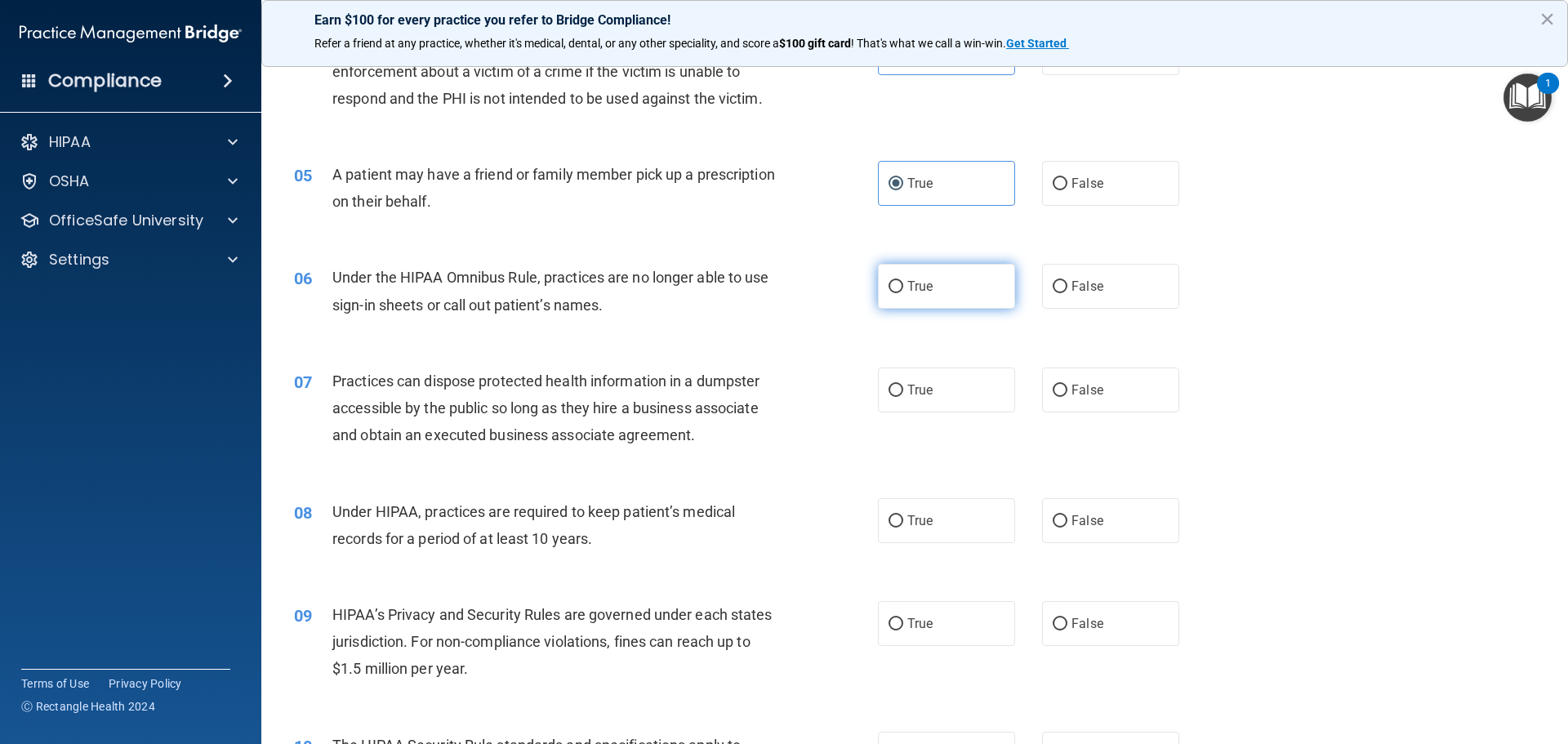
click at [936, 290] on label "True" at bounding box center [947, 287] width 137 height 45
click at [903, 290] on input "True" at bounding box center [896, 287] width 15 height 13
radio input "true"
click at [1098, 290] on label "False" at bounding box center [1111, 287] width 137 height 45
click at [1068, 290] on input "False" at bounding box center [1060, 287] width 15 height 13
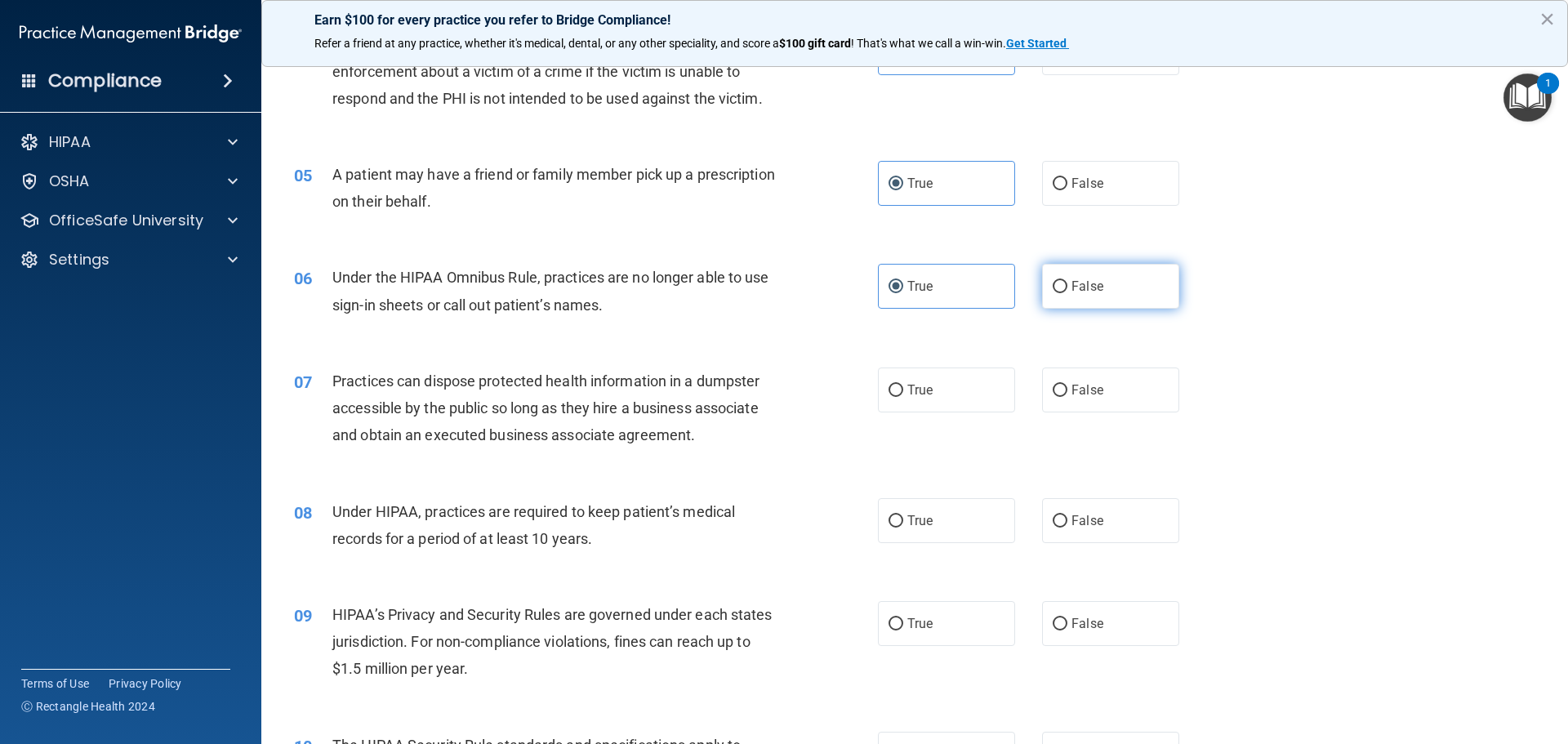
radio input "true"
radio input "false"
click at [1106, 378] on label "False" at bounding box center [1111, 390] width 137 height 45
click at [1068, 385] on input "False" at bounding box center [1060, 390] width 15 height 13
radio input "true"
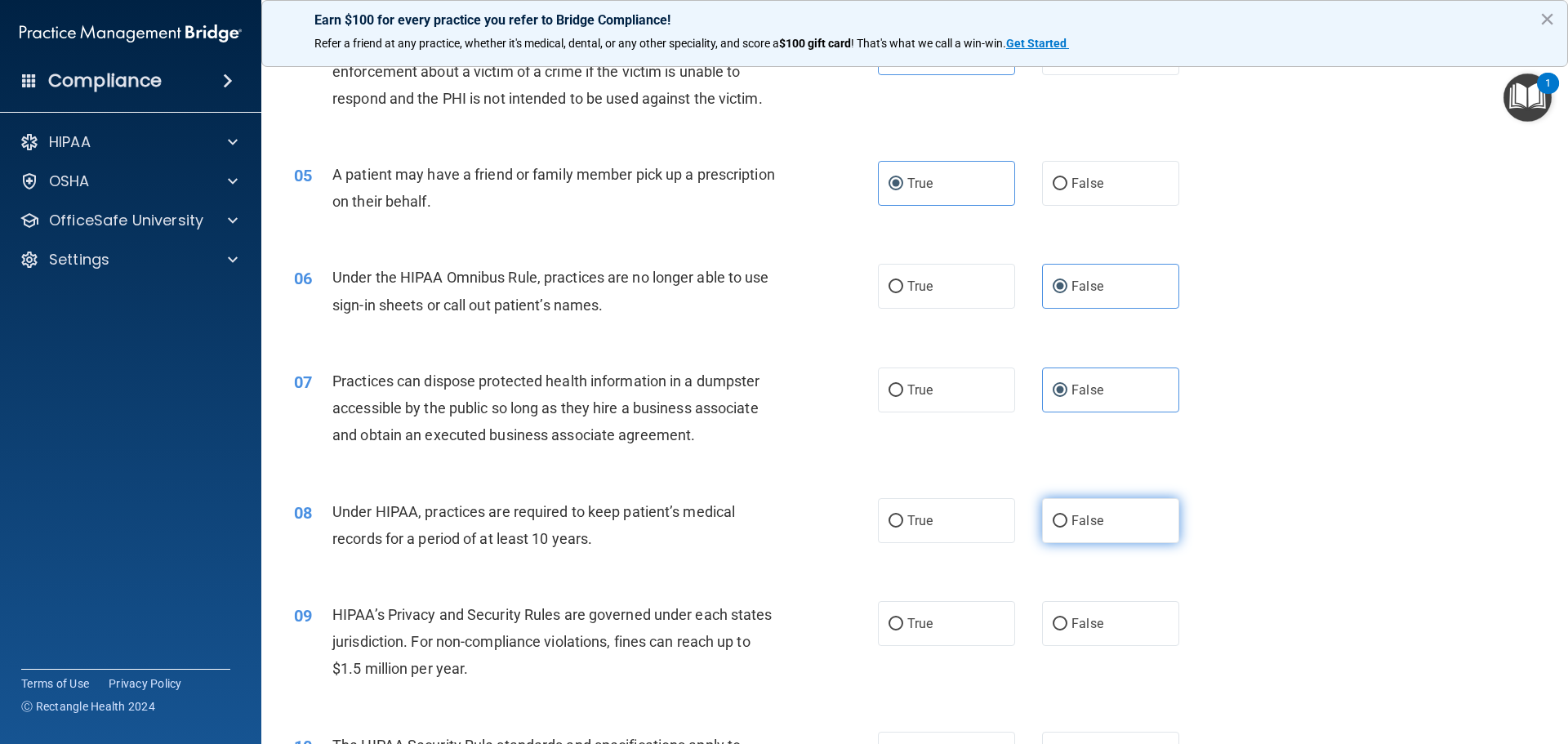
click at [1113, 509] on label "False" at bounding box center [1111, 521] width 137 height 45
click at [1068, 515] on input "False" at bounding box center [1060, 521] width 15 height 13
radio input "true"
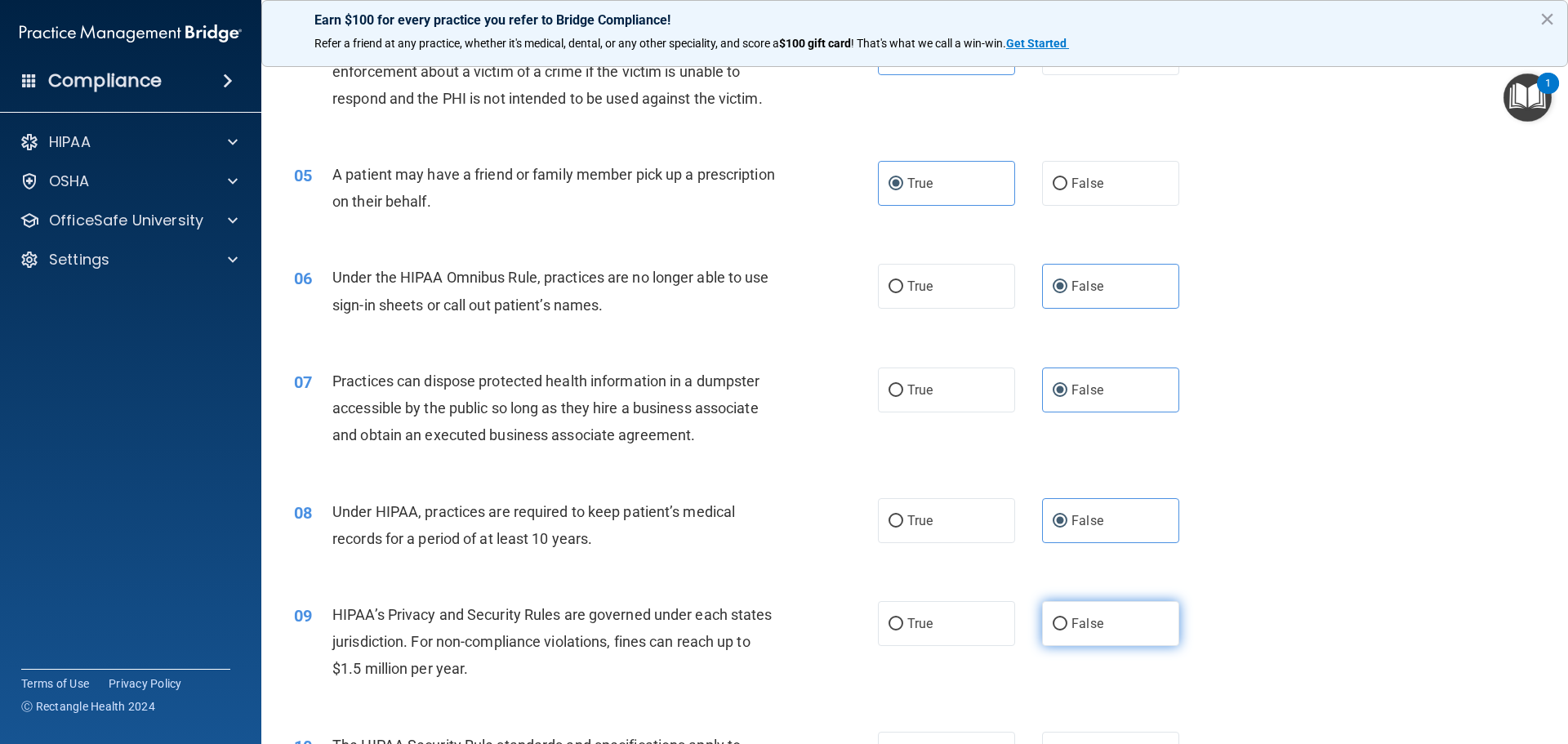
click at [1115, 624] on label "False" at bounding box center [1111, 623] width 137 height 45
click at [1068, 624] on input "False" at bounding box center [1060, 624] width 15 height 13
radio input "true"
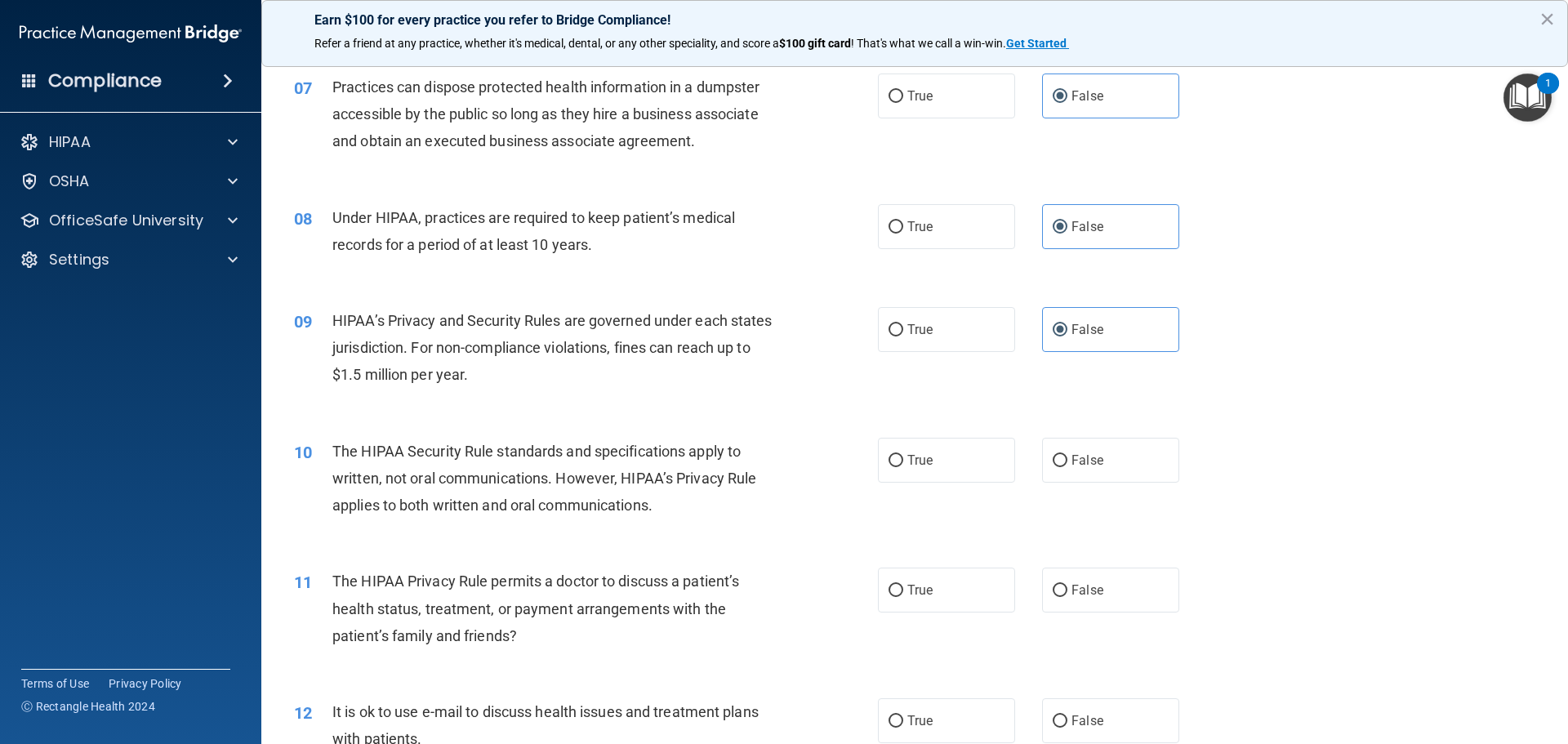
scroll to position [817, 0]
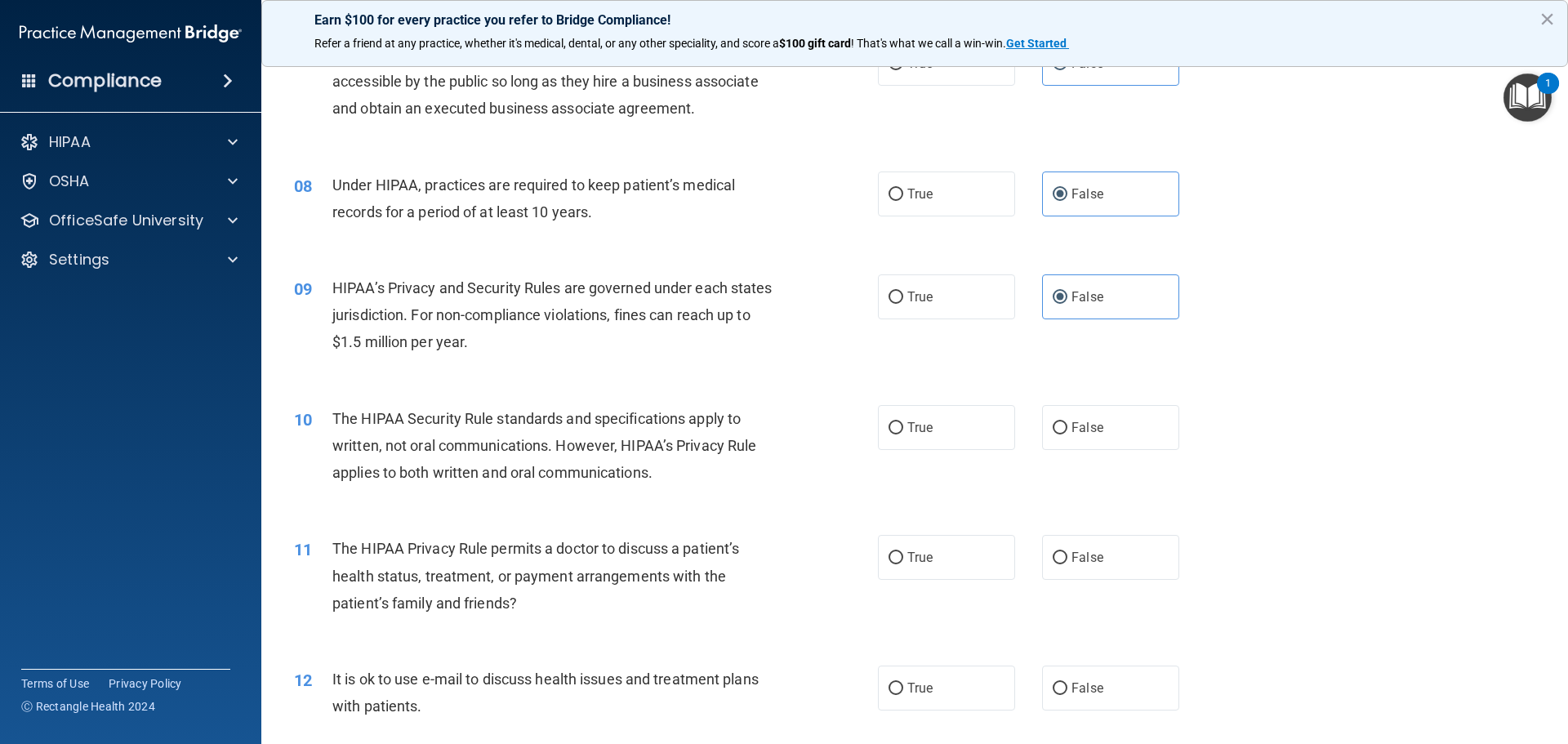
click at [946, 402] on div "10 The HIPAA Security Rule standards and specifications apply to written, not o…" at bounding box center [914, 450] width 1266 height 131
click at [933, 447] on label "True" at bounding box center [947, 427] width 137 height 45
click at [903, 435] on input "True" at bounding box center [896, 428] width 15 height 13
radio input "true"
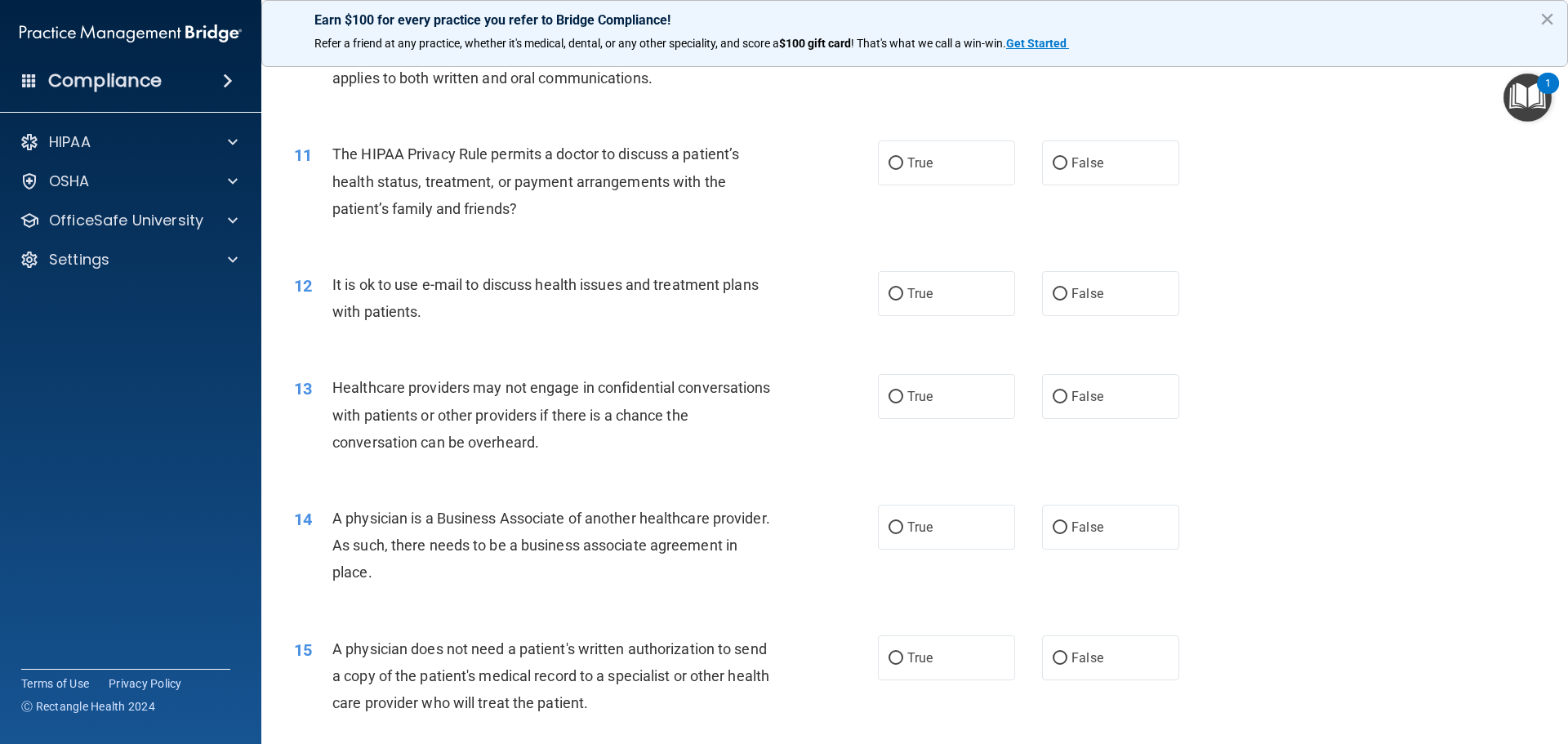
scroll to position [1225, 0]
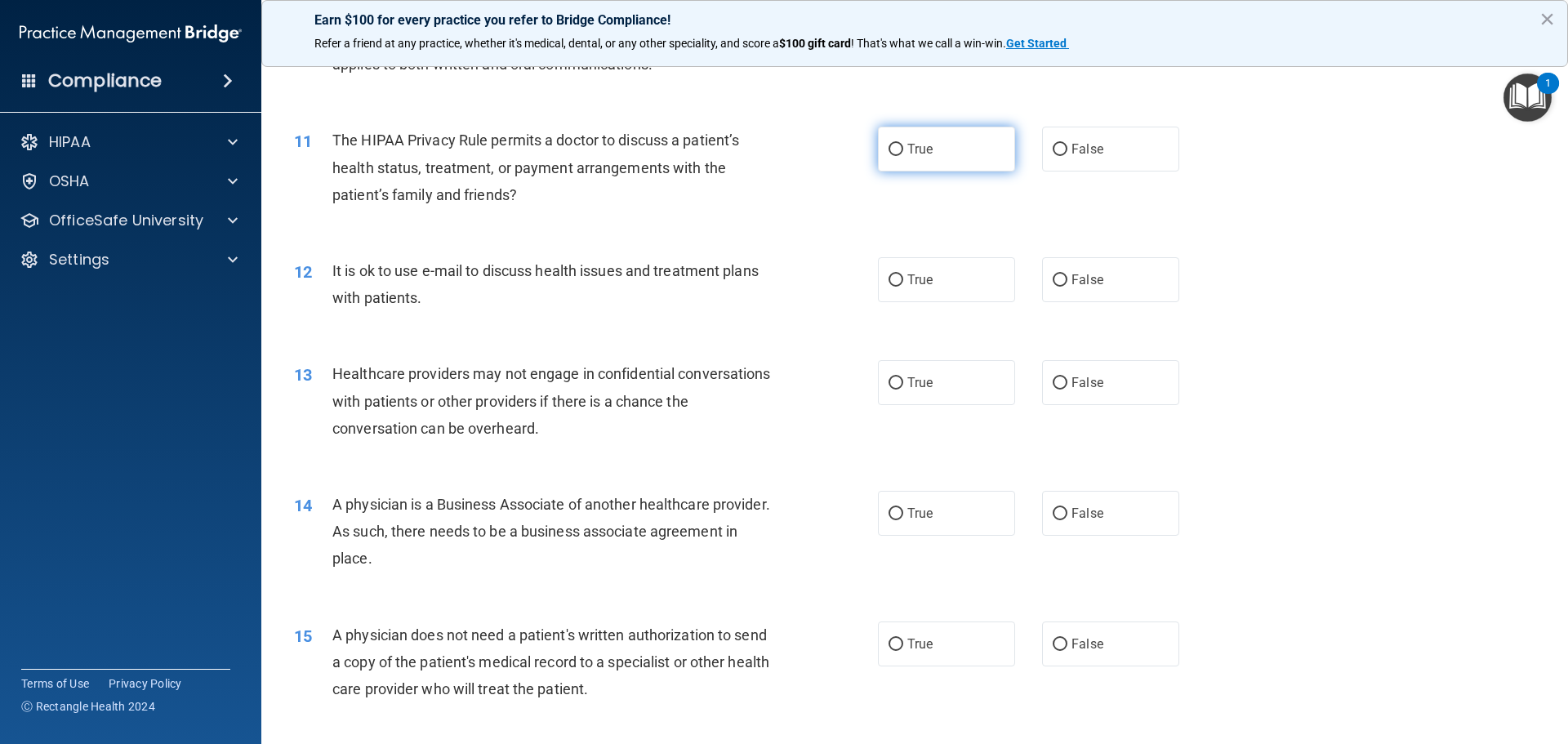
click at [928, 152] on label "True" at bounding box center [947, 149] width 137 height 45
click at [903, 152] on input "True" at bounding box center [896, 150] width 15 height 13
radio input "true"
click at [928, 273] on label "True" at bounding box center [947, 280] width 137 height 45
click at [903, 274] on input "True" at bounding box center [896, 280] width 15 height 13
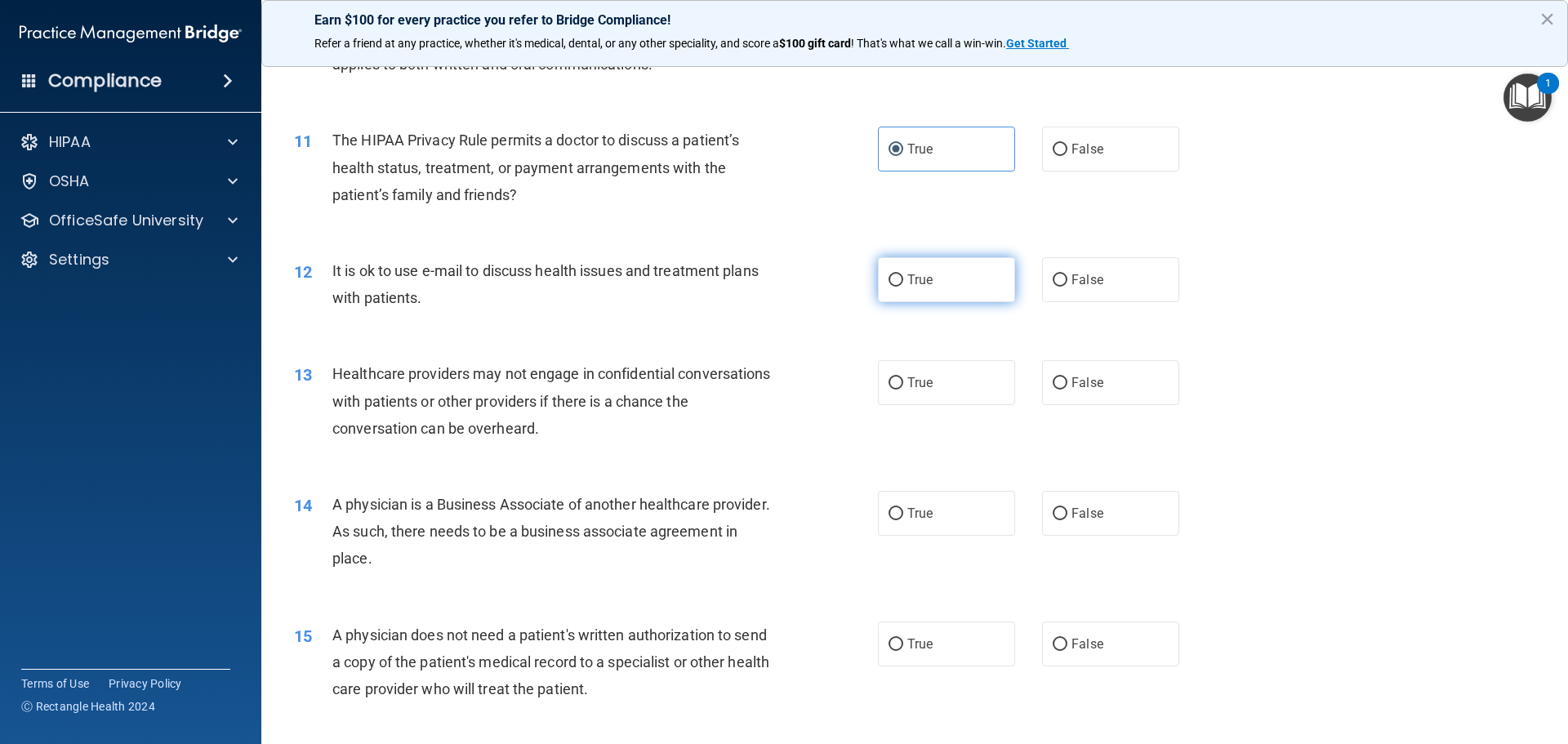
radio input "true"
click at [1089, 381] on span "False" at bounding box center [1088, 382] width 32 height 16
click at [1068, 381] on input "False" at bounding box center [1060, 383] width 15 height 13
radio input "true"
click at [1097, 505] on label "False" at bounding box center [1111, 514] width 137 height 45
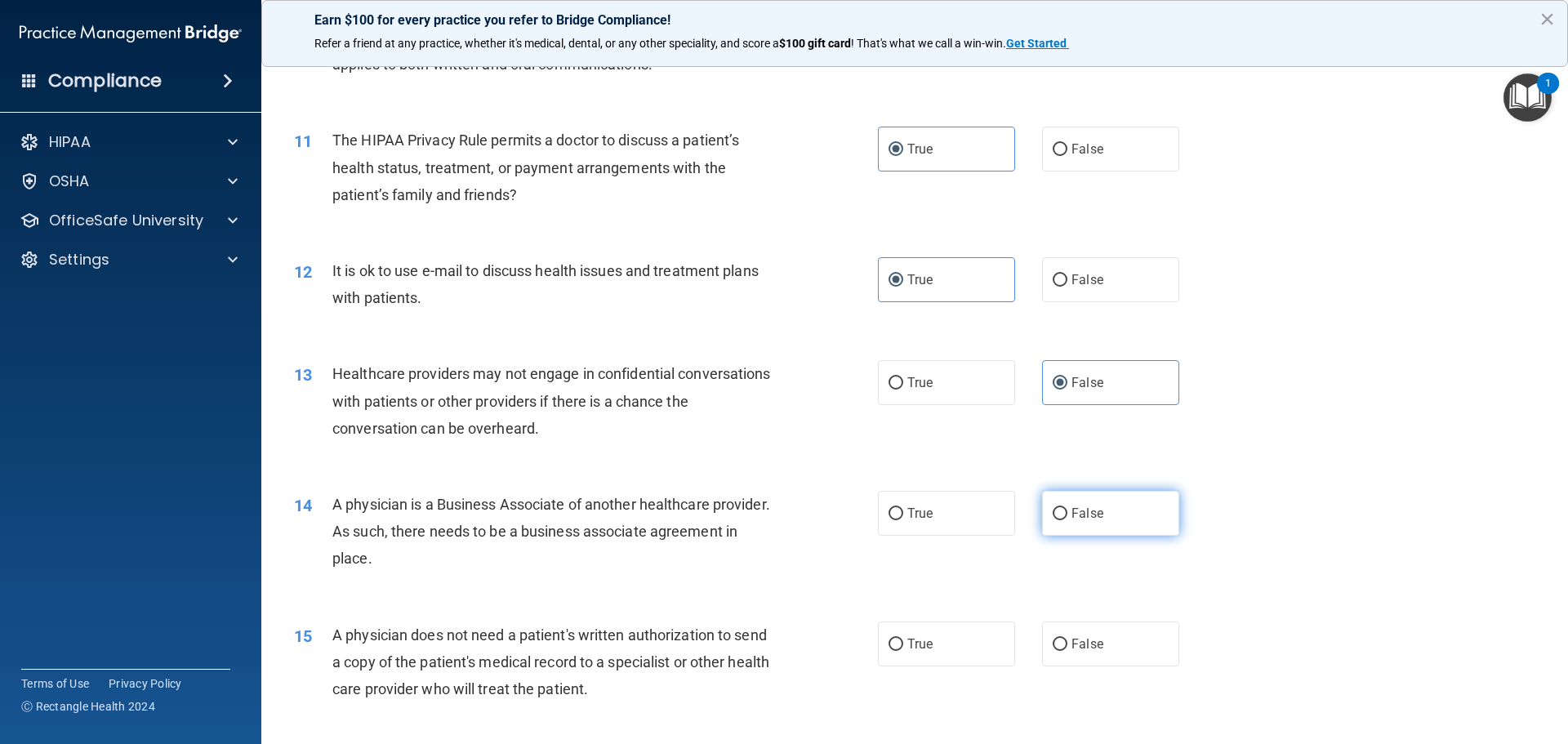
click at [1068, 508] on input "False" at bounding box center [1060, 514] width 15 height 13
radio input "true"
click at [961, 663] on label "True" at bounding box center [947, 644] width 137 height 45
click at [903, 651] on input "True" at bounding box center [896, 644] width 15 height 13
radio input "true"
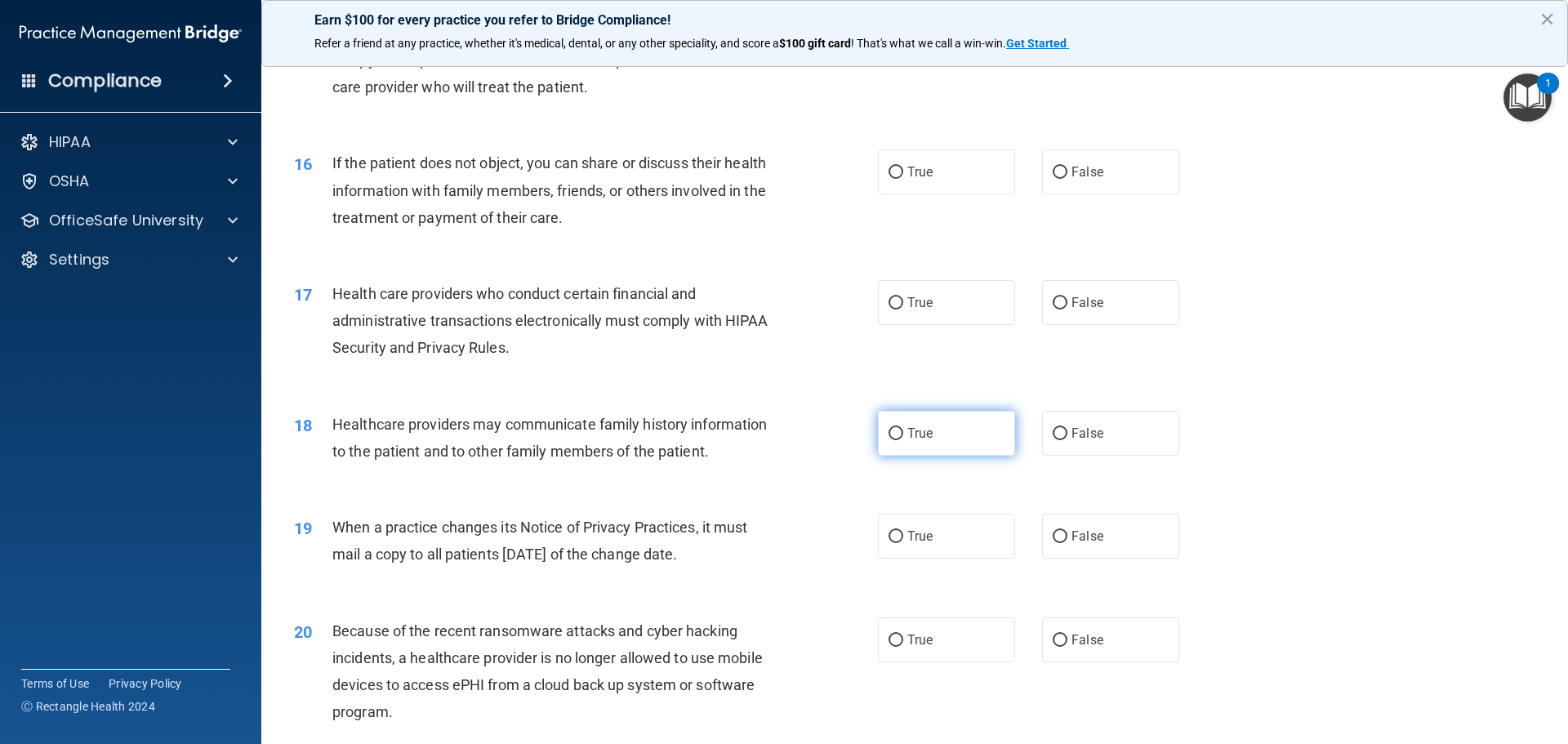
scroll to position [1878, 0]
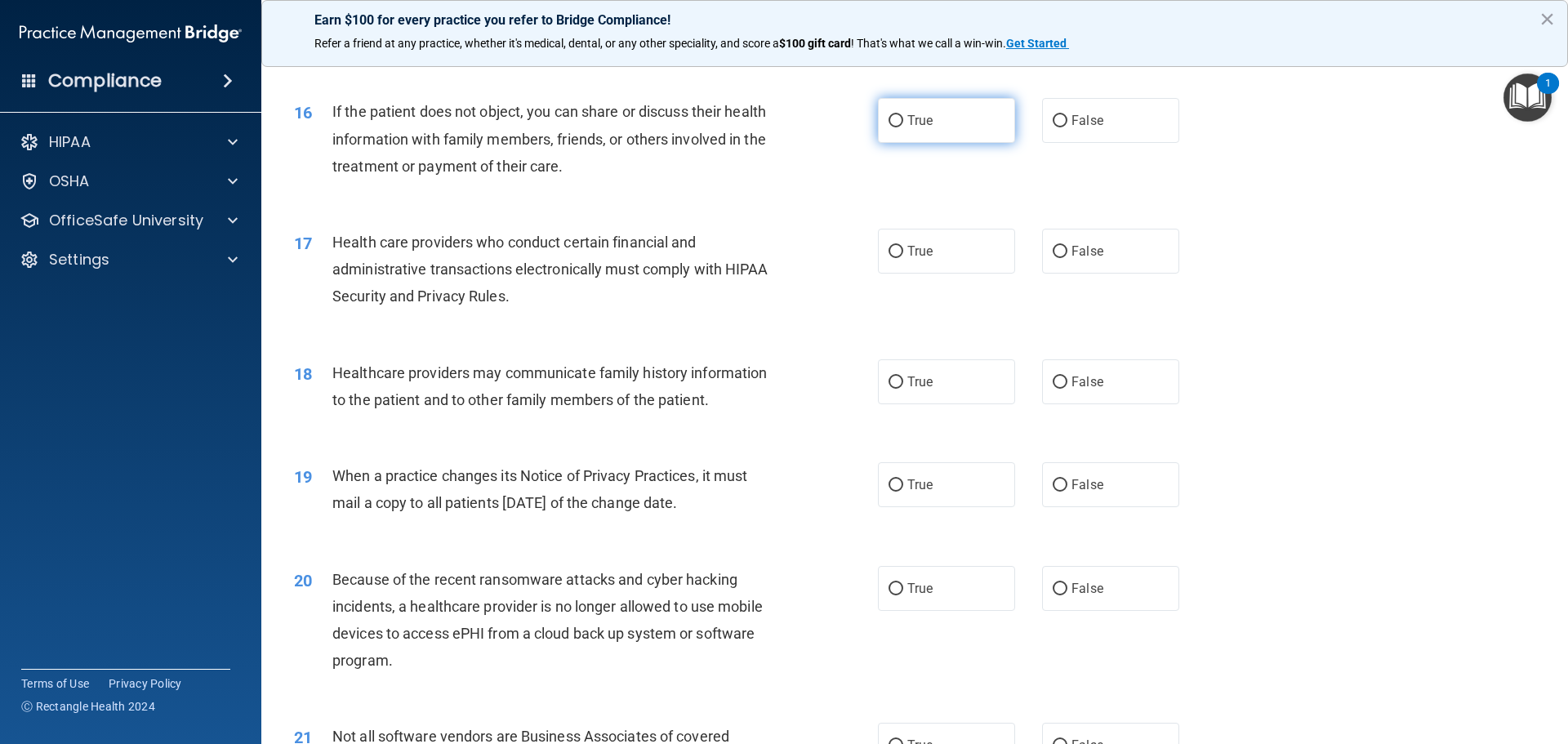
click at [932, 125] on label "True" at bounding box center [947, 121] width 137 height 45
click at [903, 125] on input "True" at bounding box center [896, 121] width 15 height 13
radio input "true"
click at [918, 250] on span "True" at bounding box center [920, 251] width 25 height 16
click at [903, 250] on input "True" at bounding box center [896, 251] width 15 height 13
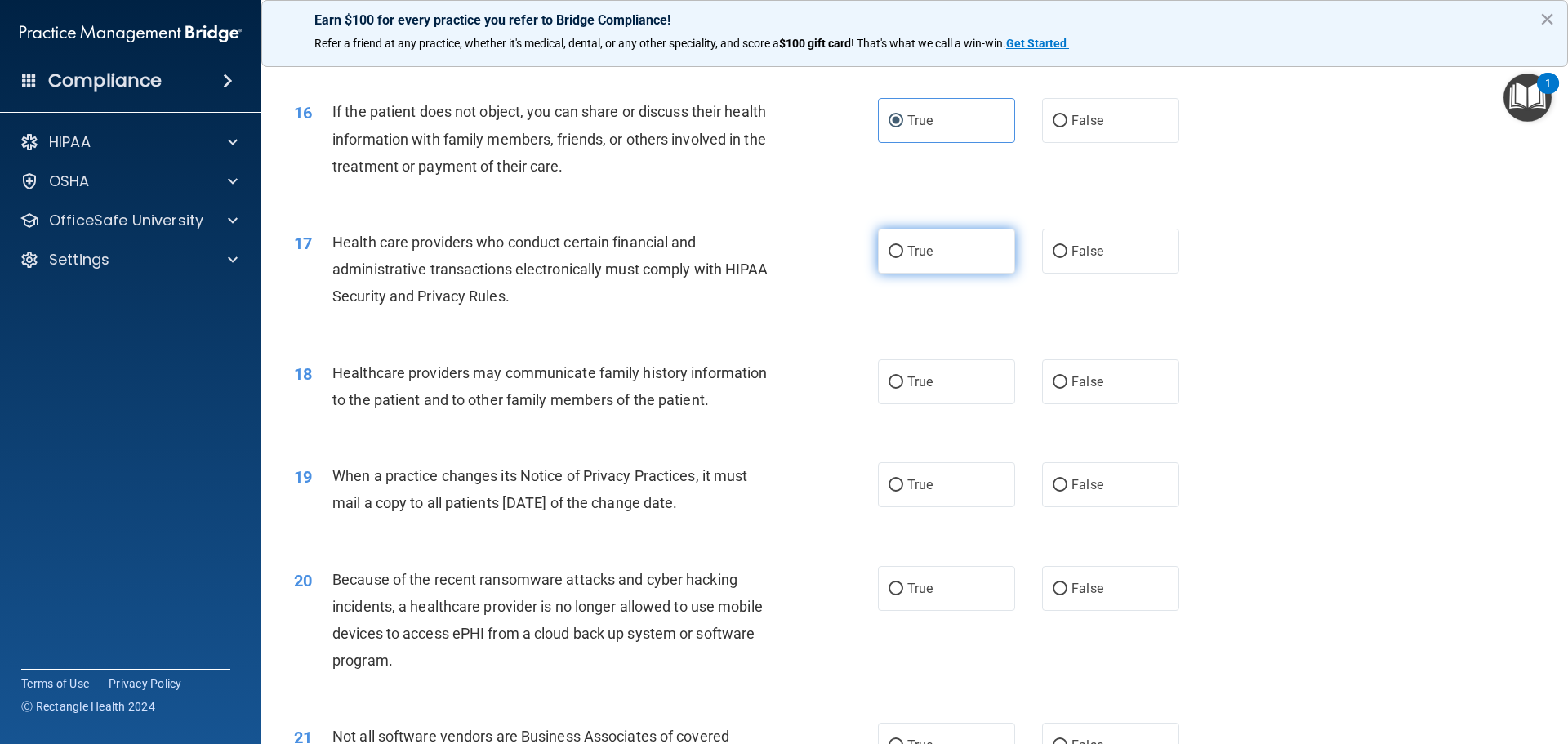
radio input "true"
click at [1117, 381] on label "False" at bounding box center [1111, 382] width 137 height 45
click at [1068, 381] on input "False" at bounding box center [1060, 382] width 15 height 13
radio input "true"
click at [1132, 484] on label "False" at bounding box center [1111, 485] width 137 height 45
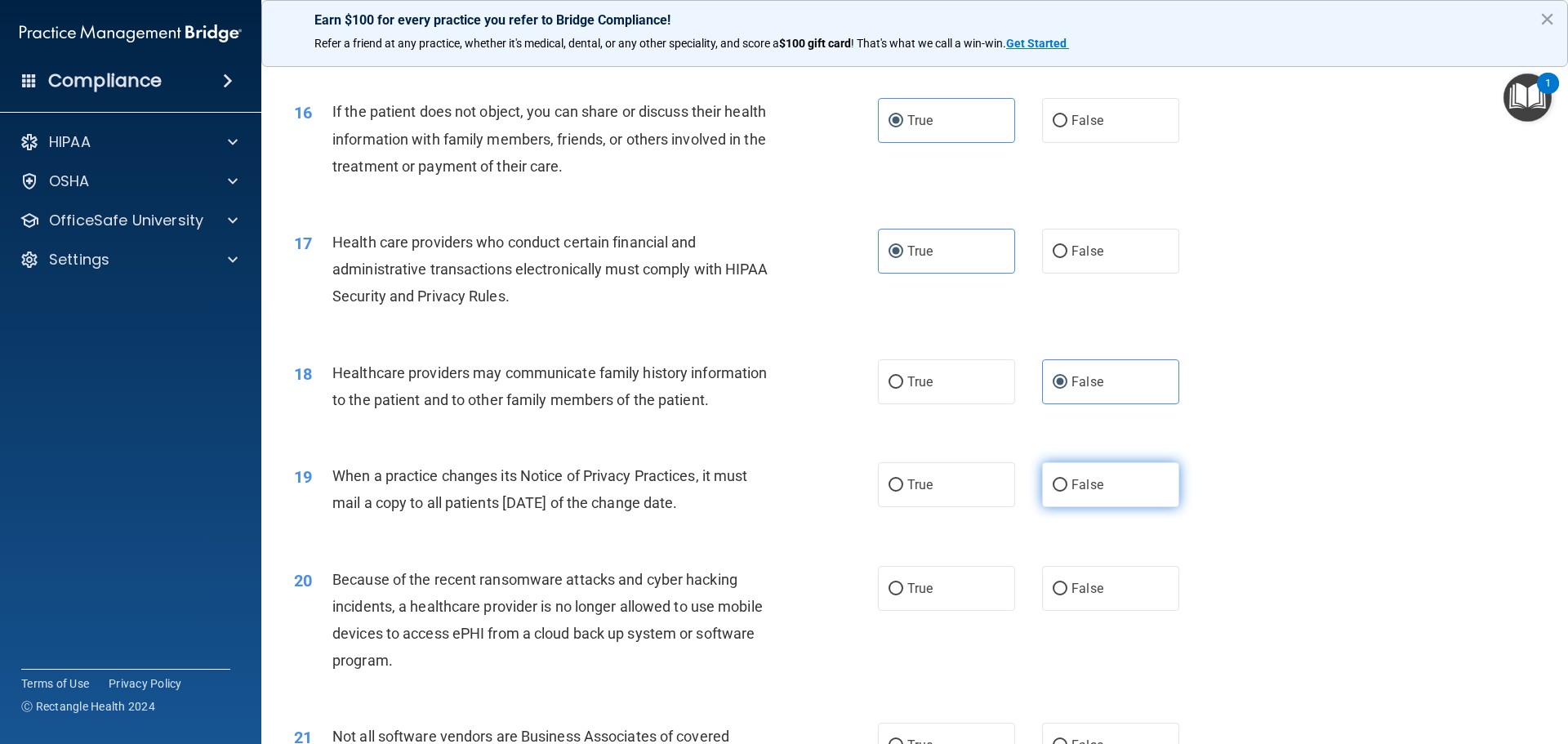
click at [1068, 484] on input "False" at bounding box center [1060, 485] width 15 height 13
radio input "true"
click at [1081, 592] on span "False" at bounding box center [1088, 588] width 32 height 16
click at [1068, 592] on input "False" at bounding box center [1060, 589] width 15 height 13
radio input "true"
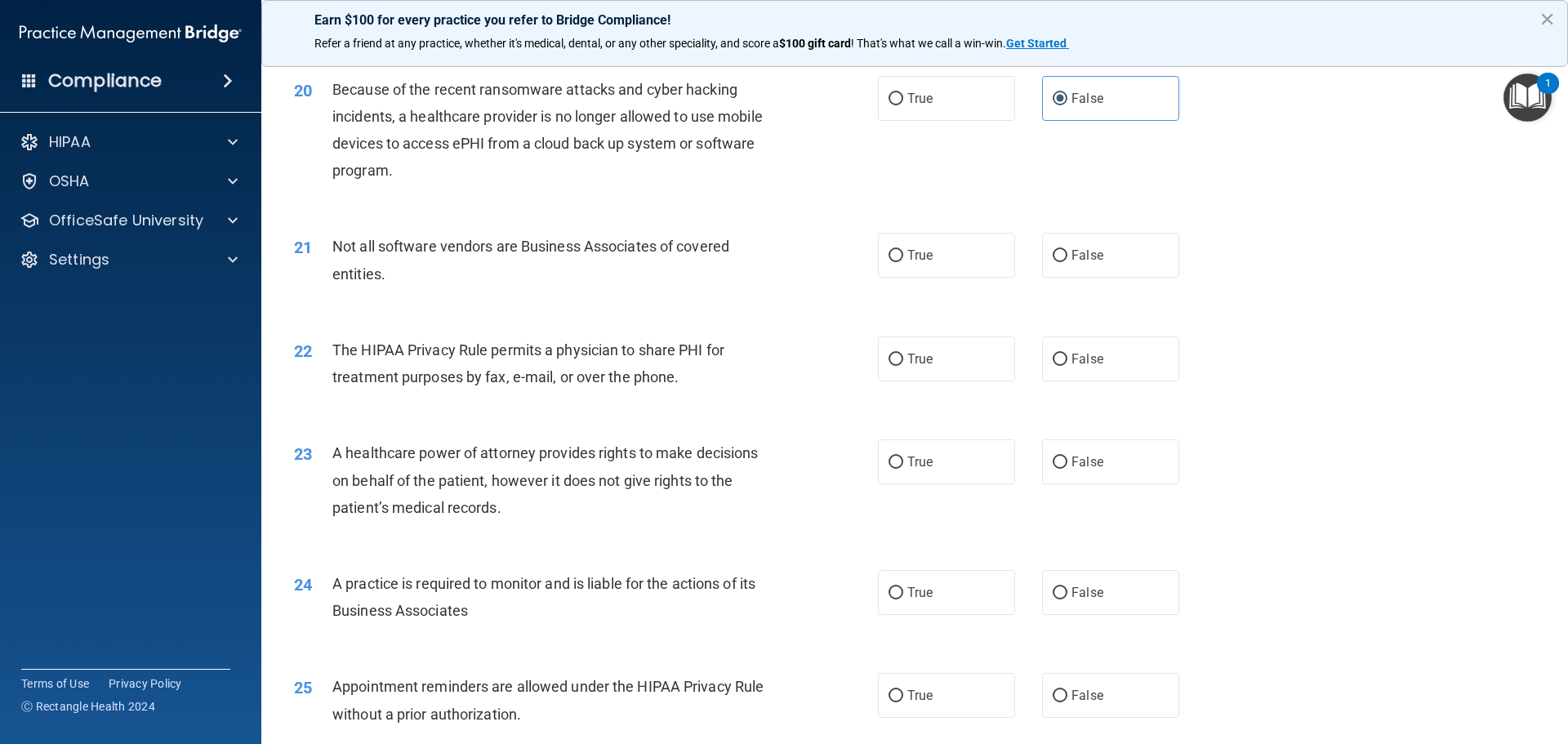
scroll to position [2450, 0]
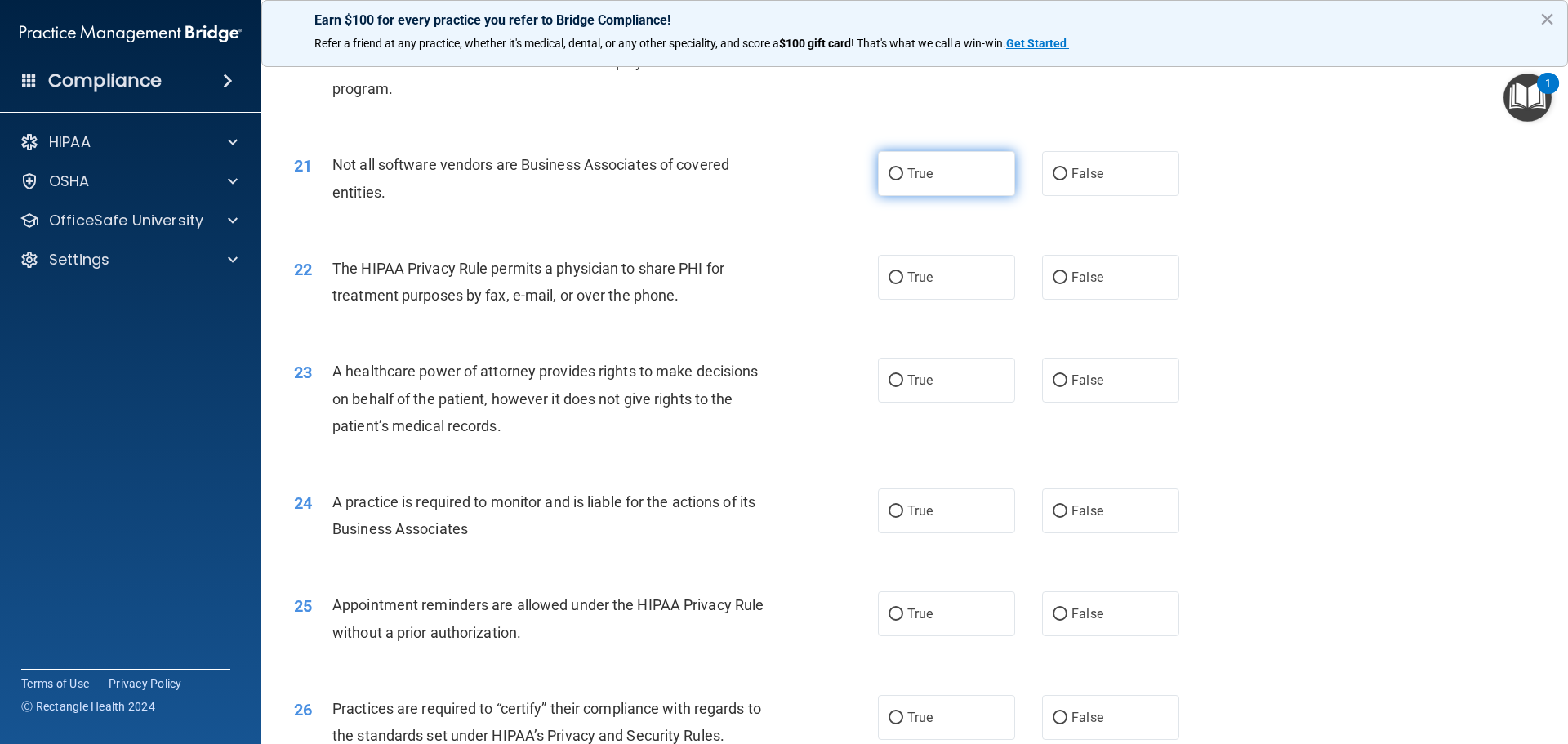
click at [987, 183] on label "True" at bounding box center [947, 173] width 137 height 45
click at [903, 180] on input "True" at bounding box center [896, 174] width 15 height 13
radio input "true"
click at [965, 273] on label "True" at bounding box center [947, 277] width 137 height 45
click at [903, 273] on input "True" at bounding box center [896, 278] width 15 height 13
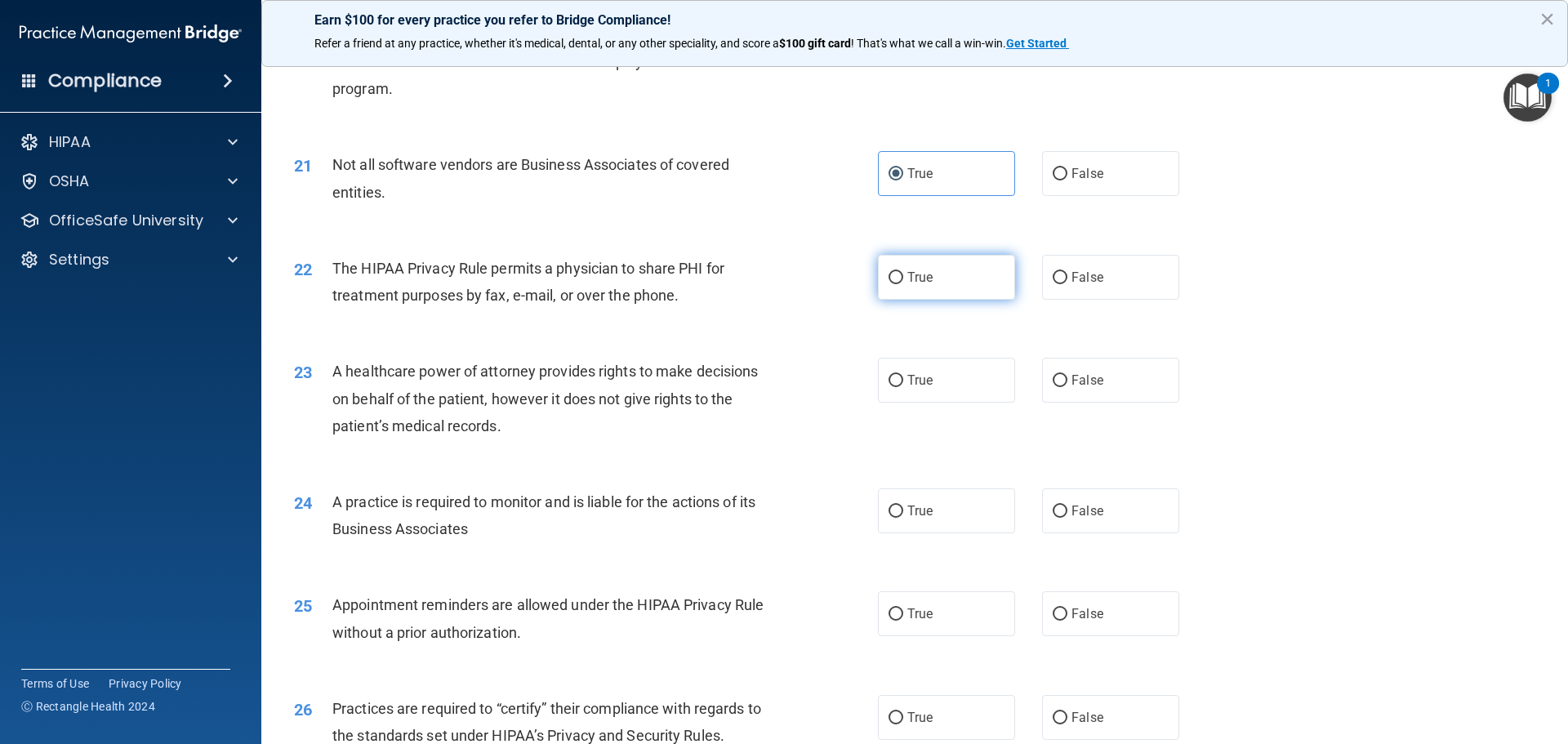
radio input "true"
drag, startPoint x: 1133, startPoint y: 375, endPoint x: 1139, endPoint y: 408, distance: 33.5
click at [1133, 377] on label "False" at bounding box center [1111, 380] width 137 height 45
click at [1068, 377] on input "False" at bounding box center [1060, 380] width 15 height 13
radio input "true"
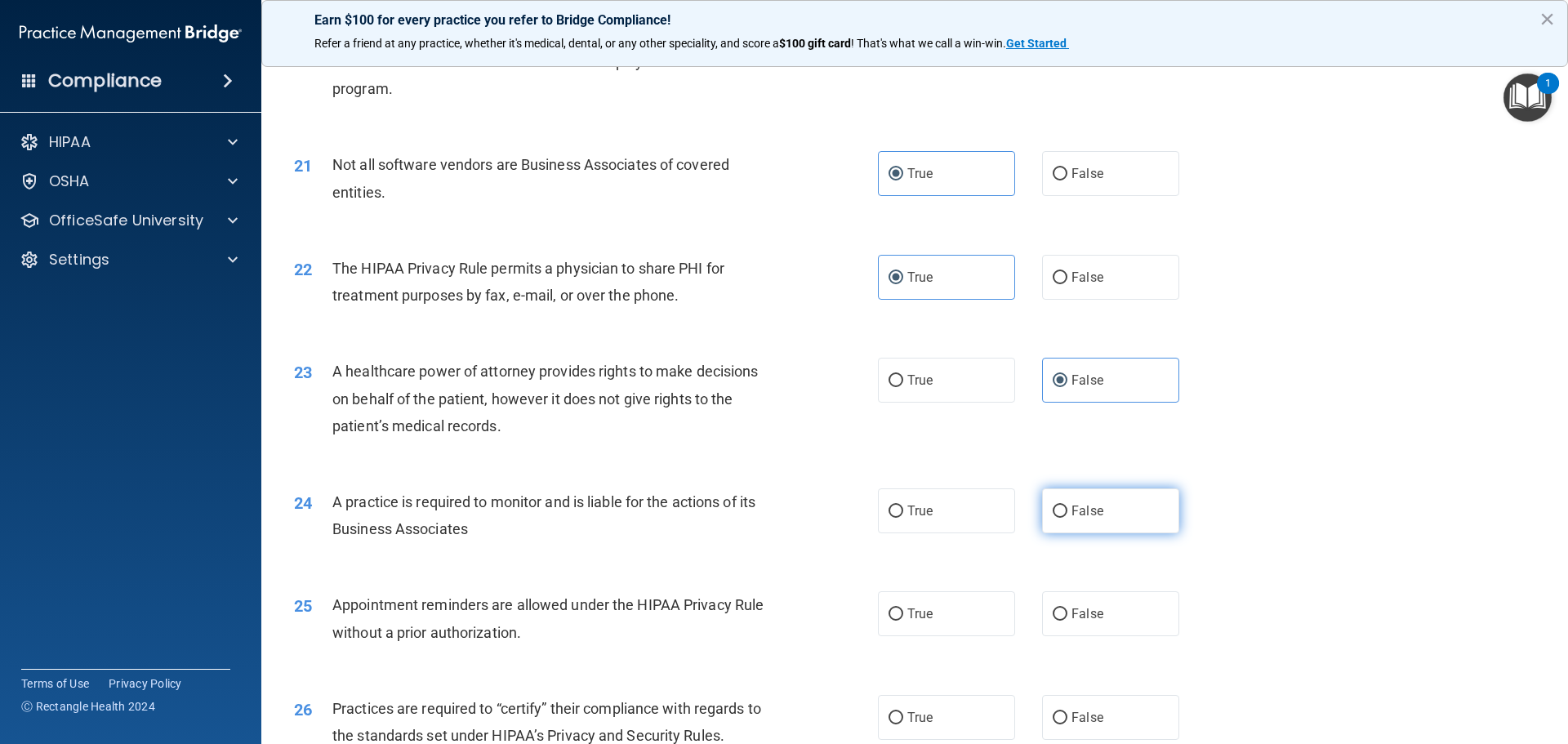
click at [1155, 514] on label "False" at bounding box center [1111, 511] width 137 height 45
click at [1068, 514] on input "False" at bounding box center [1060, 511] width 15 height 13
radio input "true"
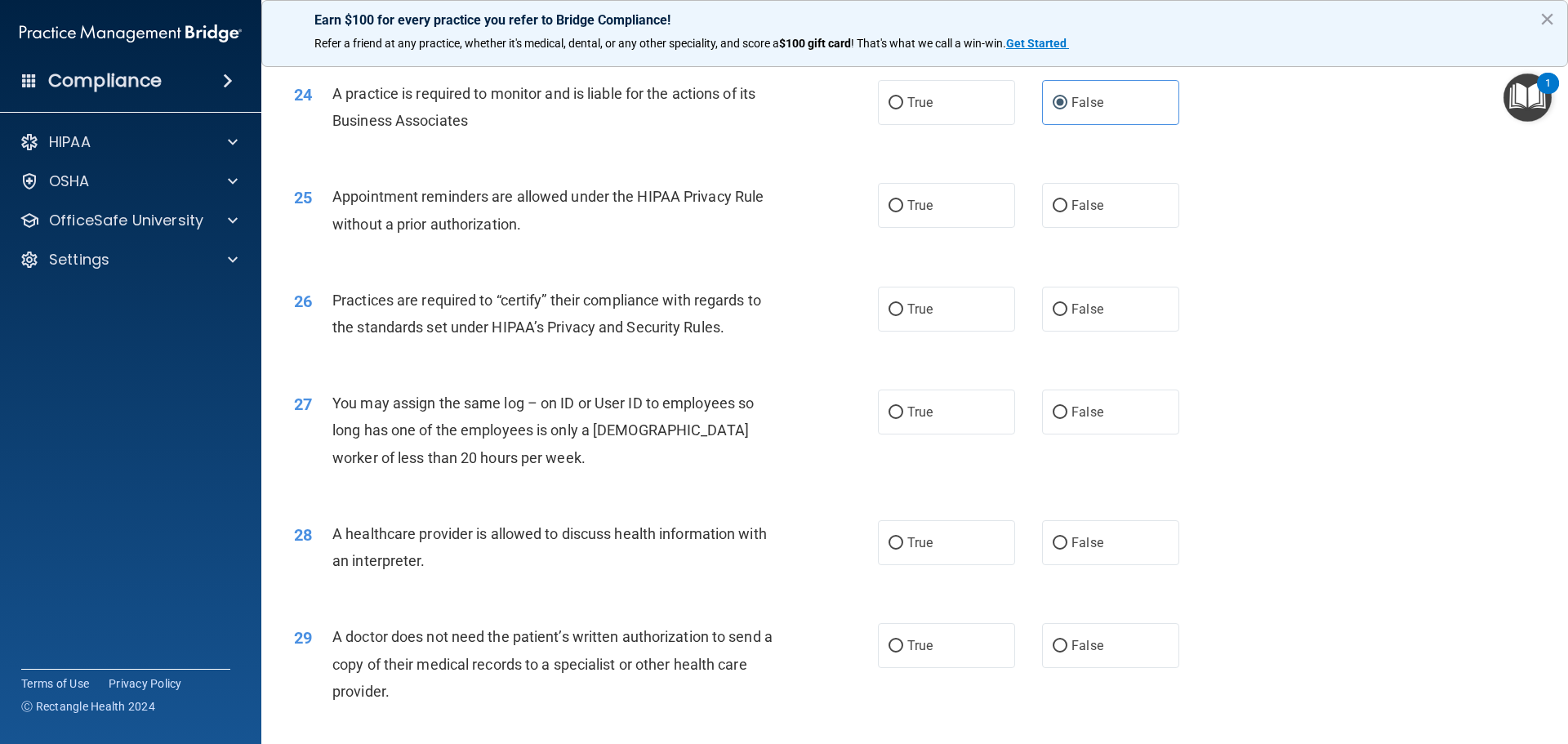
scroll to position [2940, 0]
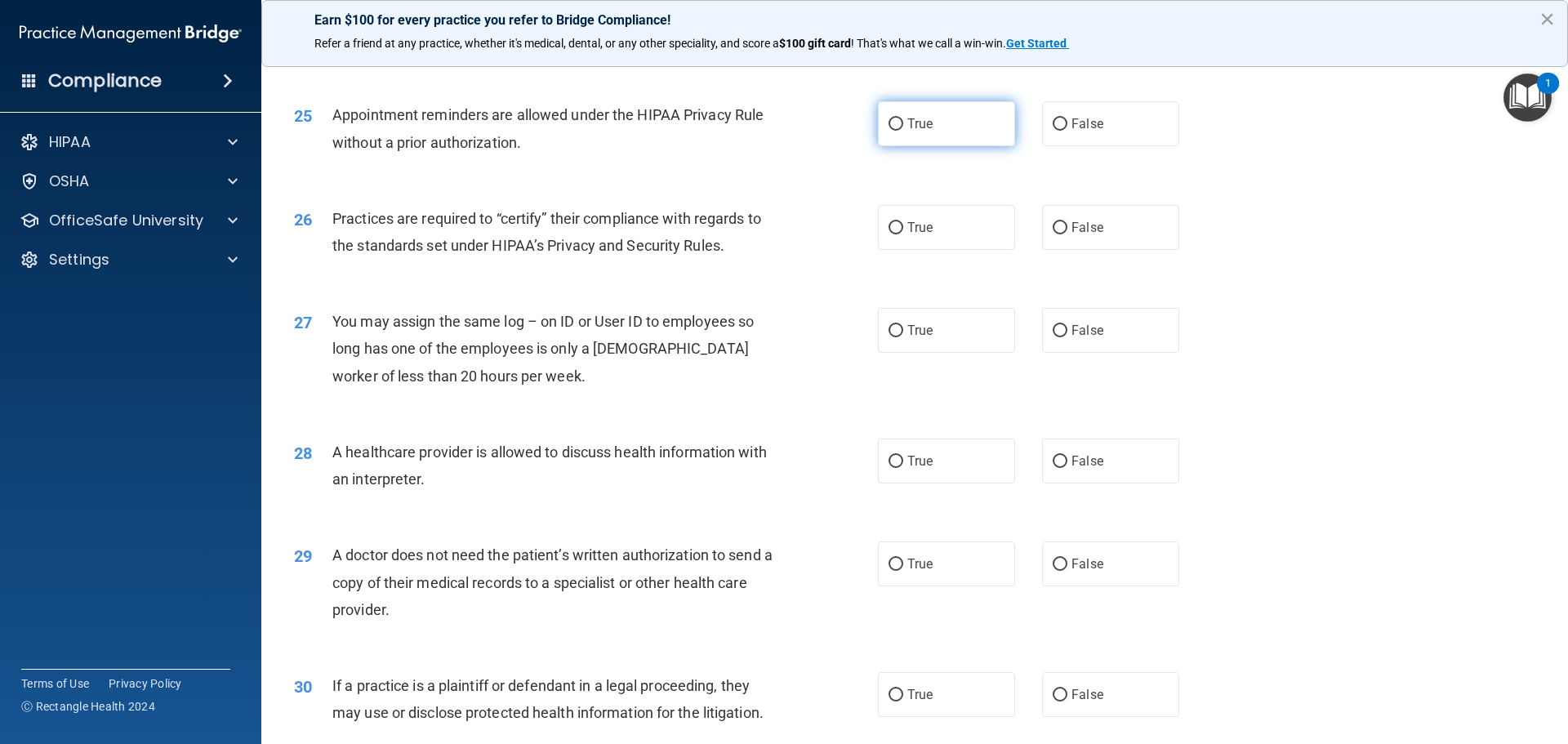
click at [936, 122] on label "True" at bounding box center [947, 124] width 137 height 45
click at [903, 122] on input "True" at bounding box center [896, 124] width 15 height 13
radio input "true"
click at [1096, 235] on label "False" at bounding box center [1111, 228] width 137 height 45
click at [1068, 235] on input "False" at bounding box center [1060, 228] width 15 height 13
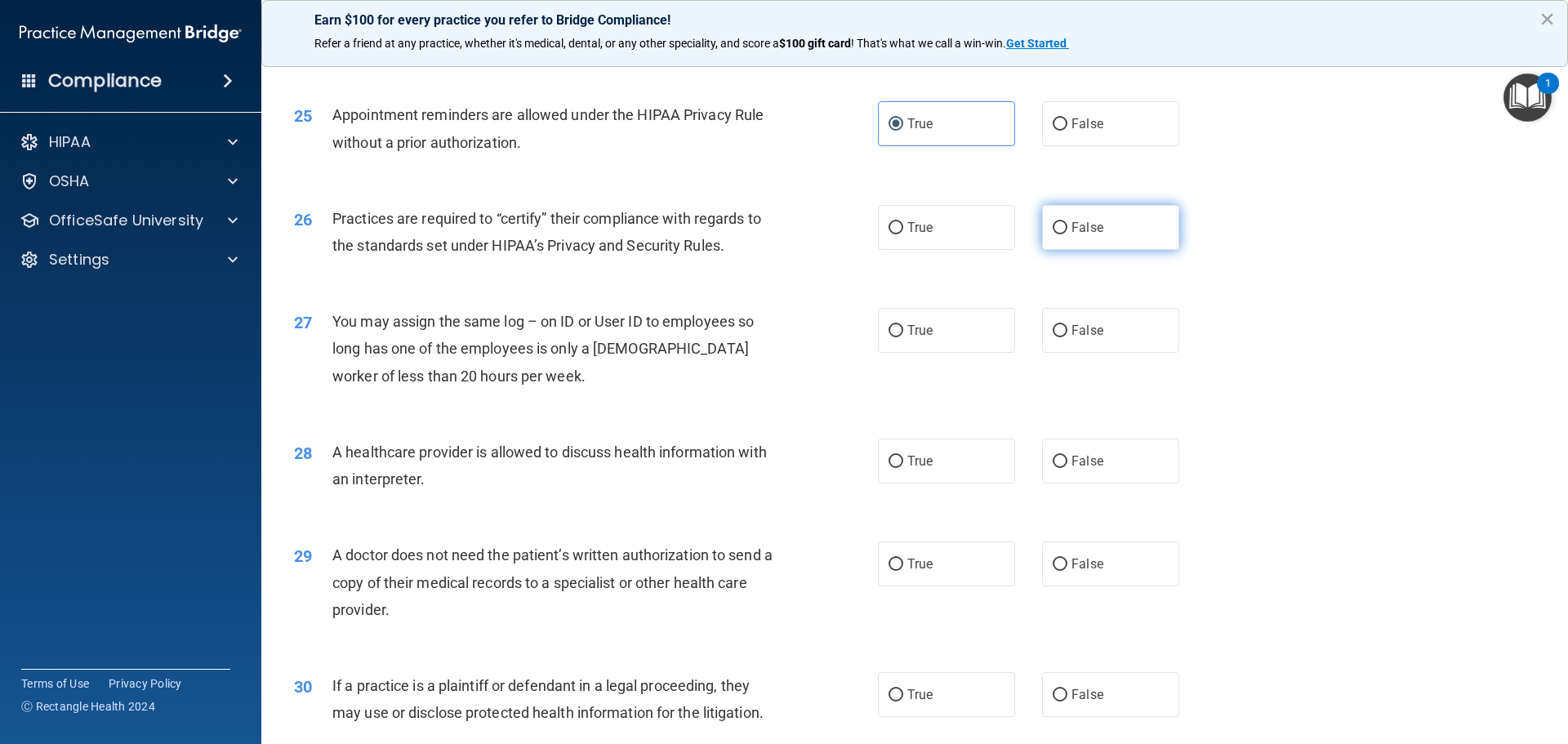
radio input "true"
click at [1109, 336] on label "False" at bounding box center [1111, 330] width 137 height 45
click at [1068, 336] on input "False" at bounding box center [1060, 331] width 15 height 13
radio input "true"
drag, startPoint x: 932, startPoint y: 470, endPoint x: 928, endPoint y: 506, distance: 36.2
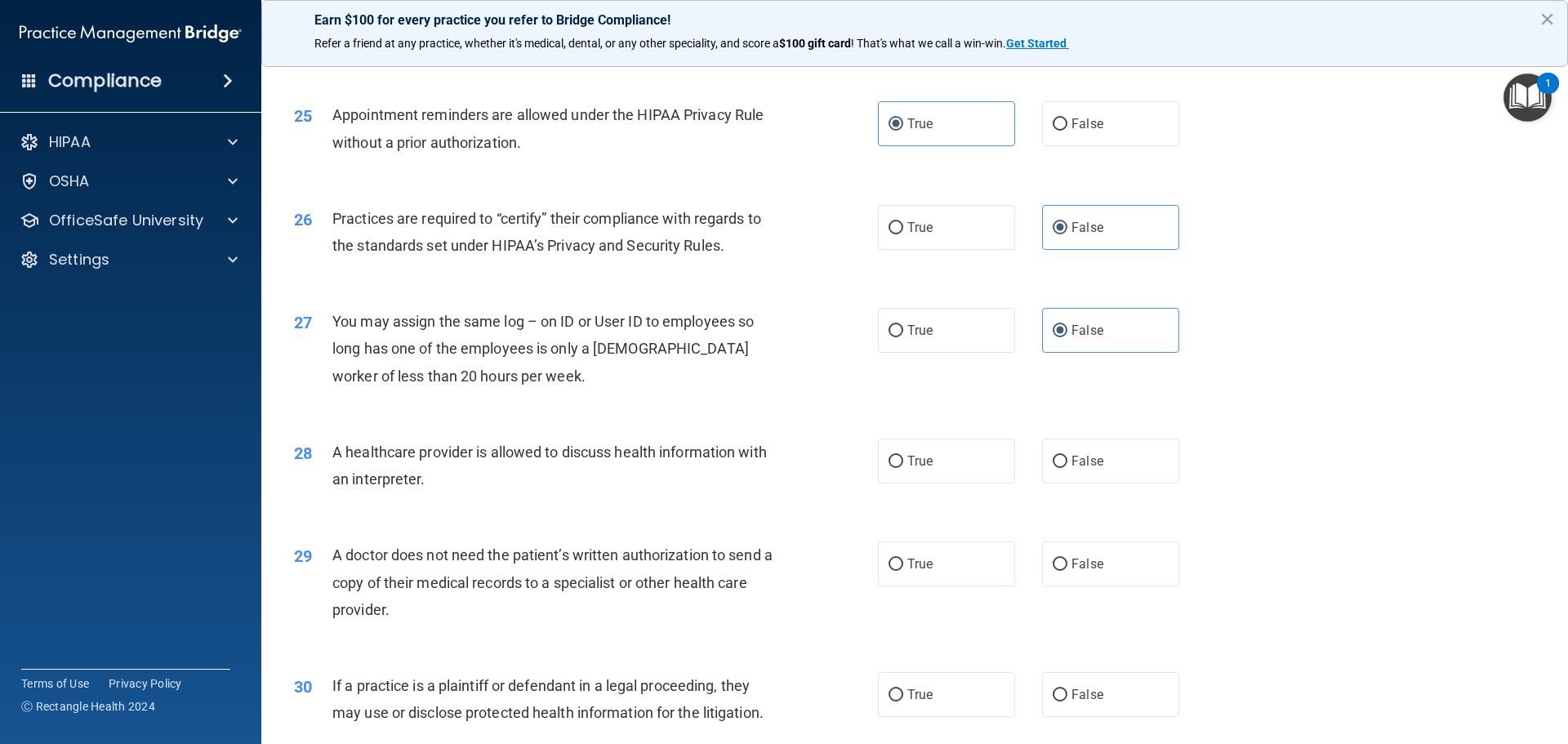
click at [931, 472] on label "True" at bounding box center [947, 461] width 137 height 45
click at [903, 468] on input "True" at bounding box center [896, 462] width 15 height 13
radio input "true"
click at [929, 573] on label "True" at bounding box center [947, 564] width 137 height 45
click at [903, 571] on input "True" at bounding box center [896, 565] width 15 height 13
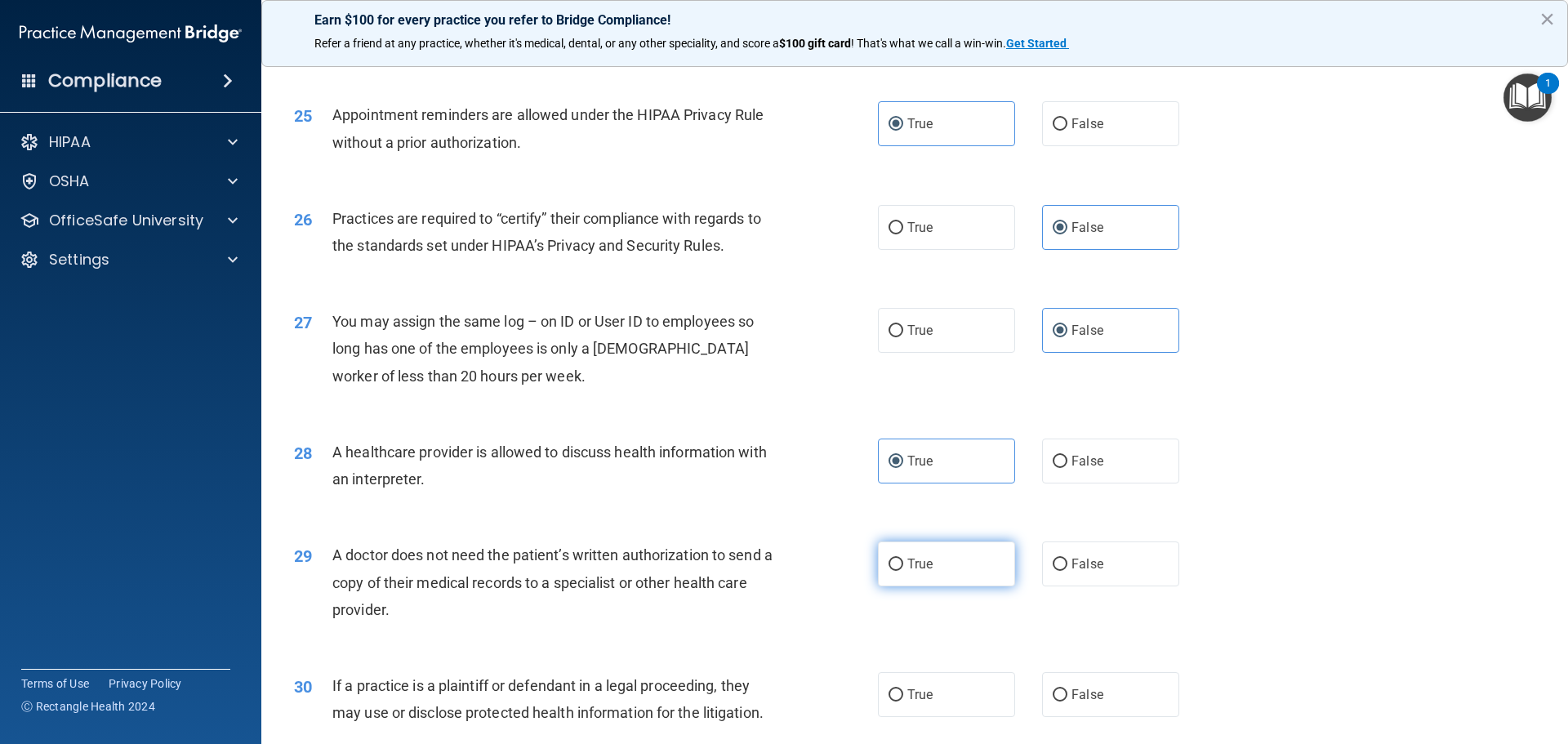
radio input "true"
click at [927, 691] on label "True" at bounding box center [947, 695] width 137 height 45
click at [903, 691] on input "True" at bounding box center [896, 695] width 15 height 13
radio input "true"
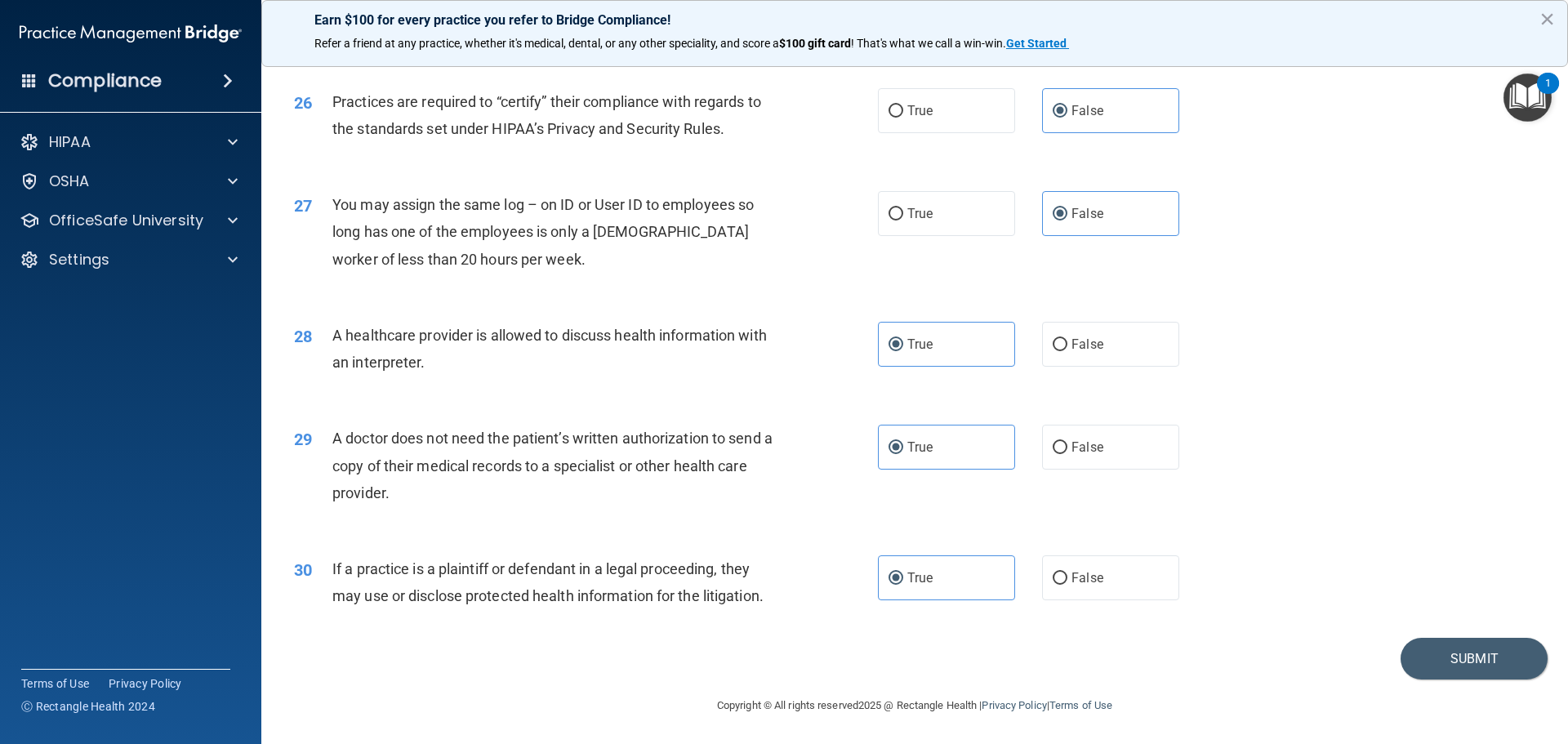
scroll to position [3057, 0]
click at [1458, 667] on button "Submit" at bounding box center [1473, 658] width 147 height 42
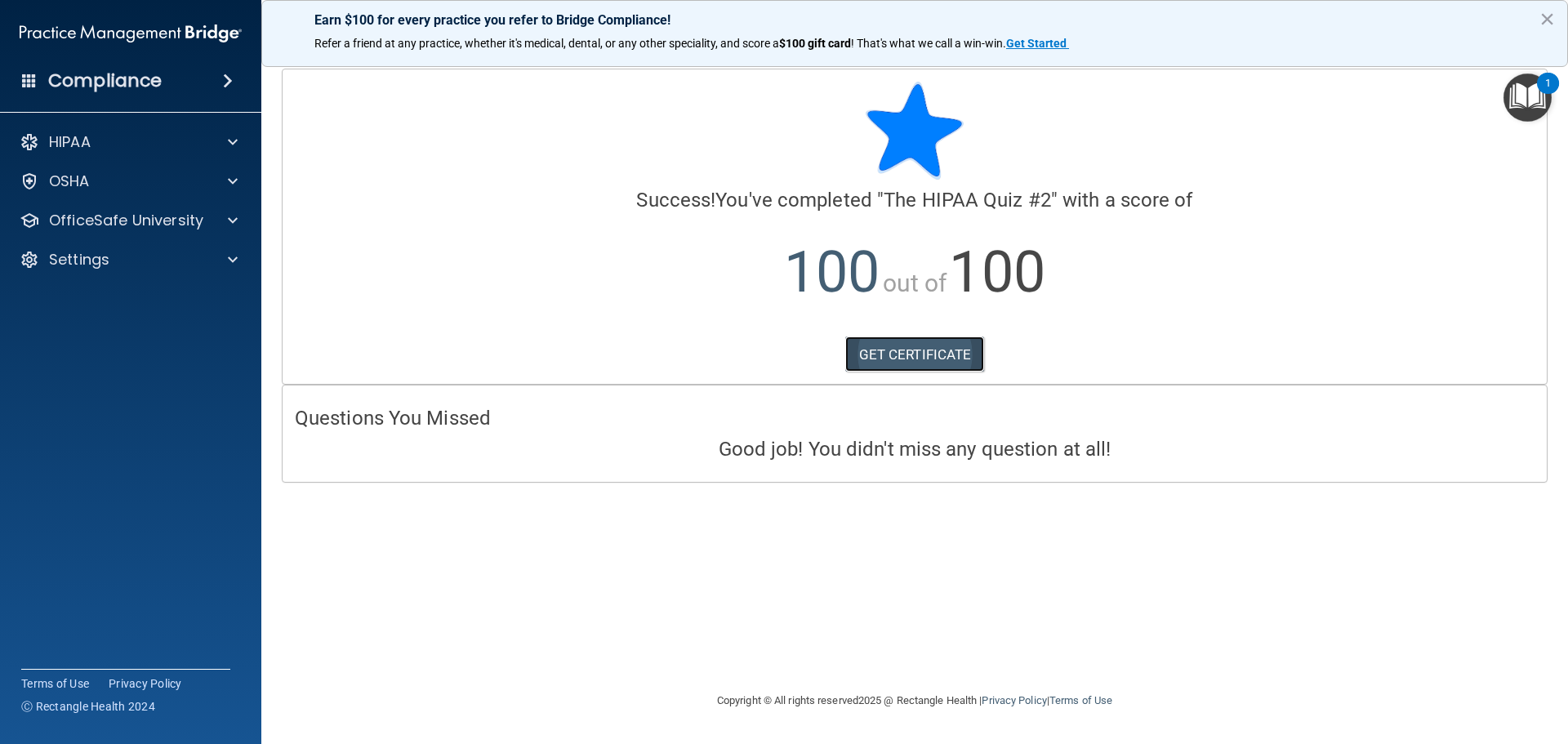
click at [904, 354] on link "GET CERTIFICATE" at bounding box center [915, 354] width 140 height 36
click at [97, 232] on div "OfficeSafe University" at bounding box center [131, 220] width 262 height 33
click at [82, 189] on p "OSHA" at bounding box center [69, 181] width 41 height 19
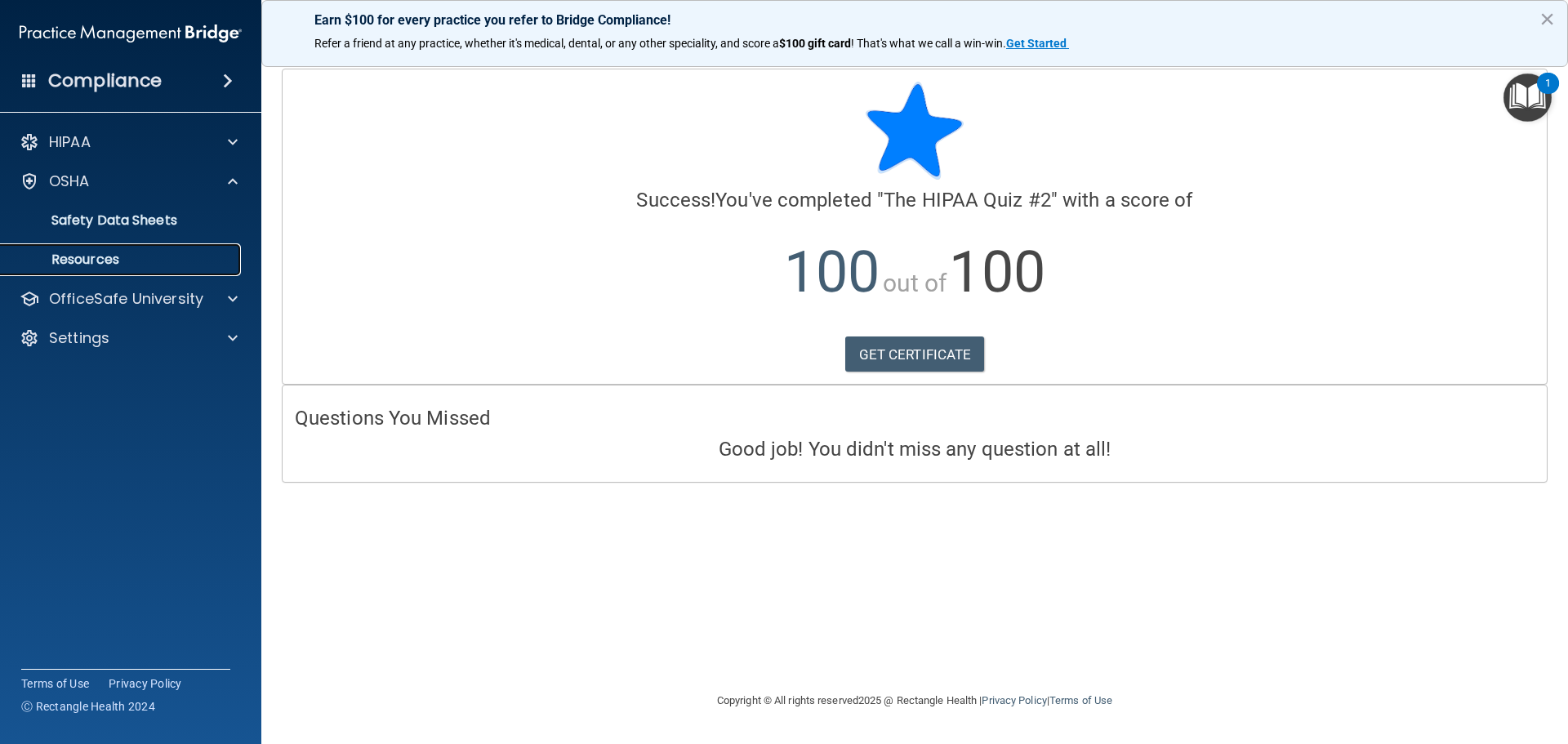
drag, startPoint x: 131, startPoint y: 274, endPoint x: 132, endPoint y: 293, distance: 19.0
click at [131, 275] on link "Resources" at bounding box center [112, 259] width 257 height 33
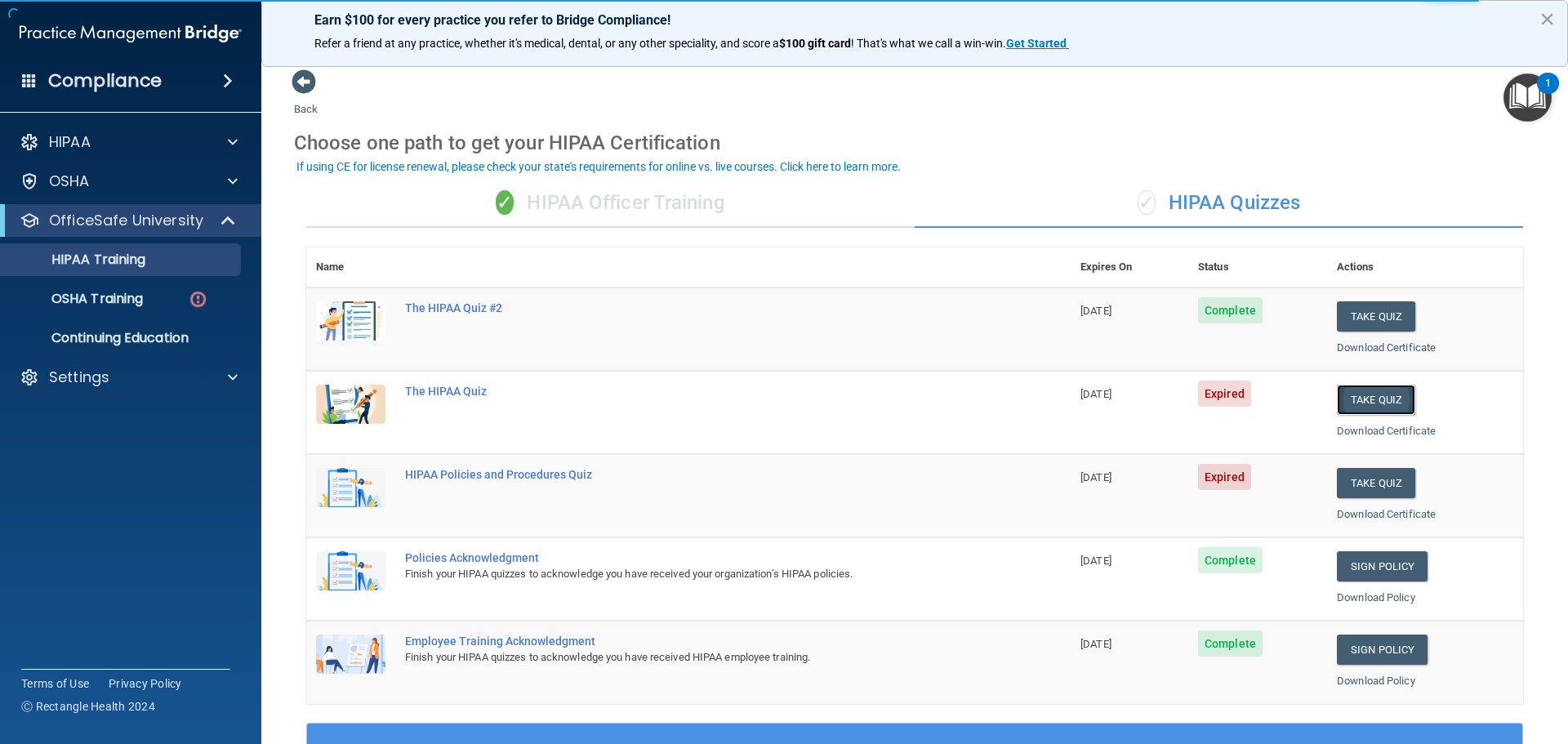
click at [1370, 397] on button "Take Quiz" at bounding box center [1376, 400] width 79 height 30
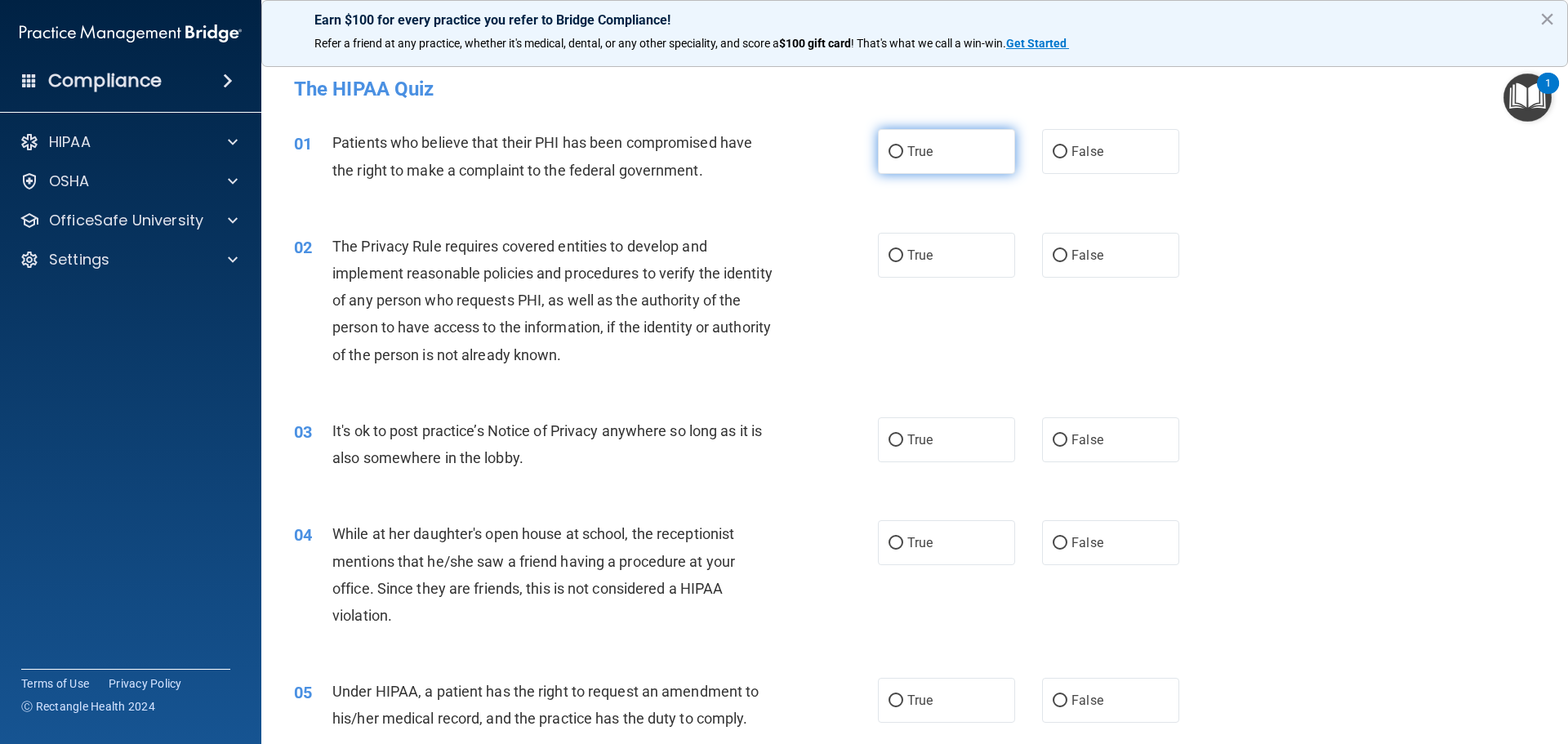
click at [960, 154] on label "True" at bounding box center [947, 152] width 137 height 45
click at [903, 154] on input "True" at bounding box center [896, 152] width 15 height 13
radio input "true"
drag, startPoint x: 934, startPoint y: 248, endPoint x: 930, endPoint y: 265, distance: 17.5
click at [934, 250] on label "True" at bounding box center [947, 256] width 137 height 45
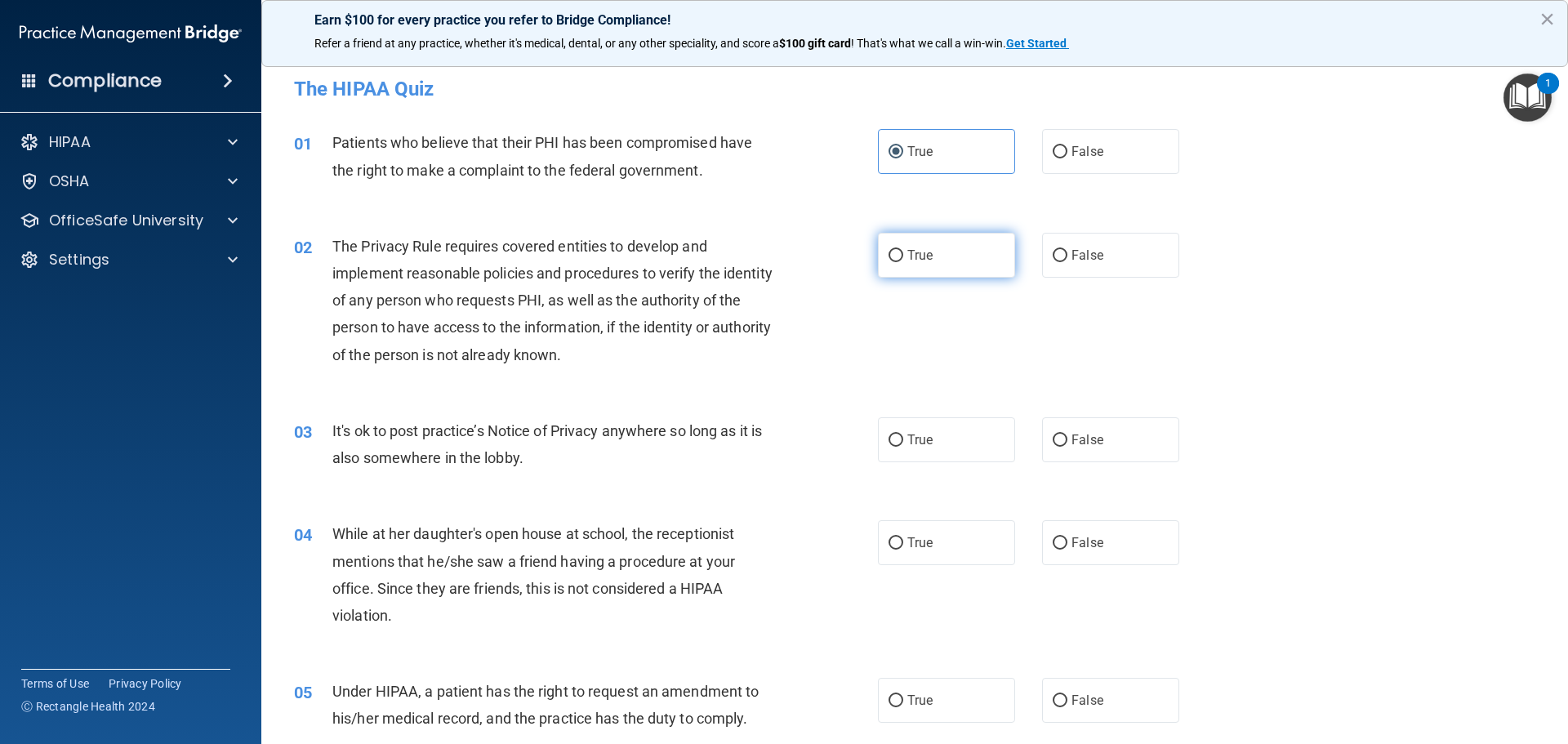
click at [903, 250] on input "True" at bounding box center [896, 256] width 15 height 13
radio input "true"
click at [951, 425] on label "True" at bounding box center [947, 440] width 137 height 45
click at [903, 435] on input "True" at bounding box center [896, 441] width 15 height 13
radio input "true"
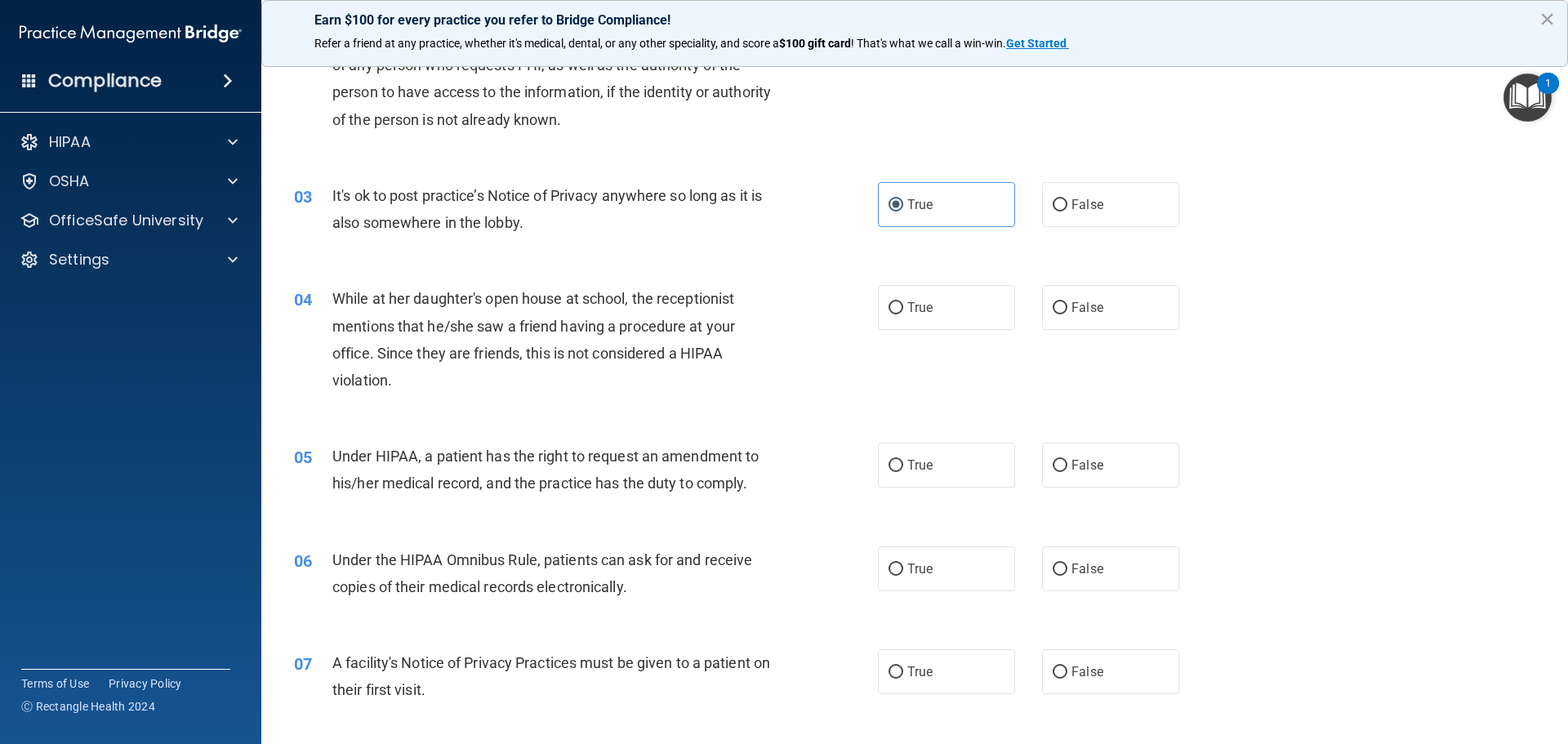
scroll to position [245, 0]
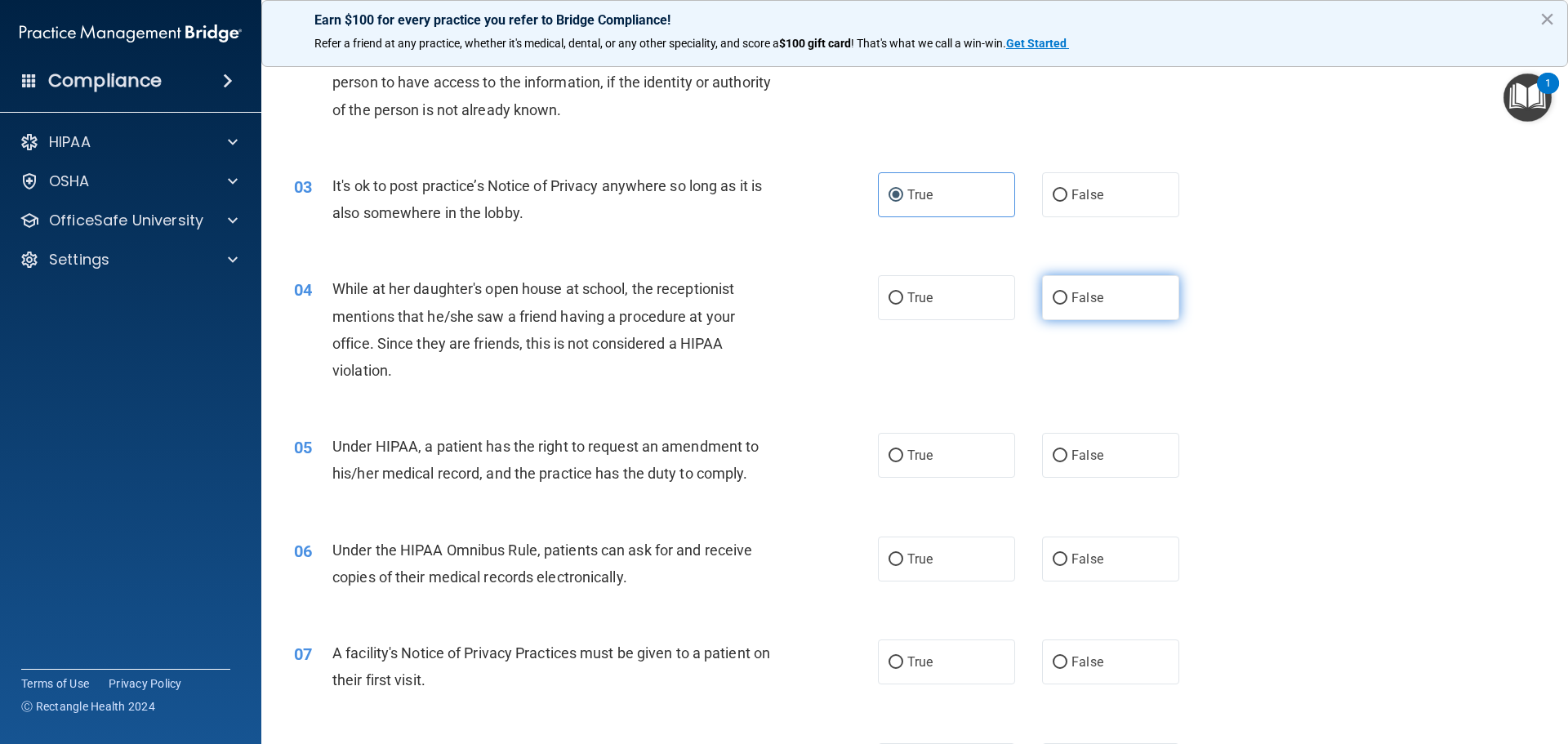
drag, startPoint x: 1136, startPoint y: 331, endPoint x: 1127, endPoint y: 316, distance: 17.5
click at [1135, 329] on div "04 While at her daughter's open house at school, the receptionist mentions that…" at bounding box center [914, 333] width 1266 height 158
click at [1097, 300] on label "False" at bounding box center [1111, 297] width 137 height 45
click at [1068, 300] on input "False" at bounding box center [1060, 298] width 15 height 13
radio input "true"
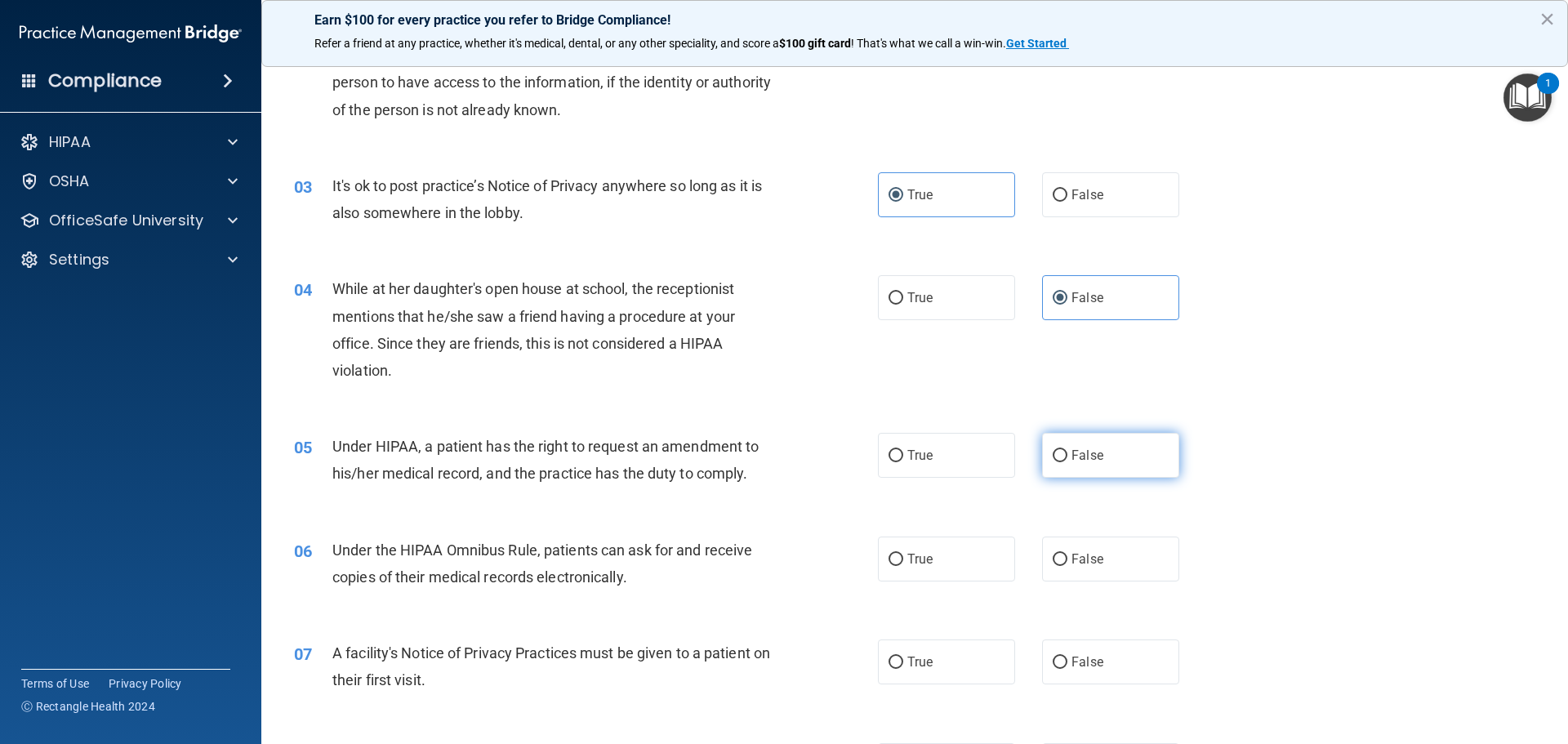
drag, startPoint x: 1084, startPoint y: 457, endPoint x: 1071, endPoint y: 464, distance: 14.8
click at [1082, 461] on span "False" at bounding box center [1088, 455] width 32 height 16
click at [1068, 461] on input "False" at bounding box center [1060, 456] width 15 height 13
radio input "true"
click at [913, 555] on span "True" at bounding box center [920, 559] width 25 height 16
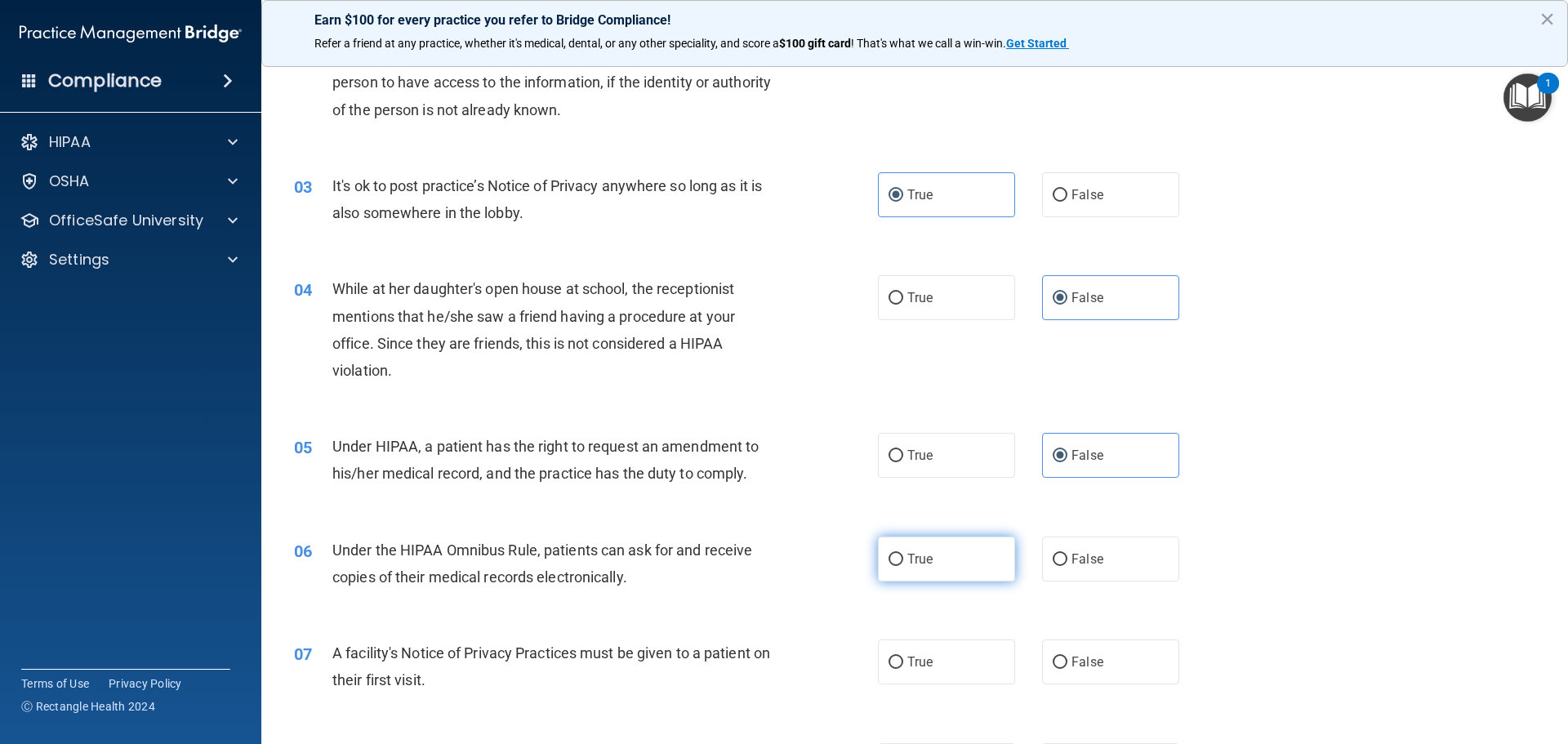
click at [903, 555] on input "True" at bounding box center [896, 560] width 15 height 13
radio input "true"
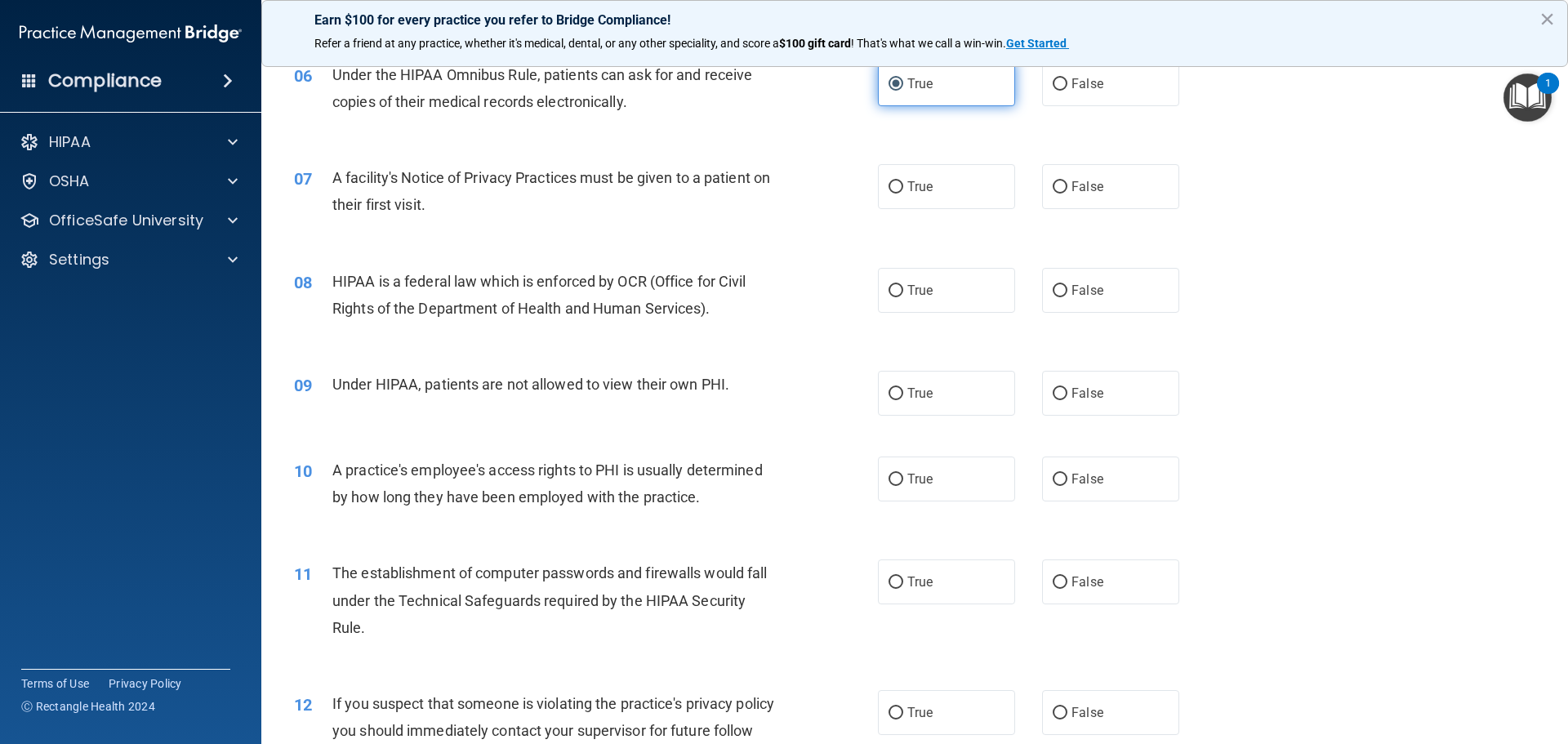
scroll to position [735, 0]
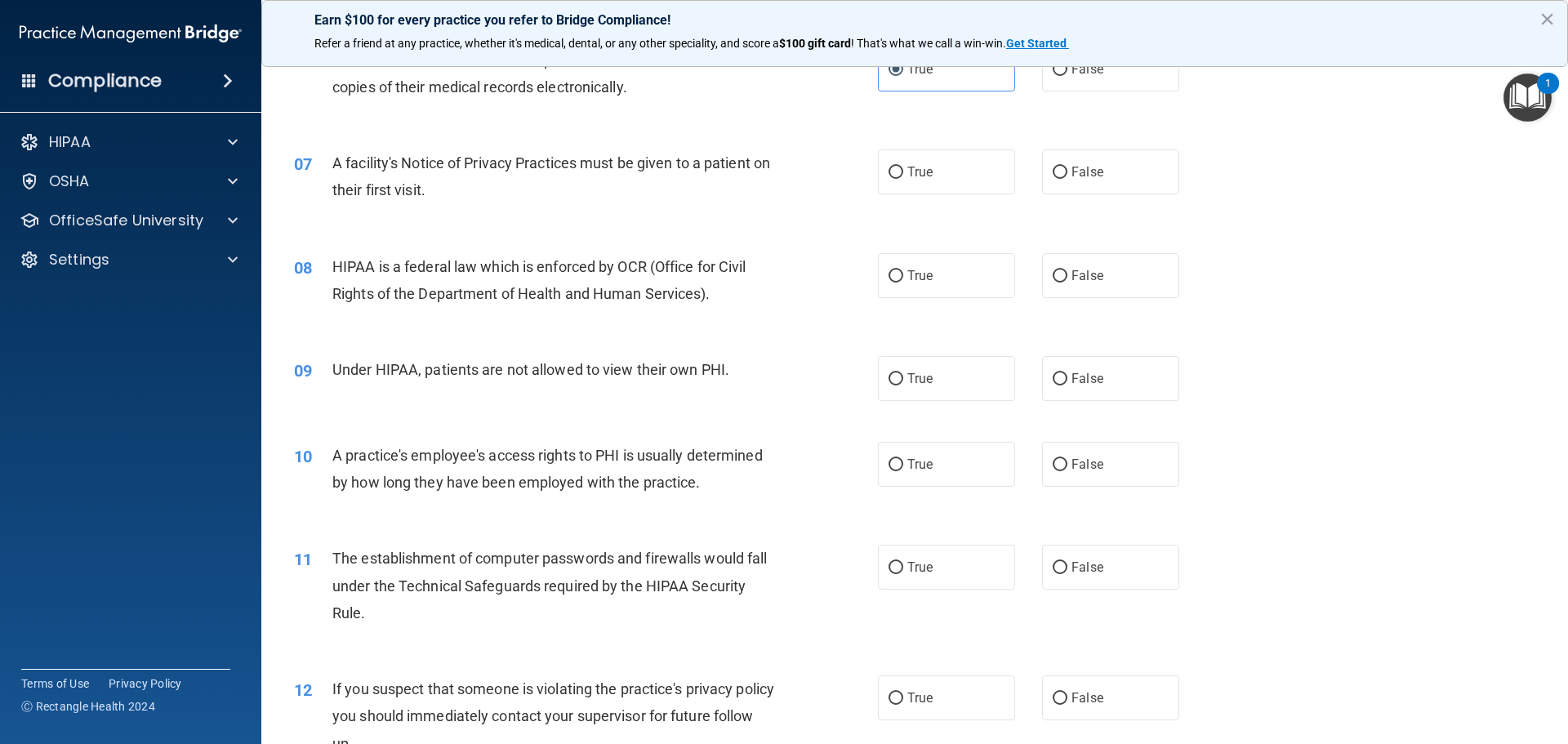
drag, startPoint x: 940, startPoint y: 170, endPoint x: 940, endPoint y: 195, distance: 25.0
click at [940, 178] on label "True" at bounding box center [947, 172] width 137 height 45
click at [903, 178] on input "True" at bounding box center [896, 173] width 15 height 13
radio input "true"
click at [934, 292] on label "True" at bounding box center [947, 276] width 137 height 45
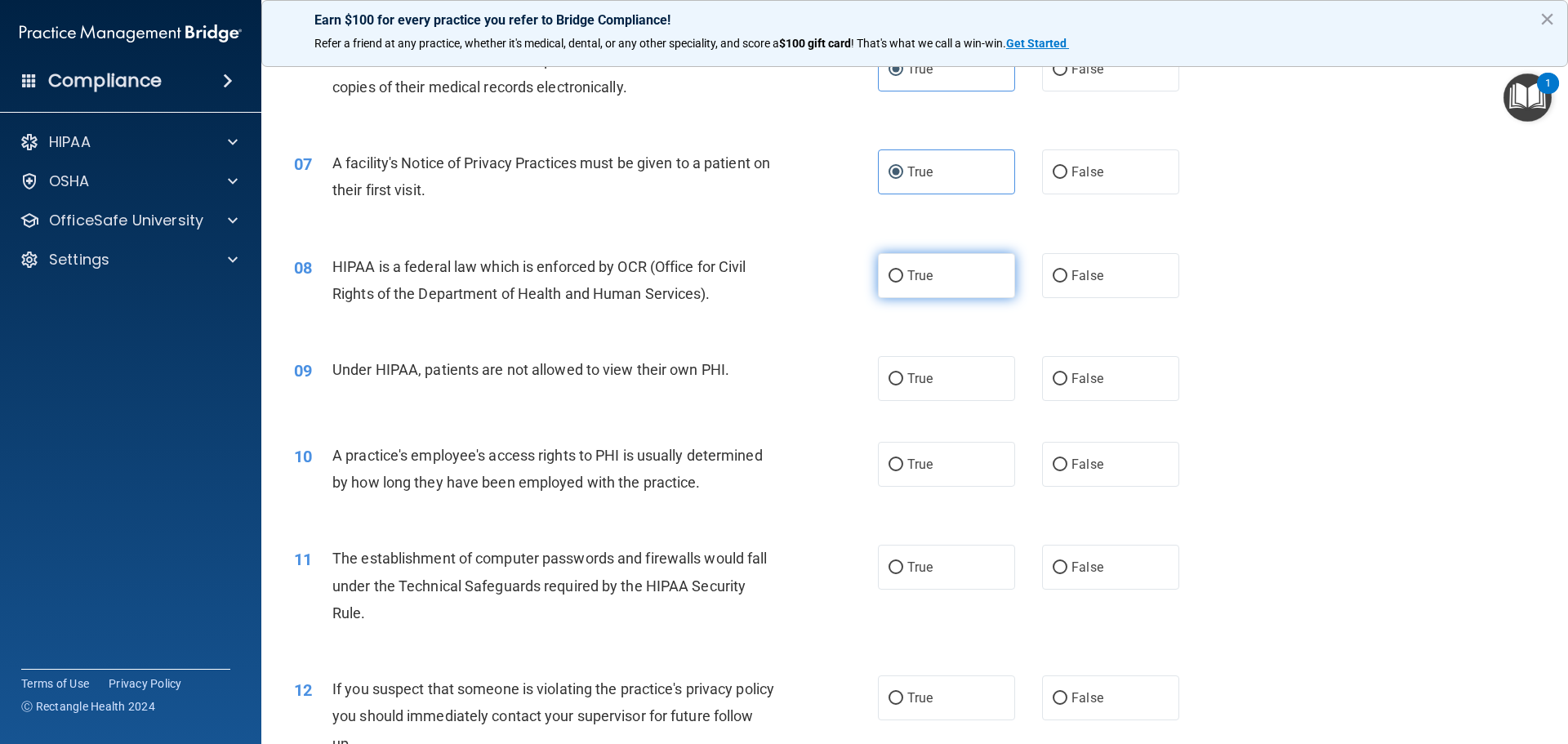
click at [903, 282] on input "True" at bounding box center [896, 276] width 15 height 13
radio input "true"
click at [1114, 387] on label "False" at bounding box center [1111, 379] width 137 height 45
click at [1068, 385] on input "False" at bounding box center [1060, 379] width 15 height 13
radio input "true"
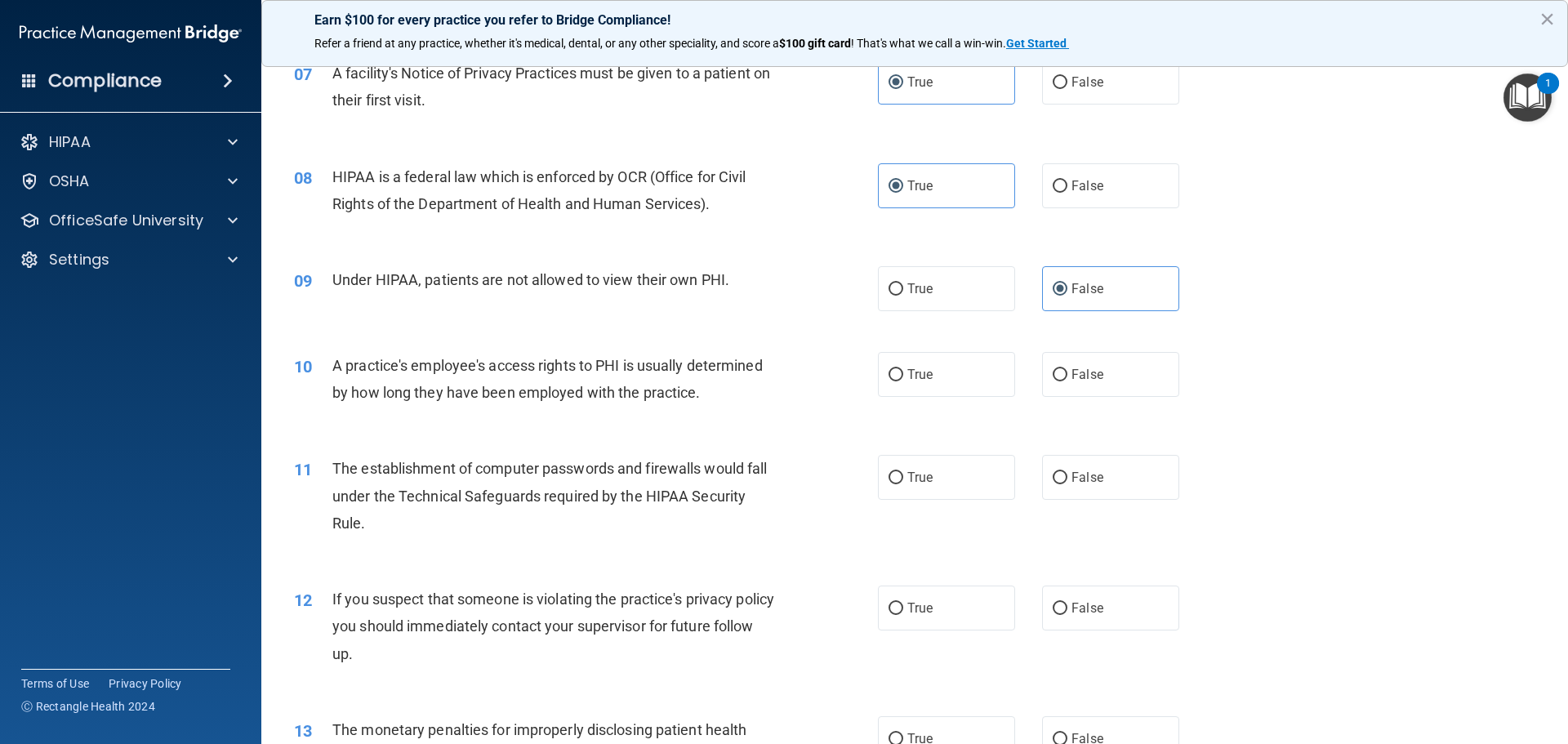
scroll to position [980, 0]
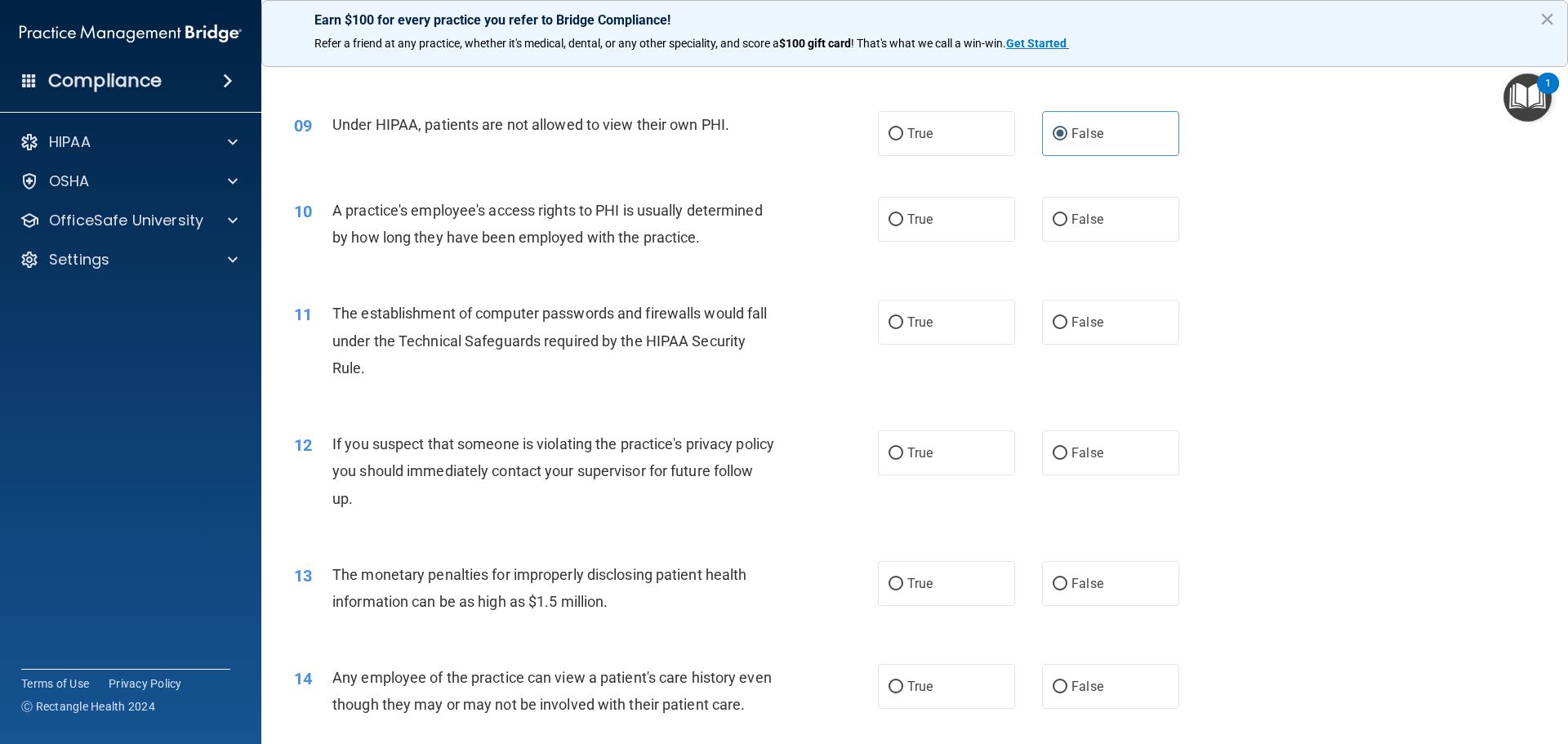
drag, startPoint x: 1109, startPoint y: 214, endPoint x: 1083, endPoint y: 253, distance: 46.9
click at [1108, 221] on label "False" at bounding box center [1111, 220] width 137 height 45
click at [1068, 221] on input "False" at bounding box center [1060, 220] width 15 height 13
radio input "true"
click at [929, 319] on label "True" at bounding box center [947, 323] width 137 height 45
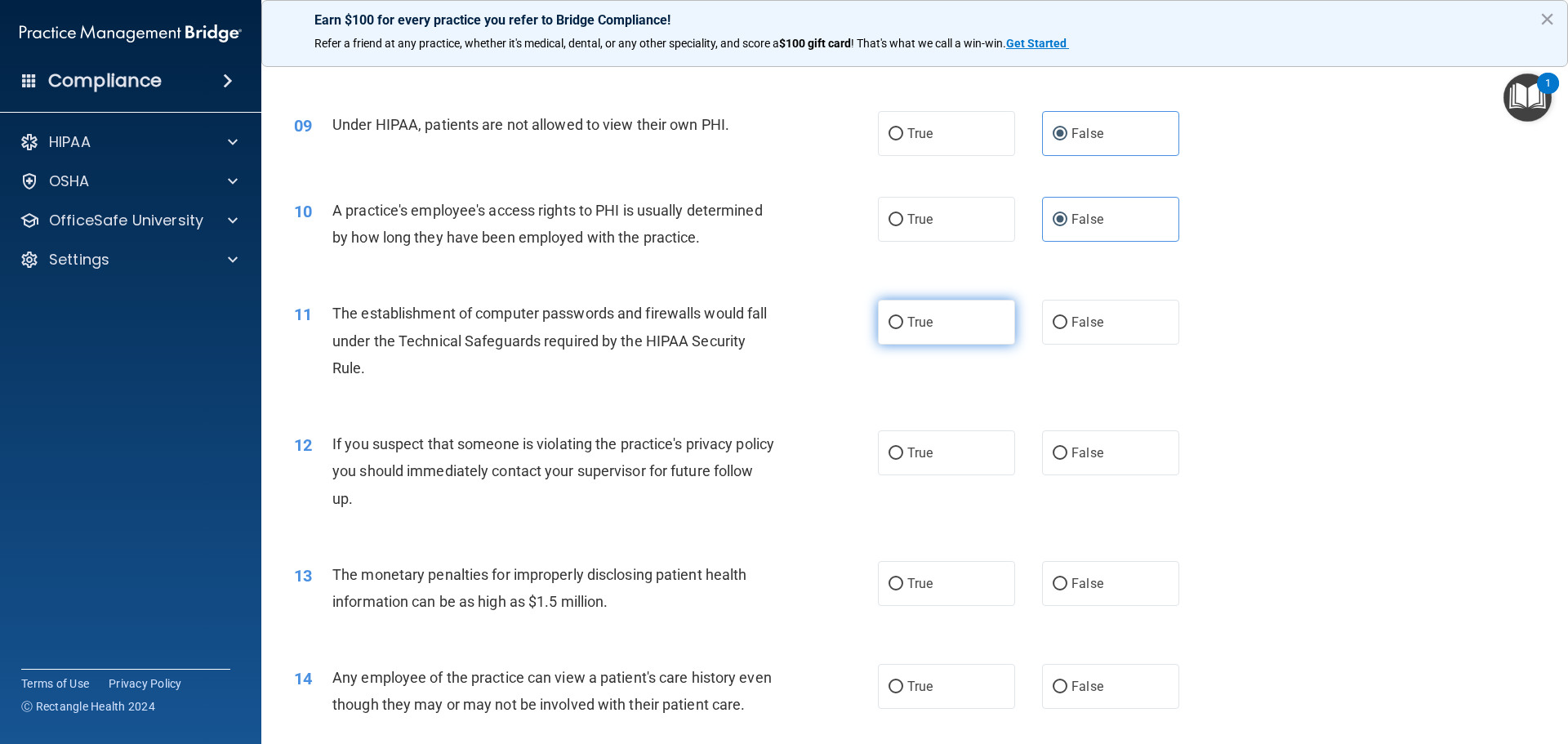
click at [903, 319] on input "True" at bounding box center [896, 323] width 15 height 13
radio input "true"
click at [922, 452] on span "True" at bounding box center [920, 452] width 25 height 16
click at [903, 452] on input "True" at bounding box center [896, 453] width 15 height 13
radio input "true"
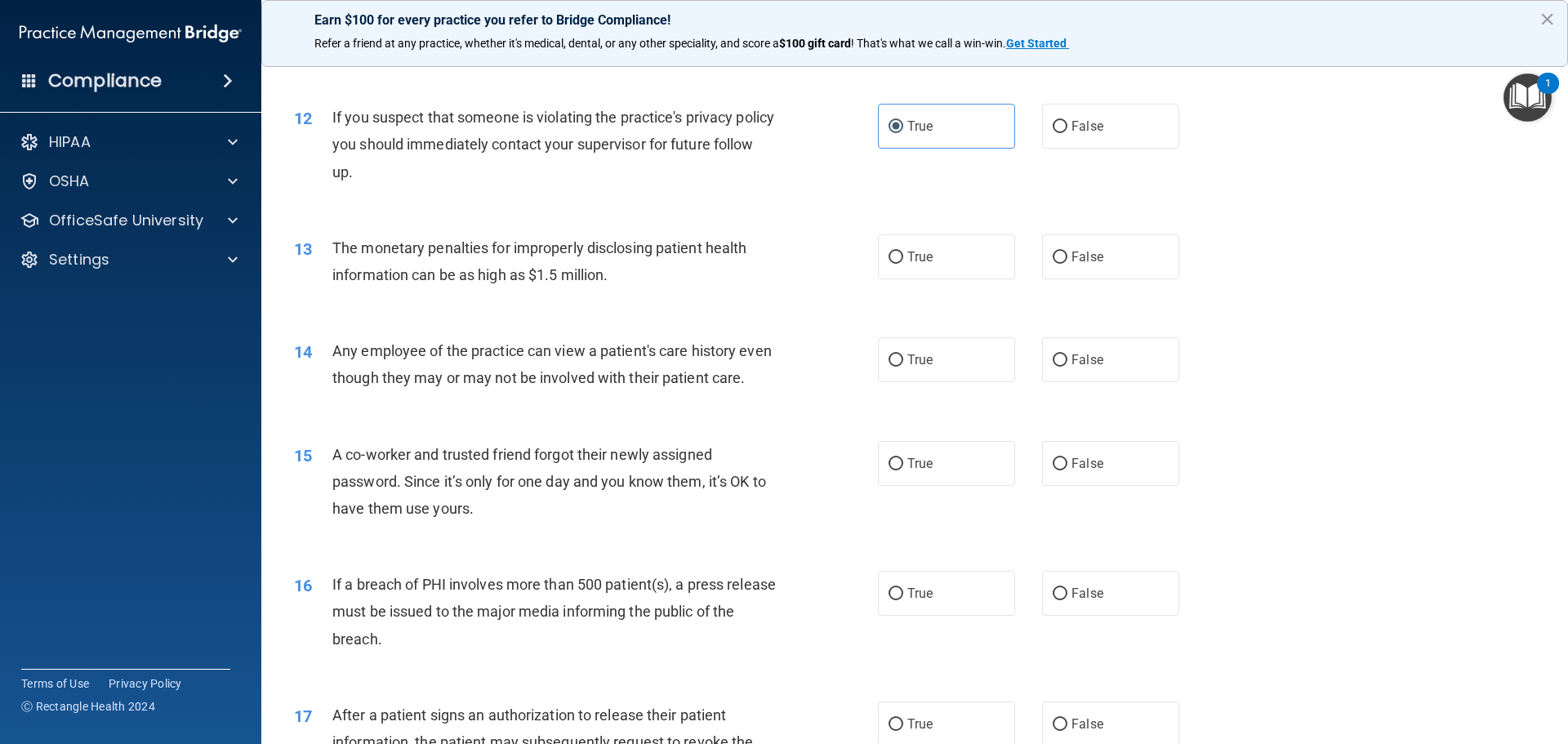
scroll to position [1470, 0]
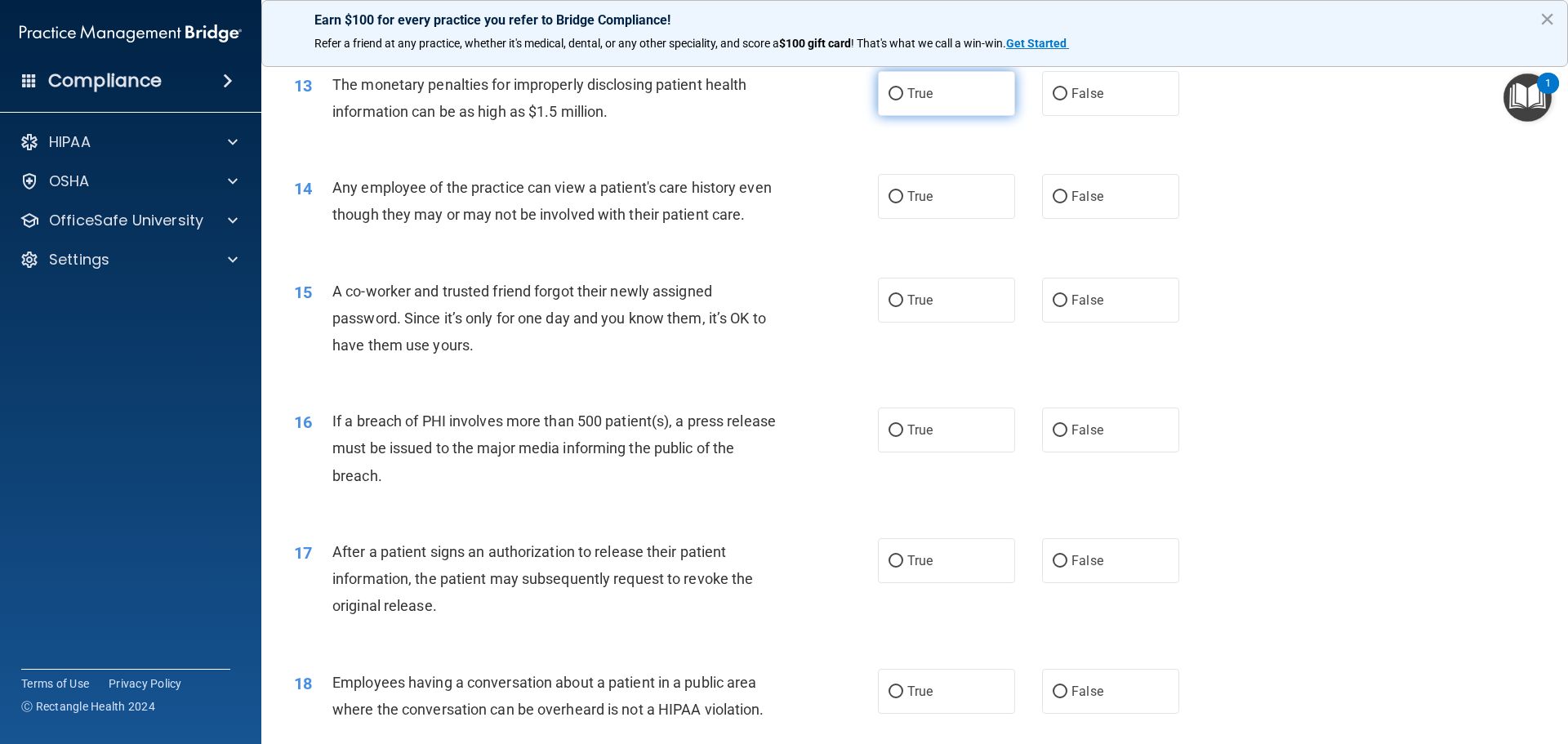
click at [922, 98] on span "True" at bounding box center [920, 93] width 25 height 16
click at [903, 98] on input "True" at bounding box center [896, 94] width 15 height 13
radio input "true"
click at [1028, 183] on div "14 Any employee of the practice can view a patient's care history even though t…" at bounding box center [914, 204] width 1266 height 103
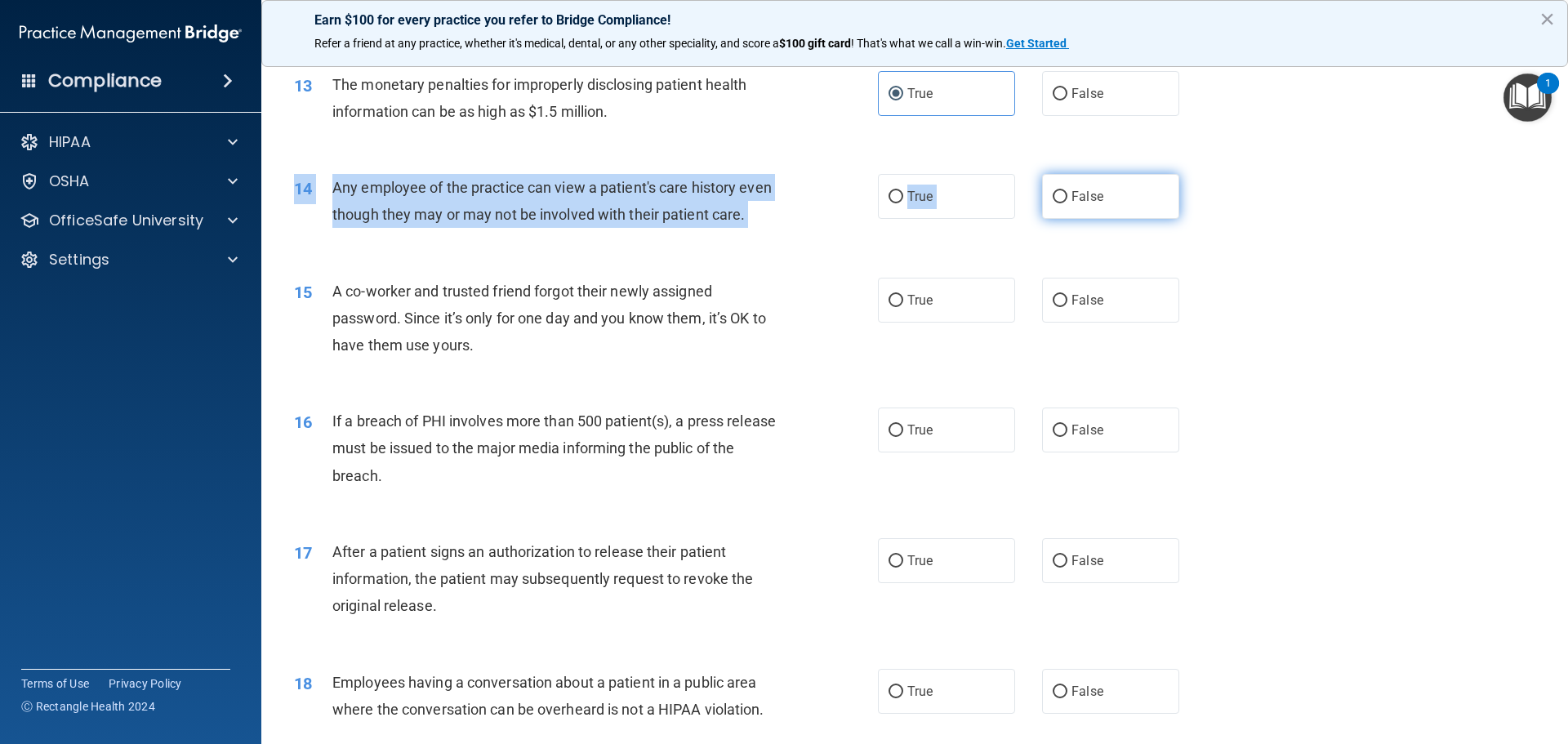
click at [1072, 197] on span "False" at bounding box center [1088, 196] width 32 height 16
click at [1065, 197] on input "False" at bounding box center [1060, 197] width 15 height 13
radio input "true"
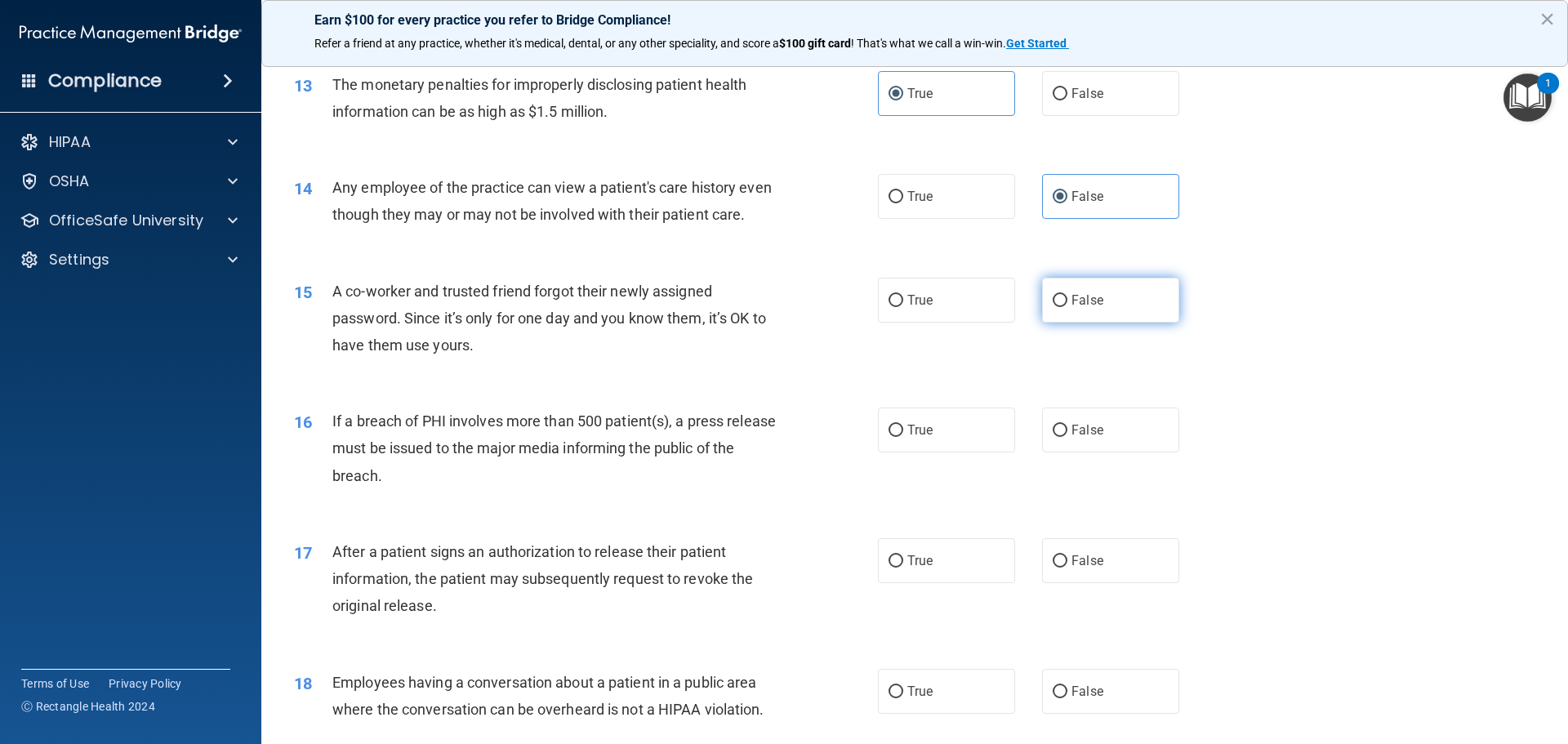
click at [1117, 323] on label "False" at bounding box center [1111, 300] width 137 height 45
click at [1068, 307] on input "False" at bounding box center [1060, 301] width 15 height 13
radio input "true"
click at [929, 452] on label "True" at bounding box center [947, 430] width 137 height 45
click at [903, 437] on input "True" at bounding box center [896, 431] width 15 height 13
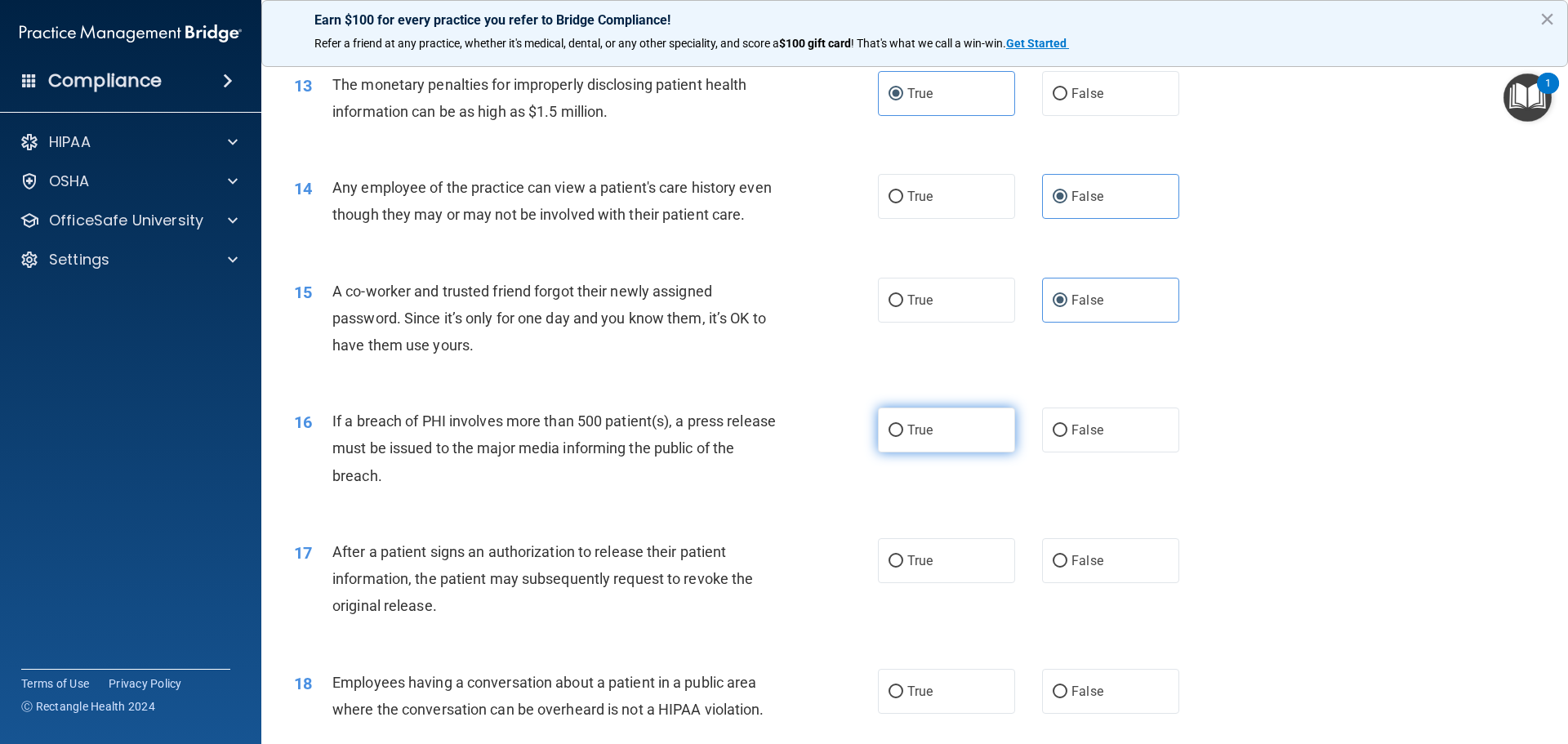
radio input "true"
click at [934, 583] on label "True" at bounding box center [947, 561] width 137 height 45
click at [903, 567] on input "True" at bounding box center [896, 561] width 15 height 13
radio input "true"
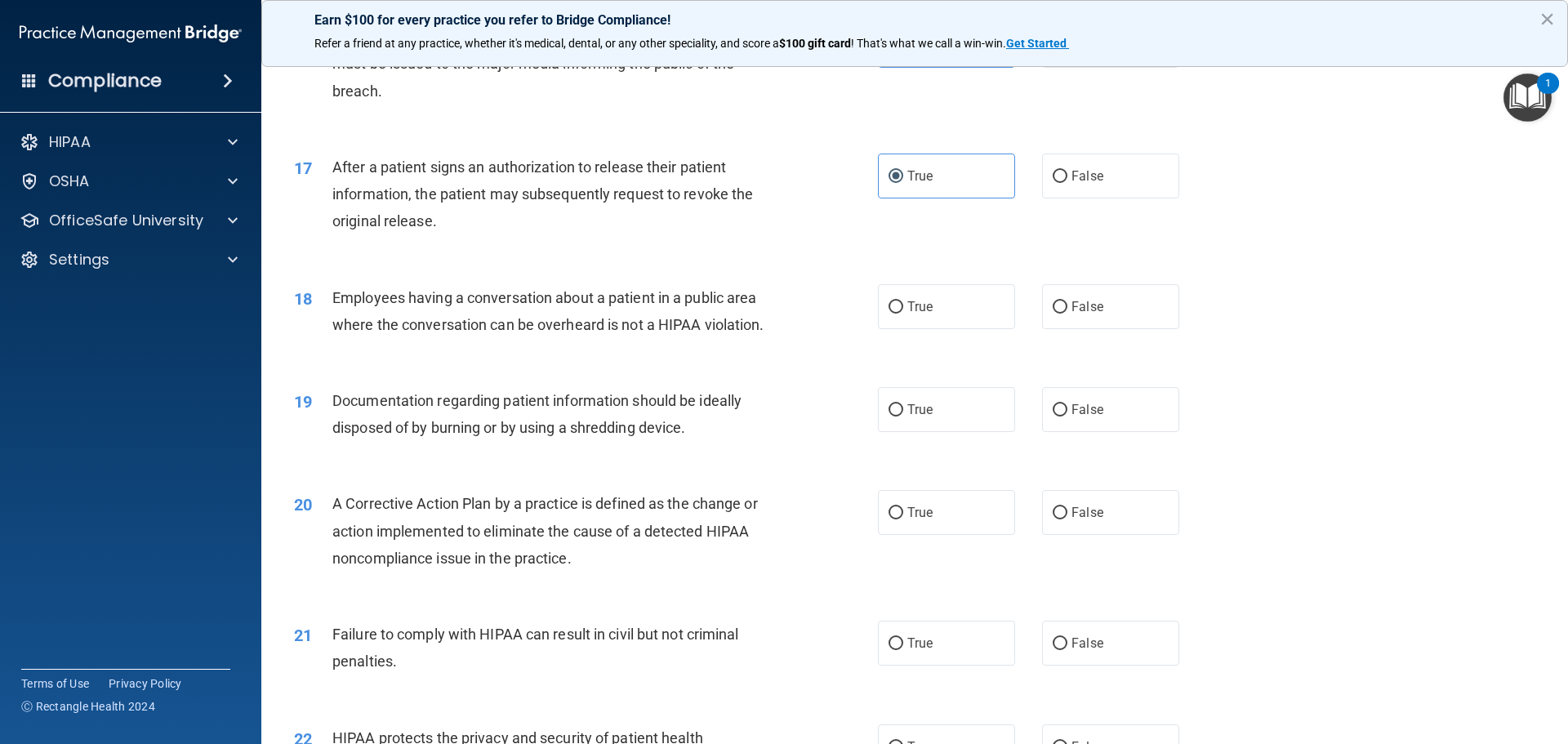
scroll to position [1878, 0]
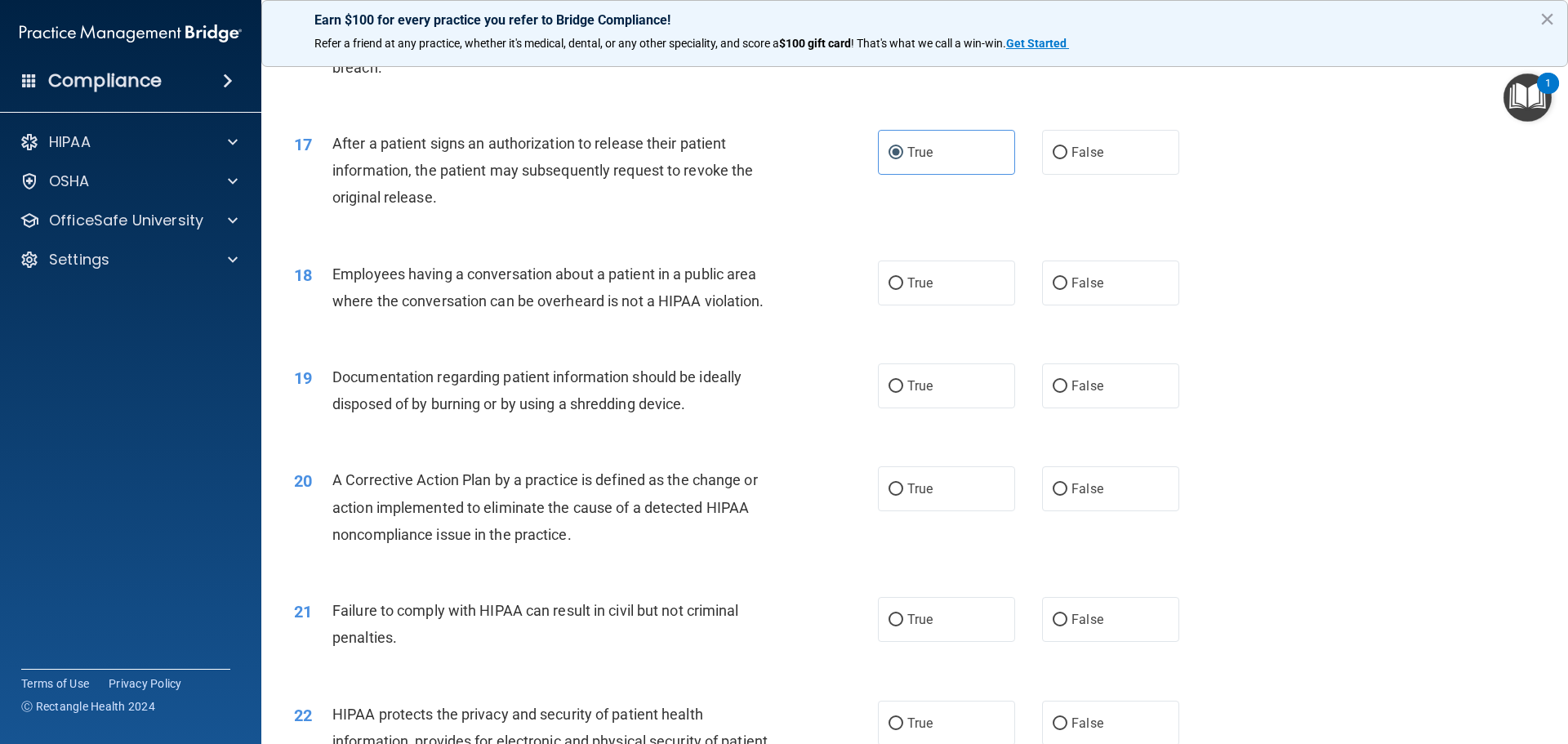
drag, startPoint x: 1067, startPoint y: 344, endPoint x: 1062, endPoint y: 317, distance: 27.5
click at [1067, 338] on div "18 Employees having a conversation about a patient in a public area where the c…" at bounding box center [914, 292] width 1266 height 103
click at [1072, 291] on span "False" at bounding box center [1088, 282] width 32 height 16
click at [1065, 290] on input "False" at bounding box center [1060, 283] width 15 height 13
radio input "true"
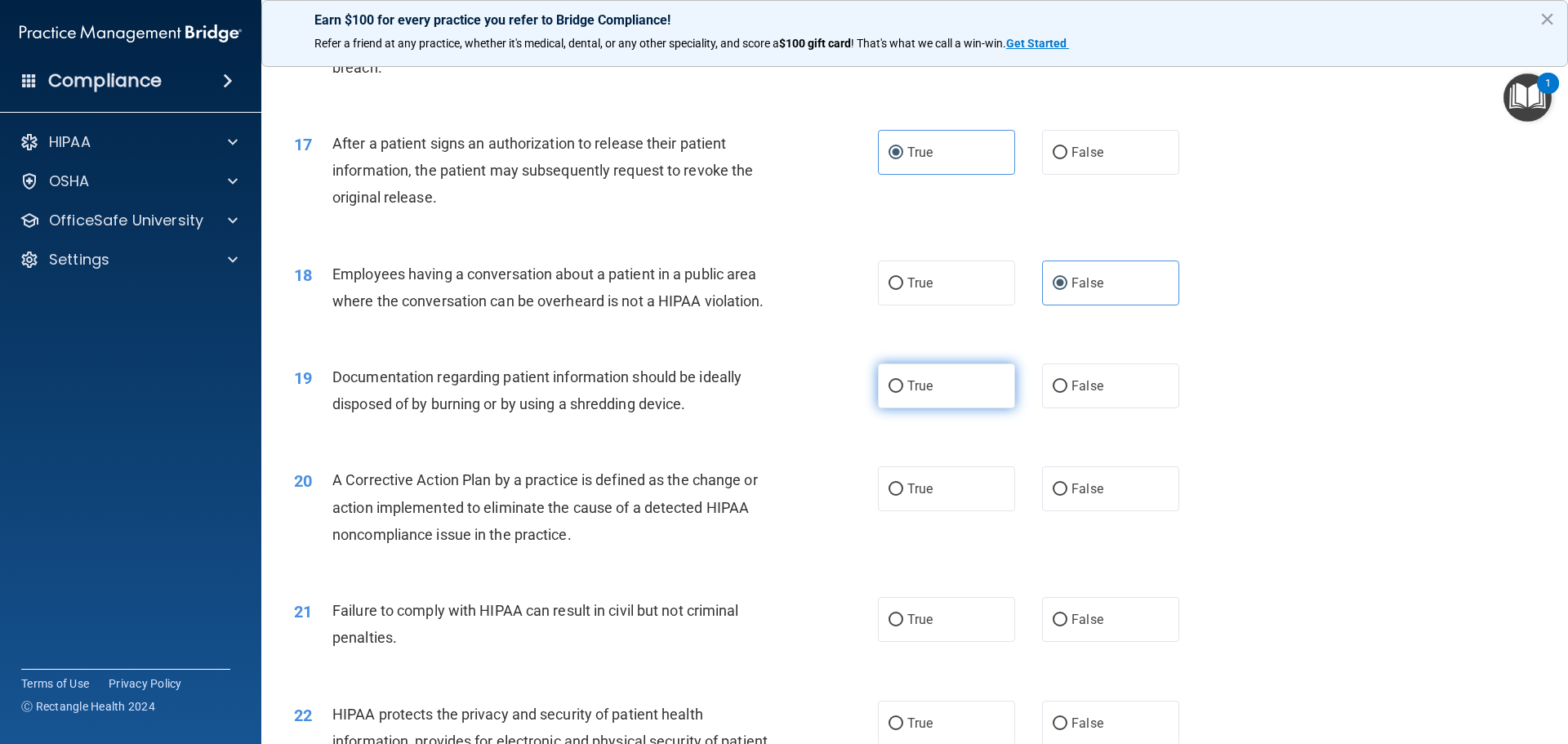
click at [950, 408] on label "True" at bounding box center [947, 386] width 137 height 45
click at [903, 393] on input "True" at bounding box center [896, 386] width 15 height 13
radio input "true"
click at [931, 511] on label "True" at bounding box center [947, 489] width 137 height 45
click at [903, 496] on input "True" at bounding box center [896, 489] width 15 height 13
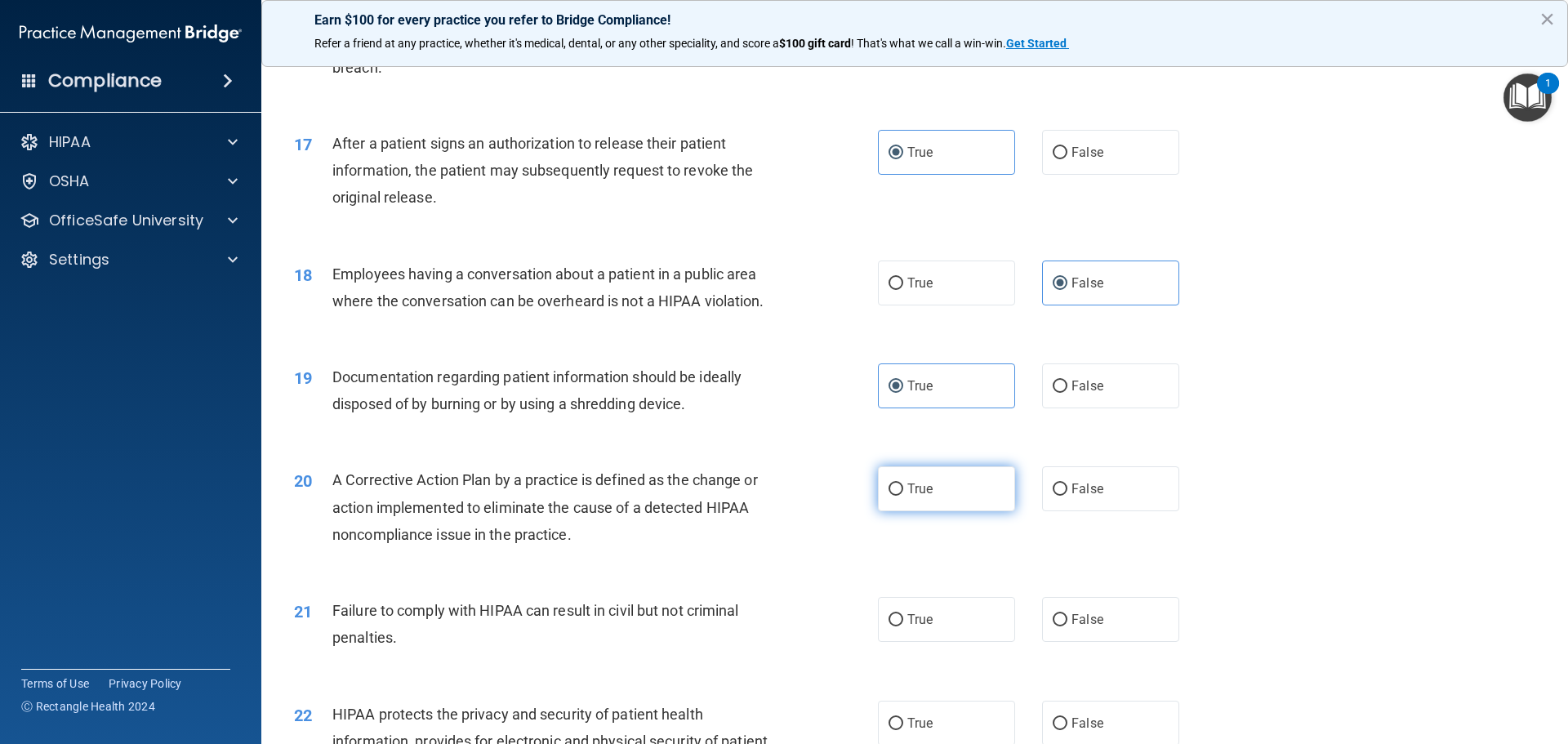
radio input "true"
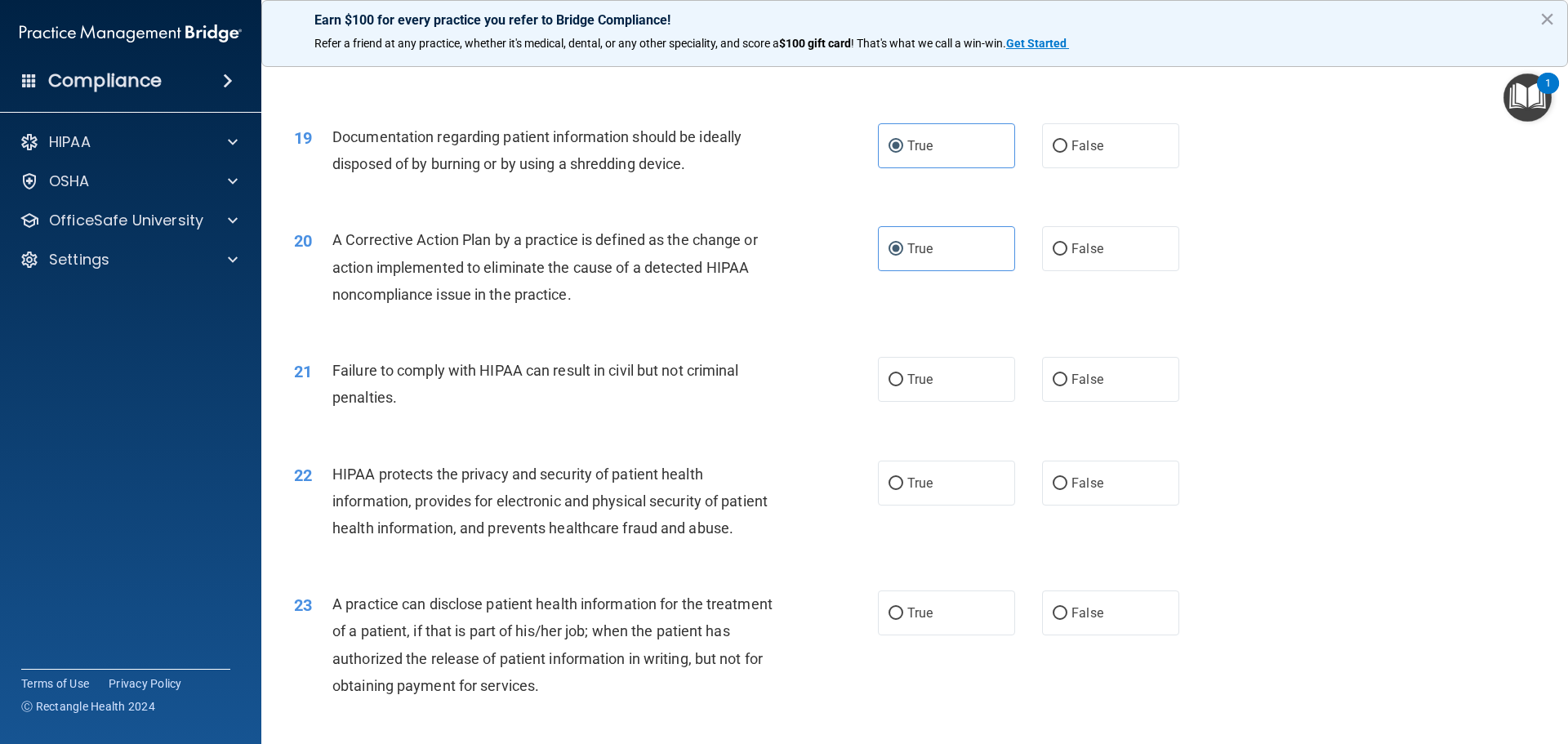
scroll to position [2123, 0]
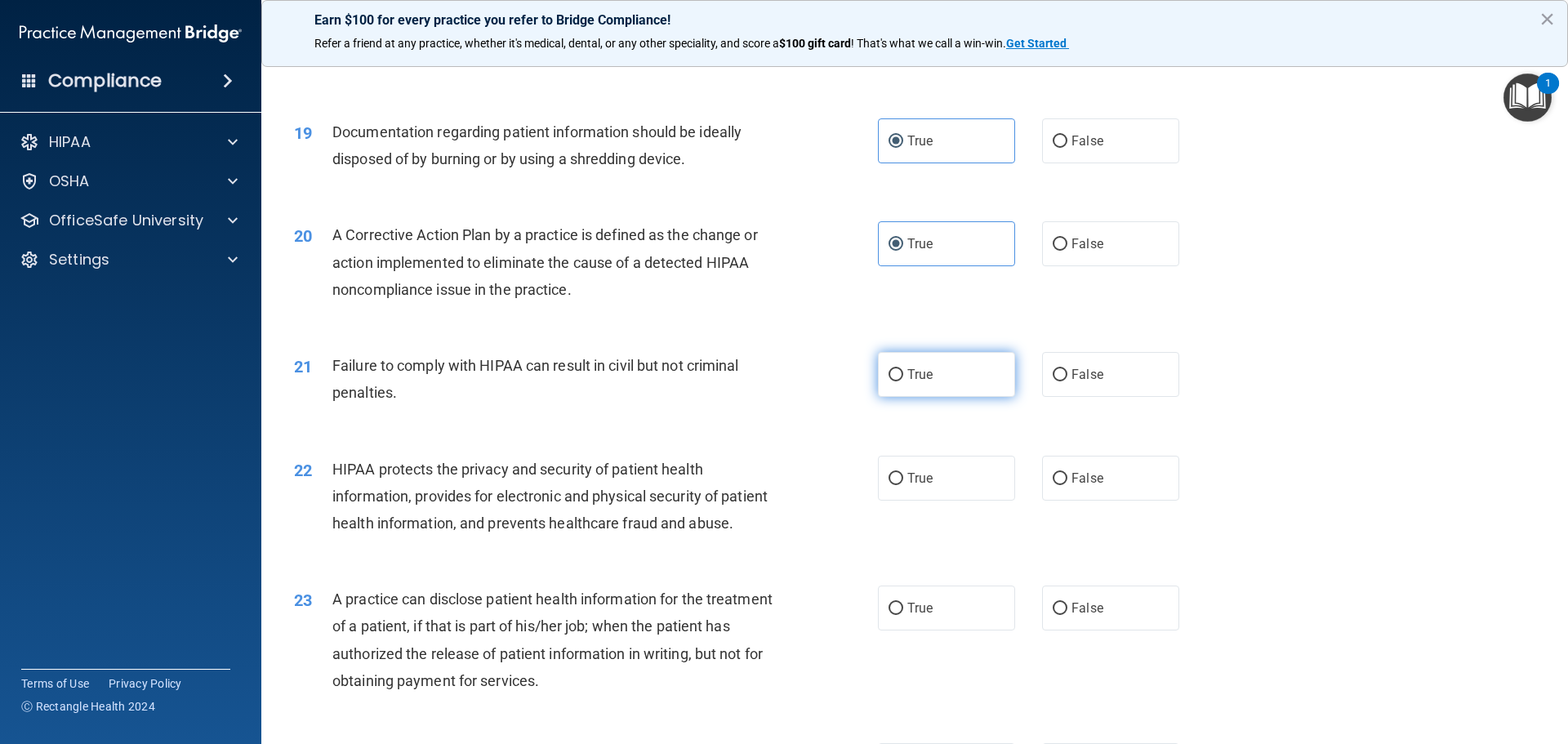
click at [923, 397] on label "True" at bounding box center [947, 375] width 137 height 45
click at [903, 381] on input "True" at bounding box center [896, 375] width 15 height 13
radio input "true"
click at [915, 479] on div "22 HIPAA protects the privacy and security of patient health information, provi…" at bounding box center [914, 500] width 1266 height 131
click at [949, 489] on label "True" at bounding box center [947, 478] width 137 height 45
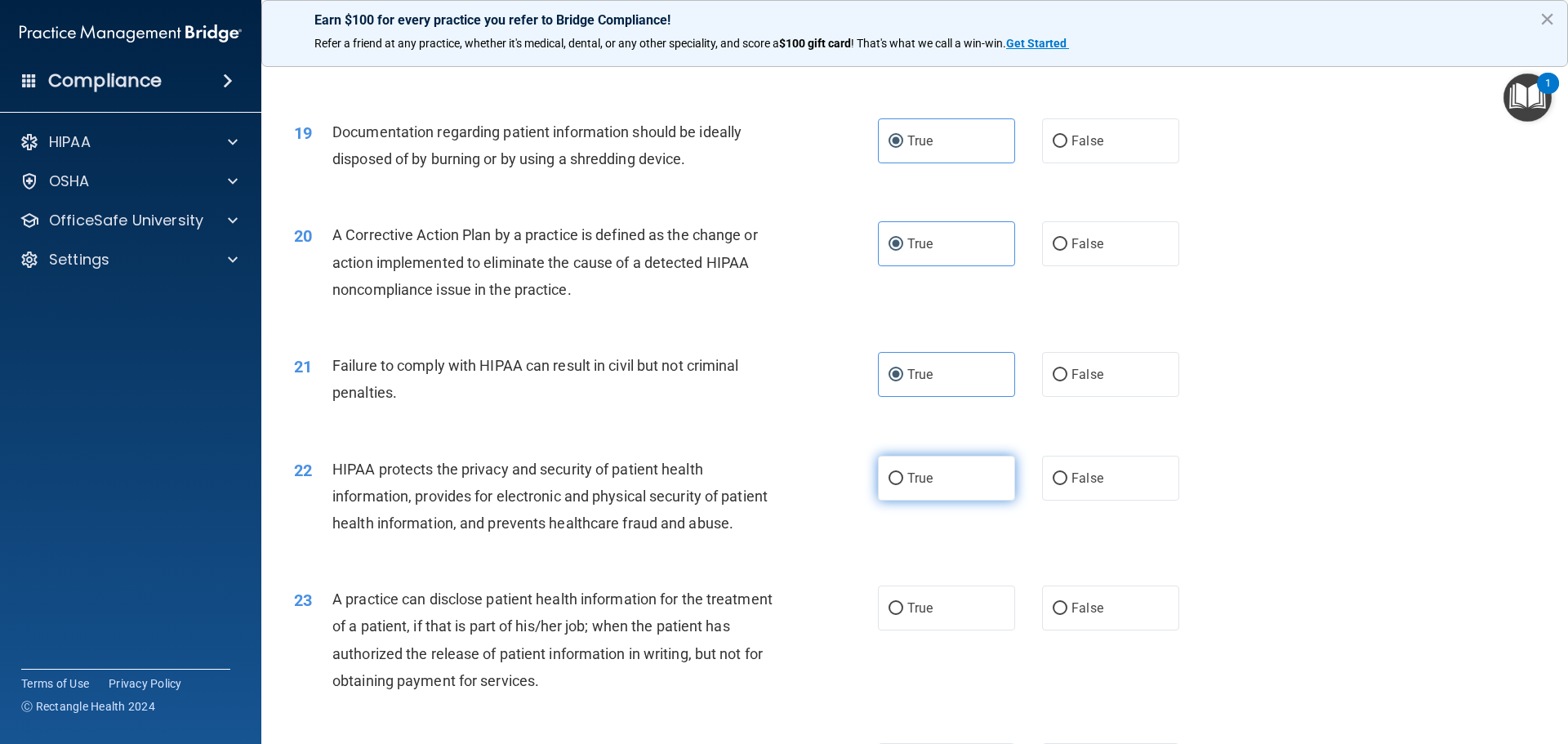
click at [903, 485] on input "True" at bounding box center [896, 478] width 15 height 13
radio input "true"
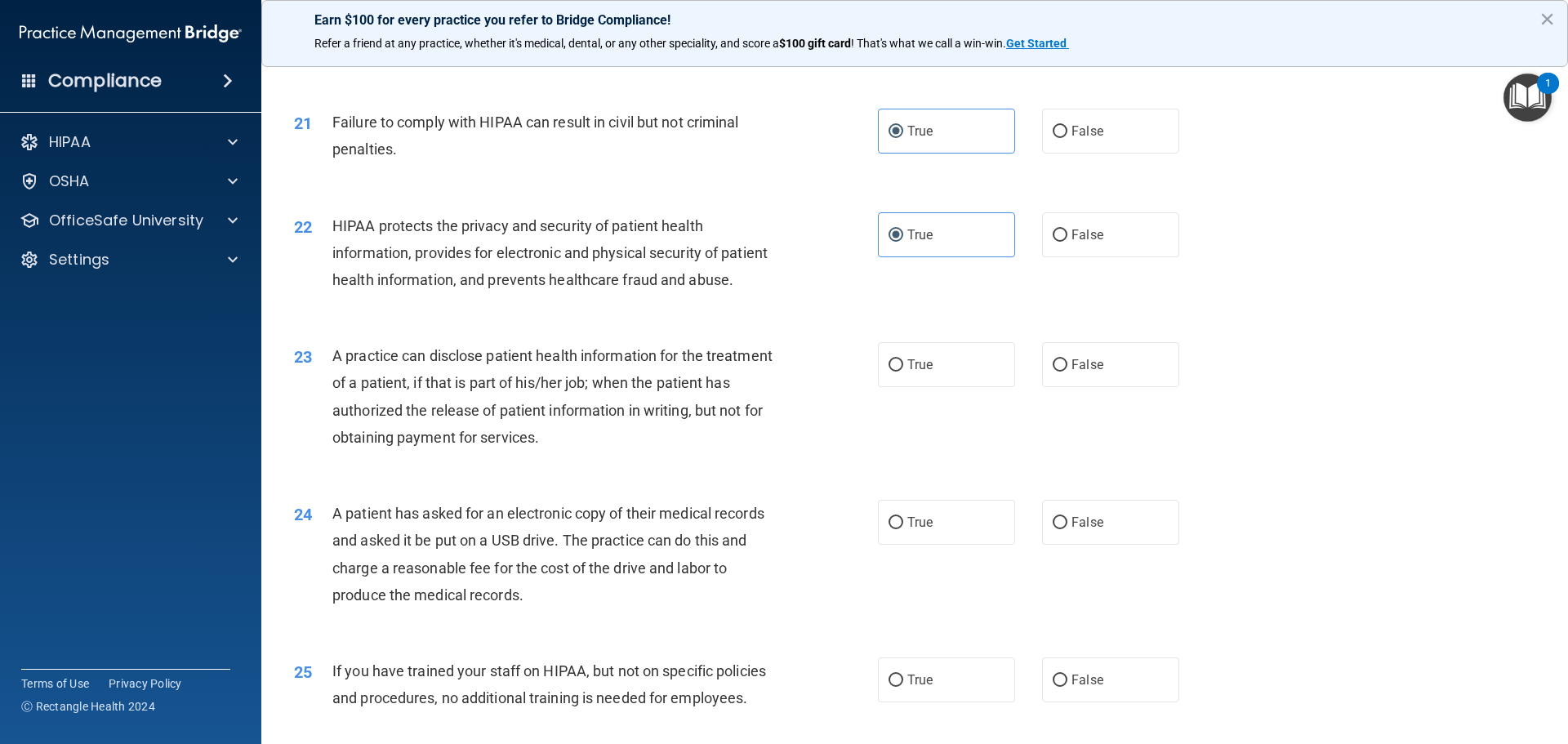
scroll to position [2368, 0]
click at [919, 385] on label "True" at bounding box center [947, 363] width 137 height 45
click at [903, 370] on input "True" at bounding box center [896, 364] width 15 height 13
radio input "true"
click at [929, 543] on label "True" at bounding box center [947, 521] width 137 height 45
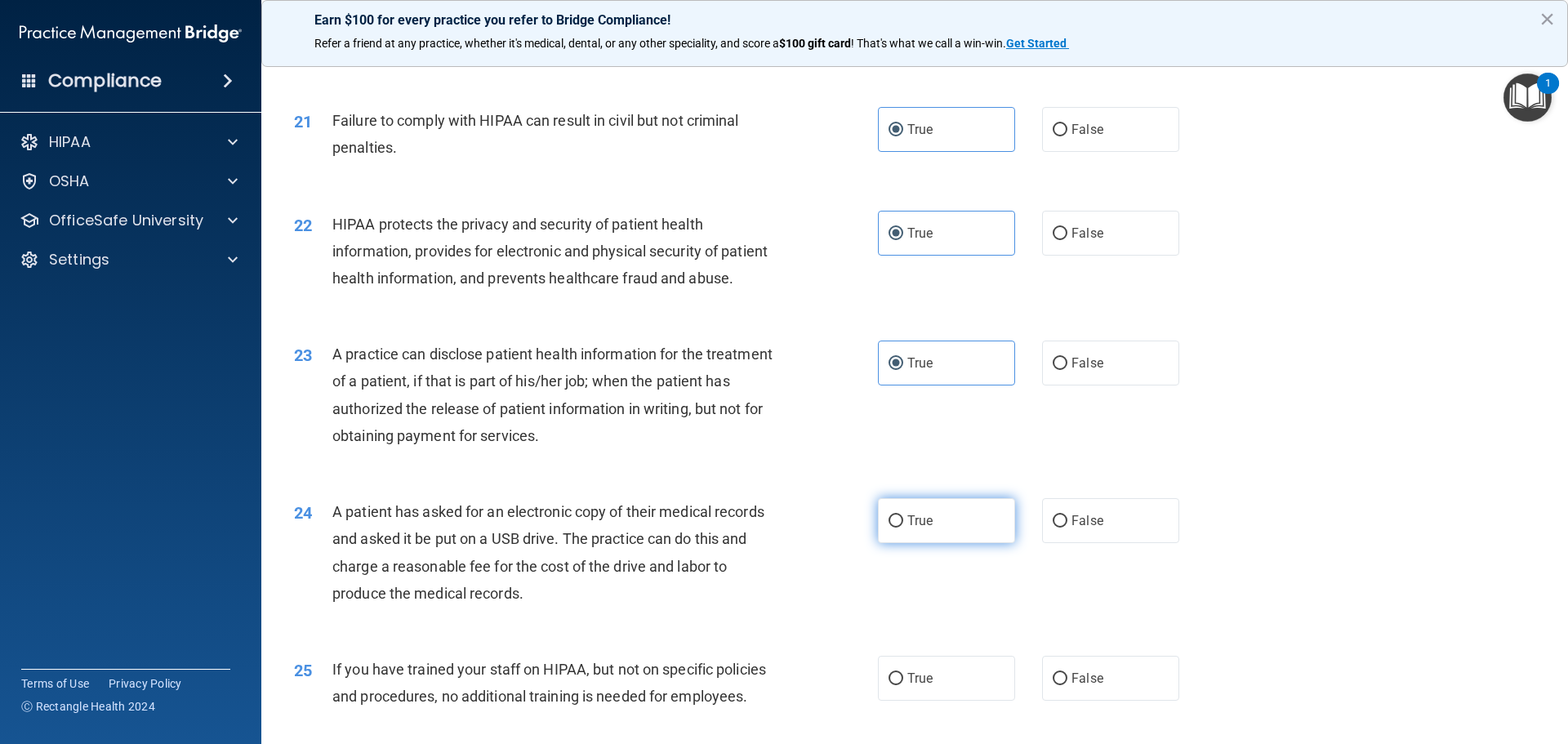
click at [903, 528] on input "True" at bounding box center [896, 521] width 15 height 13
radio input "true"
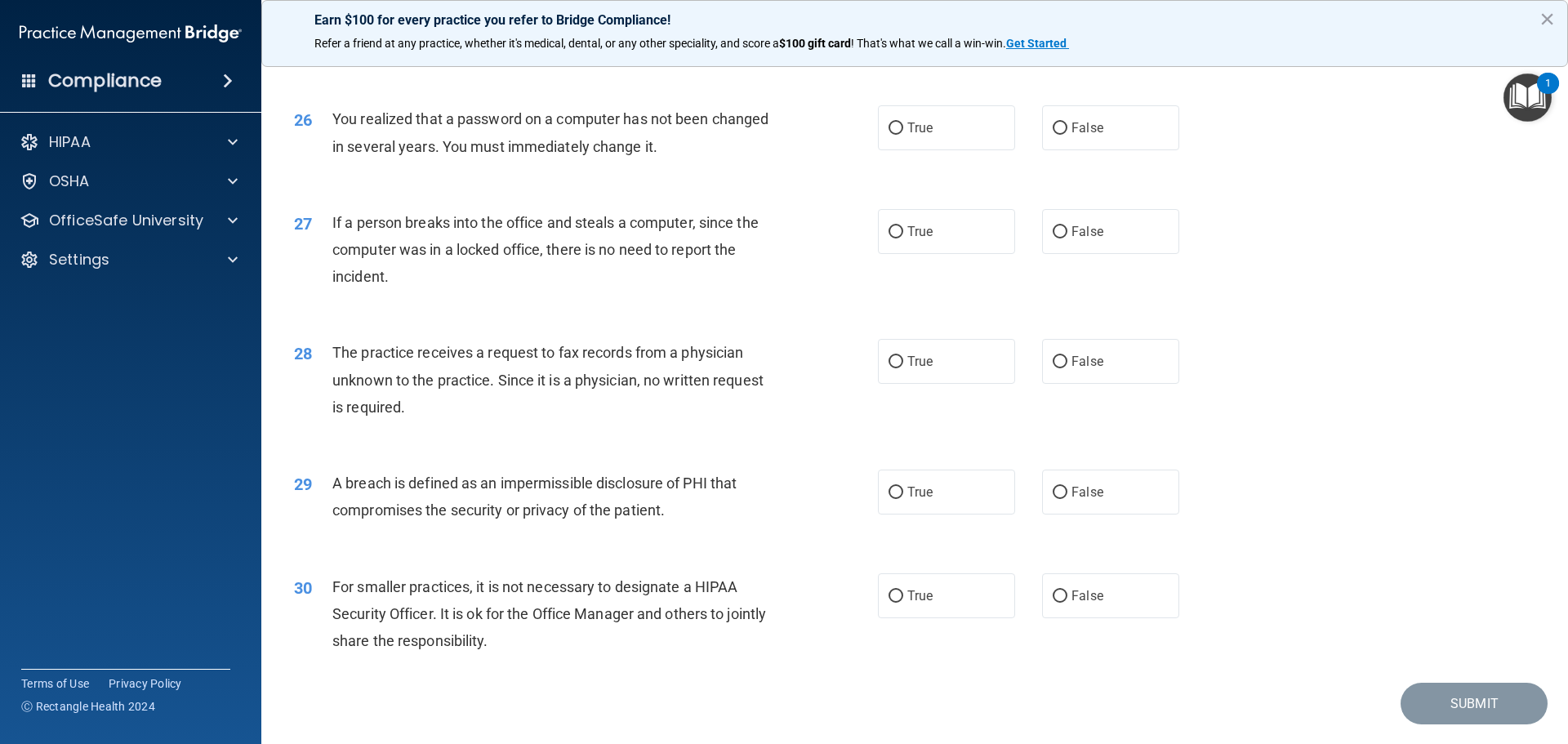
scroll to position [2940, 0]
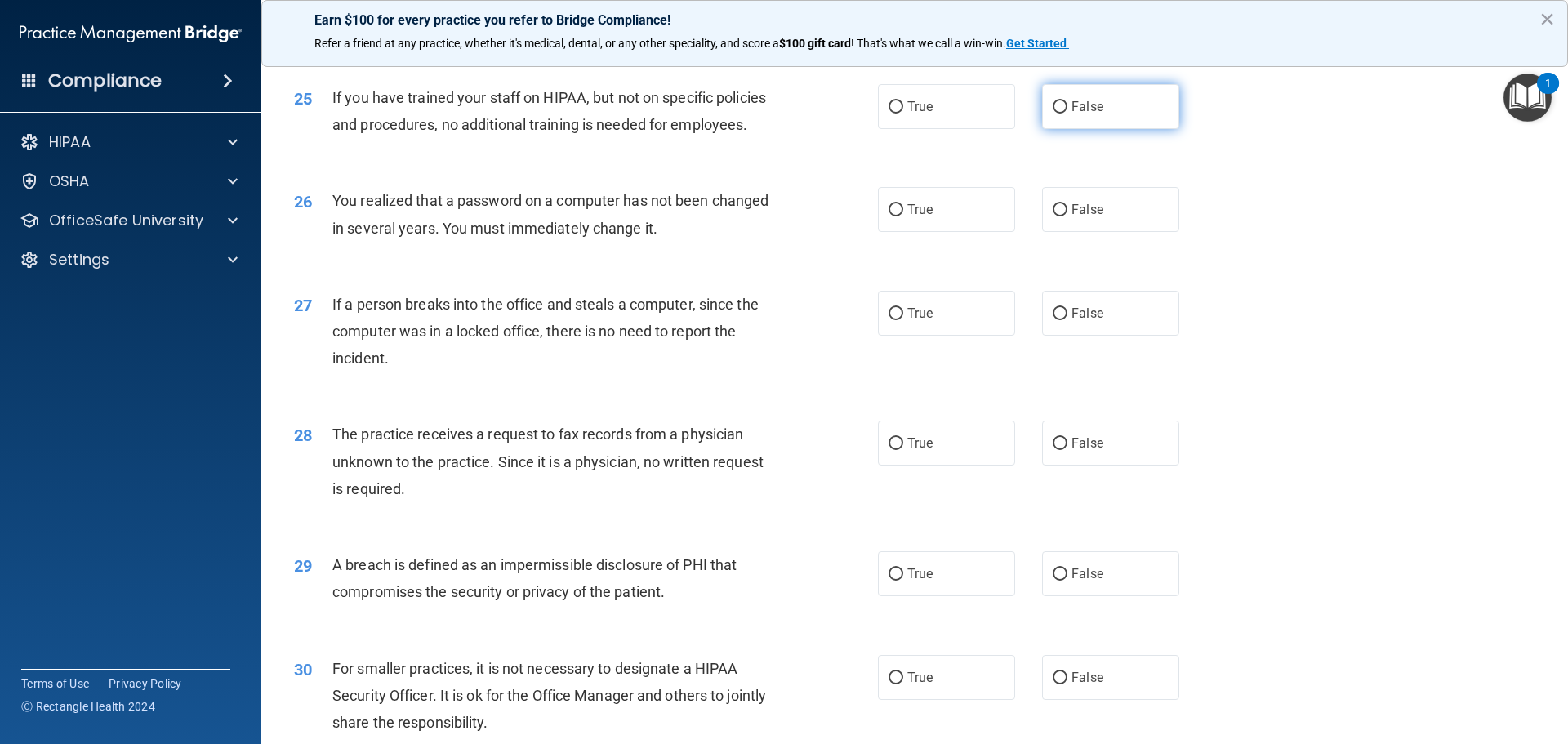
click at [1074, 114] on span "False" at bounding box center [1088, 106] width 32 height 16
click at [1068, 113] on input "False" at bounding box center [1060, 107] width 15 height 13
radio input "true"
click at [914, 270] on div "26 You realized that a password on a computer has not been changed in several y…" at bounding box center [914, 218] width 1266 height 103
click at [916, 217] on span "True" at bounding box center [920, 209] width 25 height 16
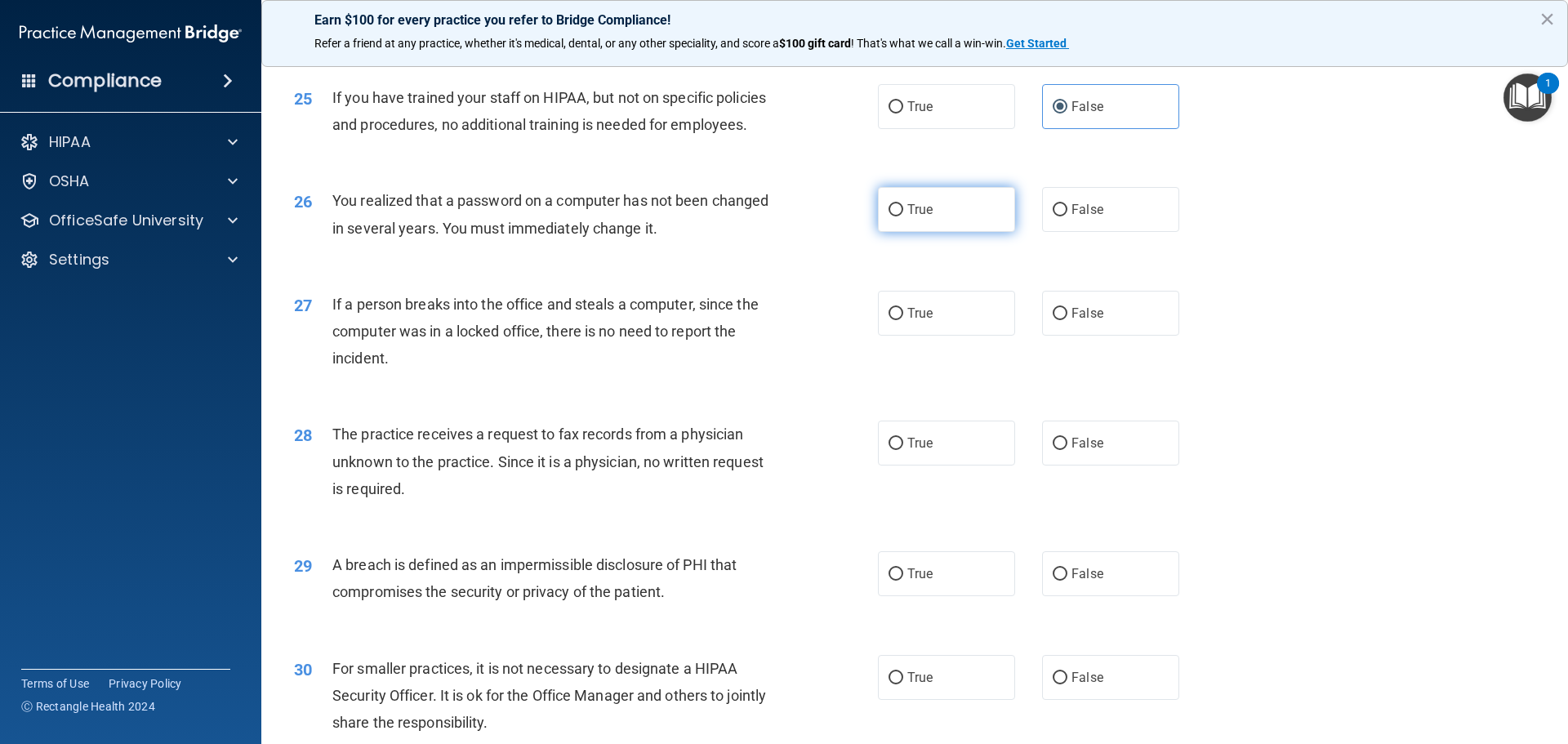
click at [903, 216] on input "True" at bounding box center [896, 210] width 15 height 13
radio input "true"
drag, startPoint x: 1076, startPoint y: 363, endPoint x: 1096, endPoint y: 417, distance: 57.6
click at [1078, 321] on span "False" at bounding box center [1088, 313] width 32 height 16
click at [1068, 320] on input "False" at bounding box center [1060, 313] width 15 height 13
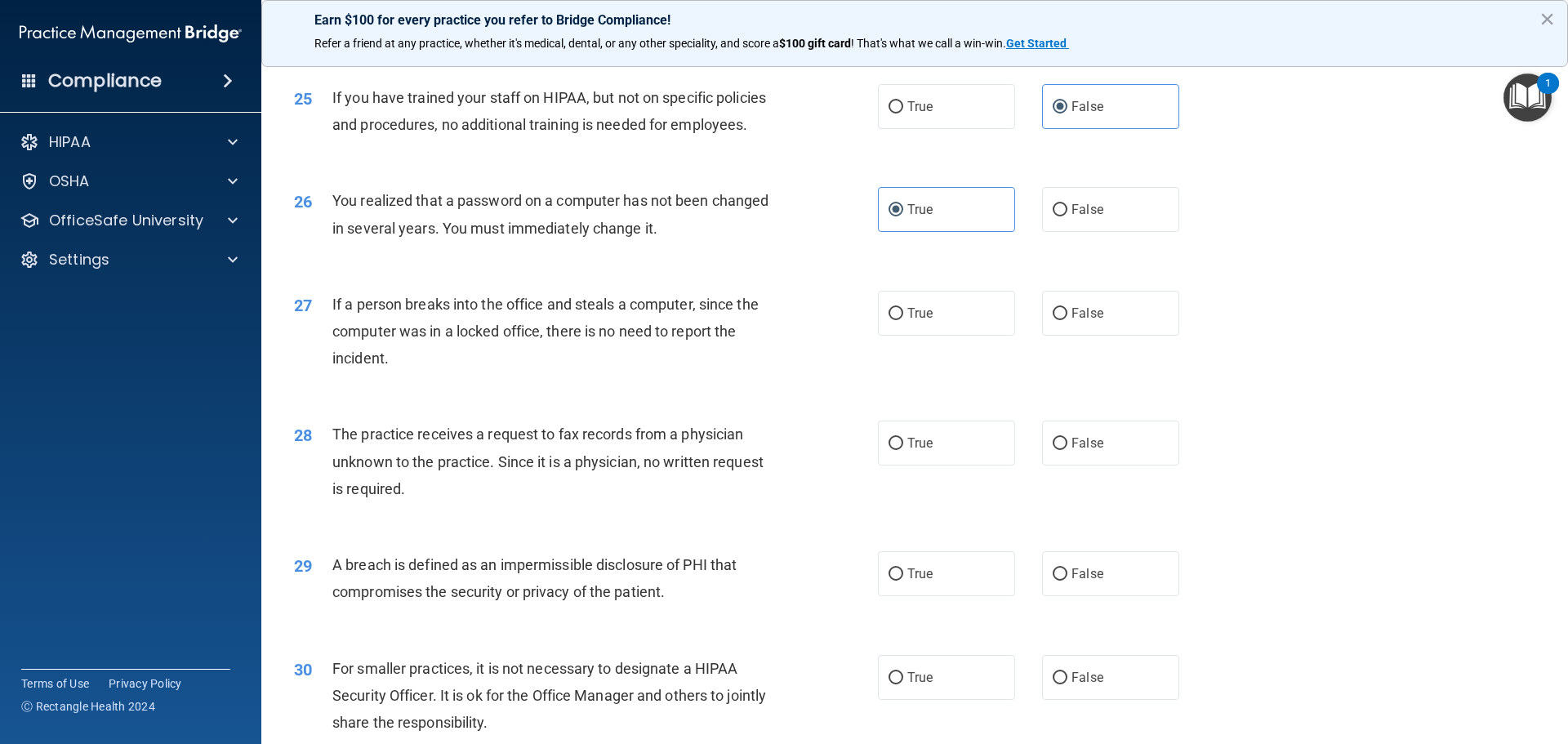
radio input "true"
drag, startPoint x: 1108, startPoint y: 499, endPoint x: 1100, endPoint y: 509, distance: 12.8
click at [1107, 466] on label "False" at bounding box center [1111, 443] width 137 height 45
click at [1068, 450] on input "False" at bounding box center [1060, 443] width 15 height 13
radio input "true"
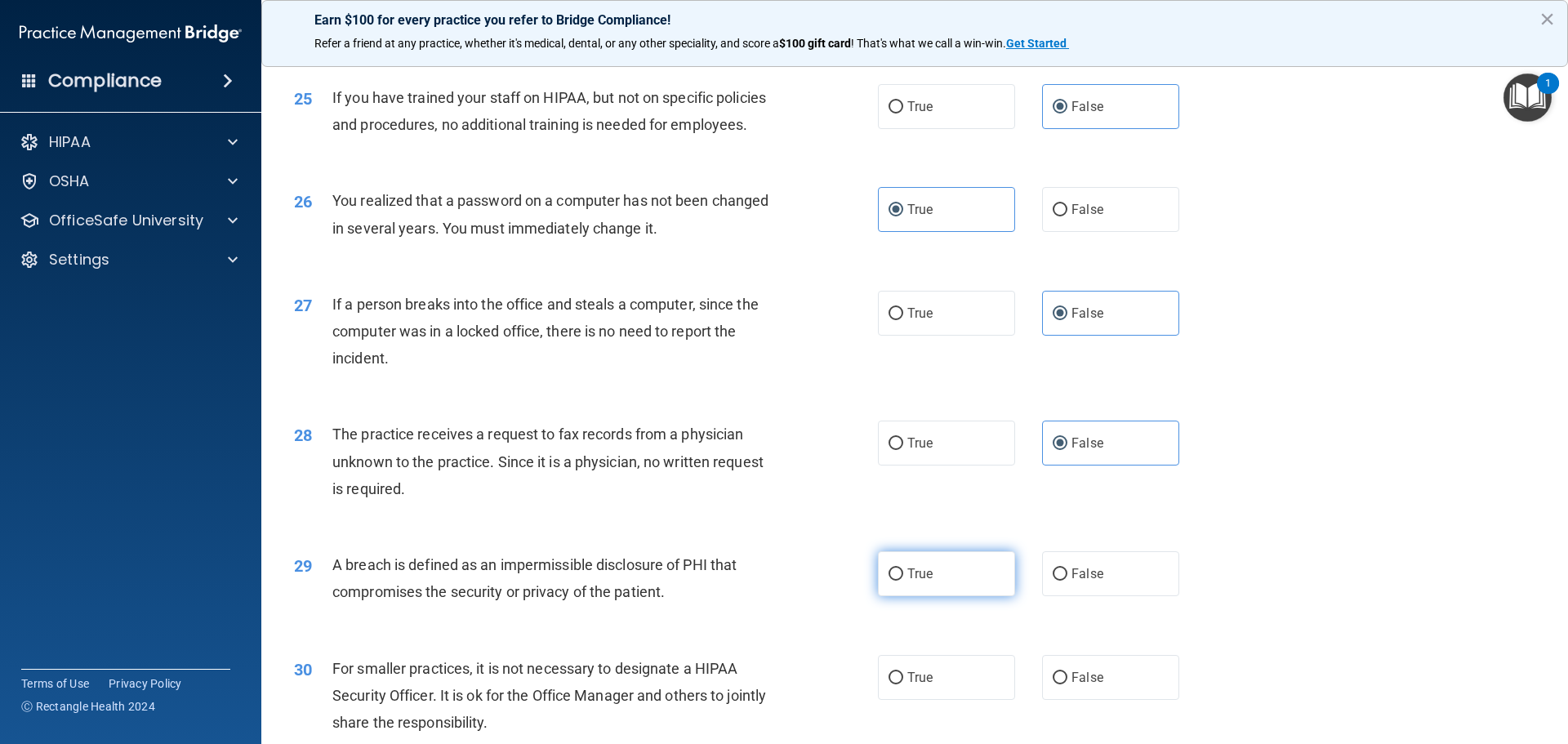
drag, startPoint x: 915, startPoint y: 643, endPoint x: 942, endPoint y: 636, distance: 27.9
click at [915, 596] on label "True" at bounding box center [947, 574] width 137 height 45
click at [903, 581] on input "True" at bounding box center [896, 574] width 15 height 13
radio input "true"
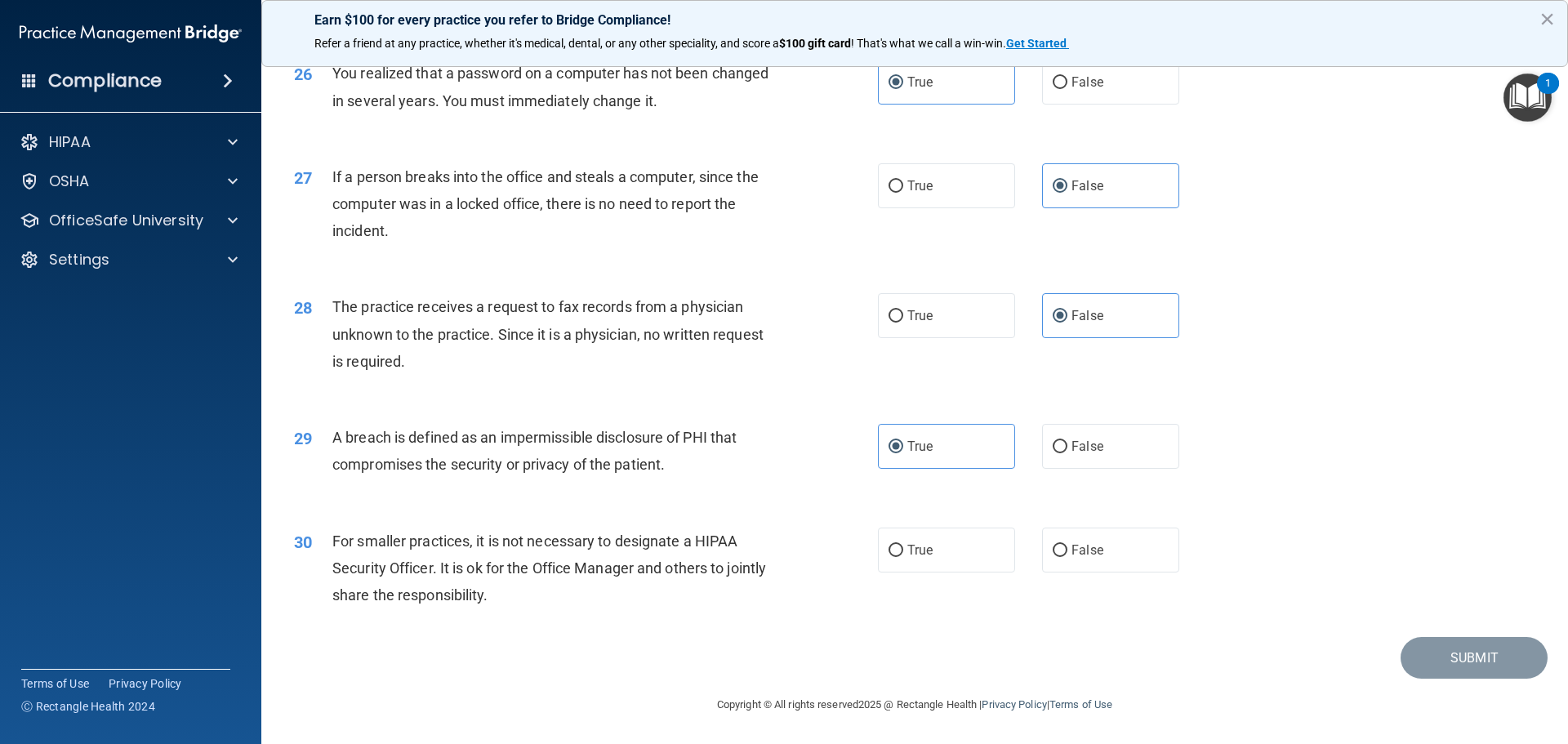
scroll to position [3121, 0]
click at [1085, 538] on label "False" at bounding box center [1111, 550] width 137 height 45
drag, startPoint x: 1092, startPoint y: 550, endPoint x: 1115, endPoint y: 558, distance: 24.4
click at [1091, 550] on span "False" at bounding box center [1088, 550] width 32 height 16
click at [1072, 549] on span "False" at bounding box center [1088, 550] width 32 height 16
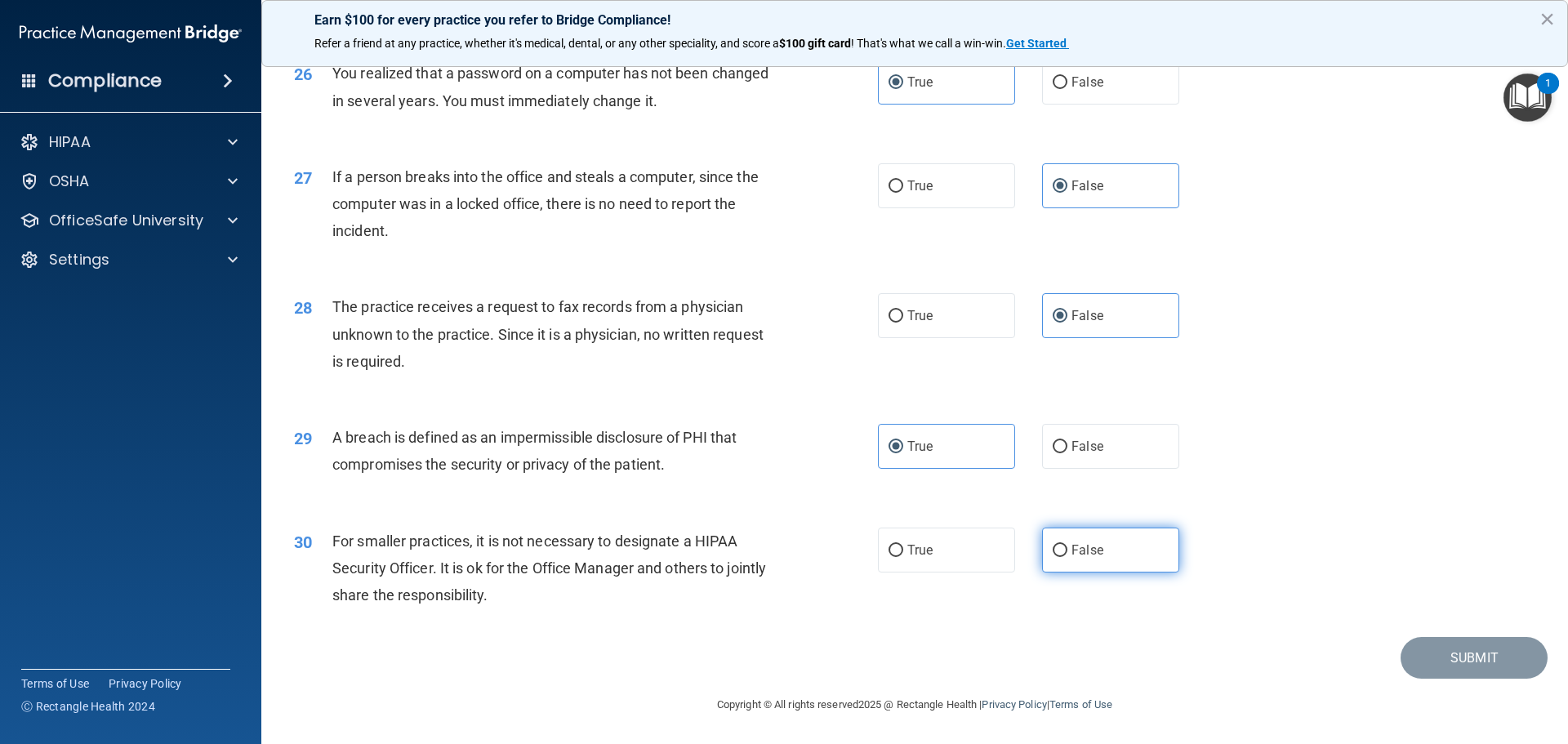
click at [1068, 549] on input "False" at bounding box center [1060, 550] width 15 height 13
radio input "true"
click at [1437, 638] on button "Submit" at bounding box center [1473, 658] width 147 height 42
click at [1437, 654] on button "Submit" at bounding box center [1473, 658] width 147 height 42
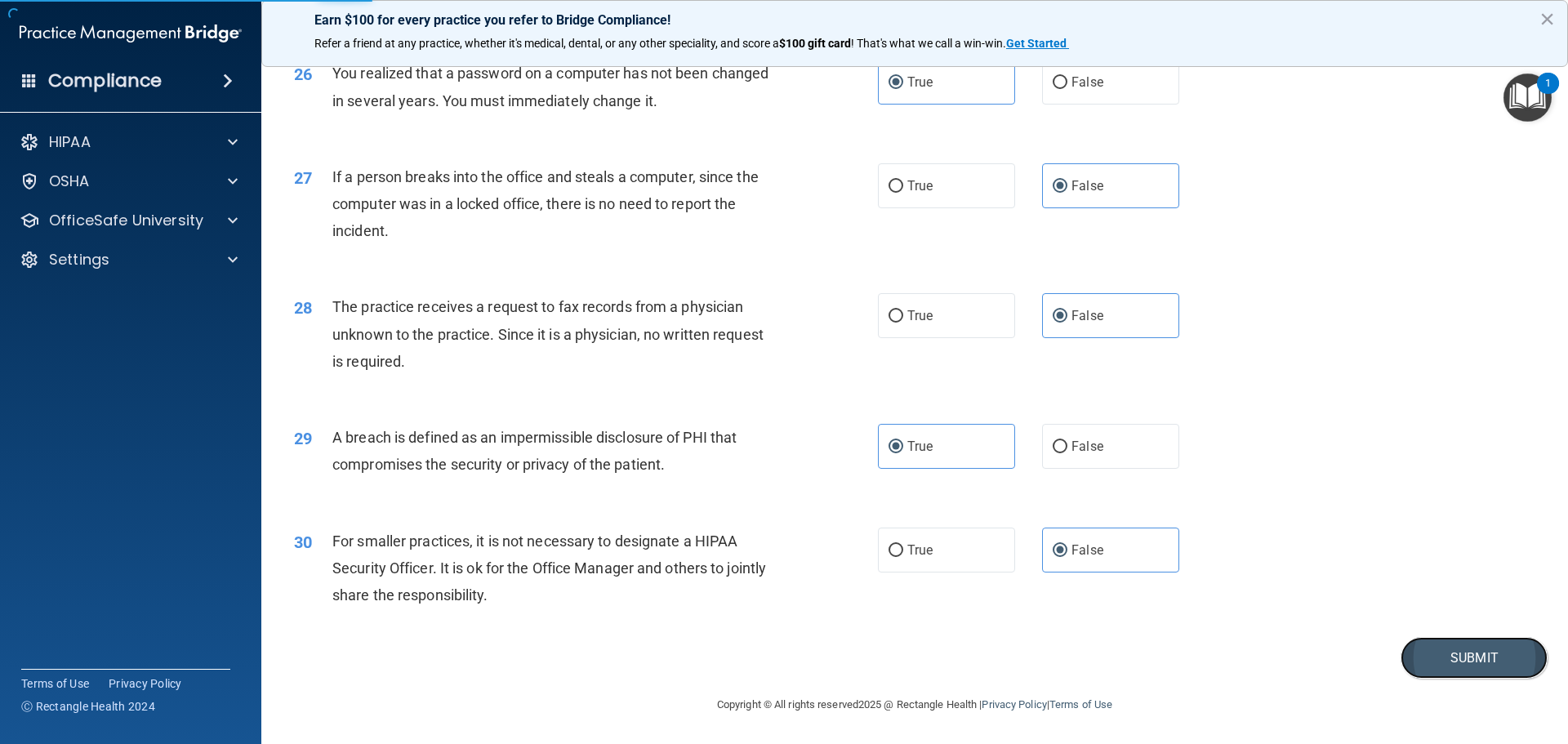
click at [1450, 667] on button "Submit" at bounding box center [1473, 658] width 147 height 42
click at [1465, 659] on button "Submit" at bounding box center [1473, 658] width 147 height 42
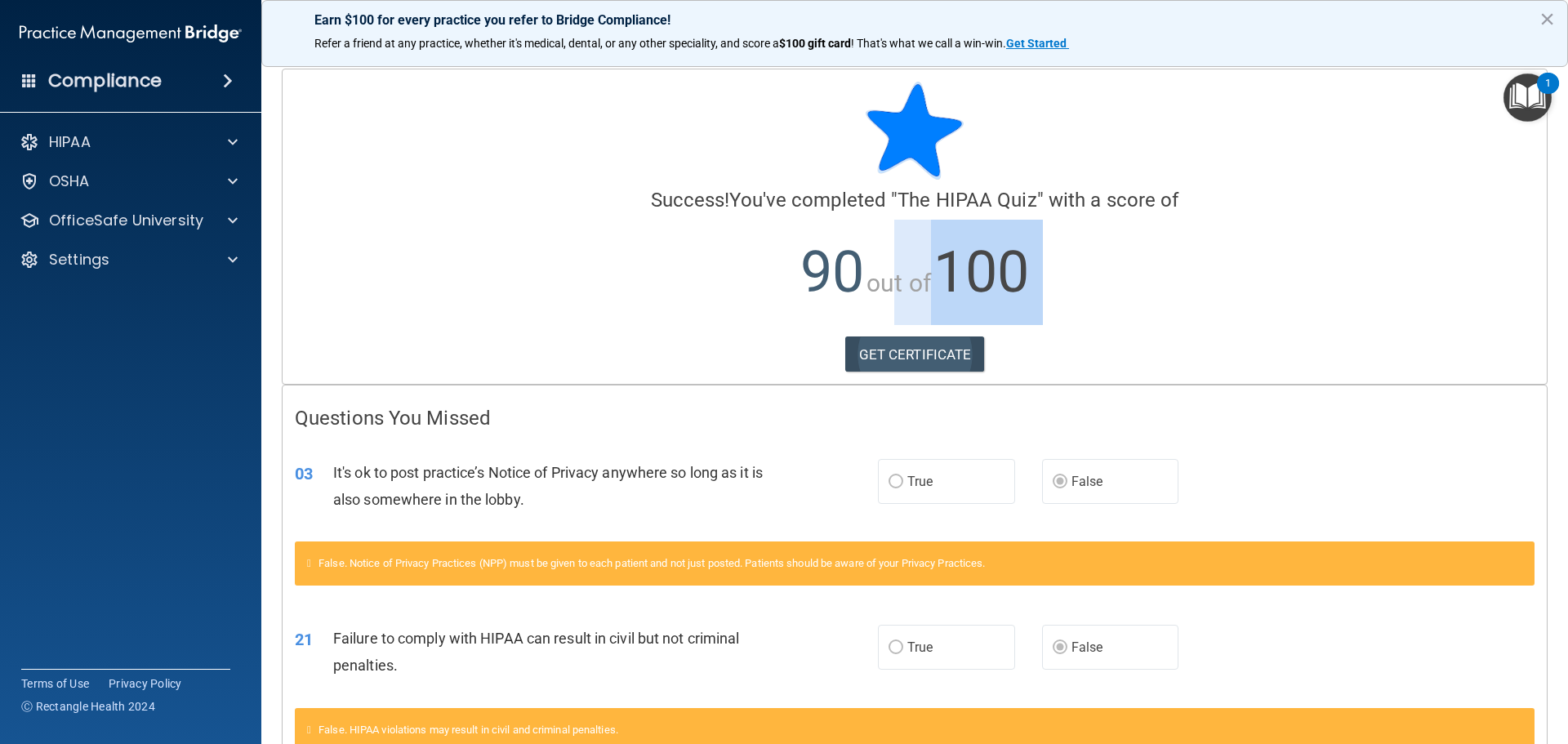
drag, startPoint x: 863, startPoint y: 334, endPoint x: 863, endPoint y: 346, distance: 12.0
click at [863, 338] on div "Calculating your score.... Success! You've completed " The HIPAA Quiz " with a …" at bounding box center [914, 226] width 1265 height 314
click at [862, 351] on link "GET CERTIFICATE" at bounding box center [915, 354] width 140 height 36
click at [126, 218] on p "OfficeSafe University" at bounding box center [126, 220] width 154 height 19
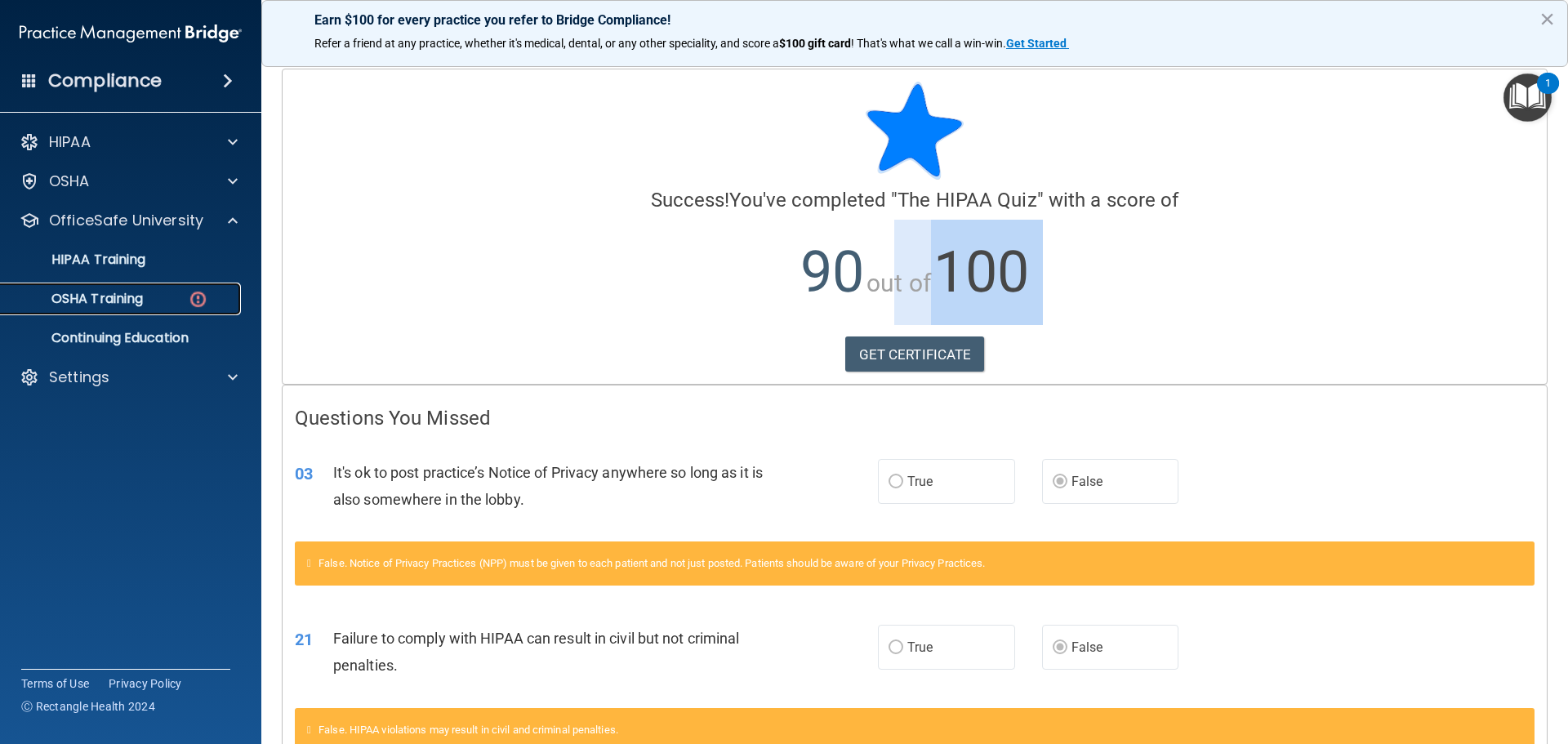
click at [120, 288] on link "OSHA Training" at bounding box center [112, 298] width 257 height 33
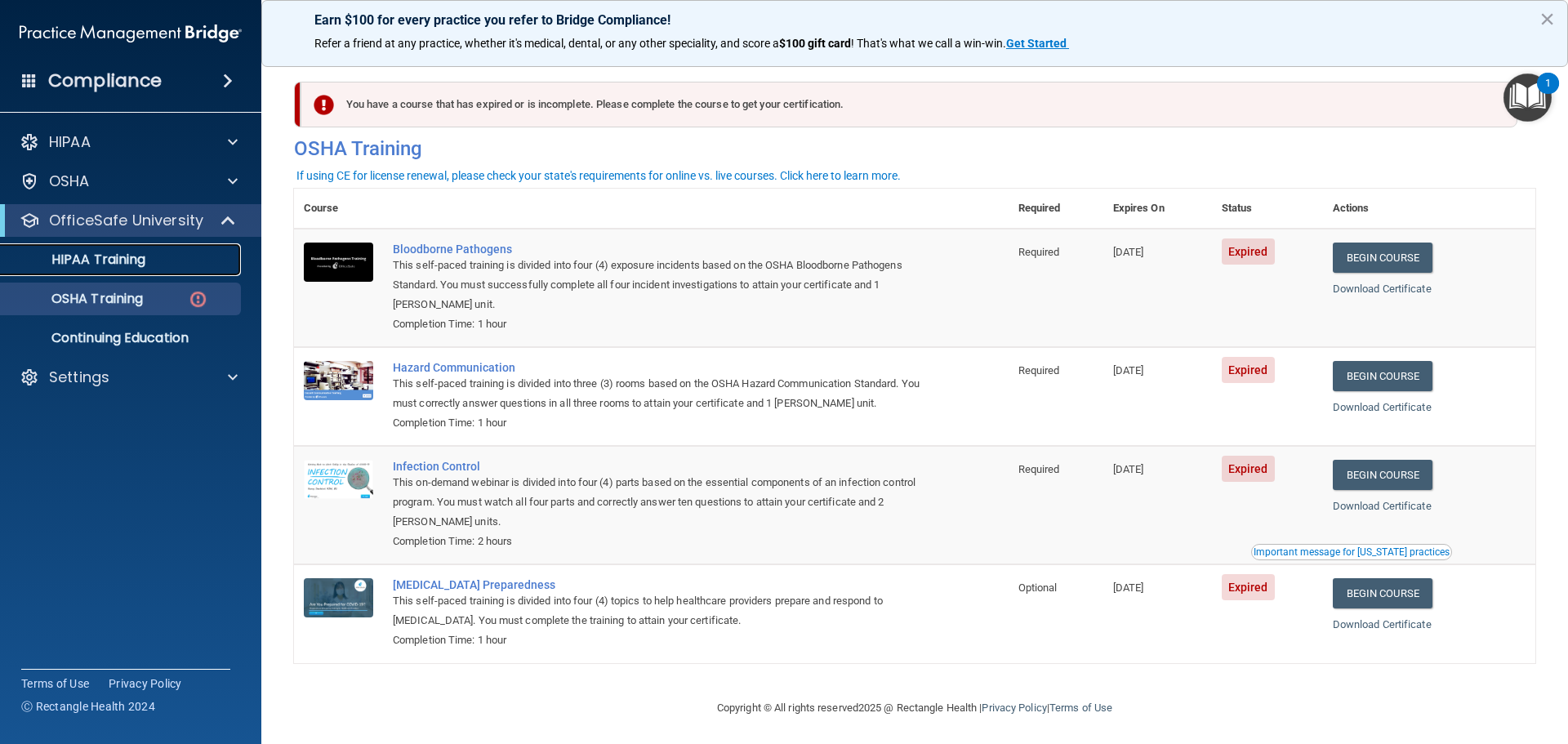
click at [138, 265] on p "HIPAA Training" at bounding box center [78, 259] width 135 height 16
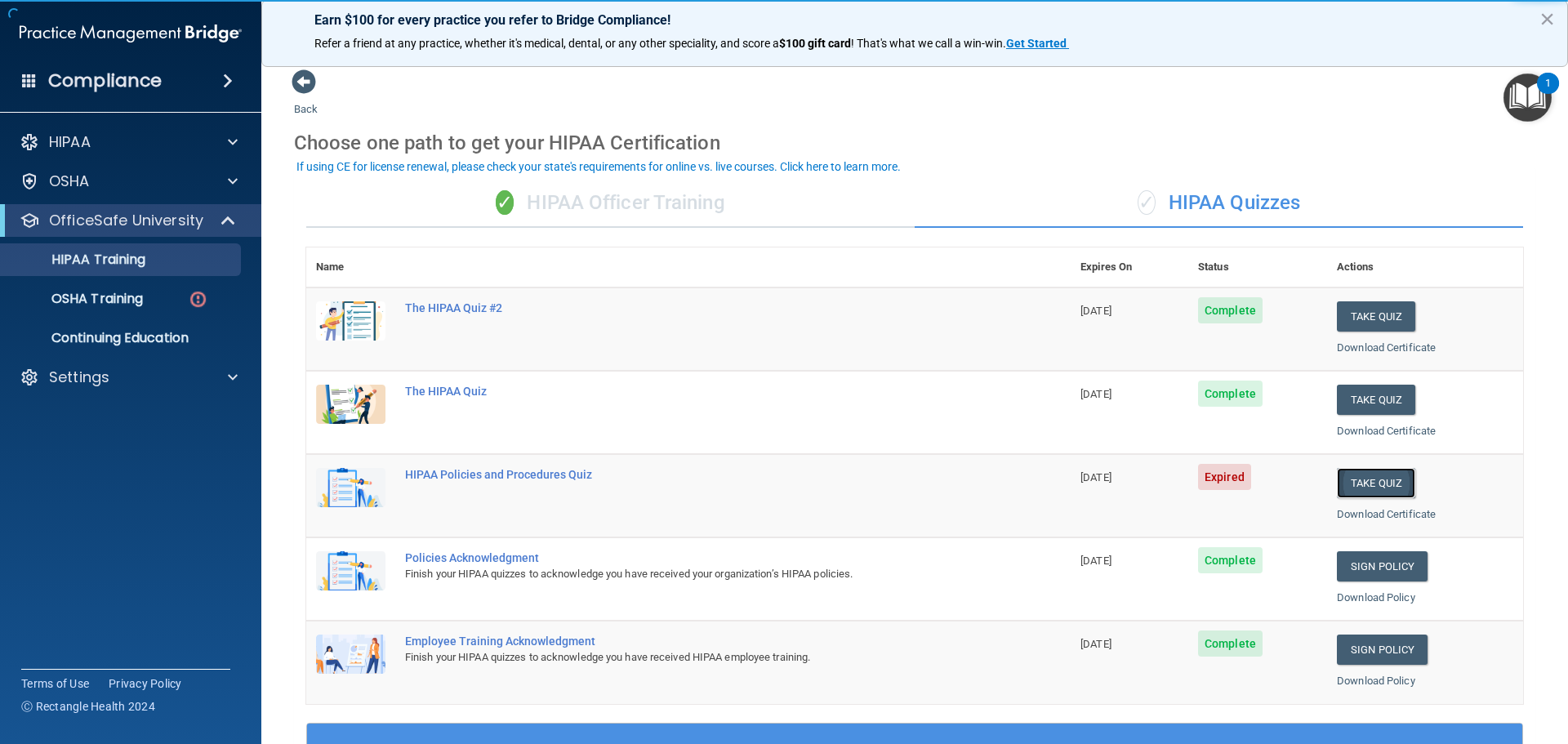
click at [1377, 489] on button "Take Quiz" at bounding box center [1376, 483] width 79 height 30
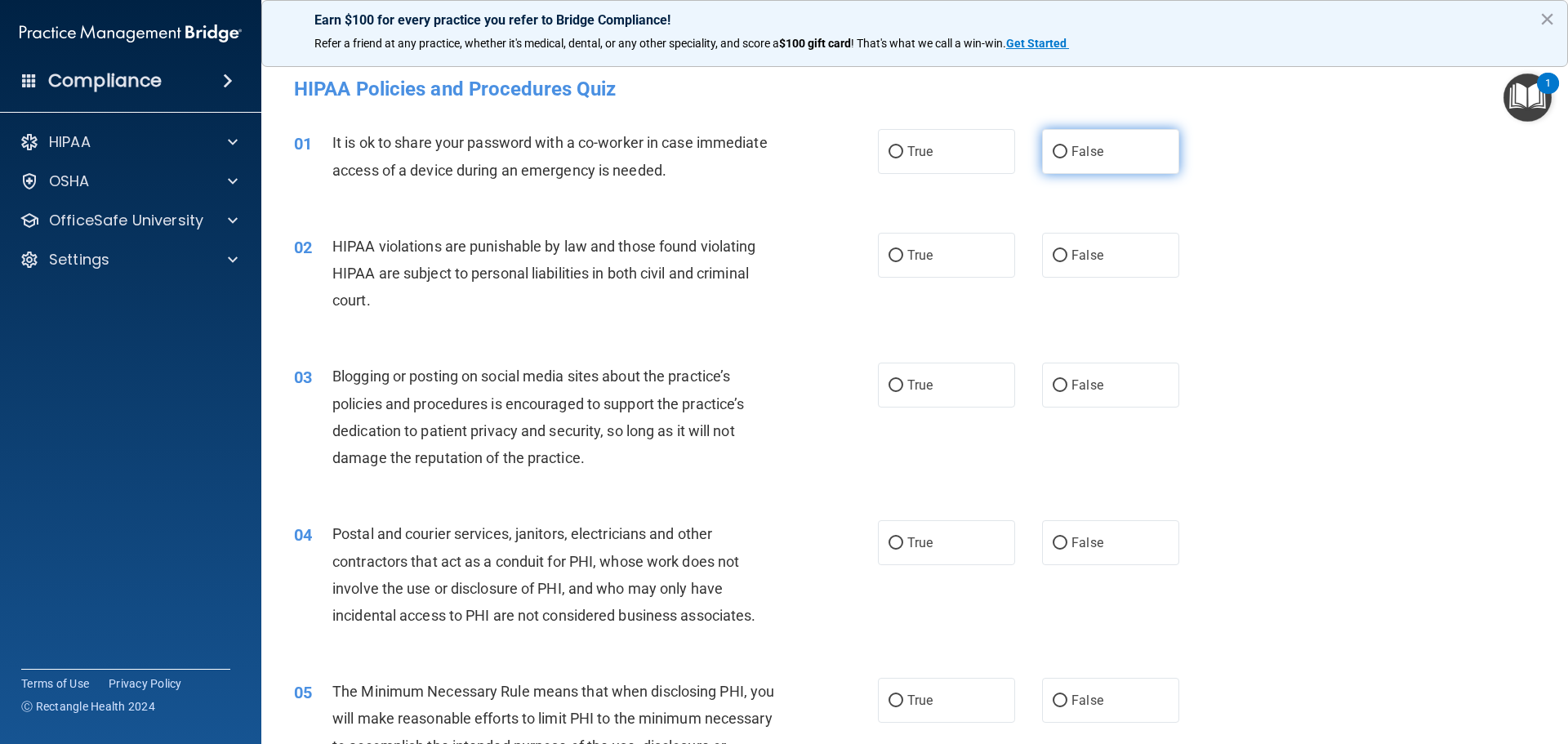
click at [1108, 157] on label "False" at bounding box center [1111, 152] width 137 height 45
click at [1068, 157] on input "False" at bounding box center [1060, 152] width 15 height 13
radio input "true"
click at [921, 257] on span "True" at bounding box center [920, 255] width 25 height 16
click at [903, 257] on input "True" at bounding box center [896, 256] width 15 height 13
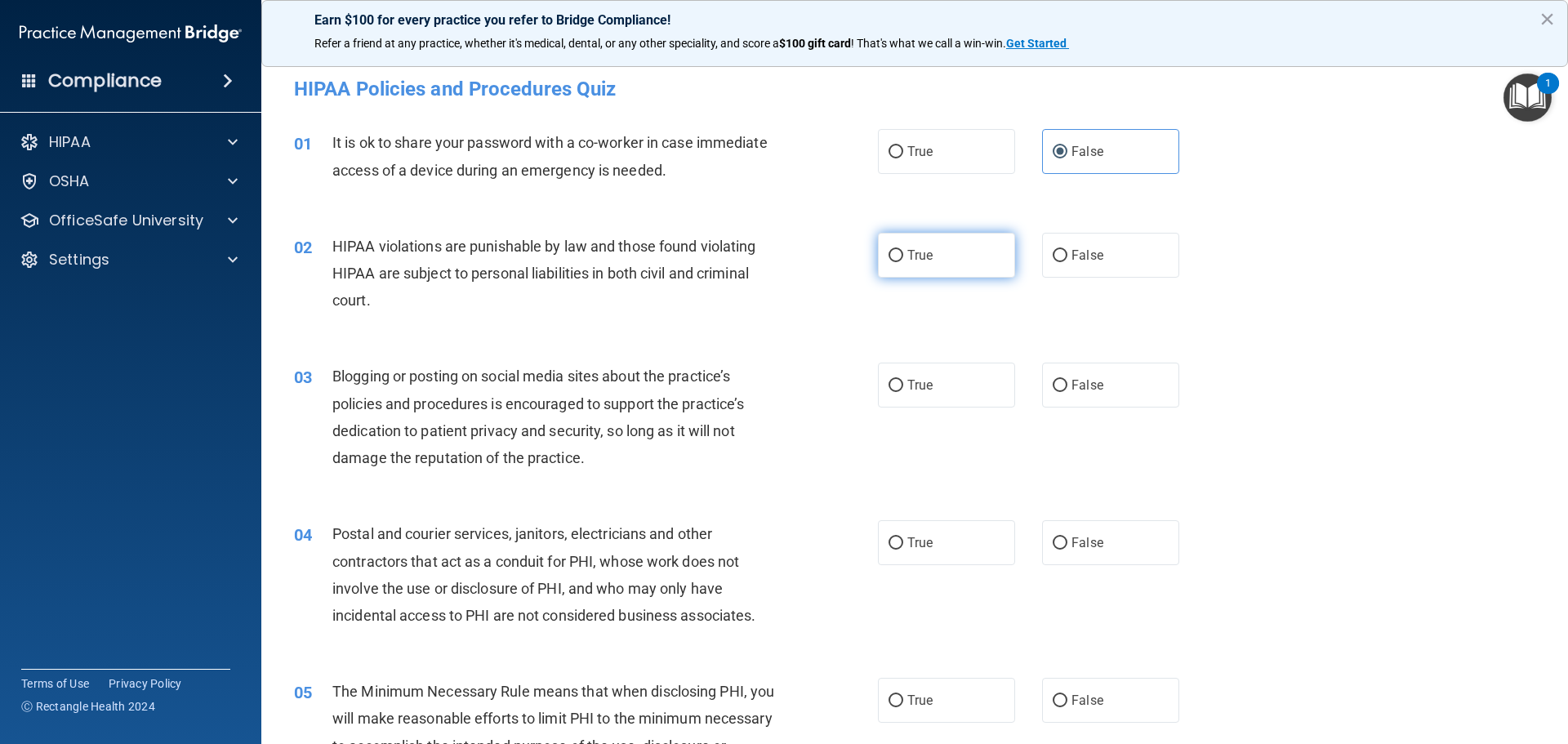
radio input "true"
click at [1103, 390] on label "False" at bounding box center [1111, 385] width 137 height 45
click at [1068, 390] on input "False" at bounding box center [1060, 385] width 15 height 13
radio input "true"
click at [947, 539] on label "True" at bounding box center [947, 543] width 137 height 45
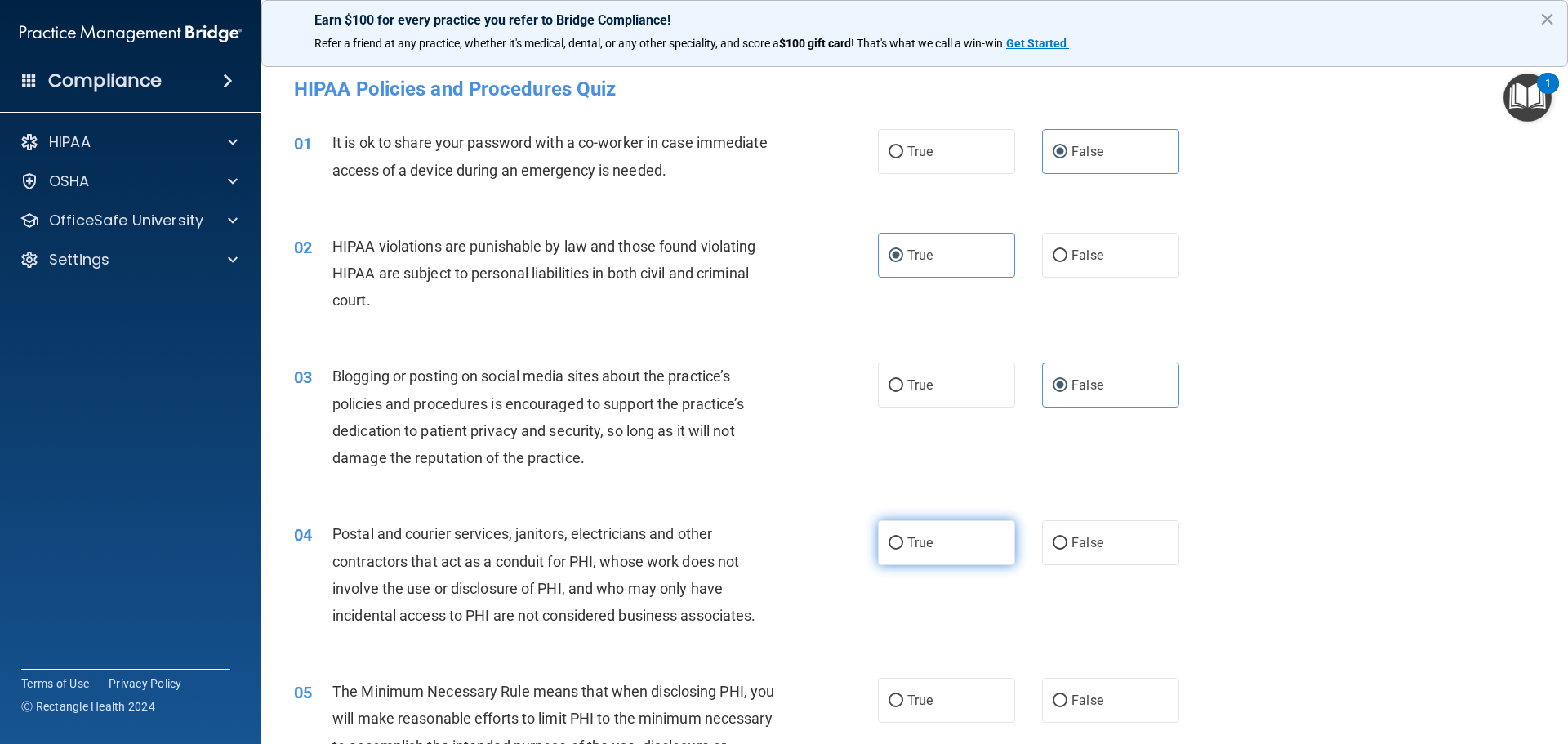
click at [903, 539] on input "True" at bounding box center [896, 543] width 15 height 13
radio input "true"
click at [960, 706] on label "True" at bounding box center [947, 700] width 137 height 45
click at [903, 706] on input "True" at bounding box center [896, 700] width 15 height 13
radio input "true"
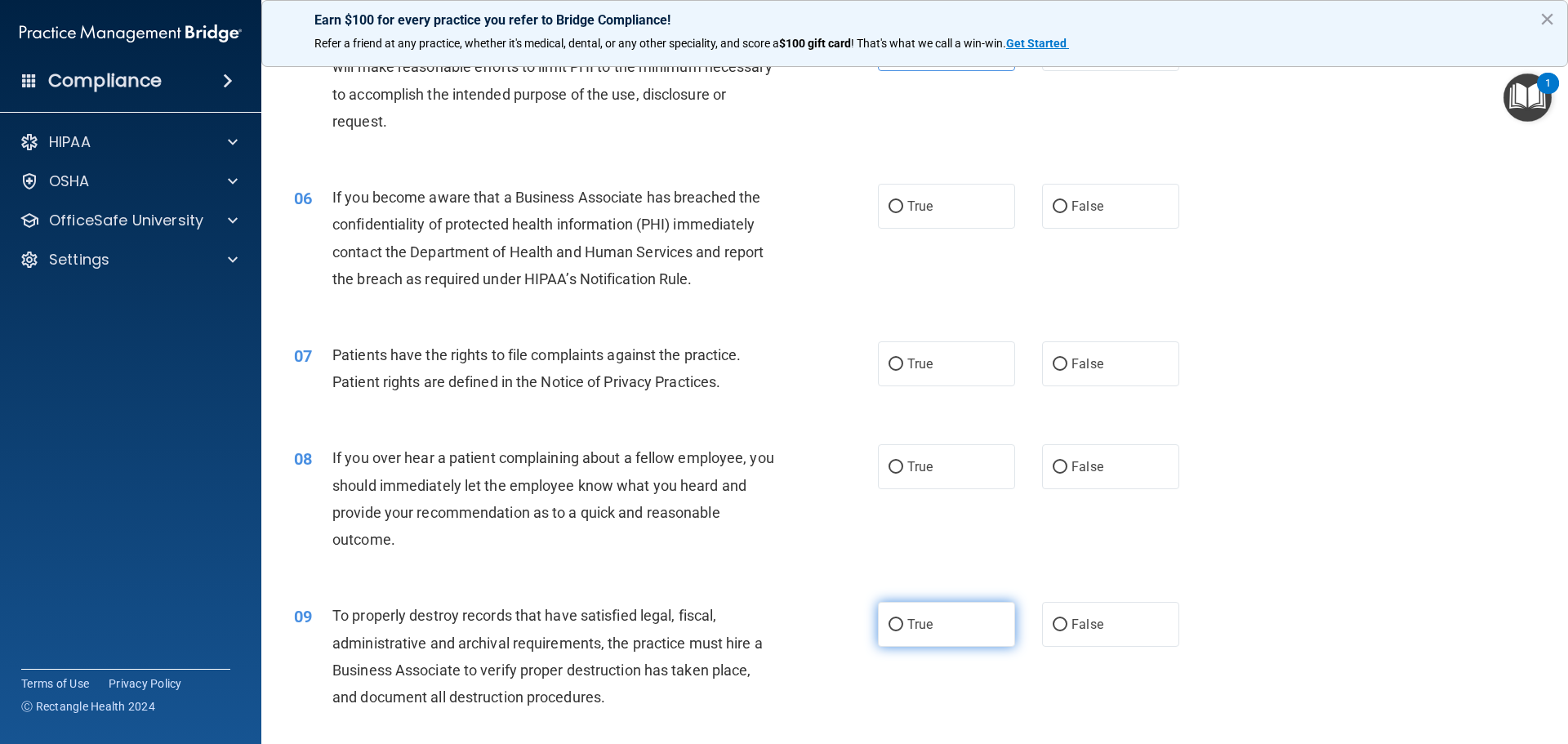
scroll to position [735, 0]
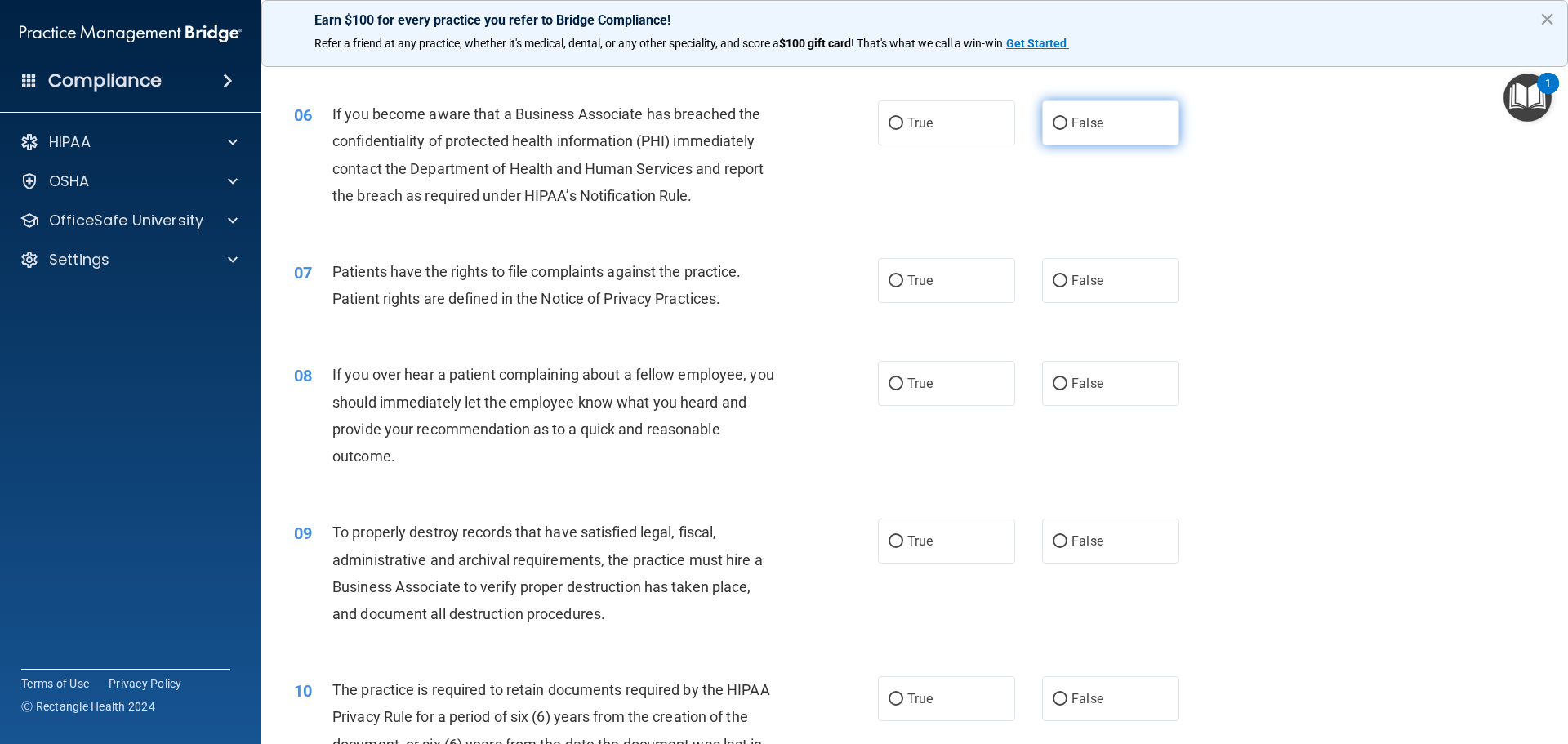
click at [1116, 127] on label "False" at bounding box center [1111, 123] width 137 height 45
click at [1068, 127] on input "False" at bounding box center [1060, 123] width 15 height 13
radio input "true"
click at [922, 283] on span "True" at bounding box center [920, 281] width 25 height 16
click at [903, 283] on input "True" at bounding box center [896, 281] width 15 height 13
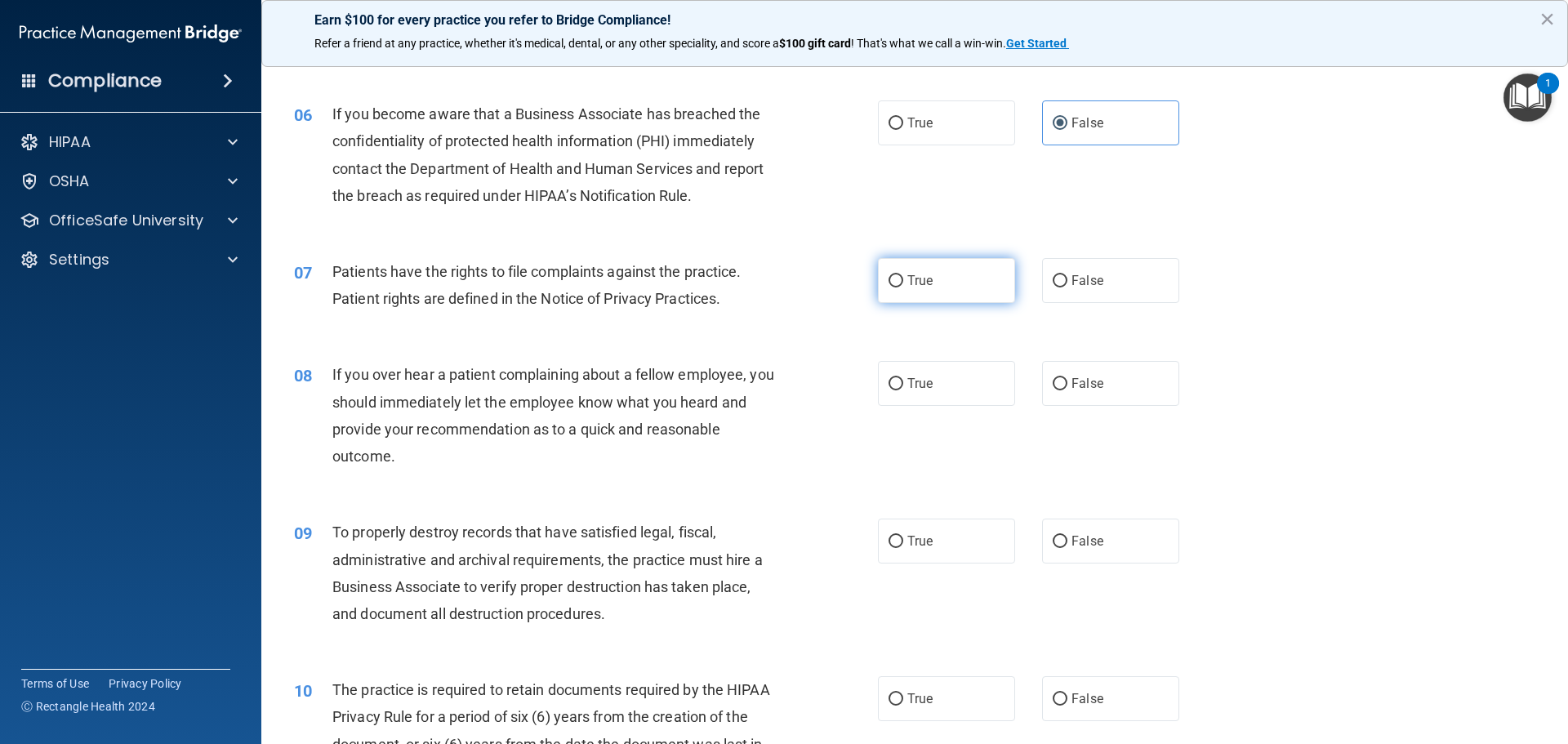
radio input "true"
click at [1081, 375] on label "False" at bounding box center [1111, 384] width 137 height 45
click at [1068, 378] on input "False" at bounding box center [1060, 384] width 15 height 13
radio input "true"
drag, startPoint x: 1080, startPoint y: 550, endPoint x: 1058, endPoint y: 597, distance: 51.9
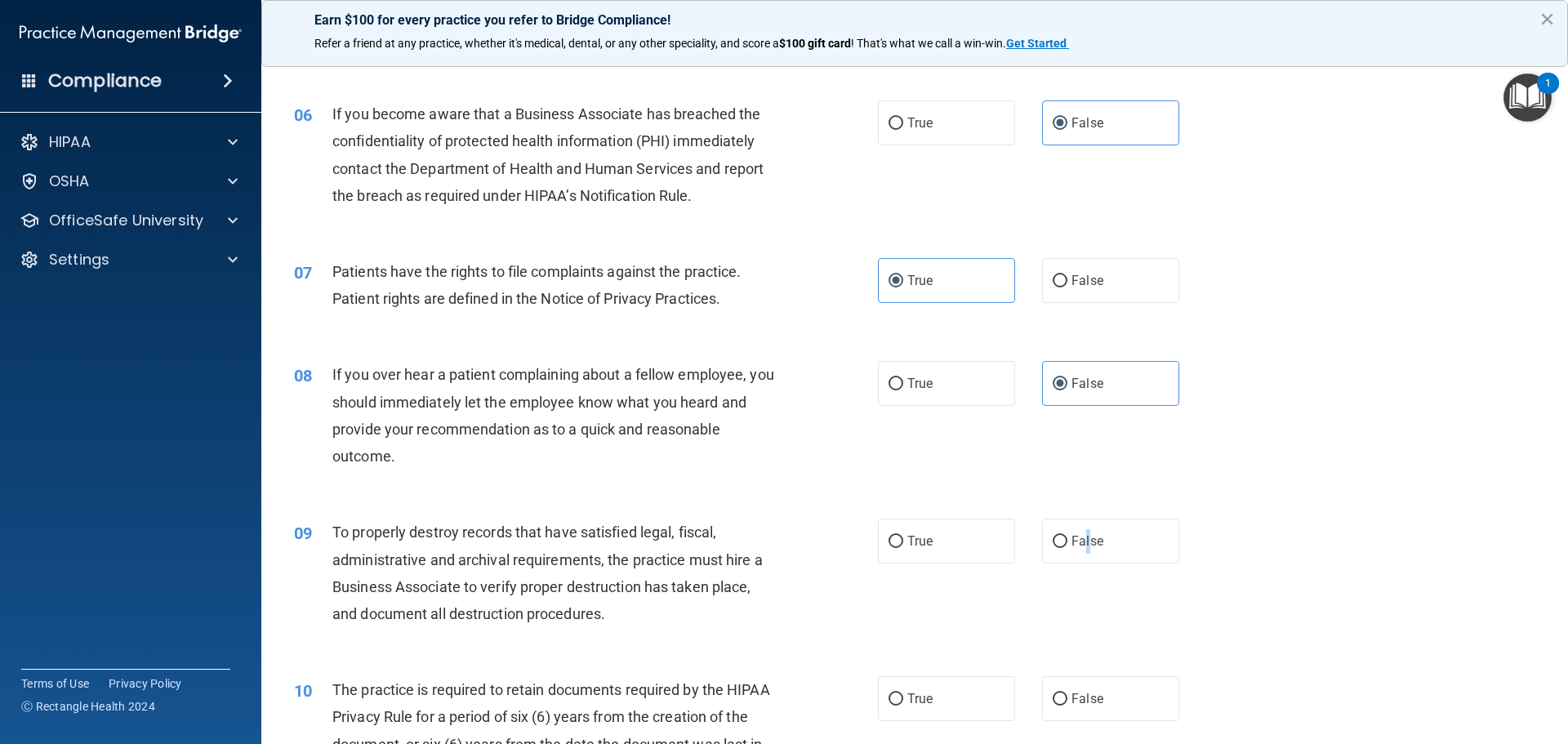
click at [1079, 551] on label "False" at bounding box center [1111, 541] width 137 height 45
click at [1089, 542] on label "False" at bounding box center [1111, 541] width 137 height 45
click at [1068, 542] on input "False" at bounding box center [1060, 541] width 15 height 13
radio input "true"
click at [955, 685] on label "True" at bounding box center [947, 699] width 137 height 45
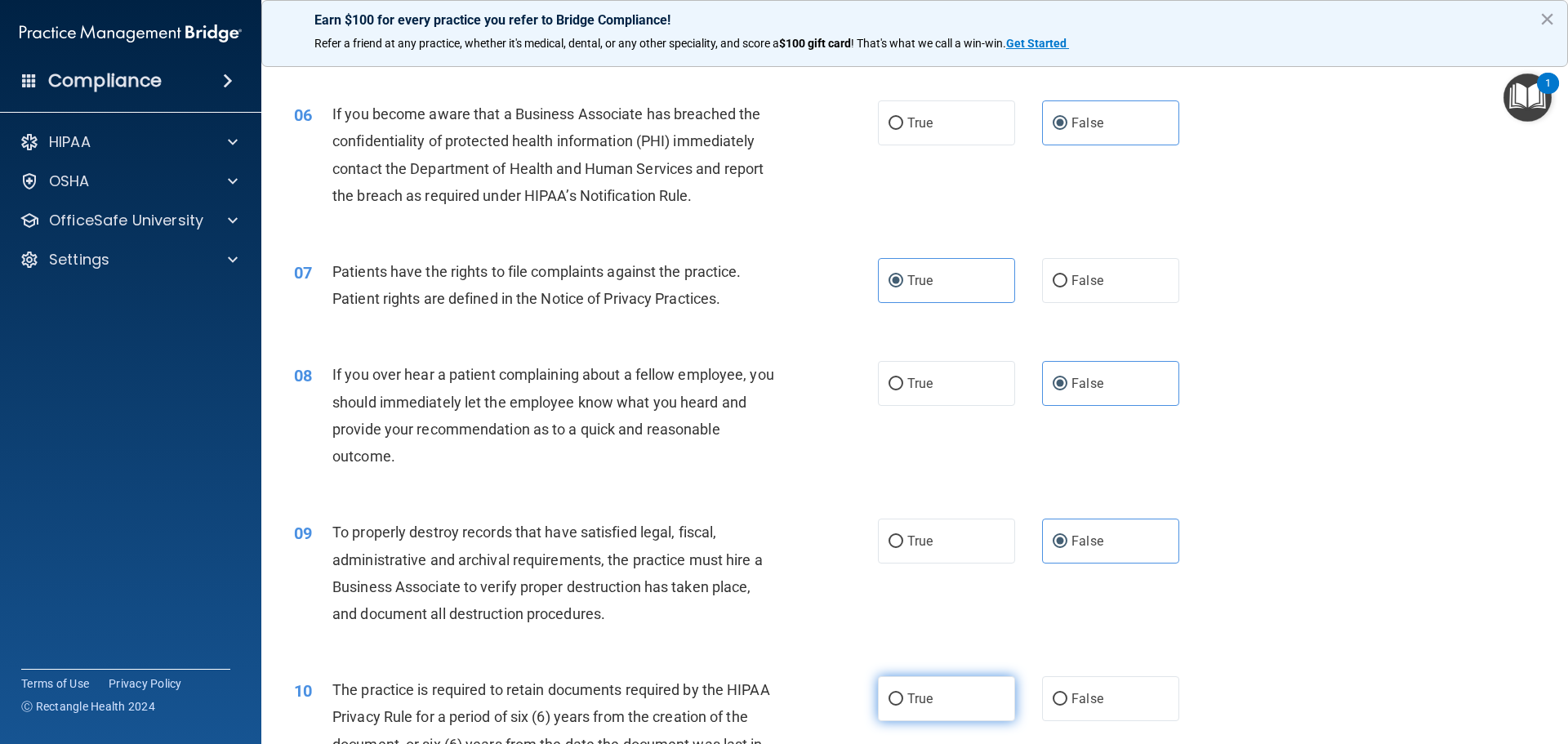
click at [903, 693] on input "True" at bounding box center [896, 699] width 15 height 13
radio input "true"
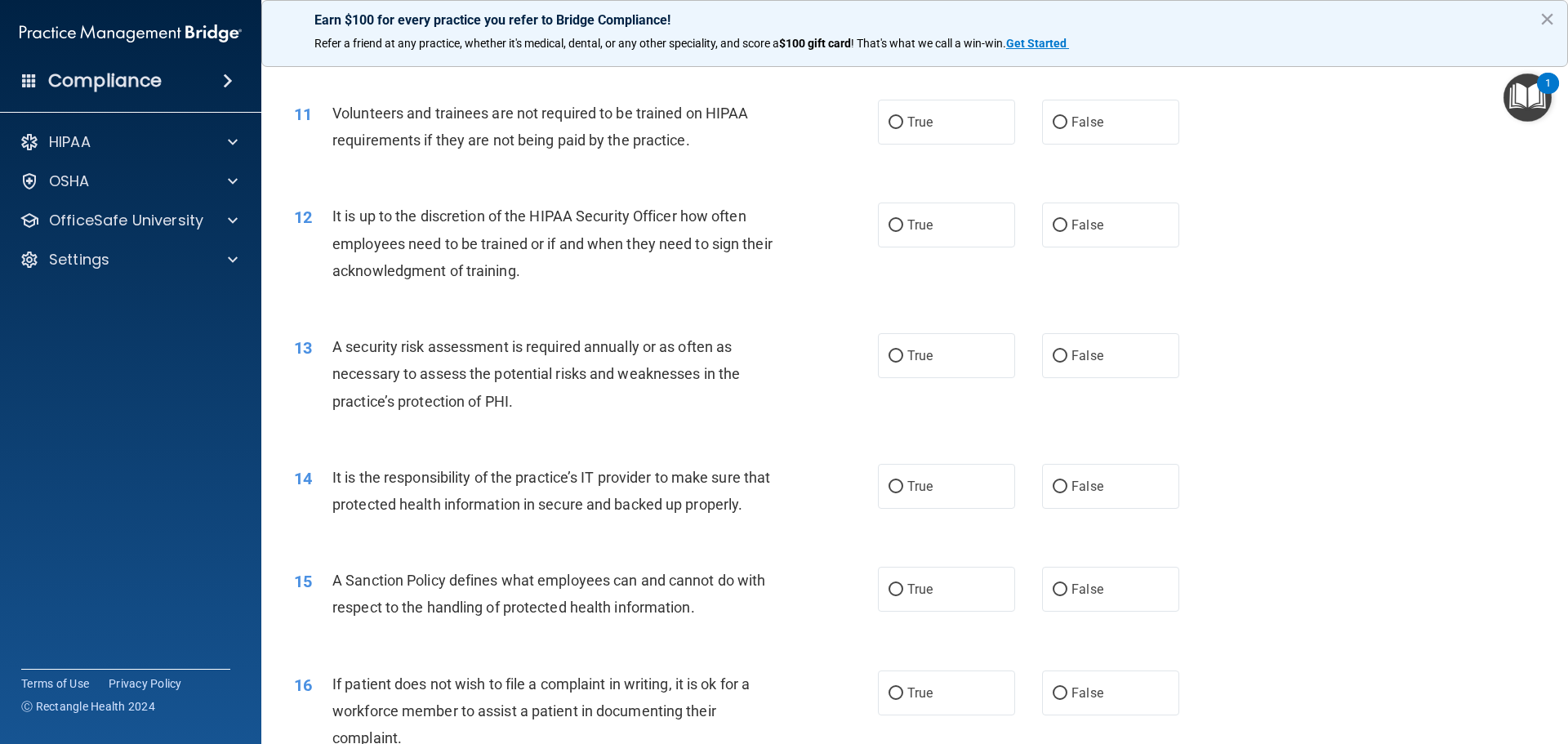
scroll to position [1470, 0]
drag, startPoint x: 1126, startPoint y: 121, endPoint x: 1108, endPoint y: 173, distance: 55.0
click at [1125, 121] on label "False" at bounding box center [1111, 121] width 137 height 45
click at [1068, 121] on input "False" at bounding box center [1060, 121] width 15 height 13
radio input "true"
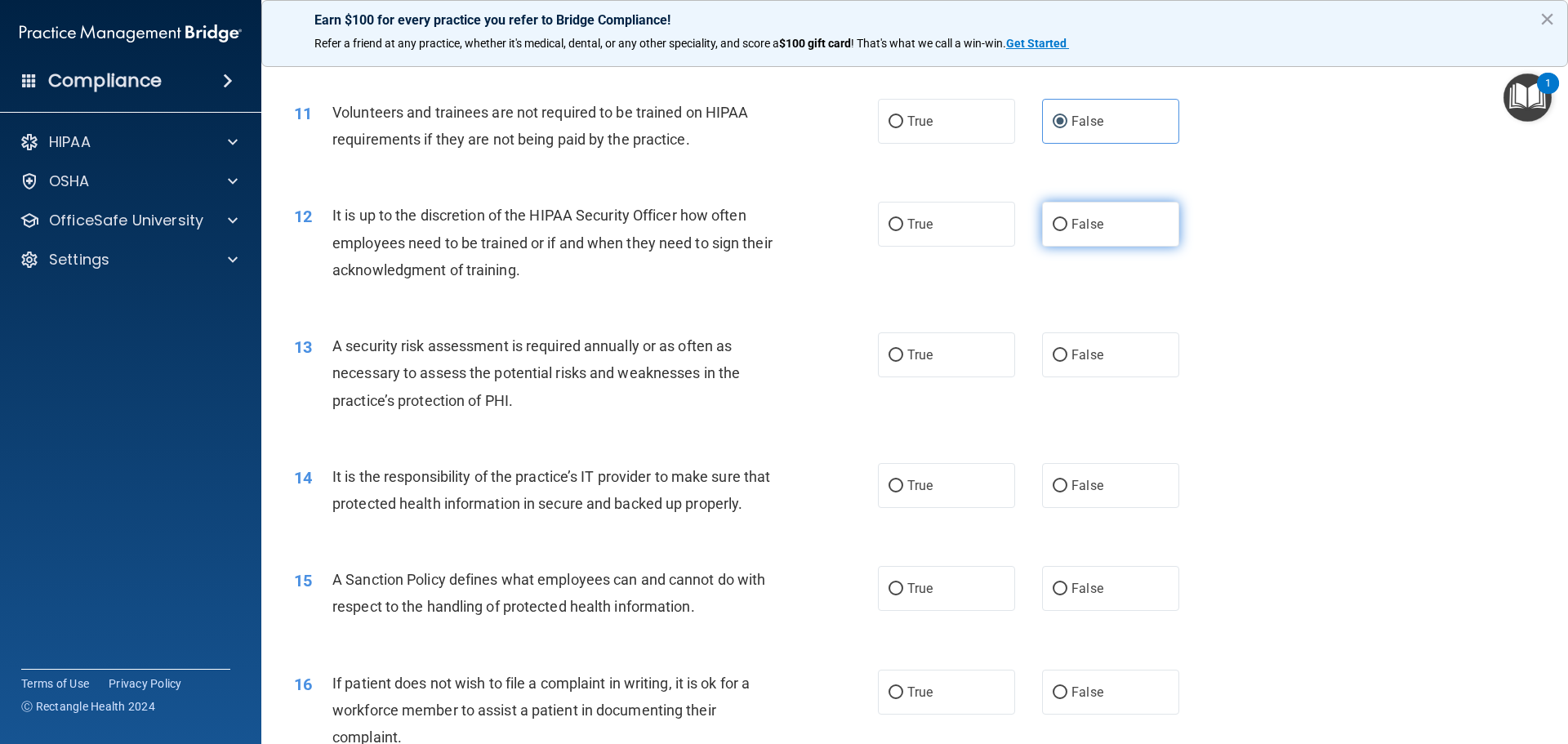
click at [1089, 209] on label "False" at bounding box center [1111, 225] width 137 height 45
click at [1068, 219] on input "False" at bounding box center [1060, 225] width 15 height 13
radio input "true"
click at [931, 349] on label "True" at bounding box center [947, 355] width 137 height 45
click at [903, 349] on input "True" at bounding box center [896, 355] width 15 height 13
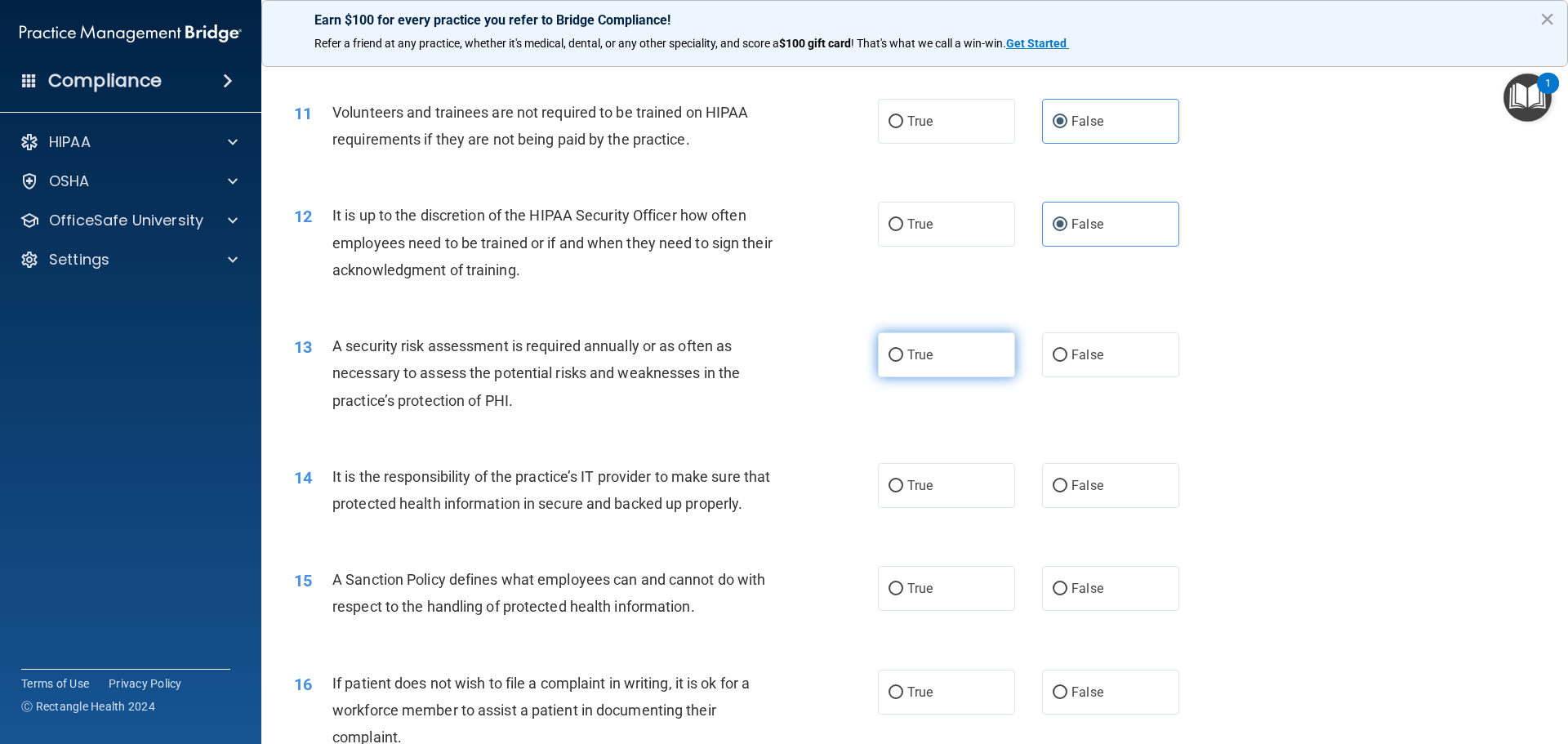
radio input "true"
drag, startPoint x: 1095, startPoint y: 468, endPoint x: 1112, endPoint y: 489, distance: 27.0
click at [1096, 468] on label "False" at bounding box center [1111, 486] width 137 height 45
click at [1068, 480] on input "False" at bounding box center [1060, 486] width 15 height 13
radio input "true"
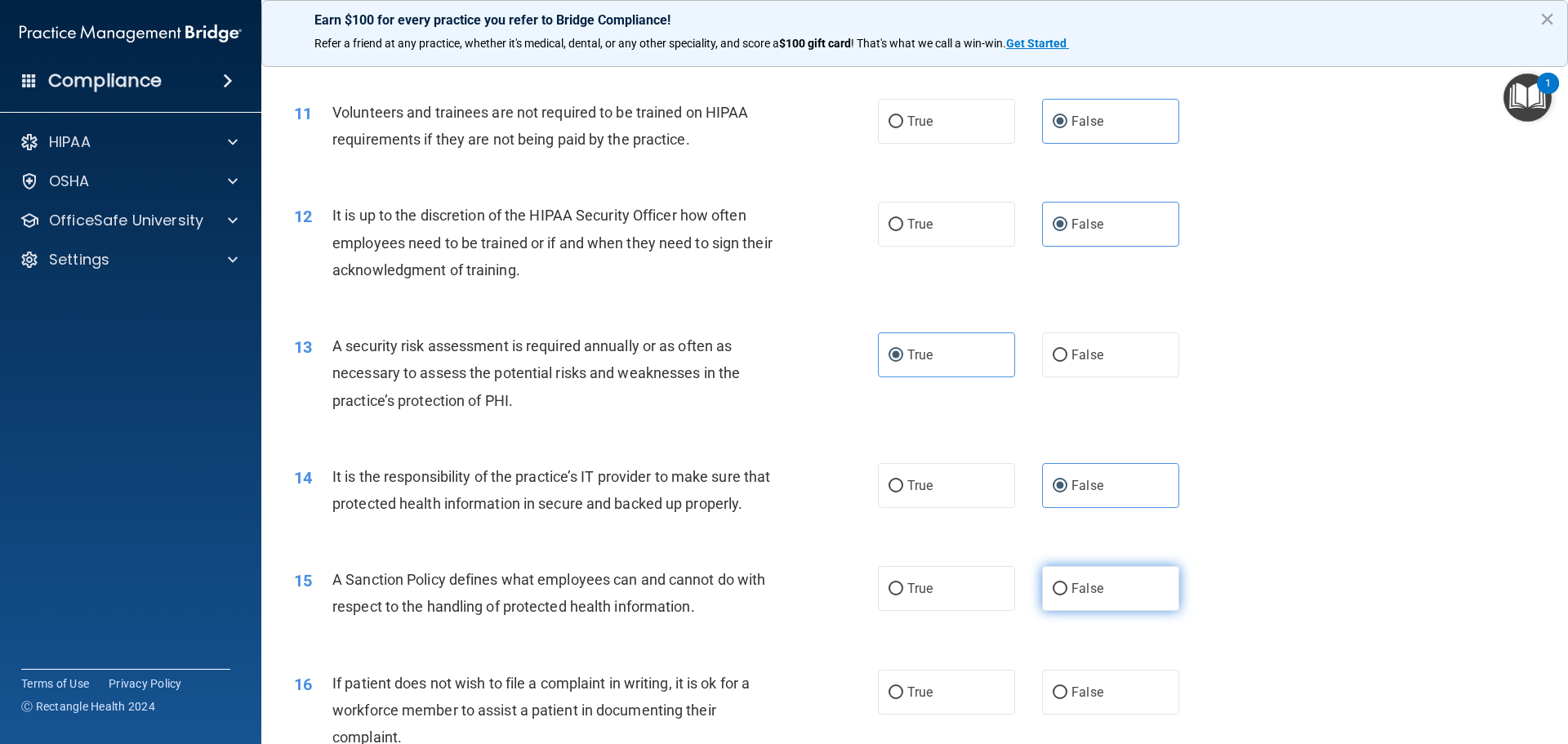
click at [1142, 611] on label "False" at bounding box center [1111, 588] width 137 height 45
click at [1068, 596] on input "False" at bounding box center [1060, 589] width 15 height 13
radio input "true"
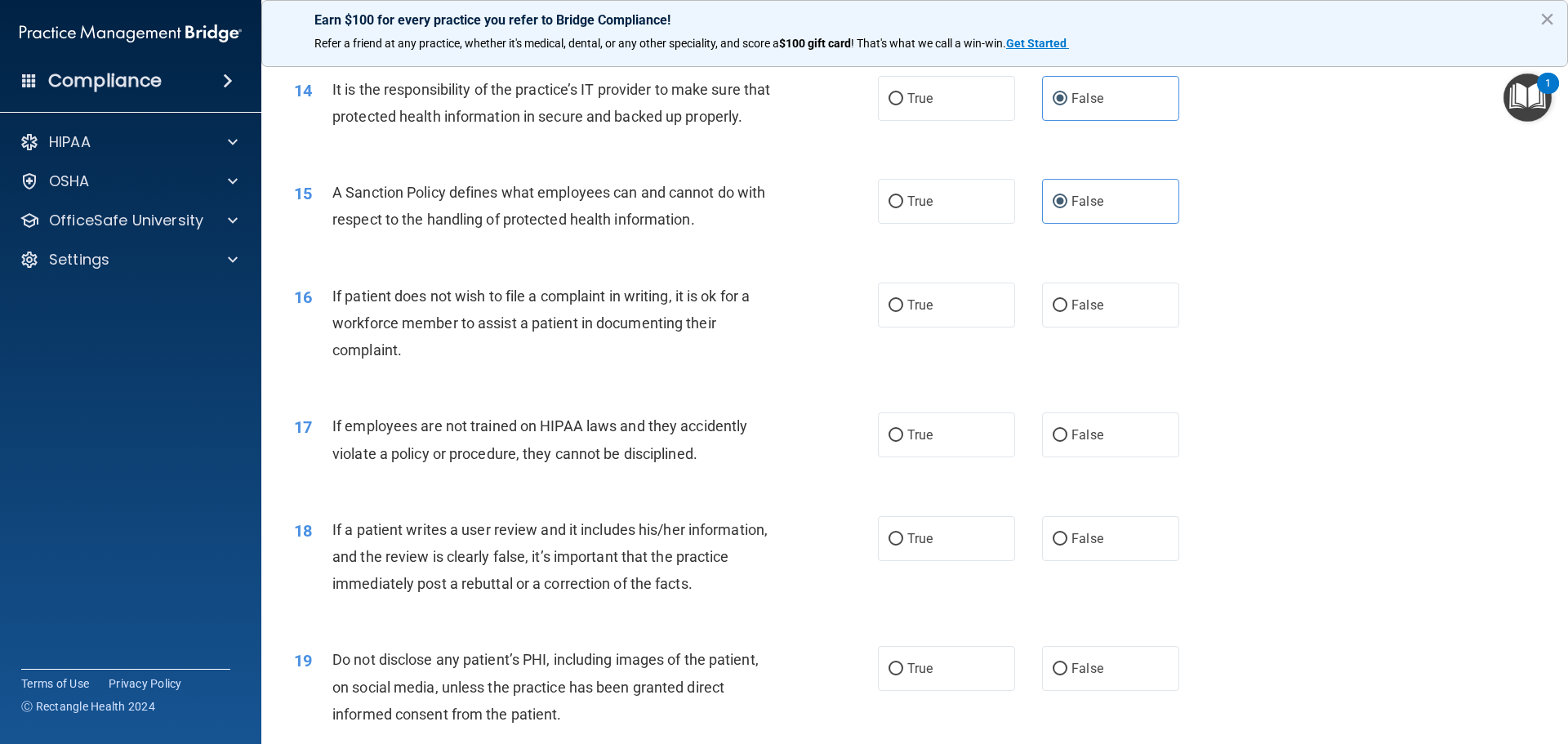
scroll to position [2042, 0]
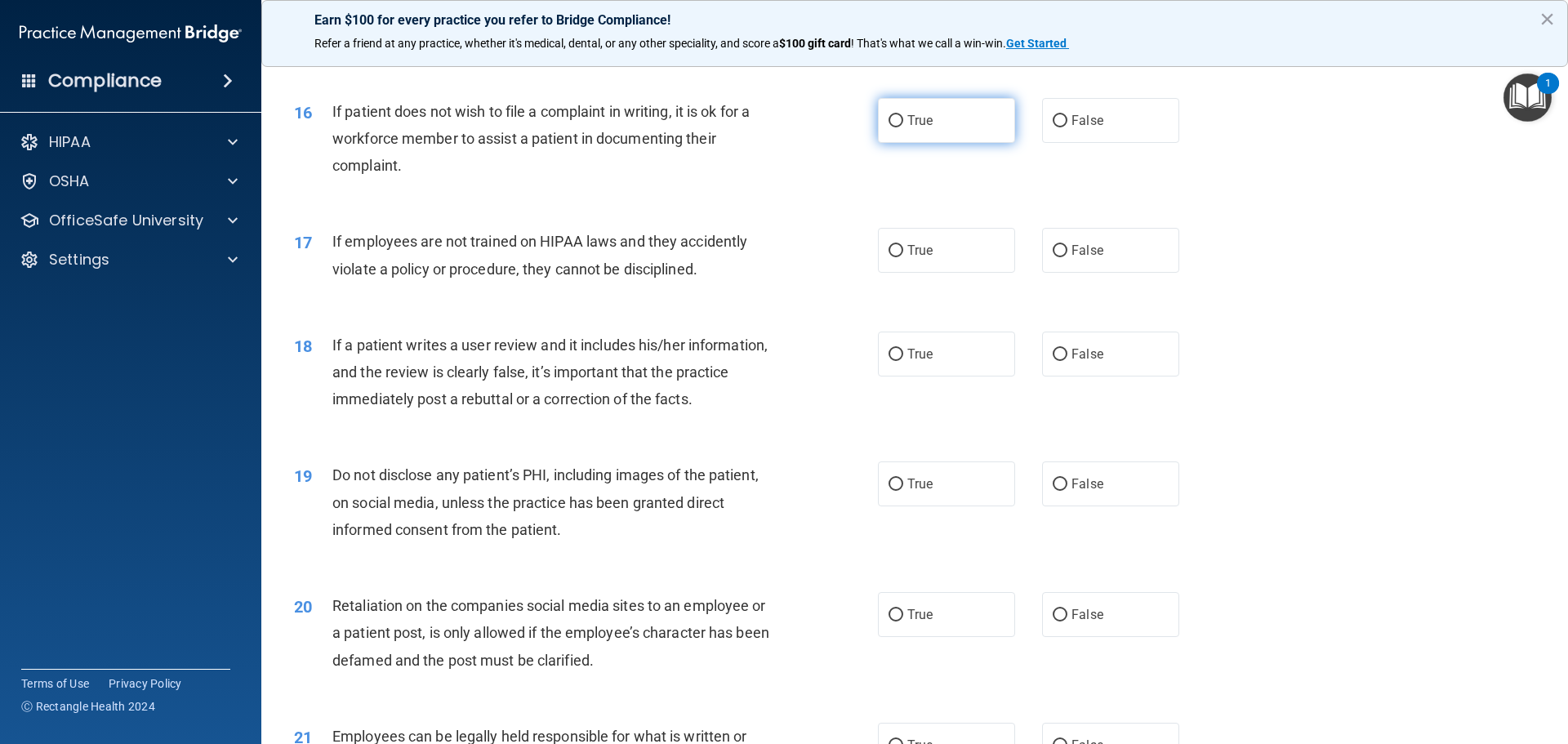
click at [908, 128] on span "True" at bounding box center [920, 120] width 25 height 16
click at [903, 127] on input "True" at bounding box center [896, 121] width 15 height 13
radio input "true"
click at [1097, 273] on label "False" at bounding box center [1111, 251] width 137 height 45
click at [1068, 257] on input "False" at bounding box center [1060, 251] width 15 height 13
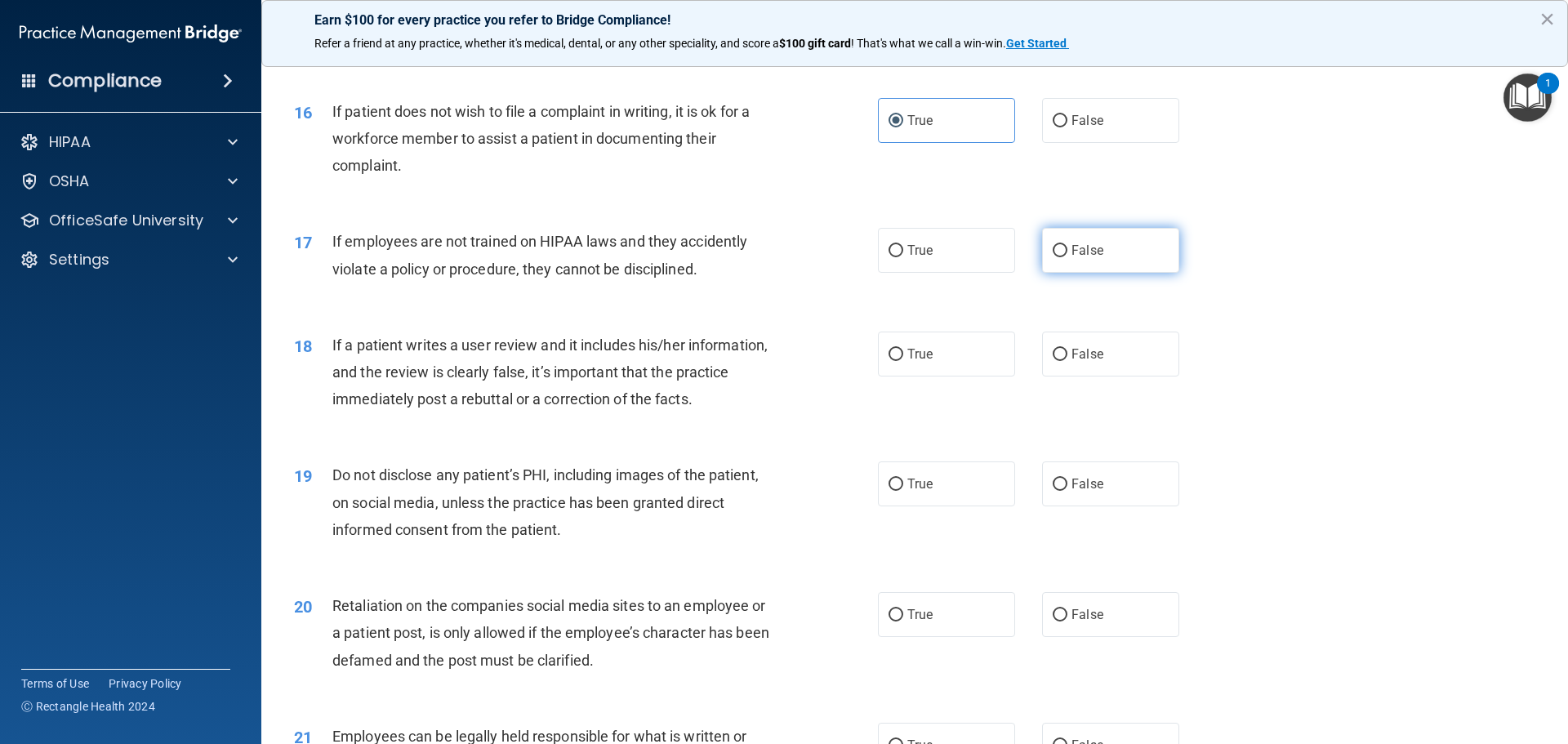
radio input "true"
click at [1083, 376] on label "False" at bounding box center [1111, 354] width 137 height 45
click at [1068, 361] on input "False" at bounding box center [1060, 354] width 15 height 13
radio input "true"
drag, startPoint x: 950, startPoint y: 506, endPoint x: 963, endPoint y: 514, distance: 15.3
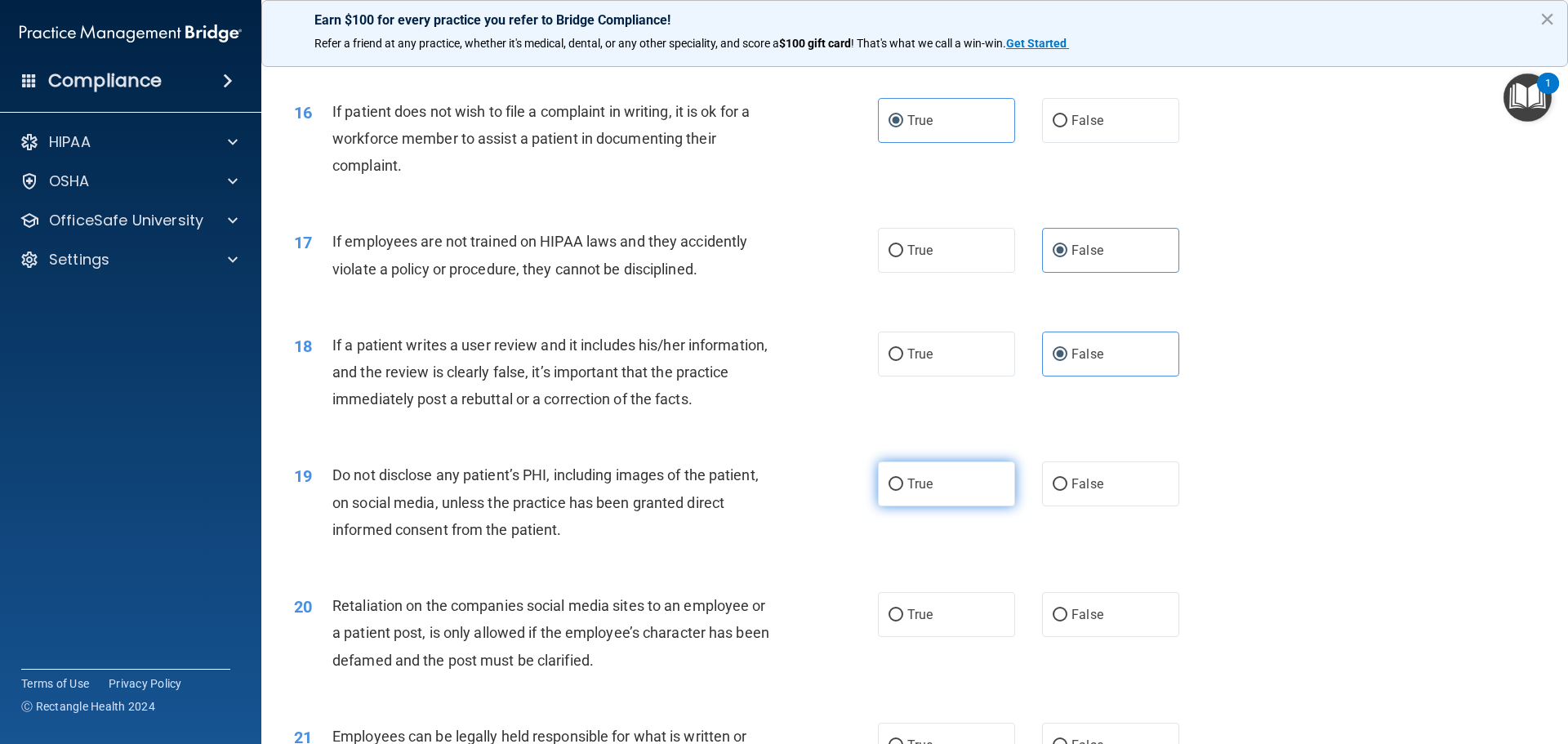
click at [949, 506] on label "True" at bounding box center [947, 484] width 137 height 45
click at [903, 491] on input "True" at bounding box center [896, 484] width 15 height 13
radio input "true"
click at [1126, 624] on label "False" at bounding box center [1111, 615] width 137 height 45
click at [1068, 622] on input "False" at bounding box center [1060, 615] width 15 height 13
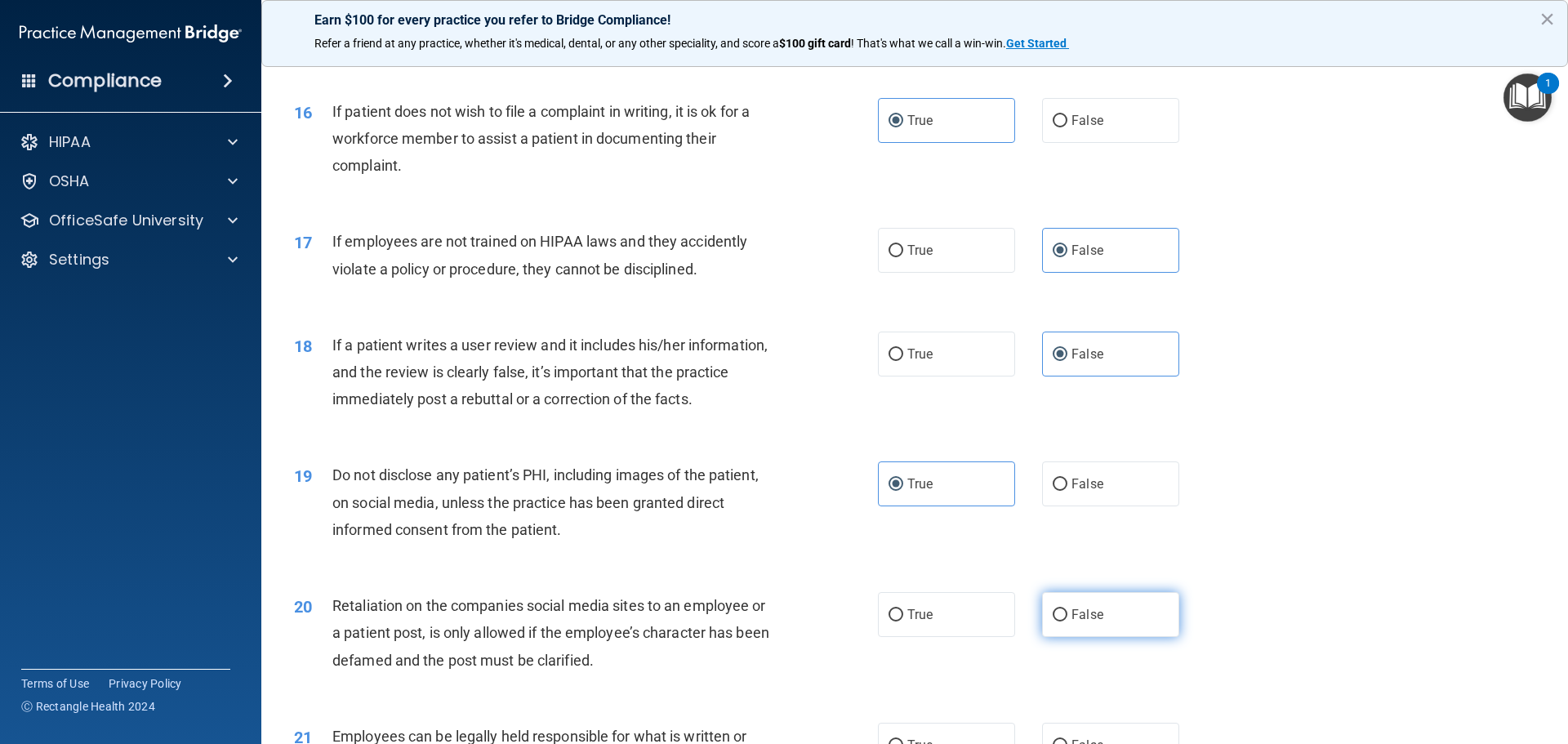
radio input "true"
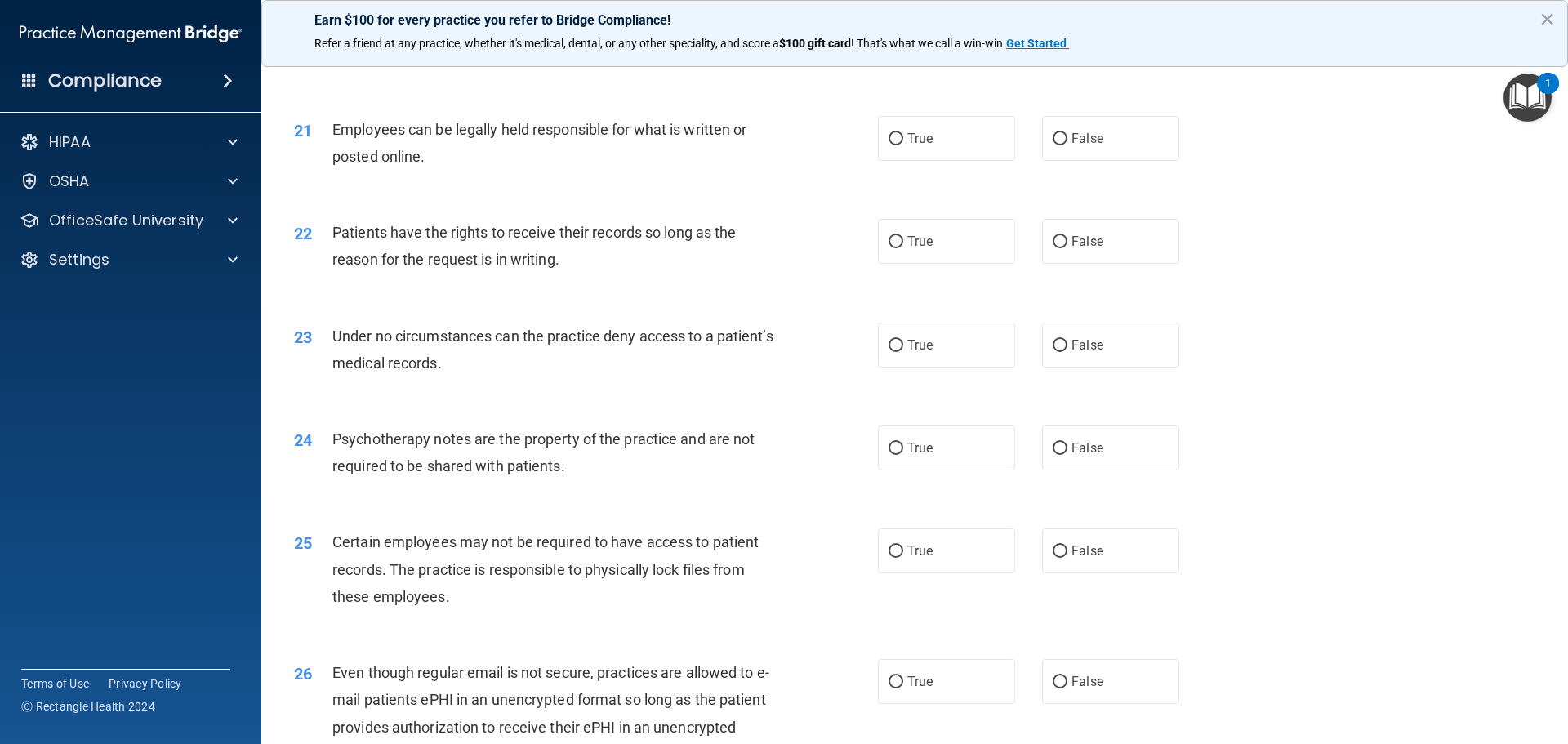
scroll to position [2694, 0]
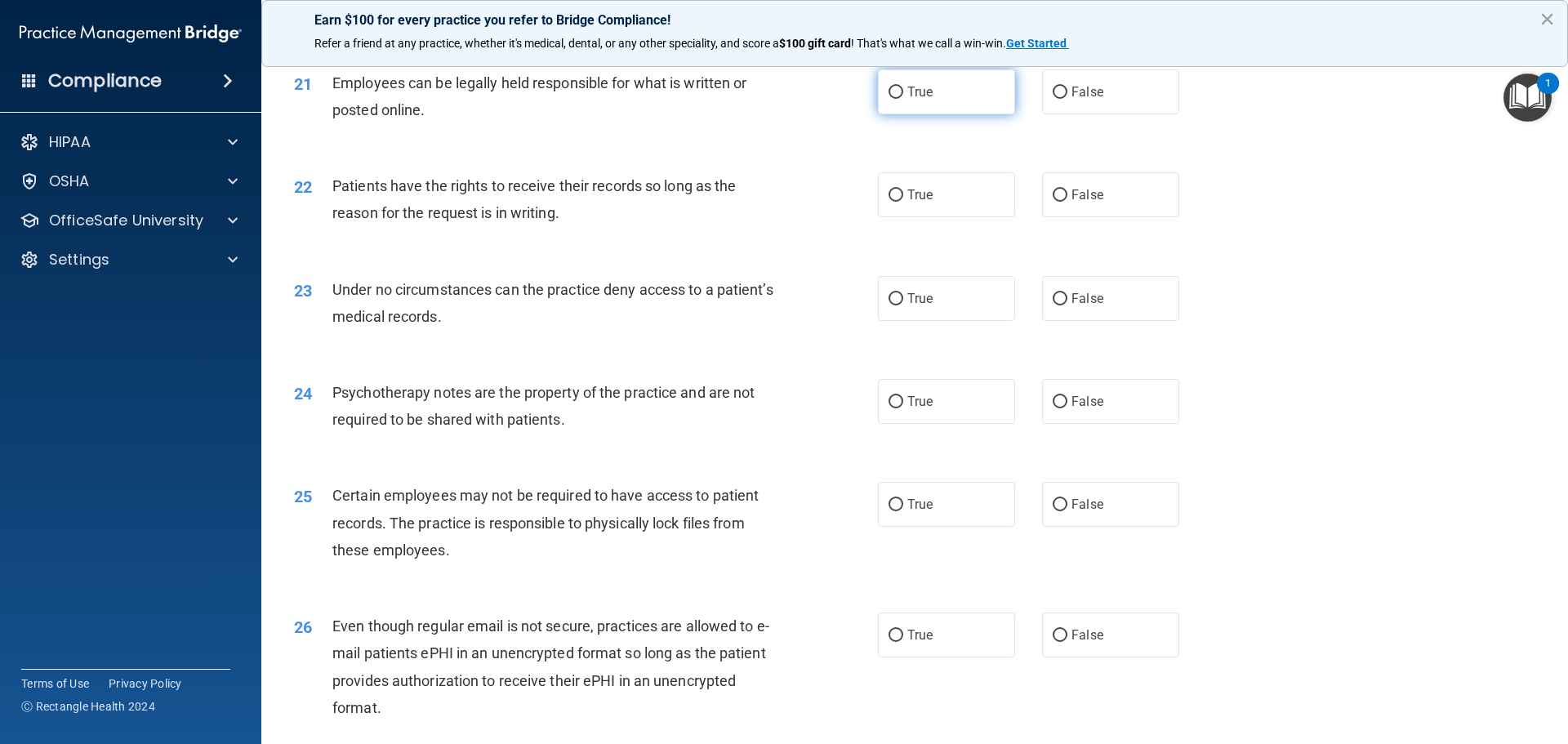
click at [917, 110] on label "True" at bounding box center [947, 92] width 137 height 45
click at [903, 99] on input "True" at bounding box center [896, 92] width 15 height 13
radio input "true"
click at [918, 203] on span "True" at bounding box center [920, 194] width 25 height 16
click at [903, 202] on input "True" at bounding box center [896, 195] width 15 height 13
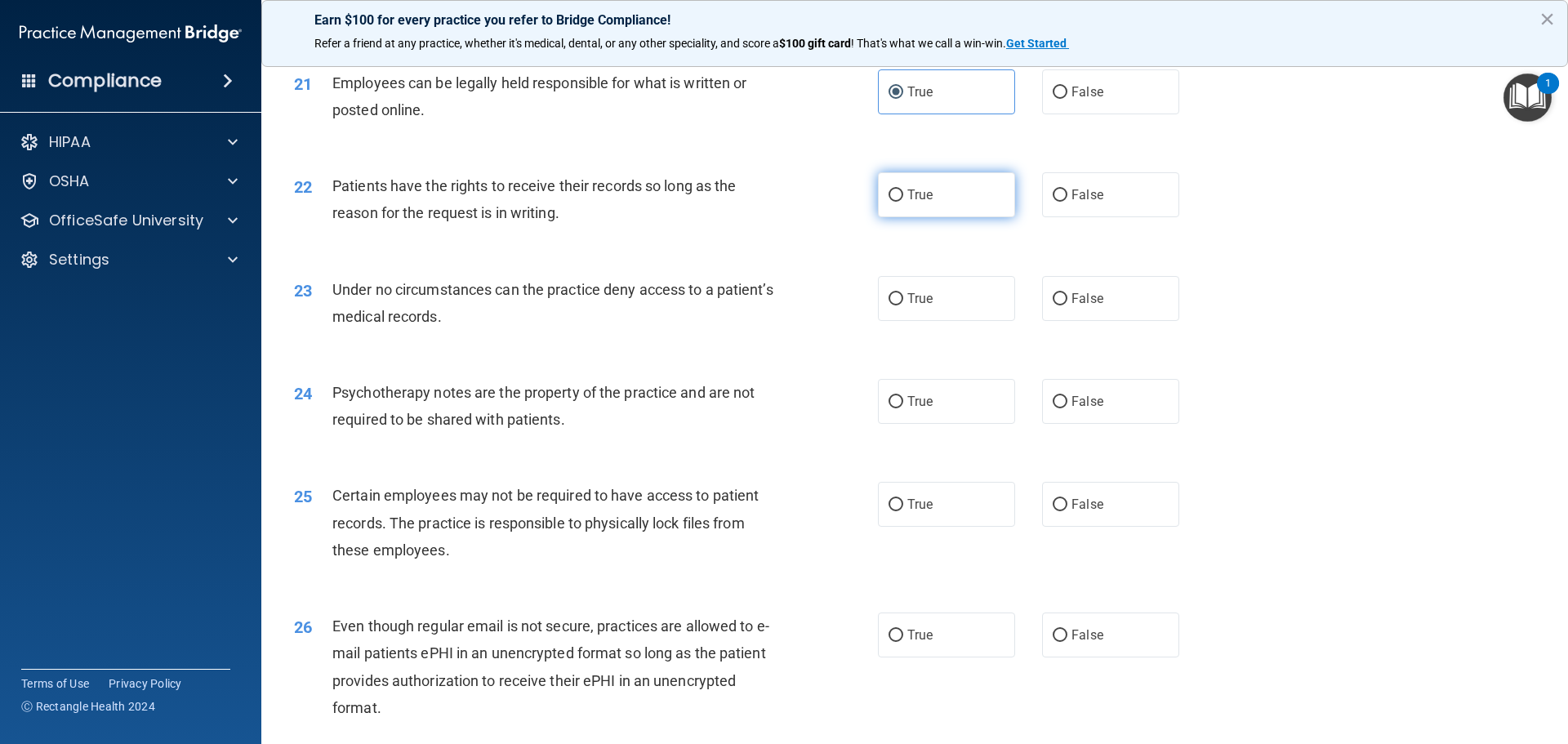
radio input "true"
click at [1107, 321] on label "False" at bounding box center [1111, 298] width 137 height 45
click at [1068, 306] on input "False" at bounding box center [1060, 299] width 15 height 13
radio input "true"
click at [1096, 424] on label "False" at bounding box center [1111, 401] width 137 height 45
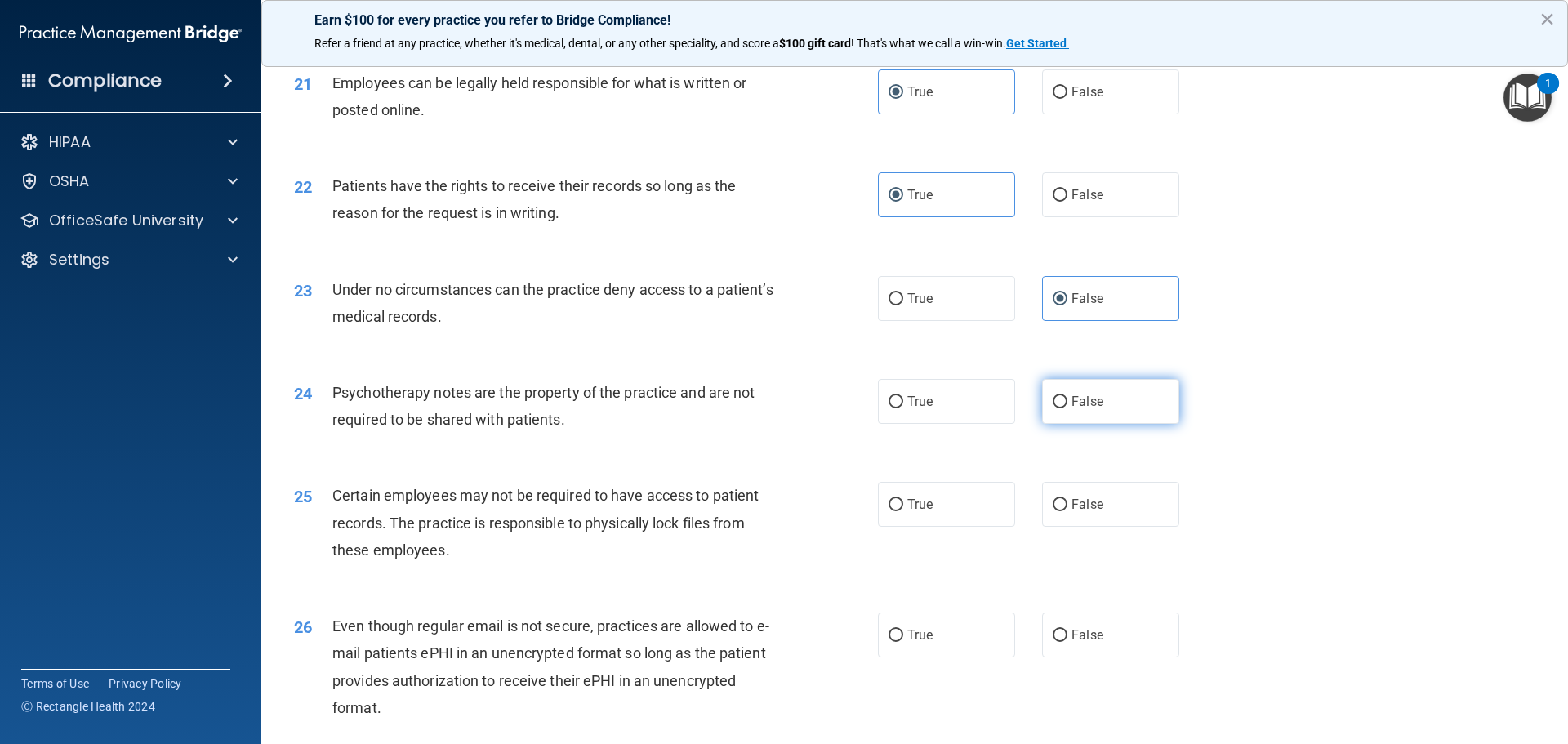
click at [1068, 408] on input "False" at bounding box center [1060, 402] width 15 height 13
radio input "true"
click at [944, 511] on label "True" at bounding box center [947, 504] width 137 height 45
click at [903, 511] on input "True" at bounding box center [896, 504] width 15 height 13
radio input "true"
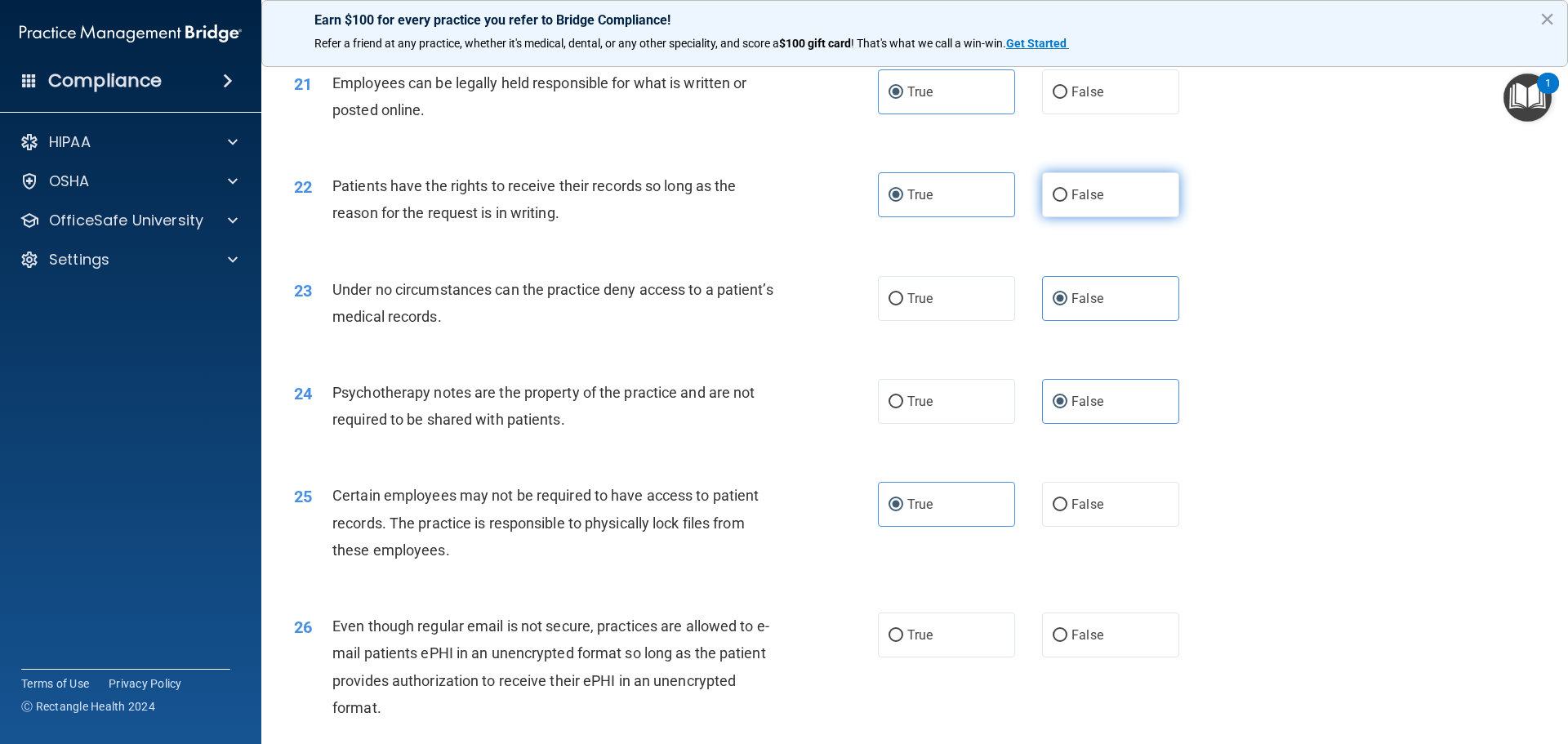
click at [1106, 217] on label "False" at bounding box center [1111, 195] width 137 height 45
click at [1068, 202] on input "False" at bounding box center [1060, 195] width 15 height 13
radio input "true"
radio input "false"
click at [908, 419] on label "True" at bounding box center [947, 401] width 137 height 45
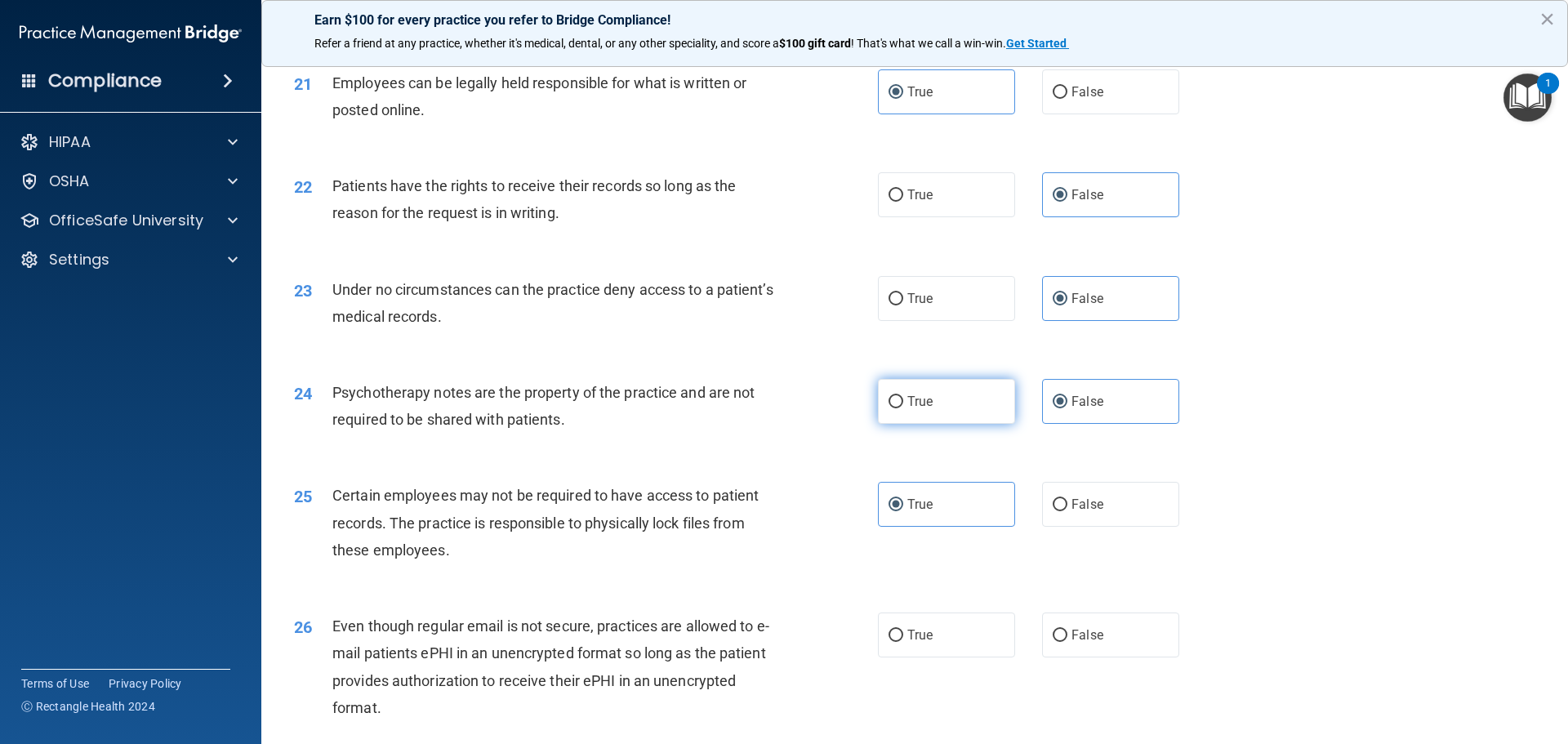
click at [903, 408] on input "True" at bounding box center [896, 402] width 15 height 13
radio input "true"
radio input "false"
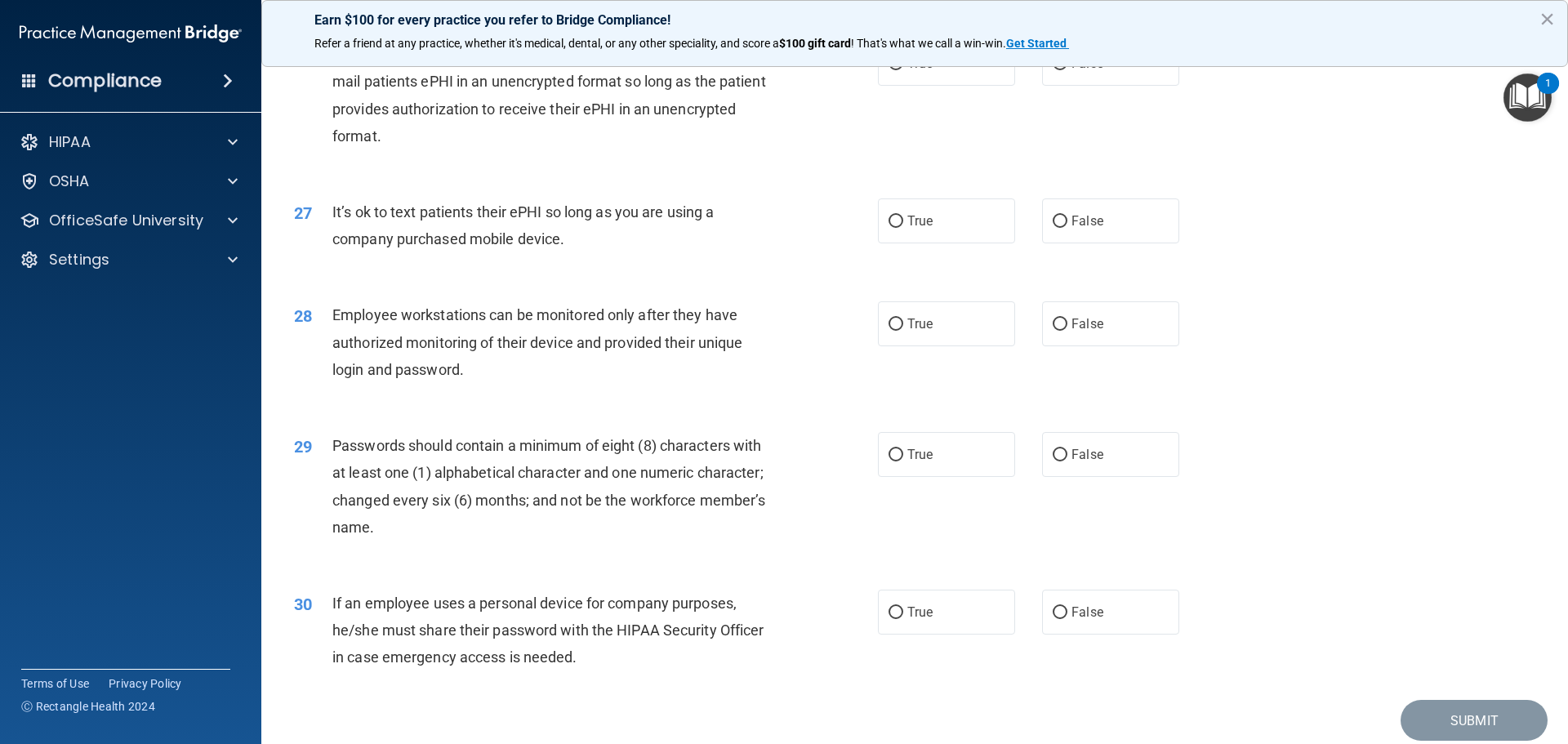
scroll to position [3185, 0]
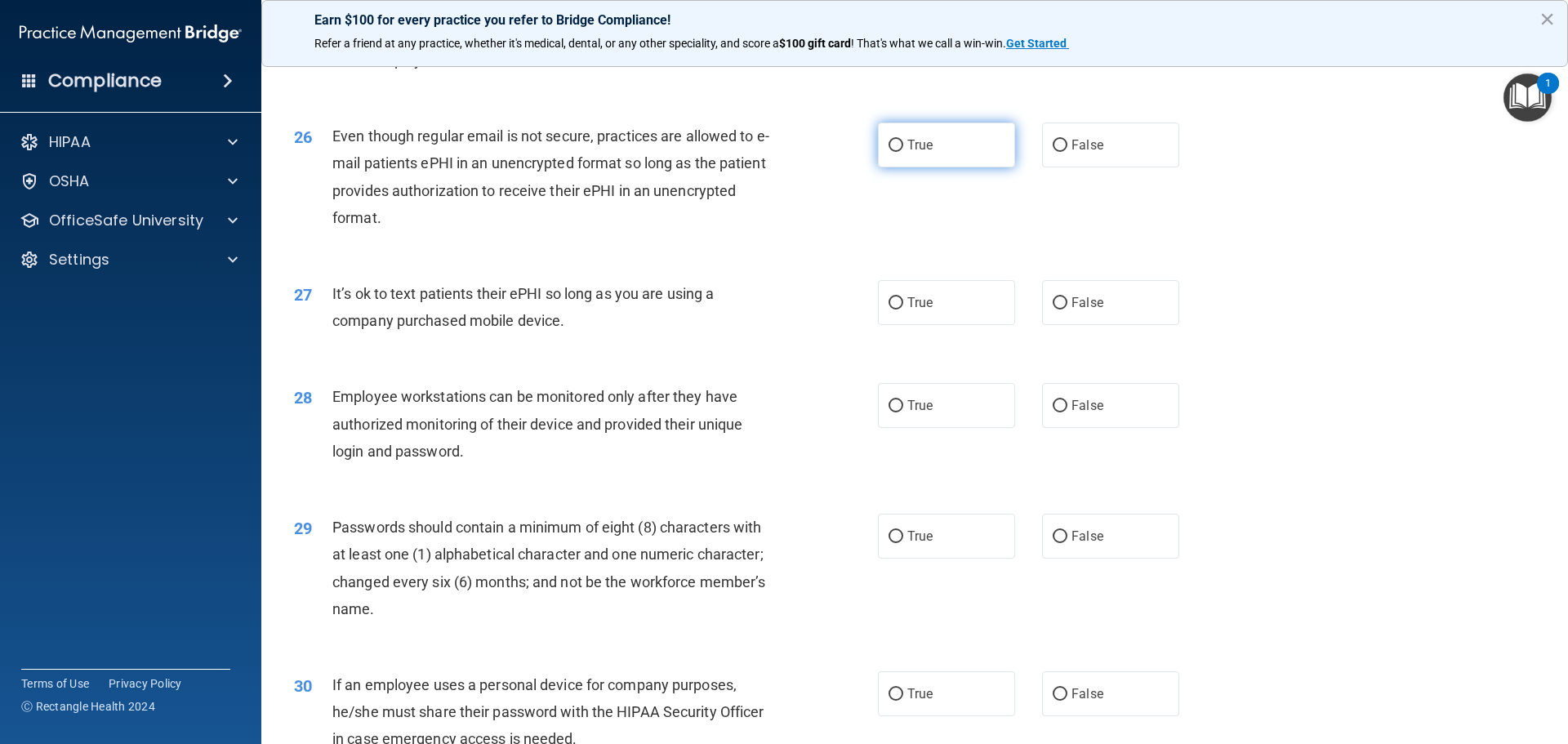
click at [920, 152] on span "True" at bounding box center [920, 145] width 25 height 16
click at [903, 152] on input "True" at bounding box center [896, 146] width 15 height 13
radio input "true"
click at [1113, 325] on label "False" at bounding box center [1111, 302] width 137 height 45
click at [1068, 309] on input "False" at bounding box center [1060, 303] width 15 height 13
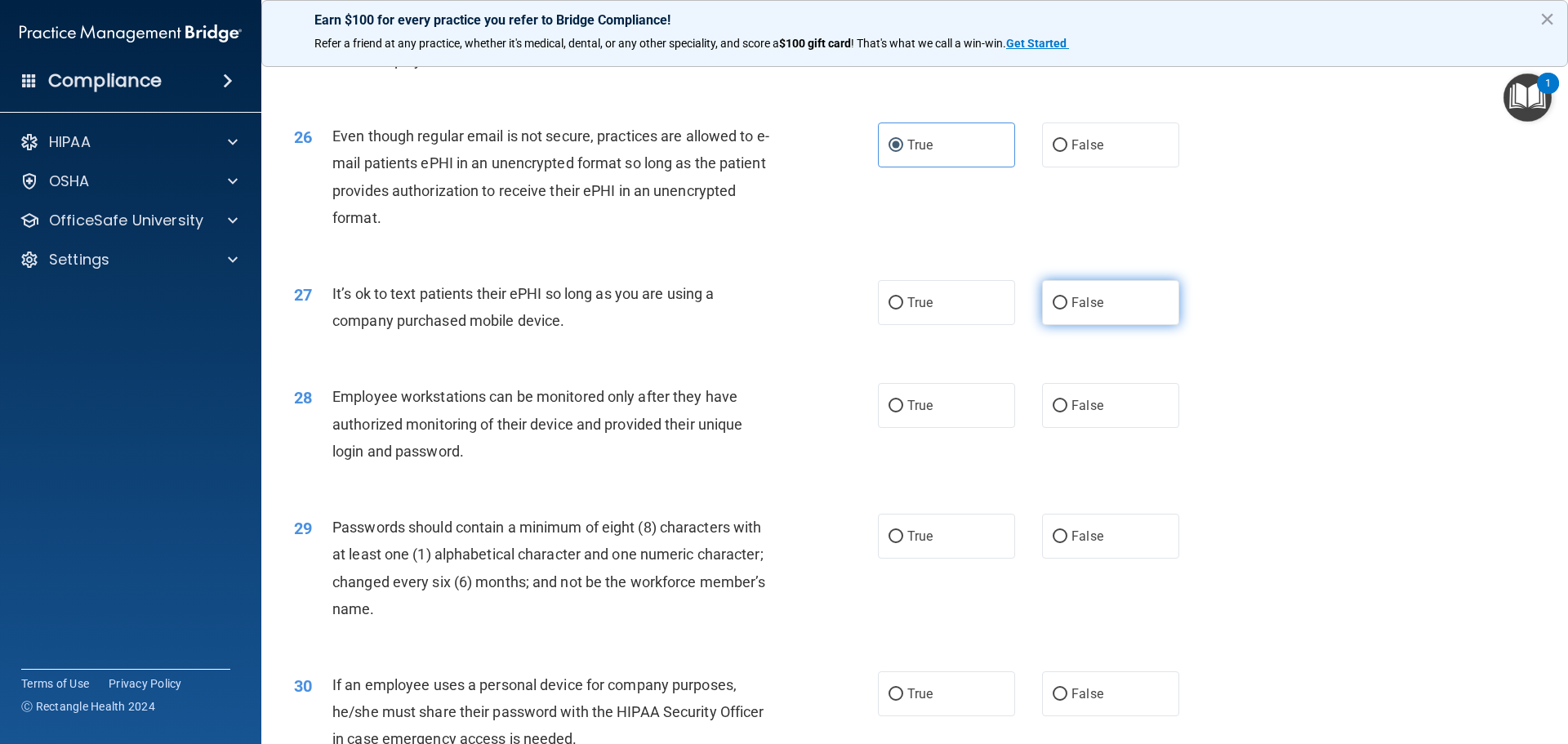
radio input "true"
click at [1131, 428] on label "False" at bounding box center [1111, 406] width 137 height 45
click at [1068, 412] on input "False" at bounding box center [1060, 406] width 15 height 13
radio input "true"
click at [893, 543] on input "True" at bounding box center [896, 537] width 15 height 13
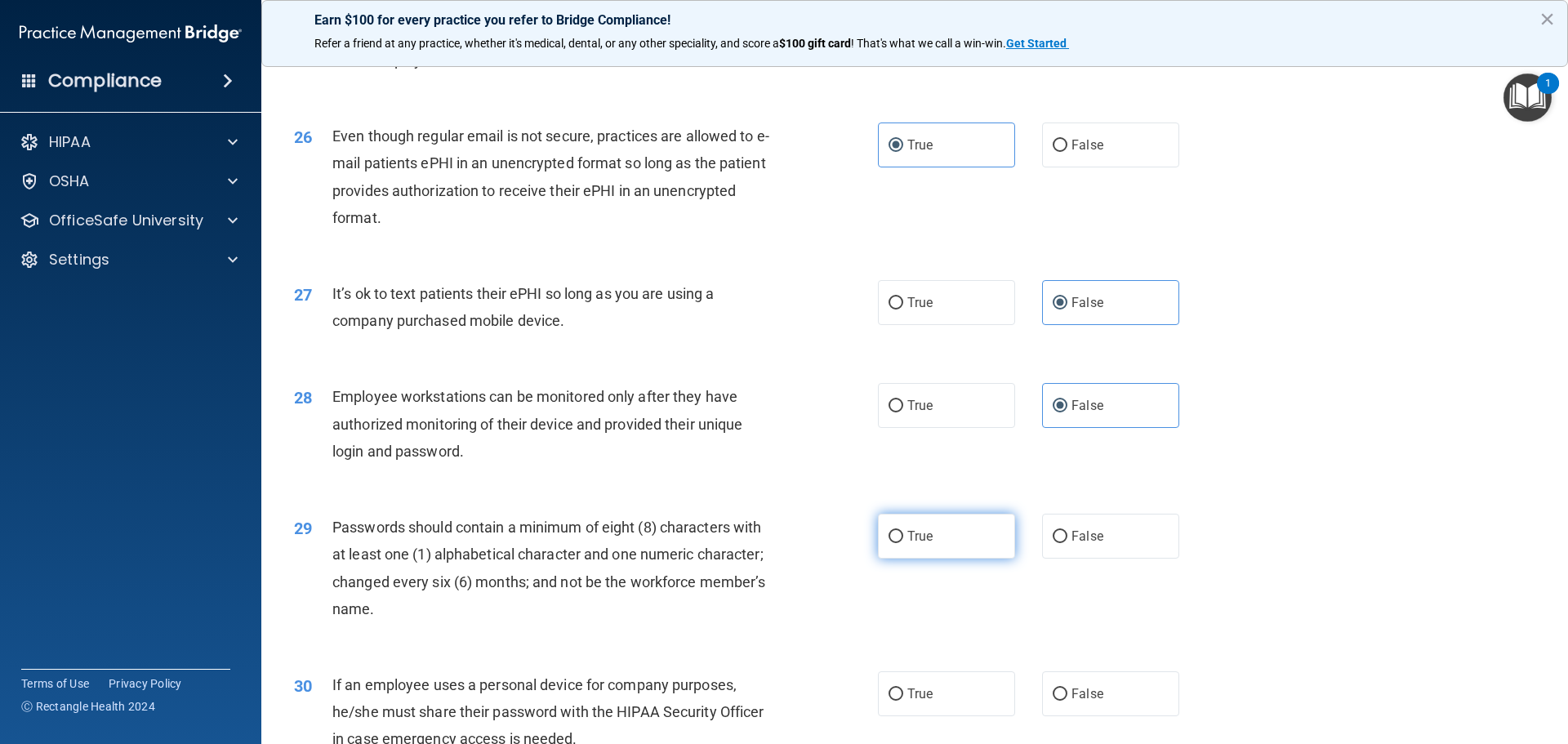
radio input "true"
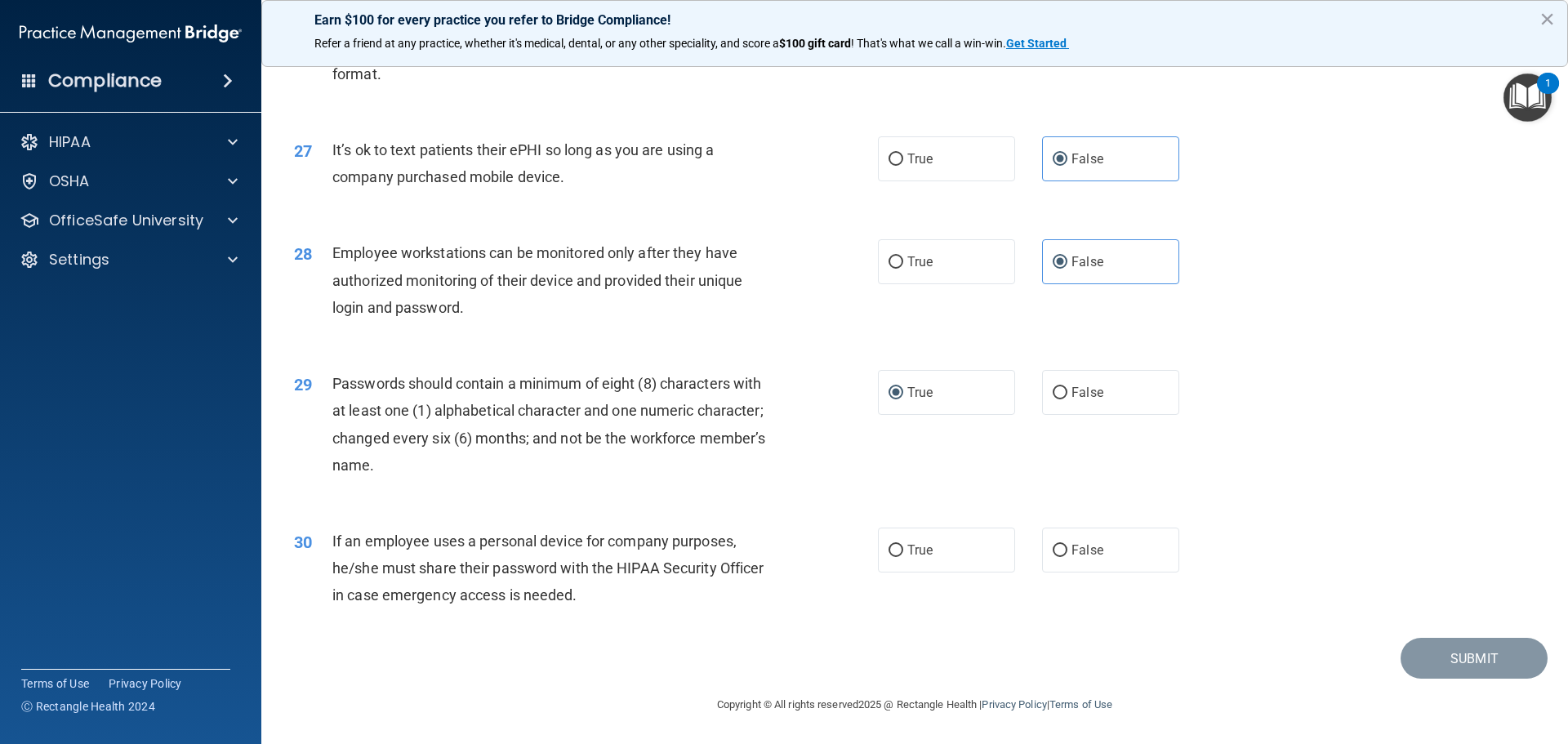
scroll to position [3356, 0]
drag, startPoint x: 1101, startPoint y: 546, endPoint x: 1121, endPoint y: 571, distance: 32.0
click at [1099, 546] on label "False" at bounding box center [1111, 550] width 137 height 45
click at [1068, 546] on input "False" at bounding box center [1060, 550] width 15 height 13
radio input "true"
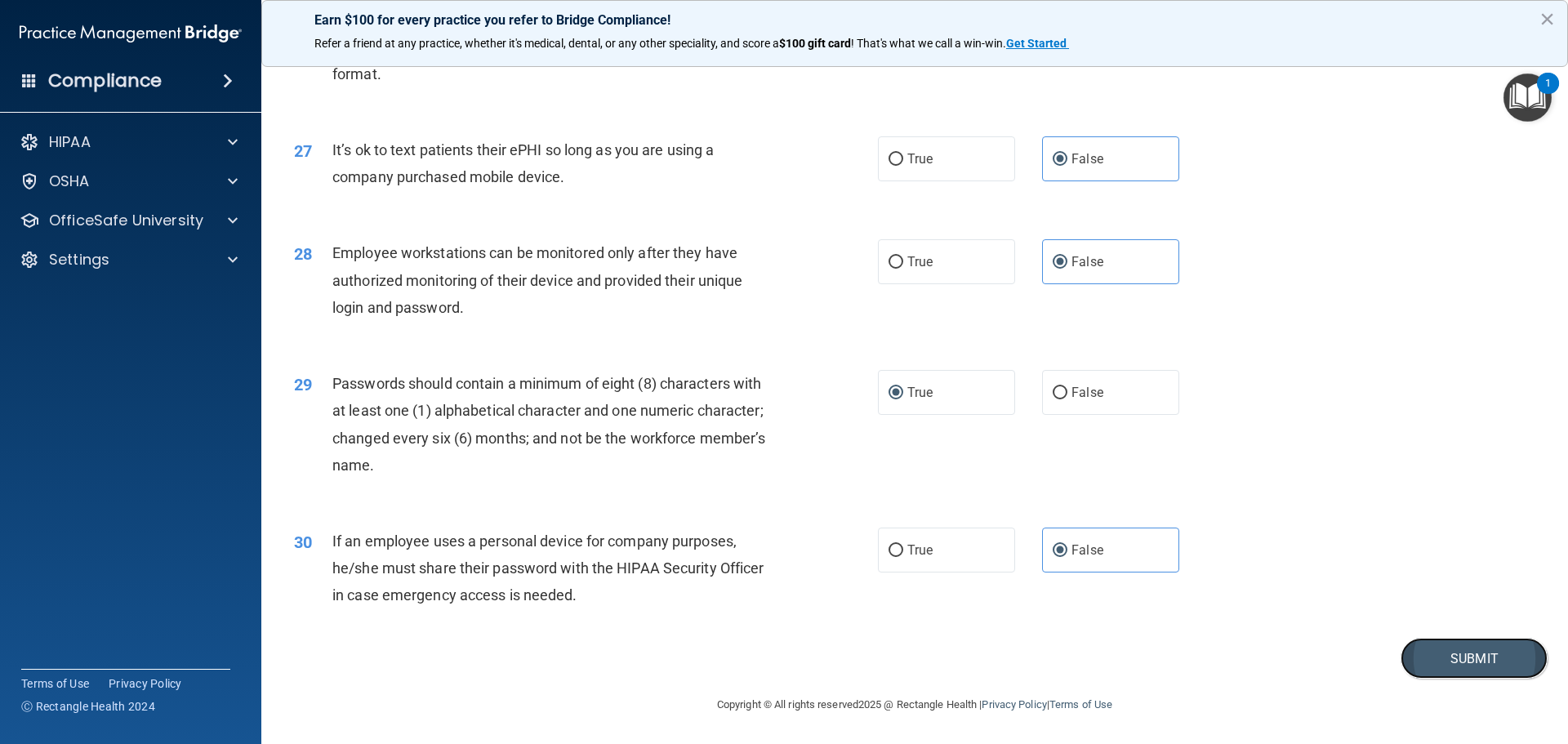
click at [1441, 648] on button "Submit" at bounding box center [1473, 659] width 147 height 42
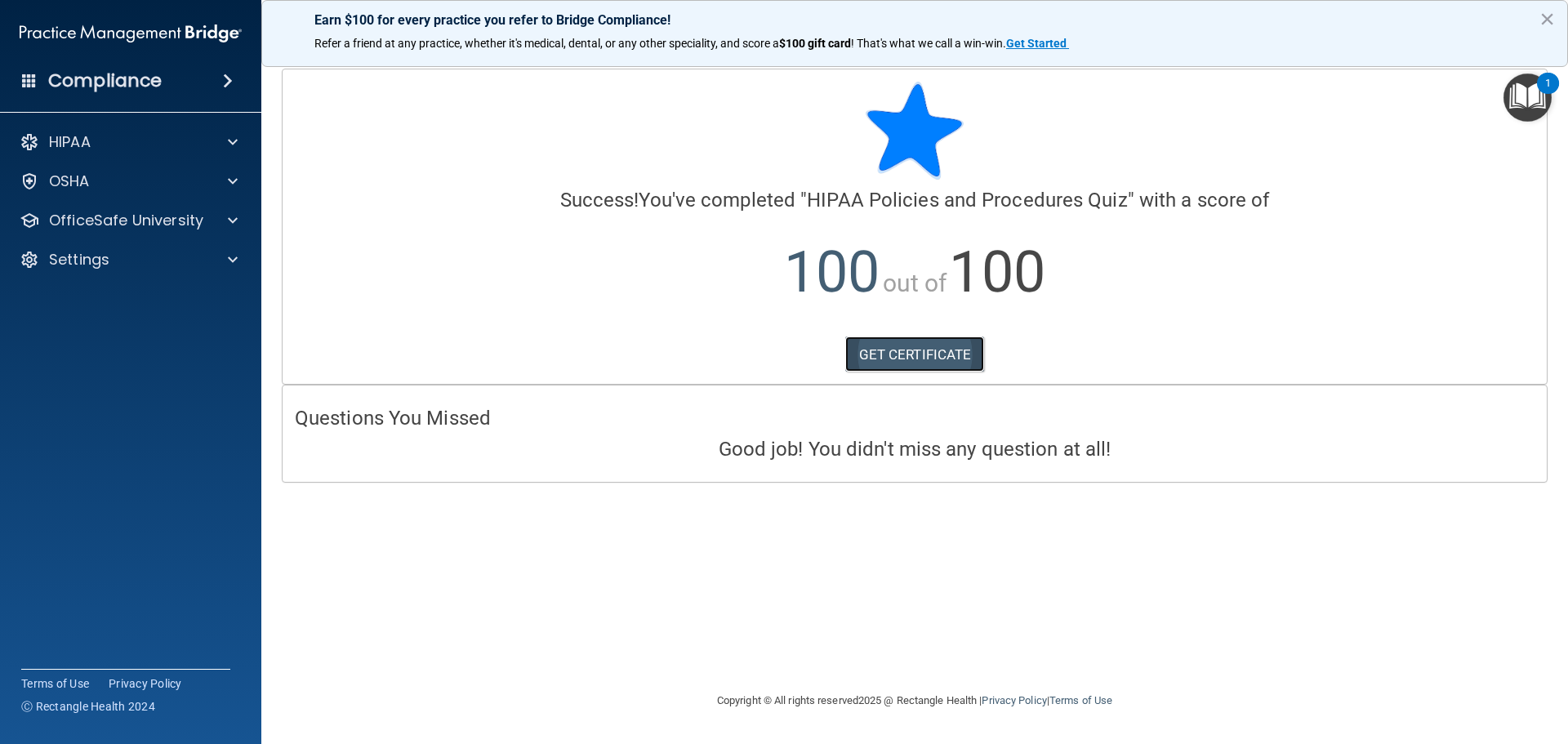
click at [882, 350] on link "GET CERTIFICATE" at bounding box center [915, 354] width 140 height 36
click at [65, 168] on div "OSHA" at bounding box center [131, 181] width 262 height 33
click at [257, 189] on div "OSHA" at bounding box center [131, 181] width 262 height 33
click at [227, 183] on div at bounding box center [230, 181] width 41 height 19
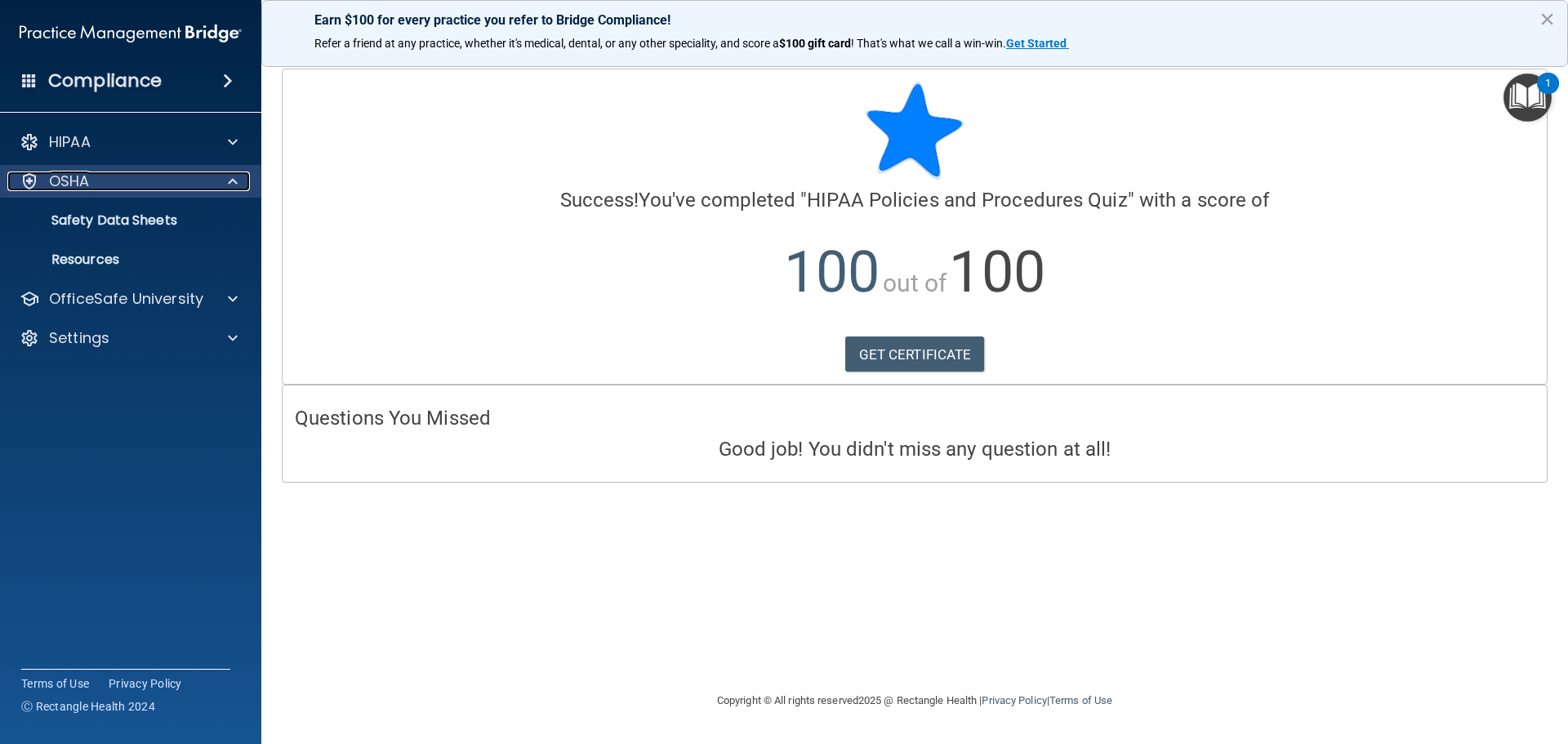
click at [217, 189] on div at bounding box center [230, 181] width 41 height 19
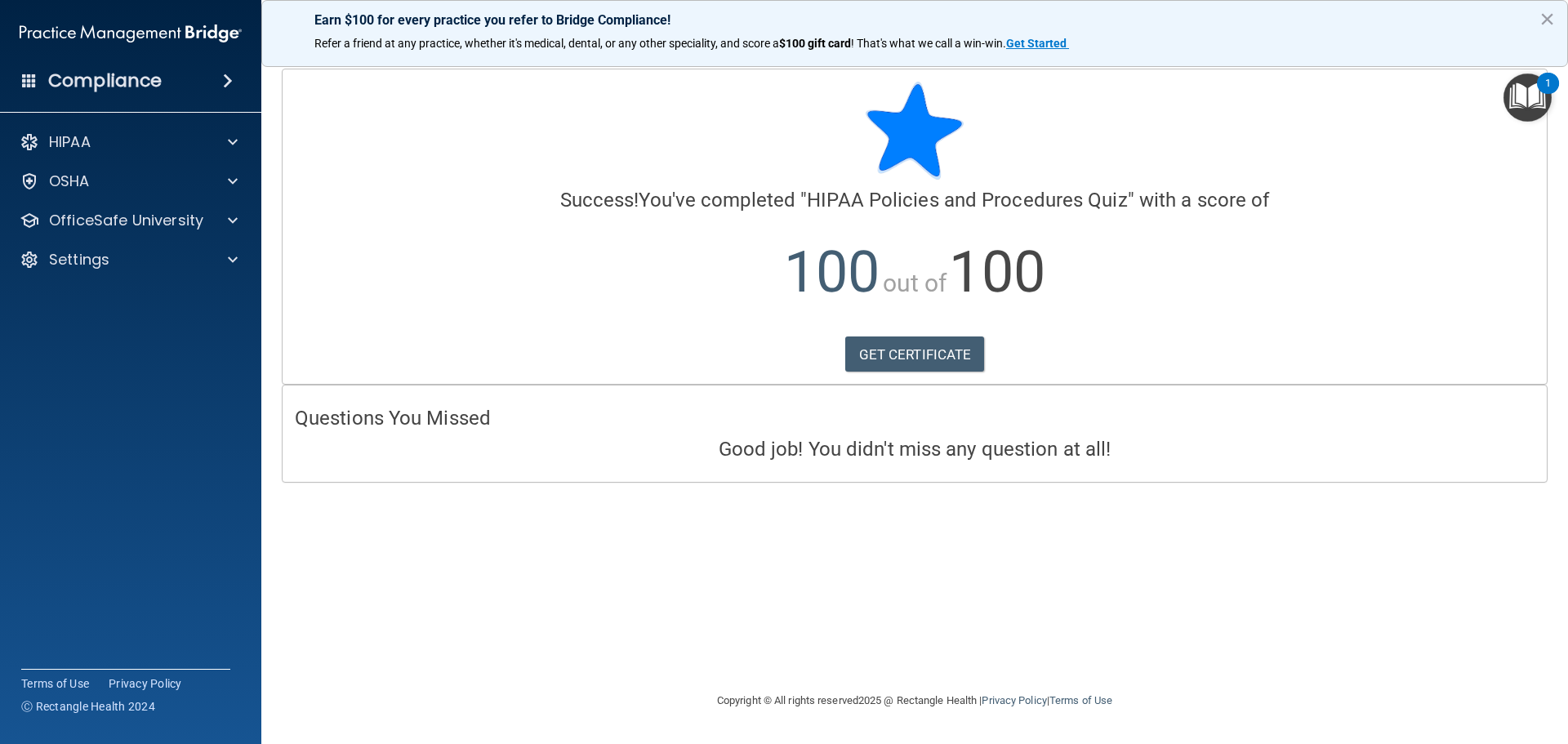
click at [188, 237] on div "HIPAA Documents and Policies Report an Incident Business Associates Emergency P…" at bounding box center [131, 204] width 262 height 170
click at [174, 221] on p "OfficeSafe University" at bounding box center [126, 220] width 154 height 19
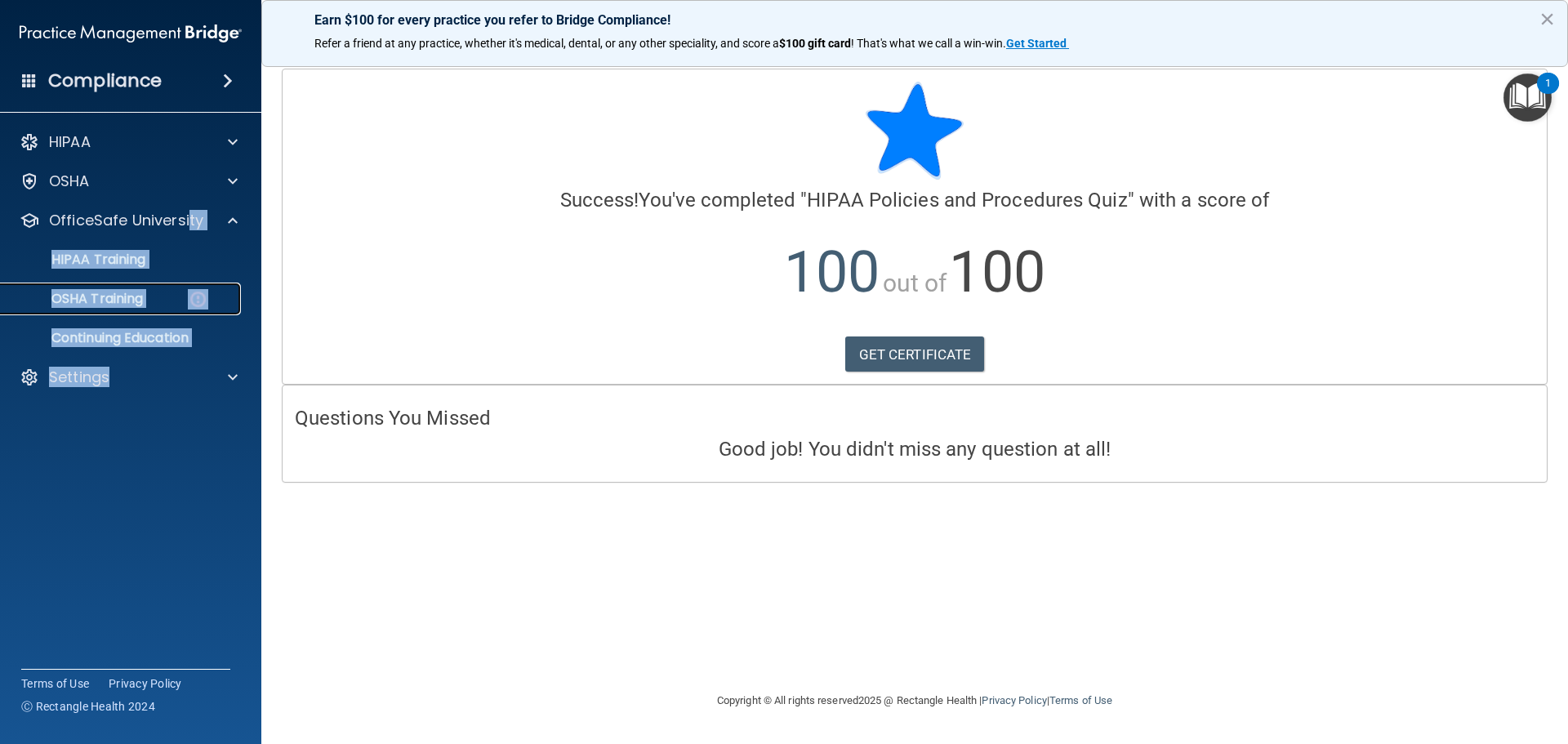
click at [97, 299] on p "OSHA Training" at bounding box center [77, 298] width 132 height 16
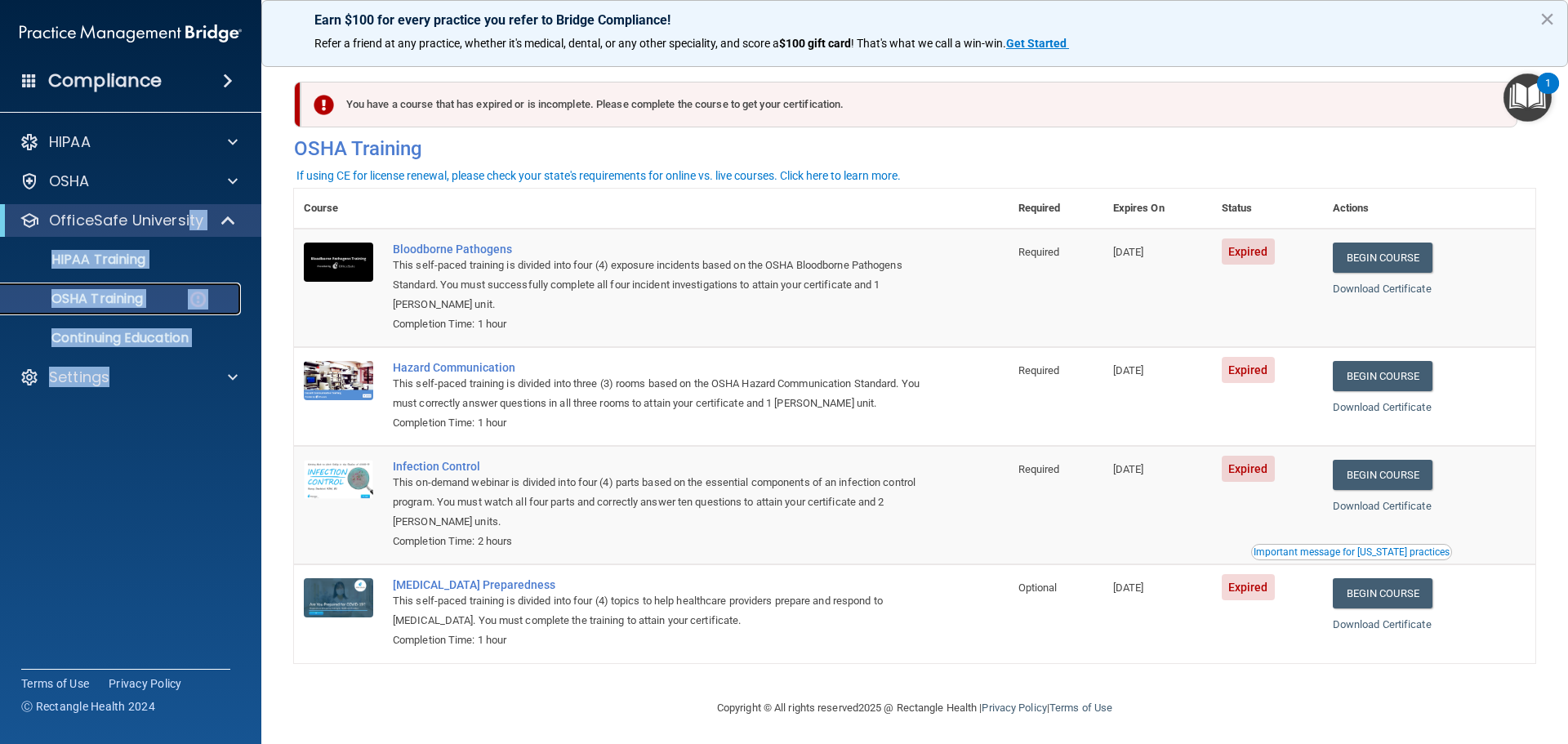
drag, startPoint x: 189, startPoint y: 287, endPoint x: 183, endPoint y: 303, distance: 17.1
click at [188, 287] on link "OSHA Training" at bounding box center [112, 298] width 257 height 33
click at [154, 292] on div "OSHA Training" at bounding box center [122, 298] width 223 height 16
click at [1367, 248] on link "Begin Course" at bounding box center [1383, 257] width 100 height 30
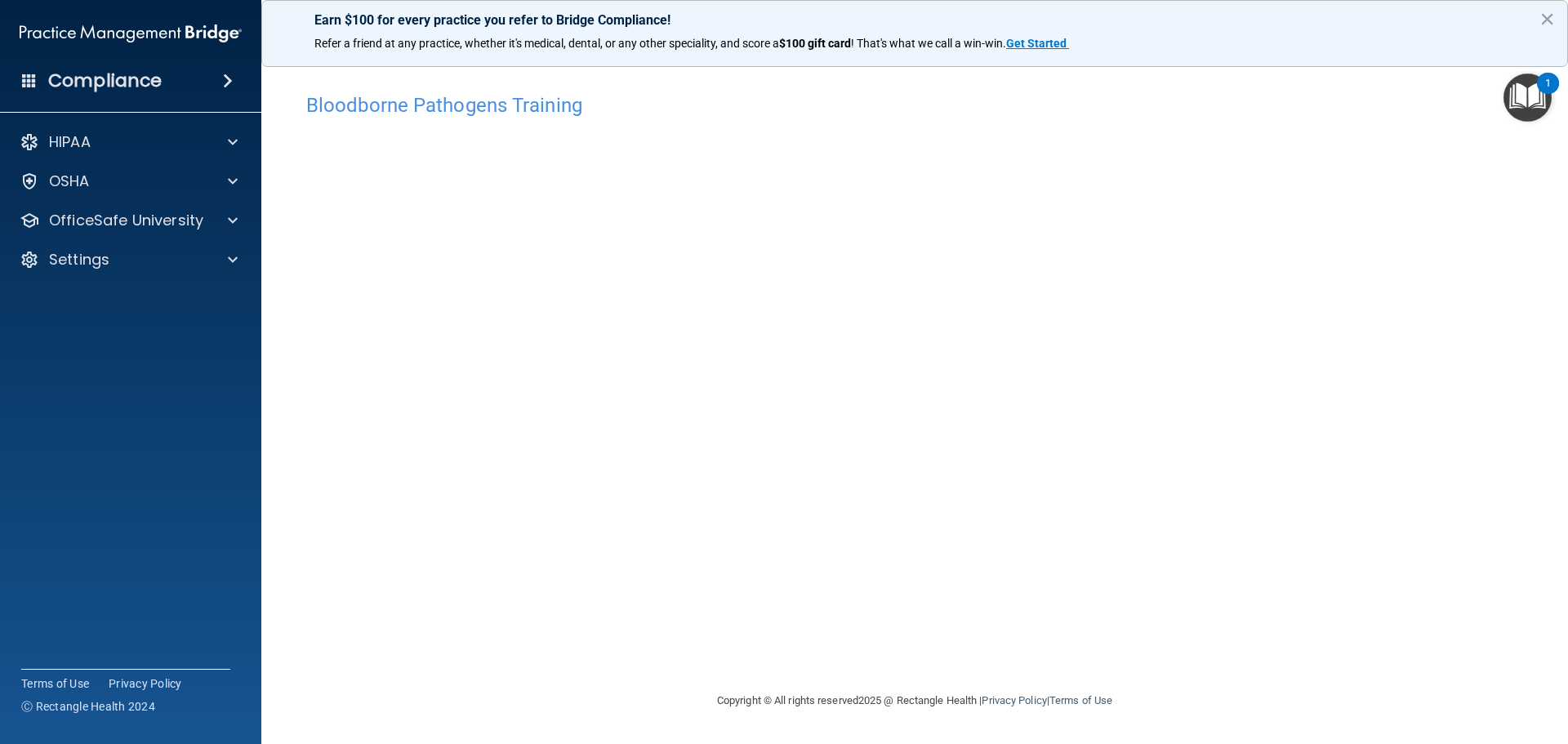
click at [1207, 678] on div "Copyright © All rights reserved 2025 @ Rectangle Health | Privacy Policy | Term…" at bounding box center [914, 700] width 596 height 52
click at [172, 213] on p "OfficeSafe University" at bounding box center [126, 220] width 154 height 19
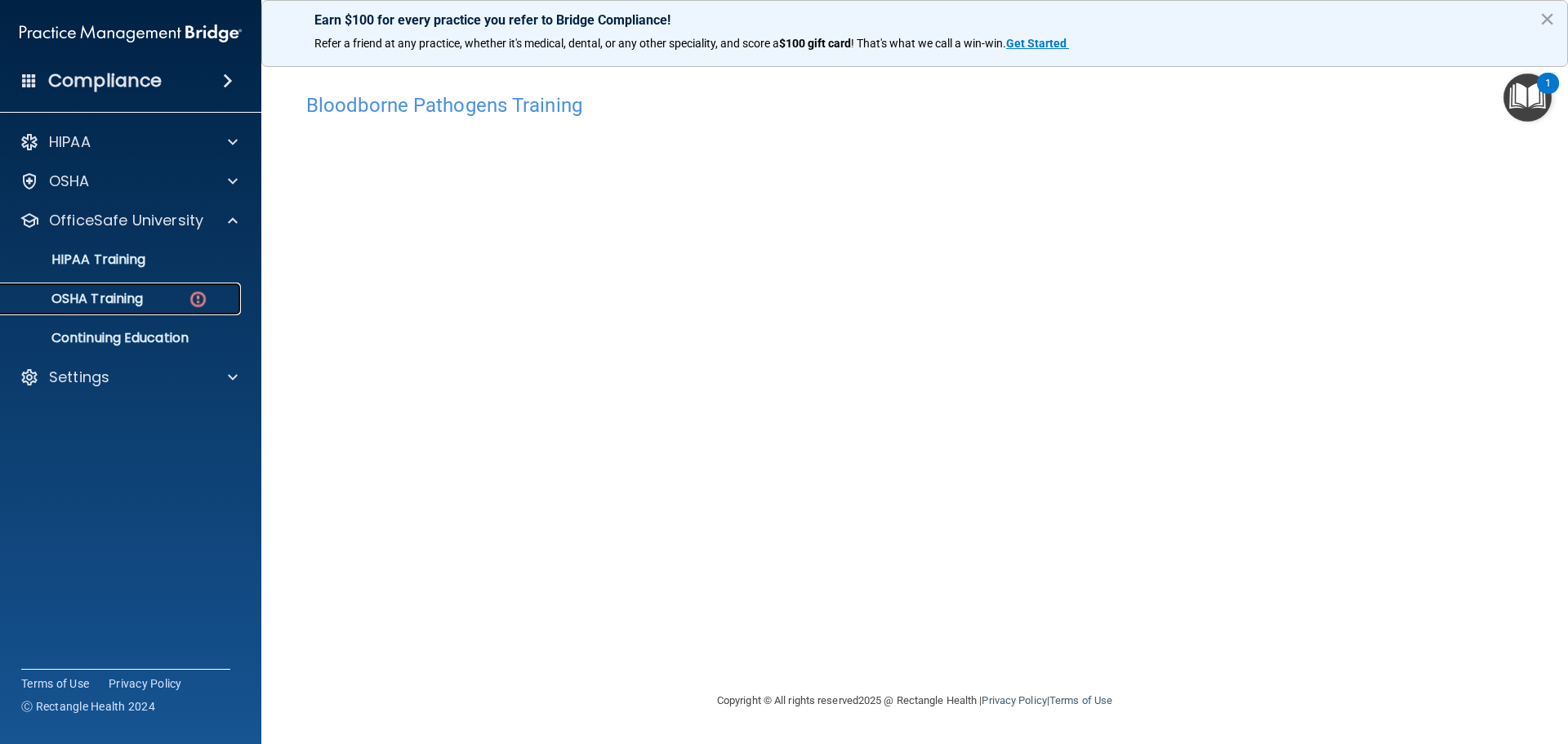
click at [177, 302] on div "OSHA Training" at bounding box center [122, 298] width 223 height 16
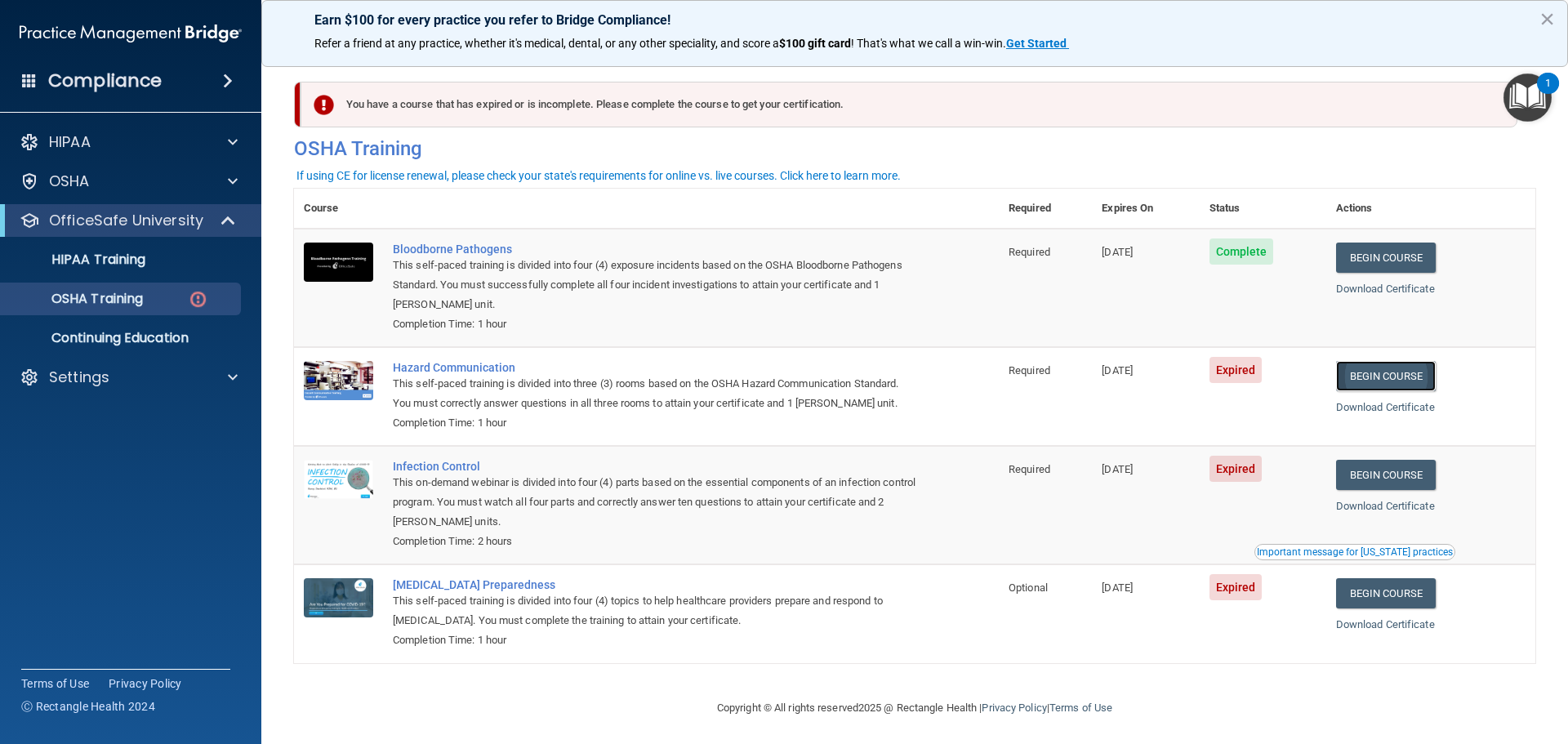
click at [1390, 373] on link "Begin Course" at bounding box center [1385, 376] width 100 height 30
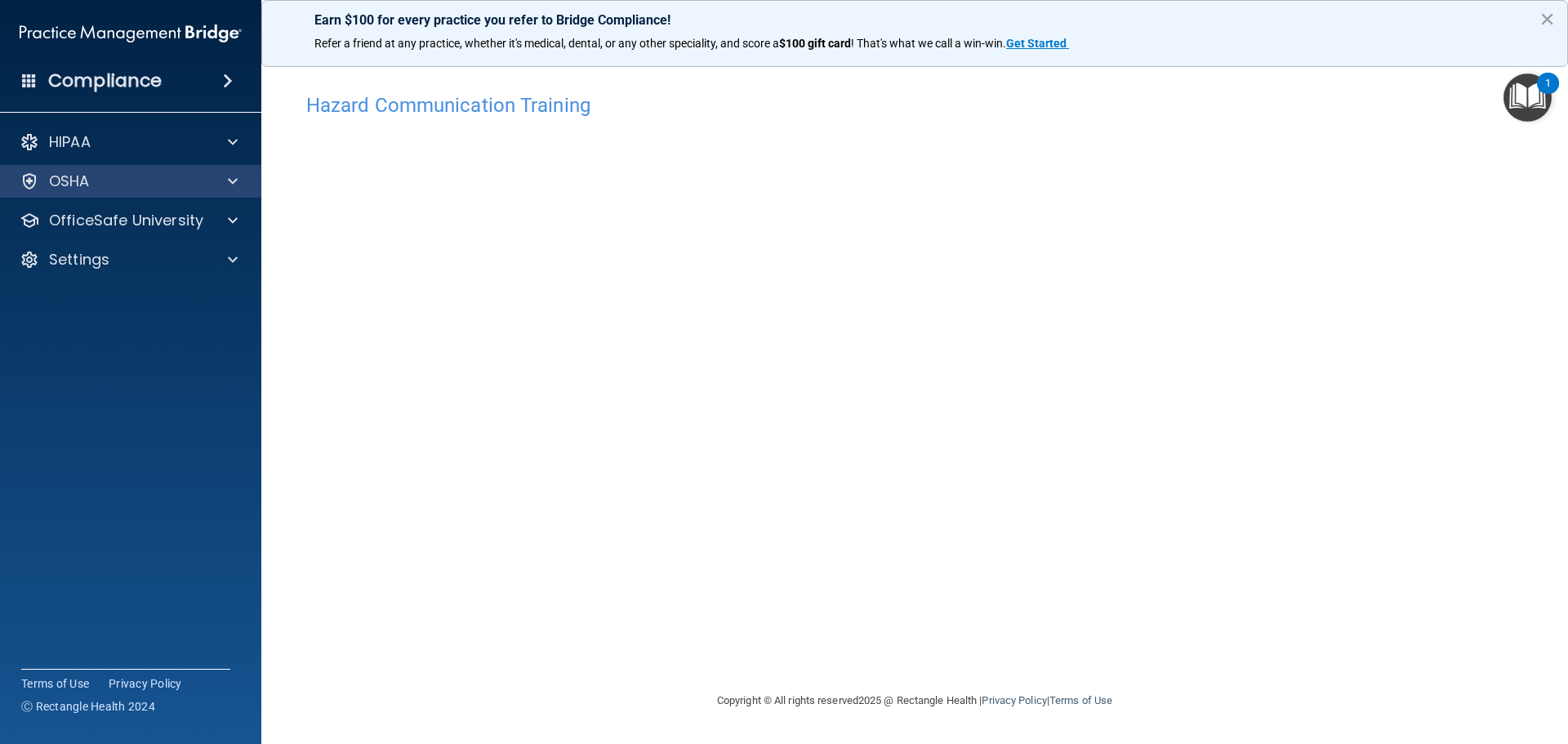
click at [127, 177] on div "HIPAA Documents and Policies Report an Incident Business Associates Emergency P…" at bounding box center [131, 204] width 262 height 170
drag, startPoint x: 546, startPoint y: 104, endPoint x: 573, endPoint y: 111, distance: 27.9
click at [546, 103] on h4 "Hazard Communication Training" at bounding box center [914, 105] width 1217 height 21
click at [82, 185] on p "OSHA" at bounding box center [69, 181] width 41 height 19
click at [81, 185] on p "OSHA" at bounding box center [69, 181] width 41 height 19
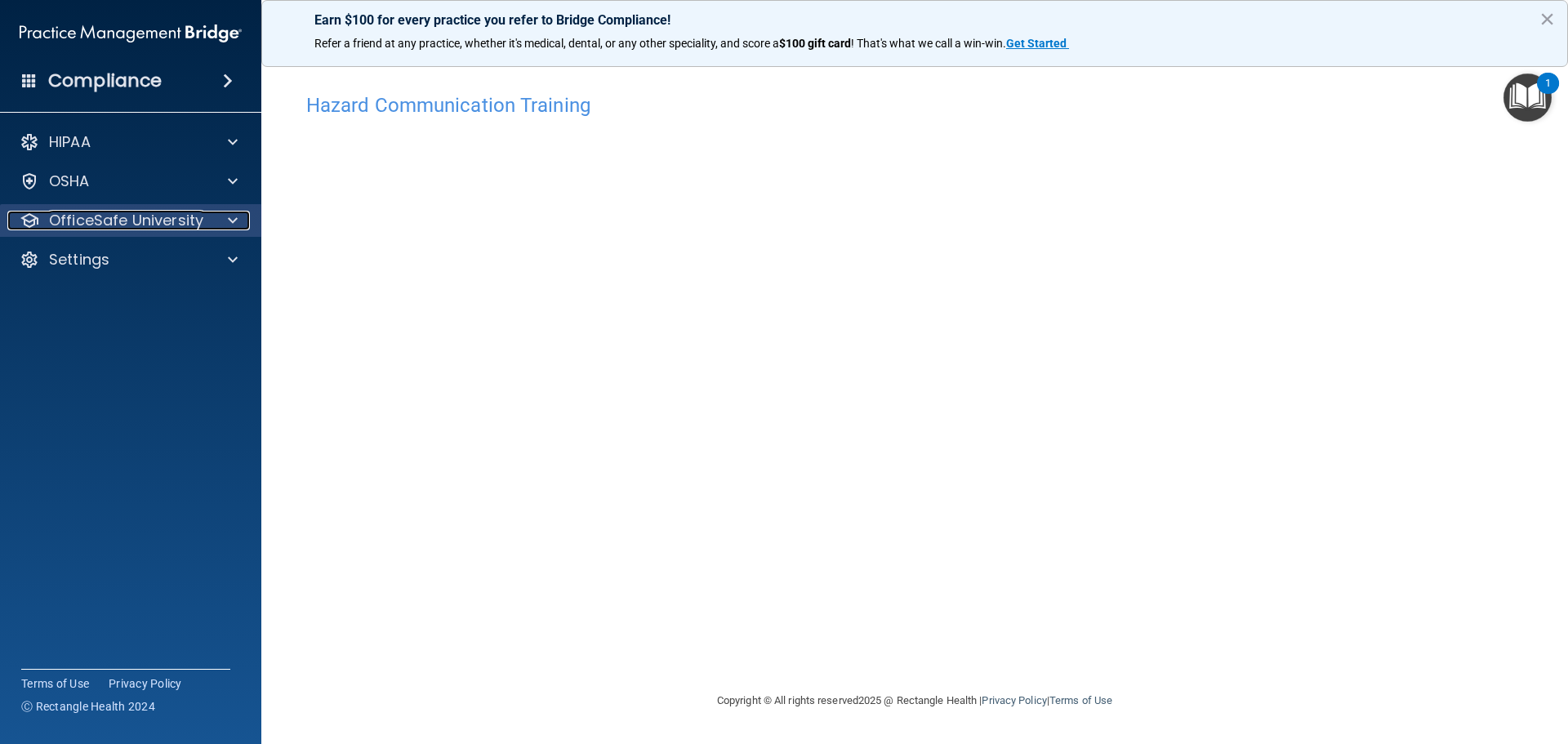
click at [78, 218] on p "OfficeSafe University" at bounding box center [126, 220] width 154 height 19
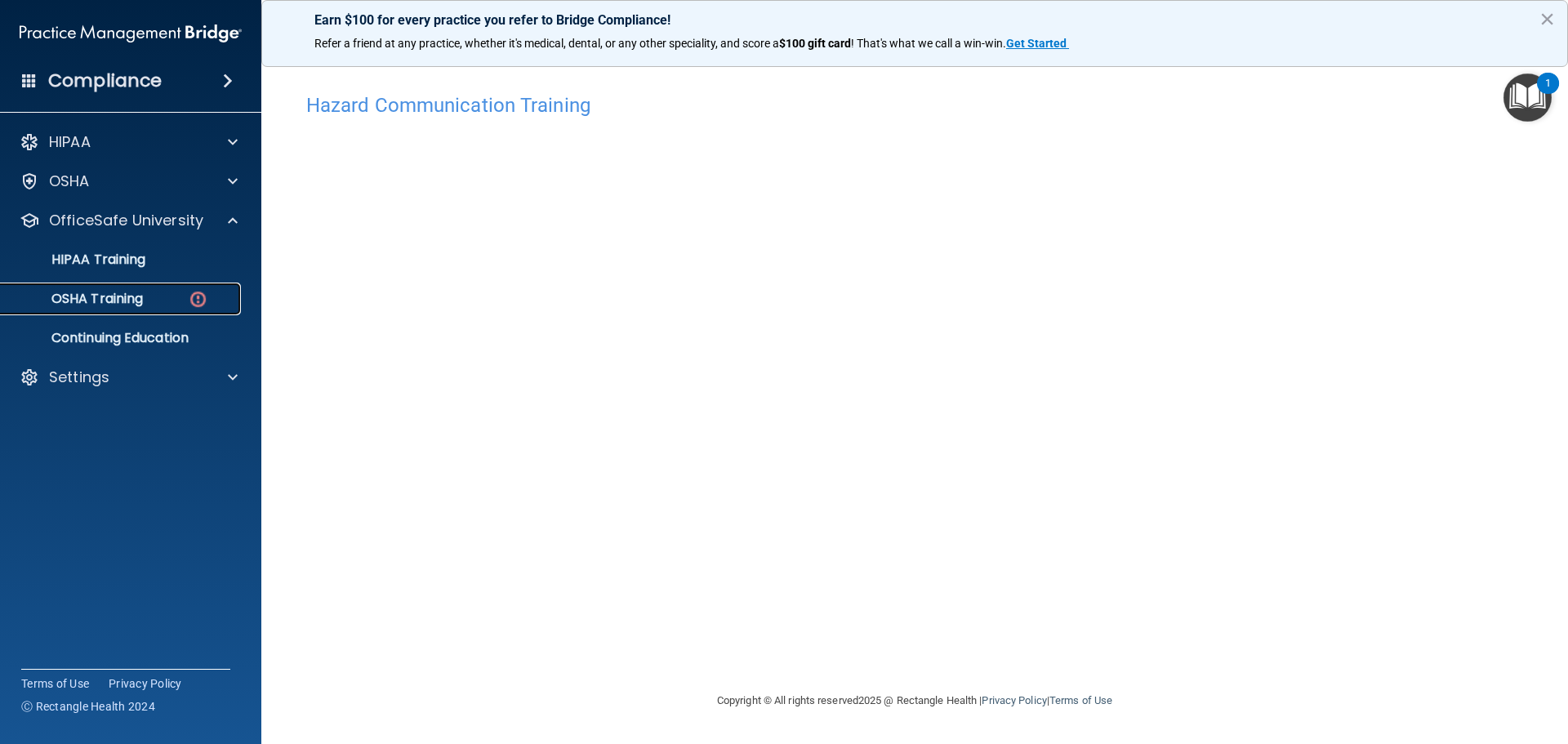
click at [147, 303] on div "OSHA Training" at bounding box center [122, 298] width 223 height 16
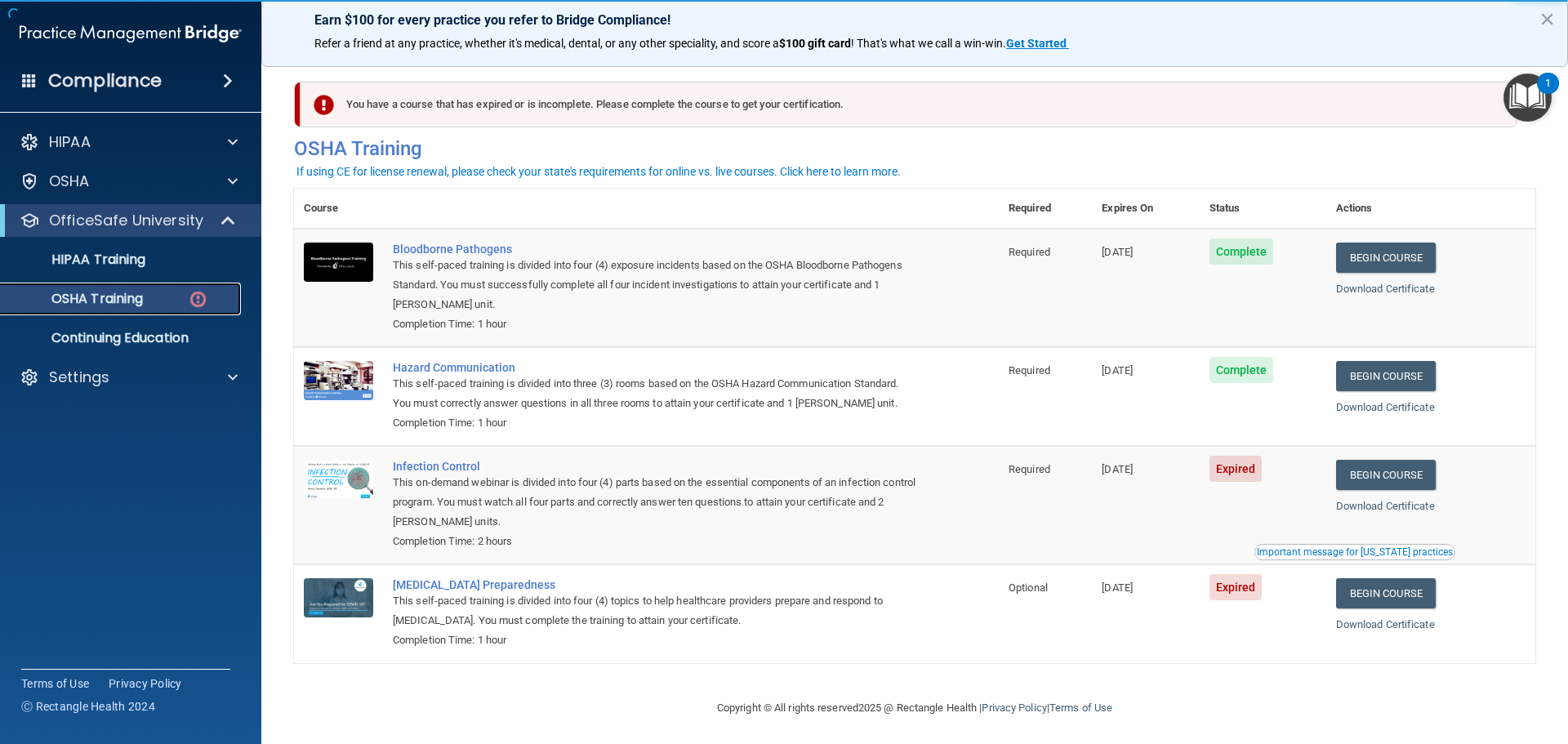
scroll to position [8, 0]
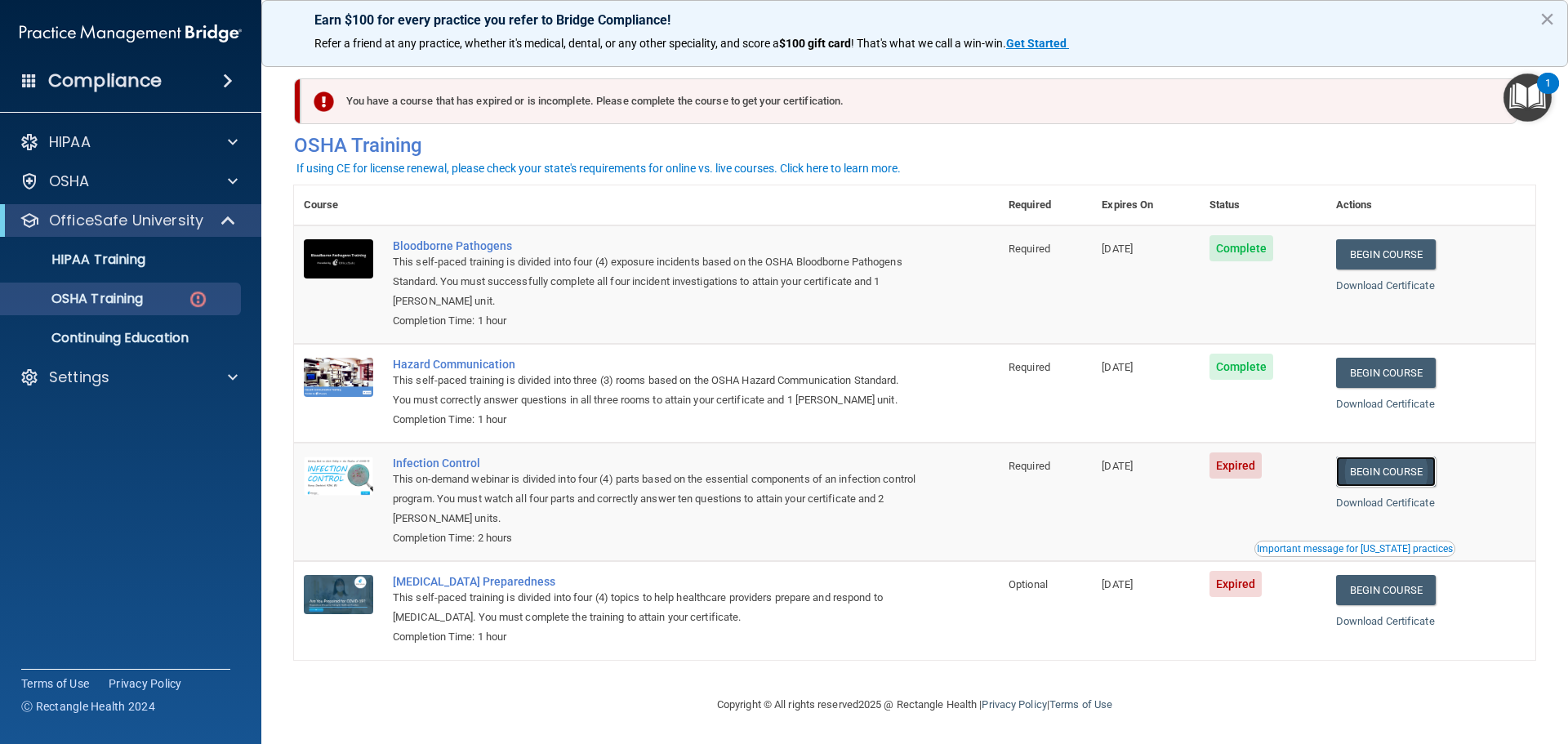
click at [1401, 473] on link "Begin Course" at bounding box center [1385, 472] width 100 height 30
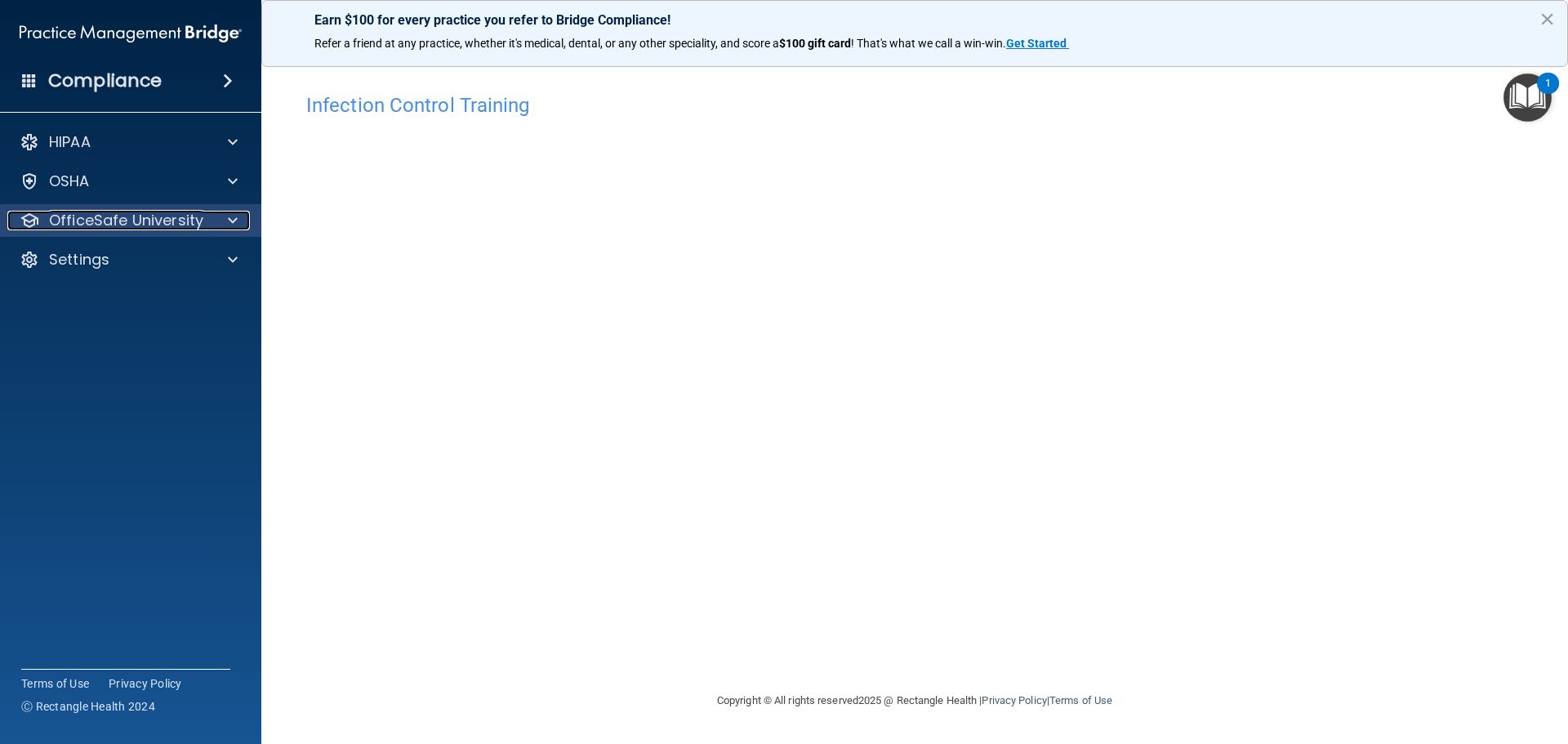
click at [106, 222] on p "OfficeSafe University" at bounding box center [126, 220] width 154 height 19
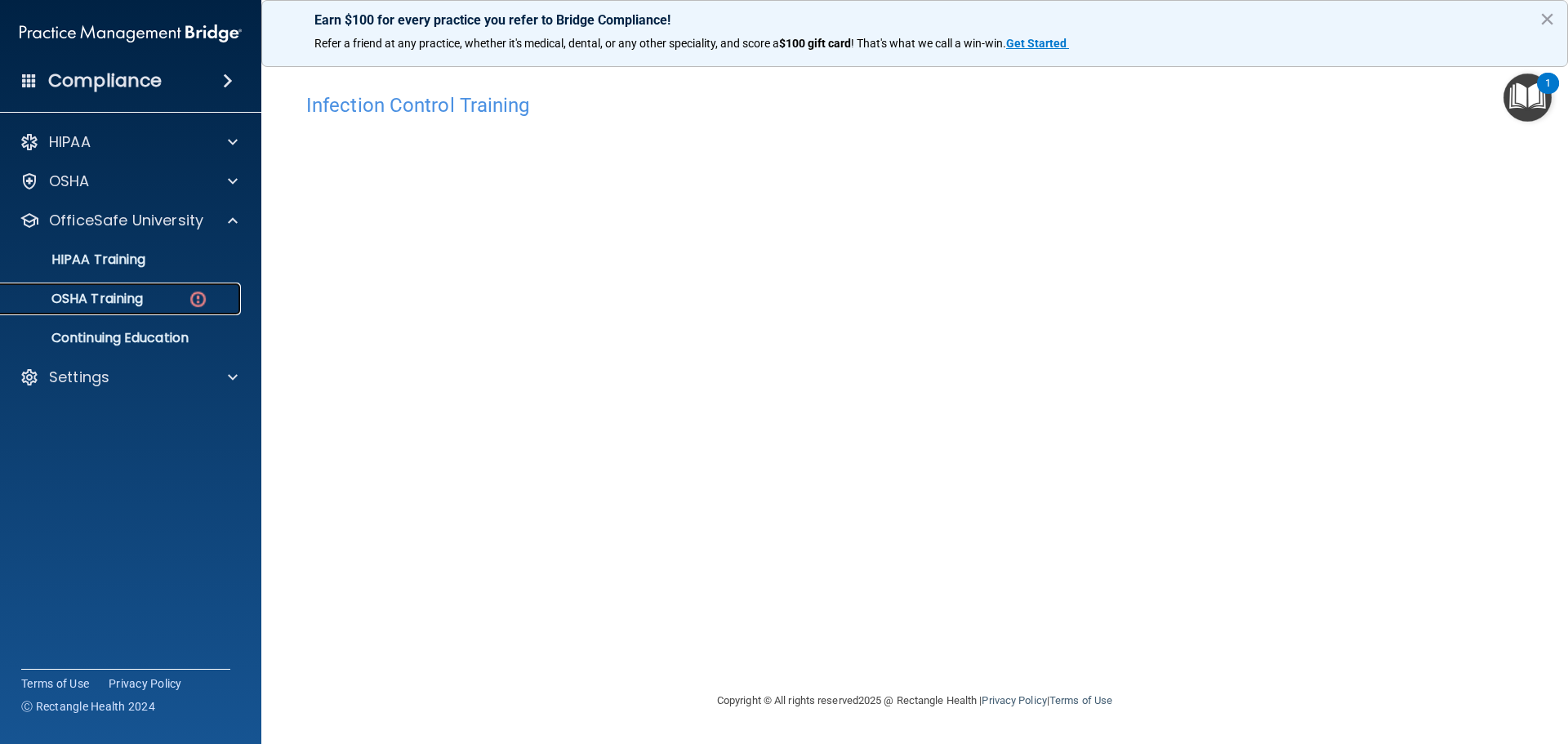
click at [146, 297] on div "OSHA Training" at bounding box center [122, 298] width 223 height 16
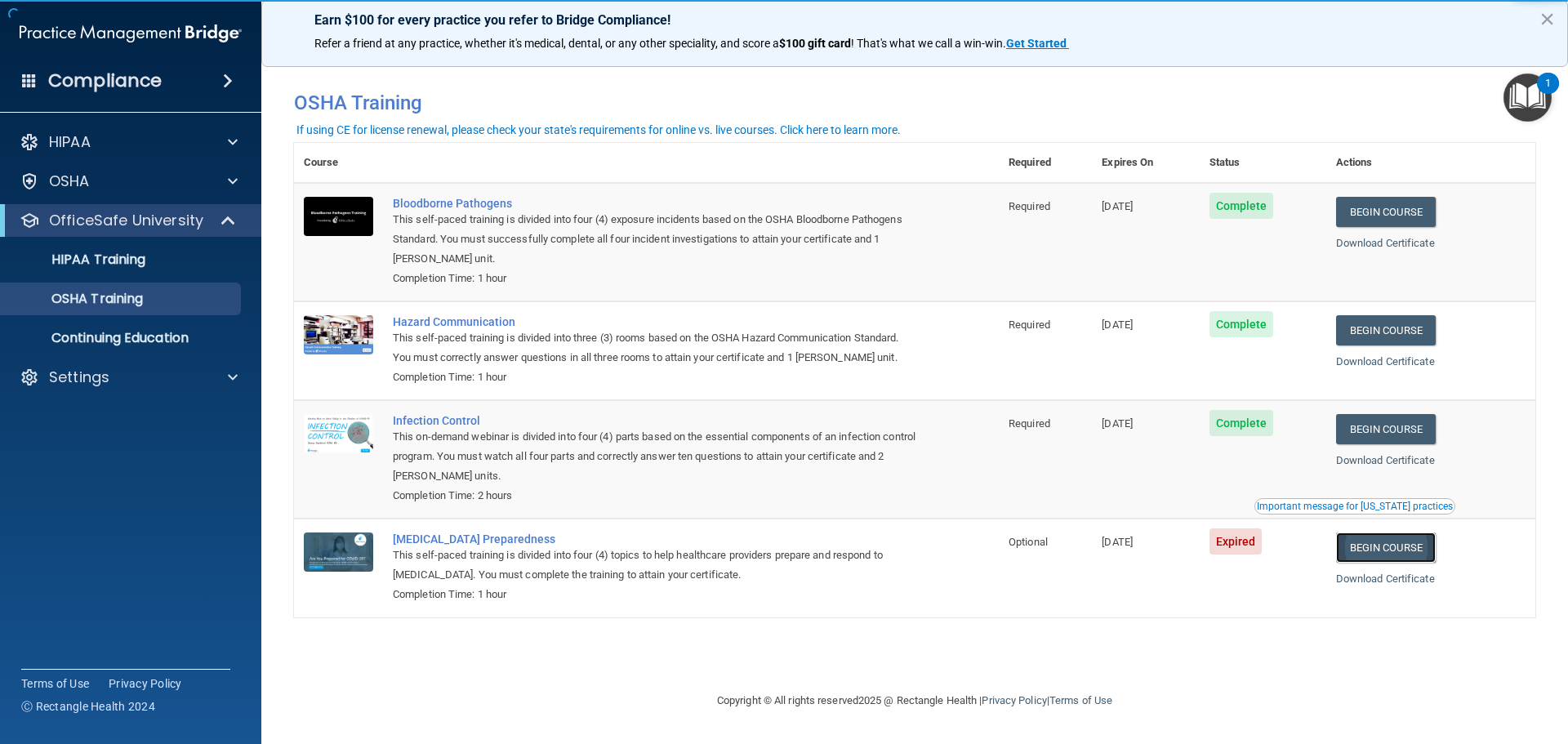
click at [1416, 554] on link "Begin Course" at bounding box center [1385, 547] width 100 height 30
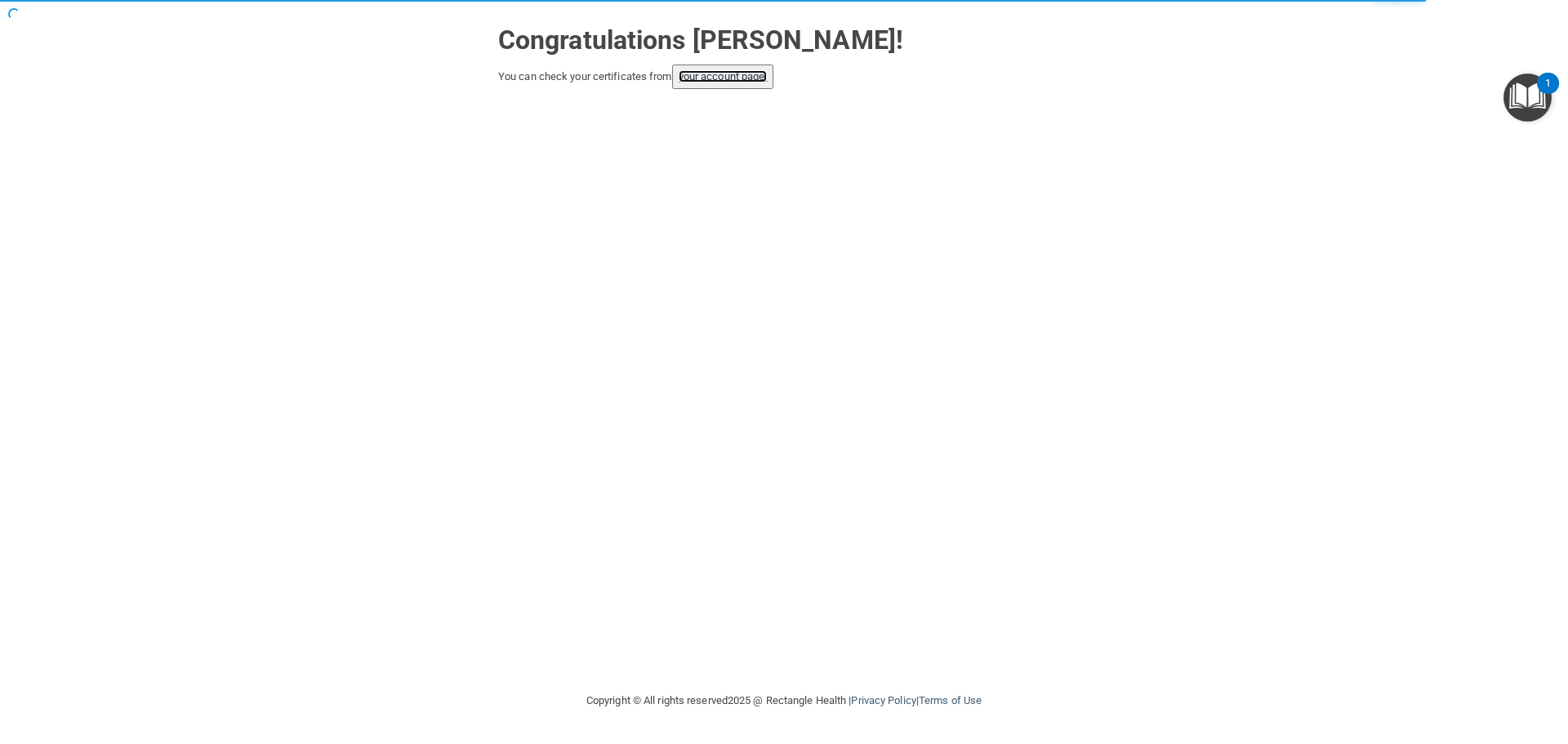
click at [731, 75] on link "your account page!" at bounding box center [723, 76] width 89 height 13
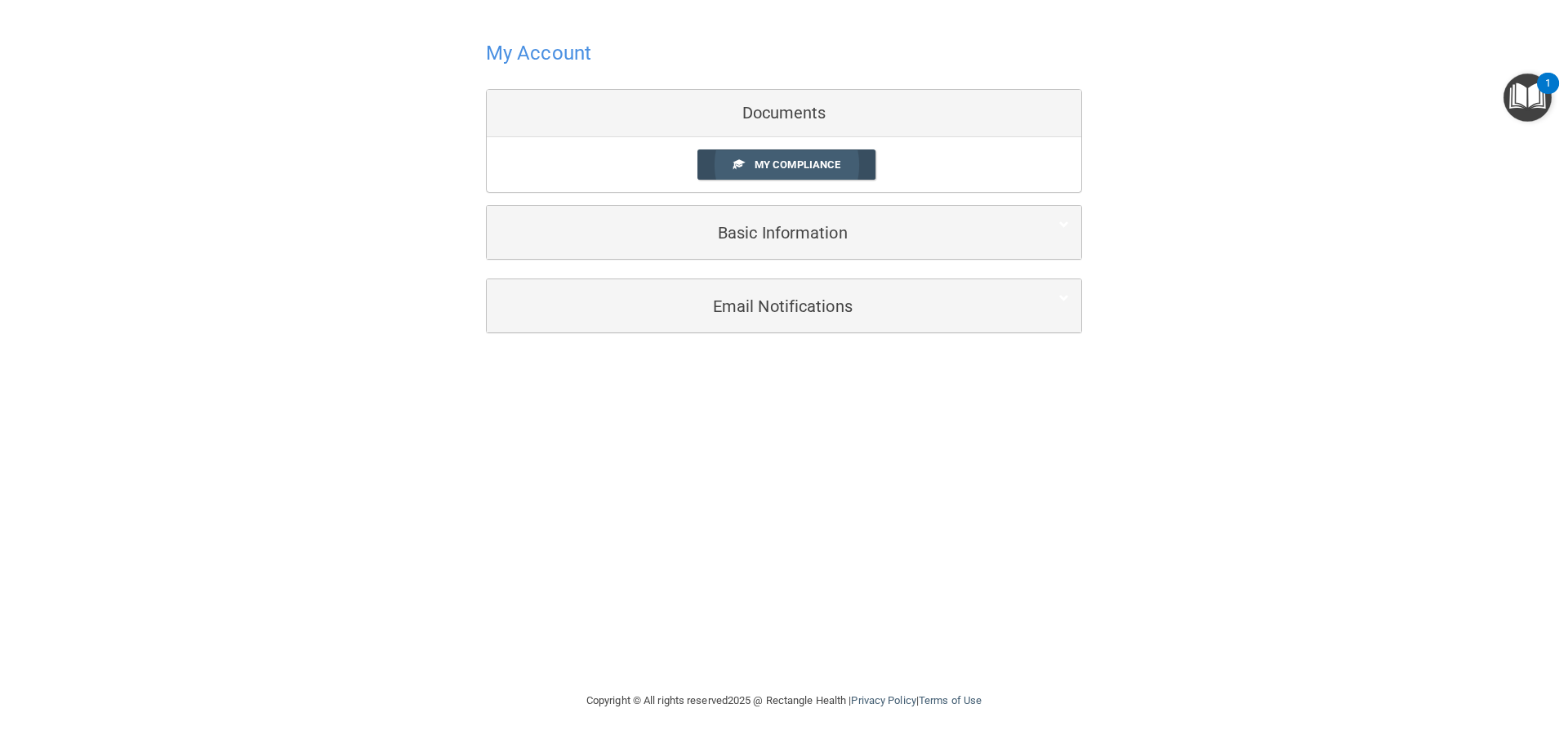
click at [773, 166] on span "My Compliance" at bounding box center [798, 164] width 85 height 13
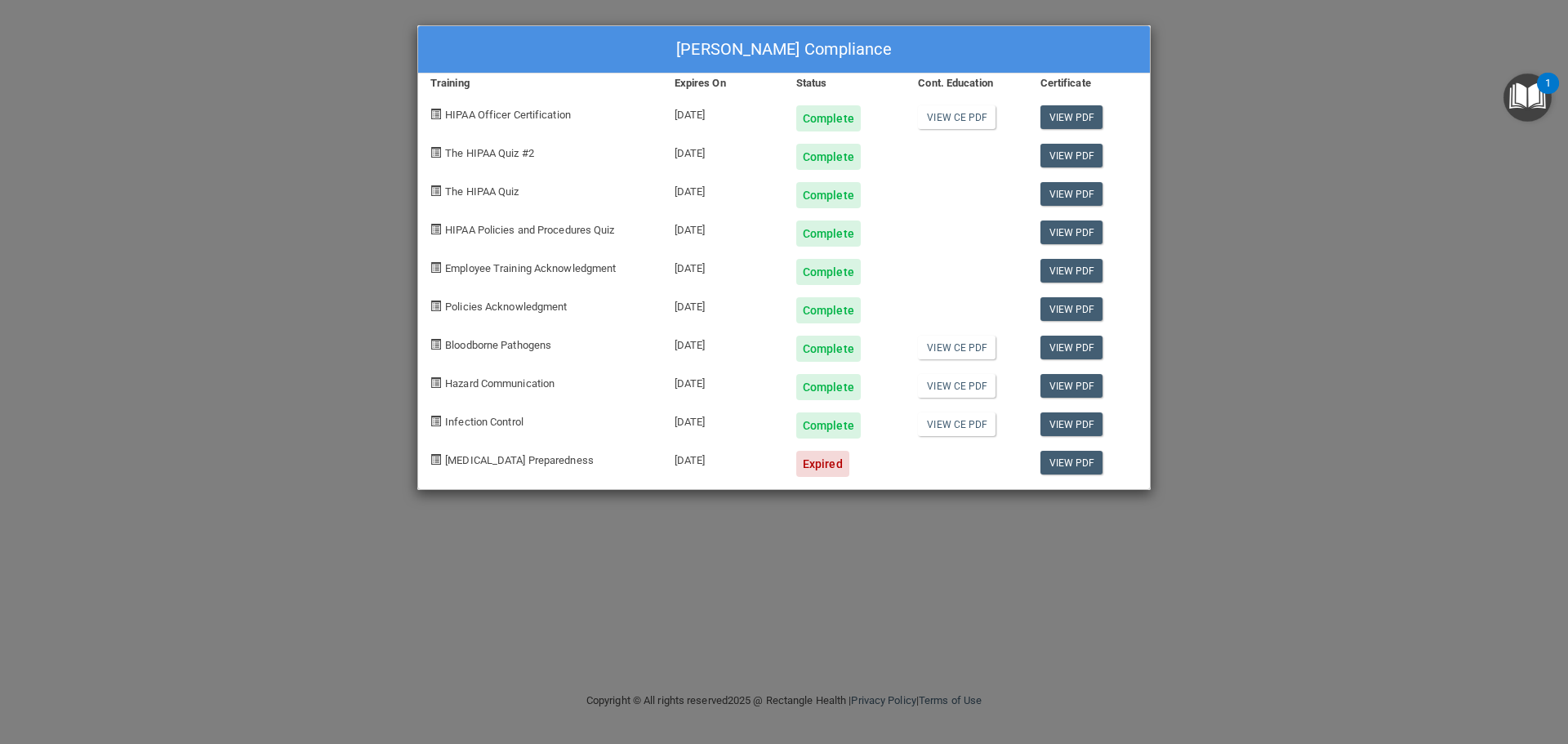
click at [748, 23] on div "[PERSON_NAME] Compliance Training Expires On Status Cont. Education Certificate…" at bounding box center [784, 372] width 1568 height 744
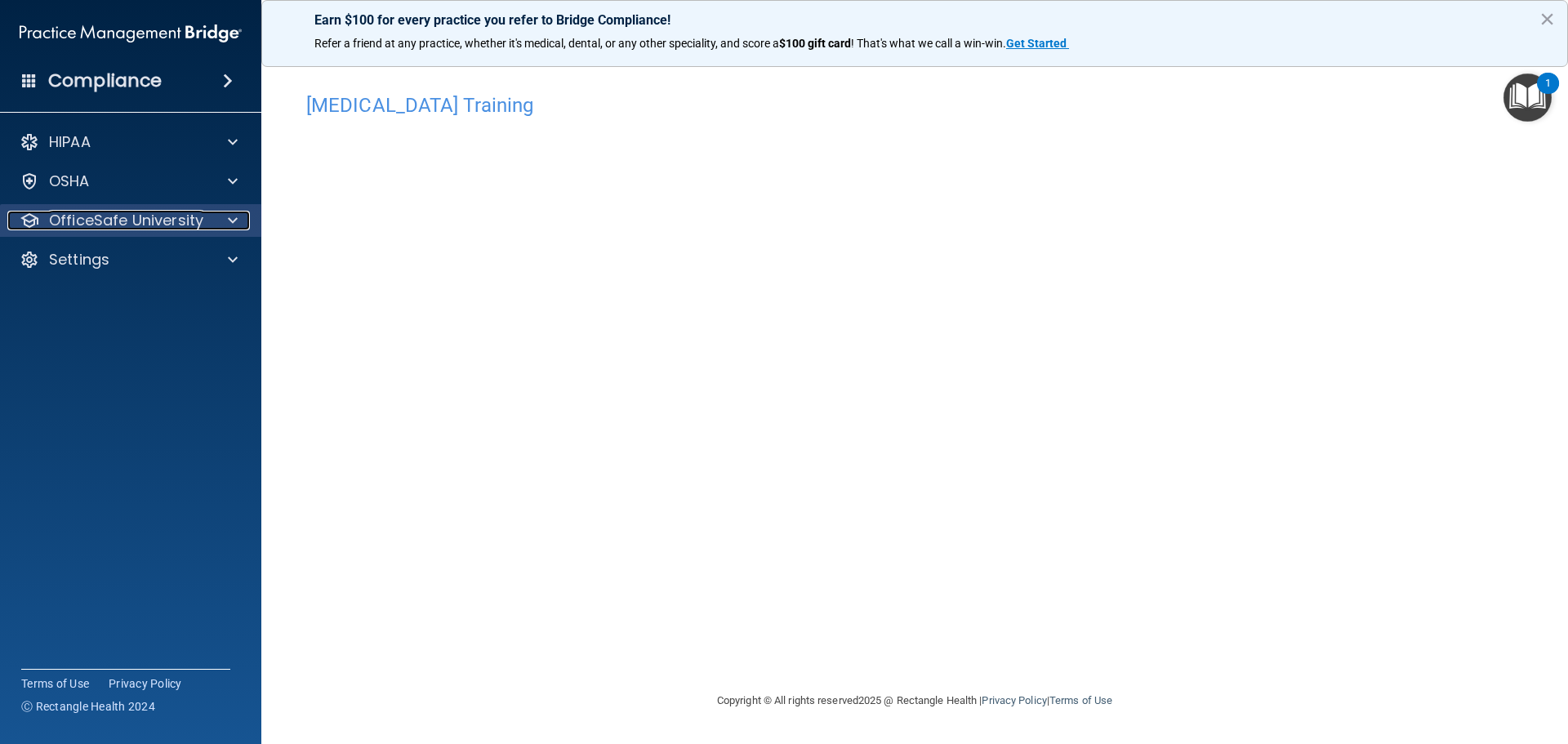
click at [127, 224] on p "OfficeSafe University" at bounding box center [126, 220] width 154 height 19
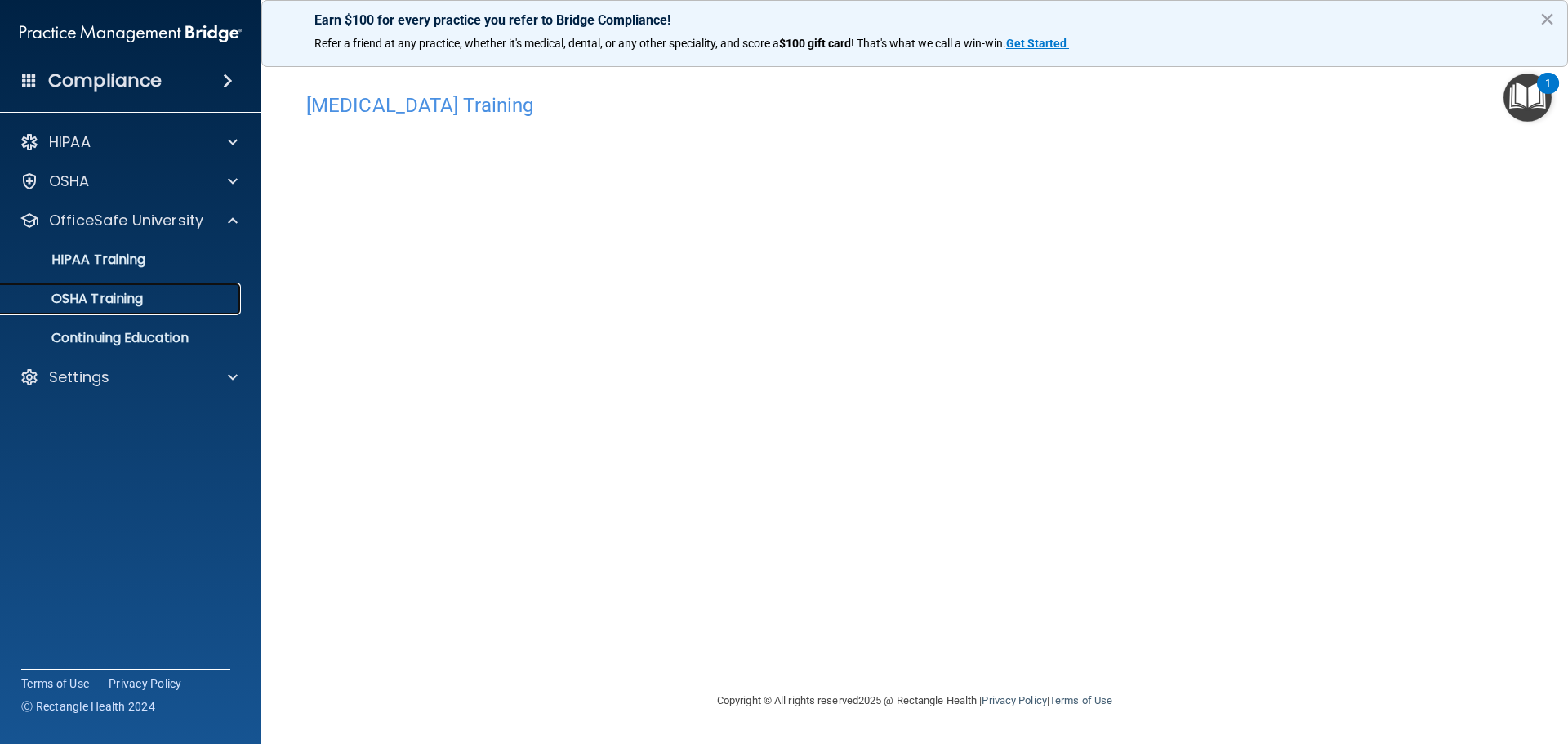
click at [125, 292] on p "OSHA Training" at bounding box center [77, 298] width 132 height 16
